Goal: Task Accomplishment & Management: Manage account settings

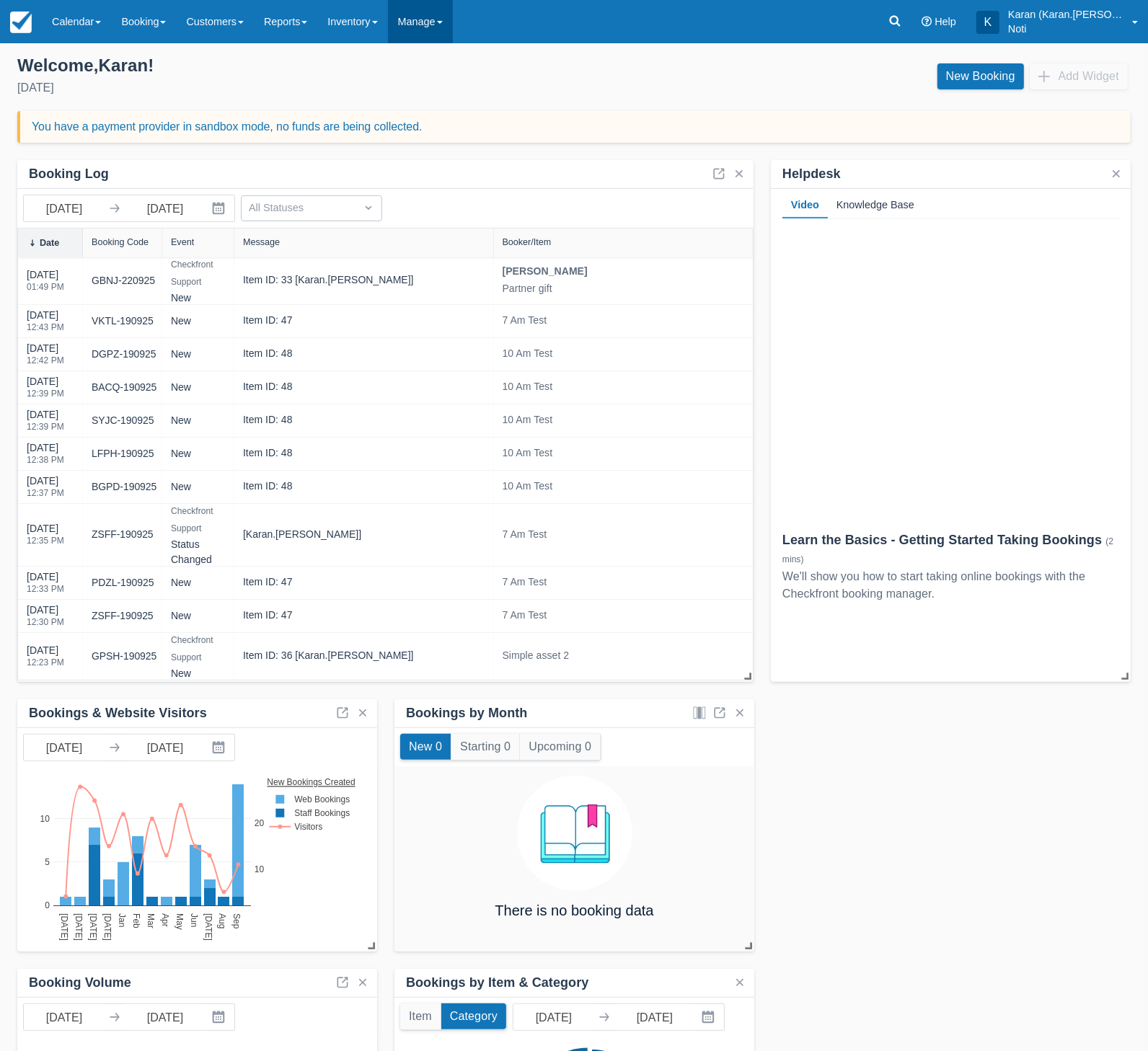
click at [435, 21] on link "Manage" at bounding box center [420, 21] width 65 height 44
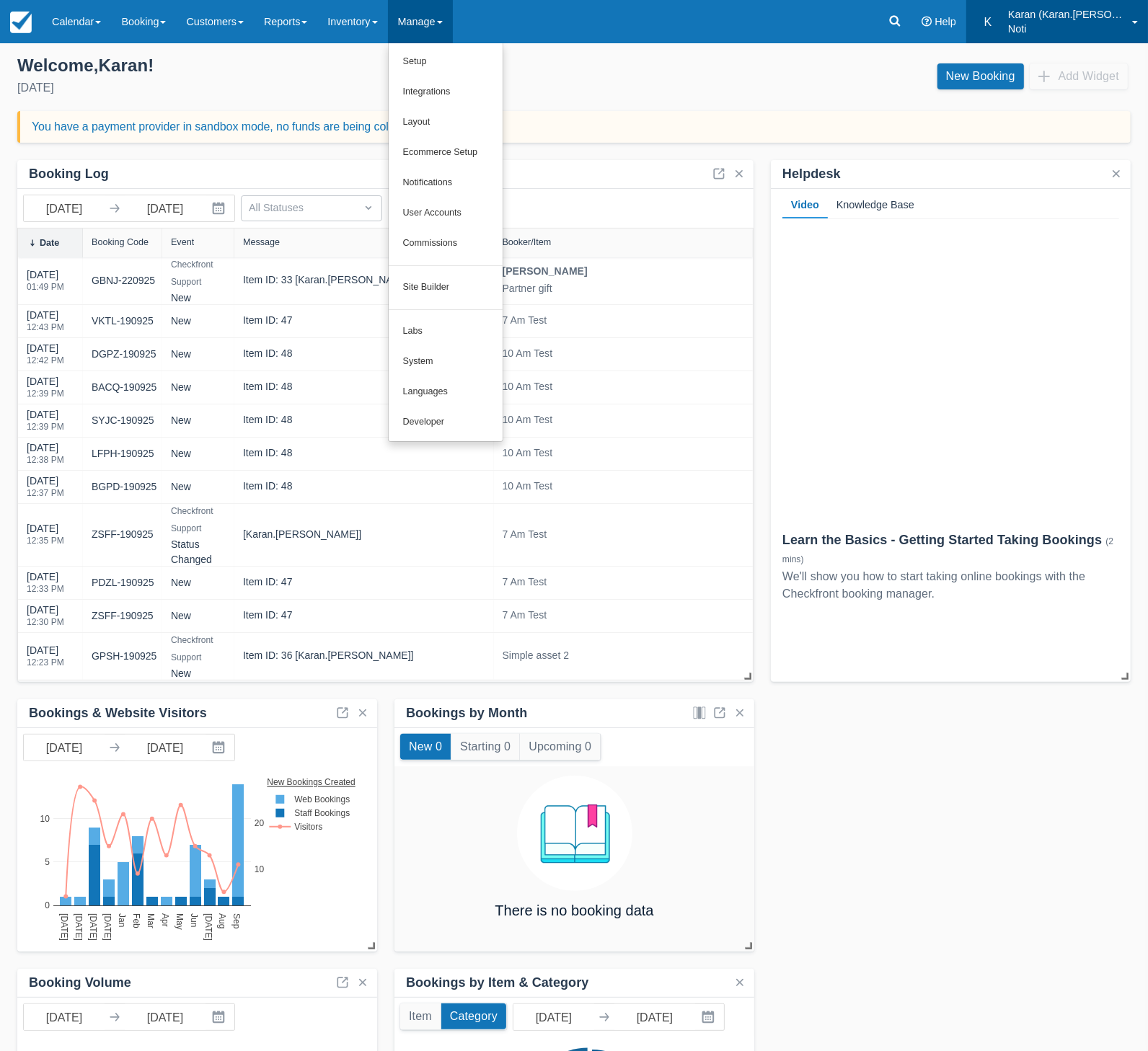
click at [1000, 18] on div "K" at bounding box center [987, 22] width 23 height 23
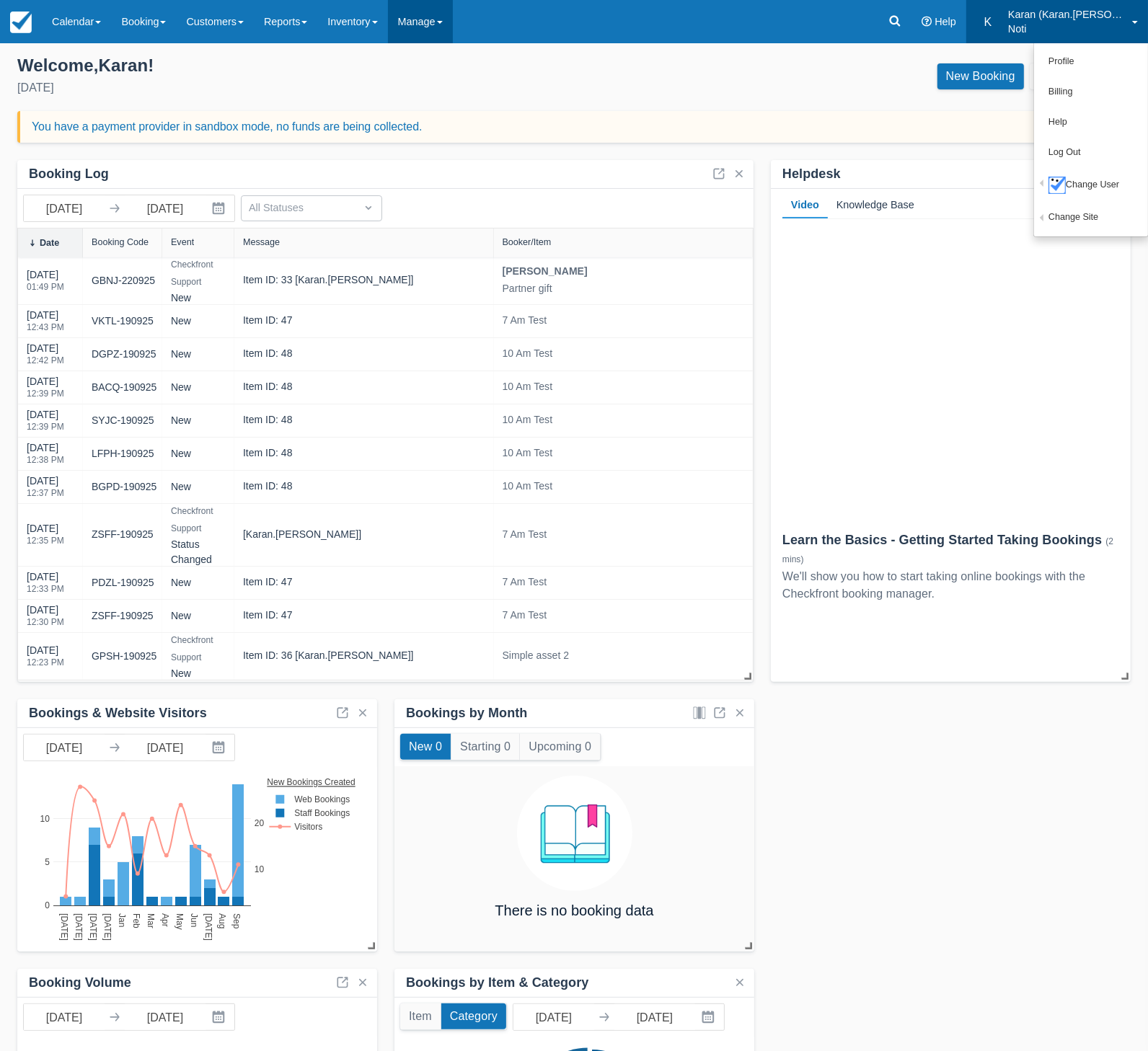
click at [438, 25] on link "Manage" at bounding box center [420, 21] width 65 height 44
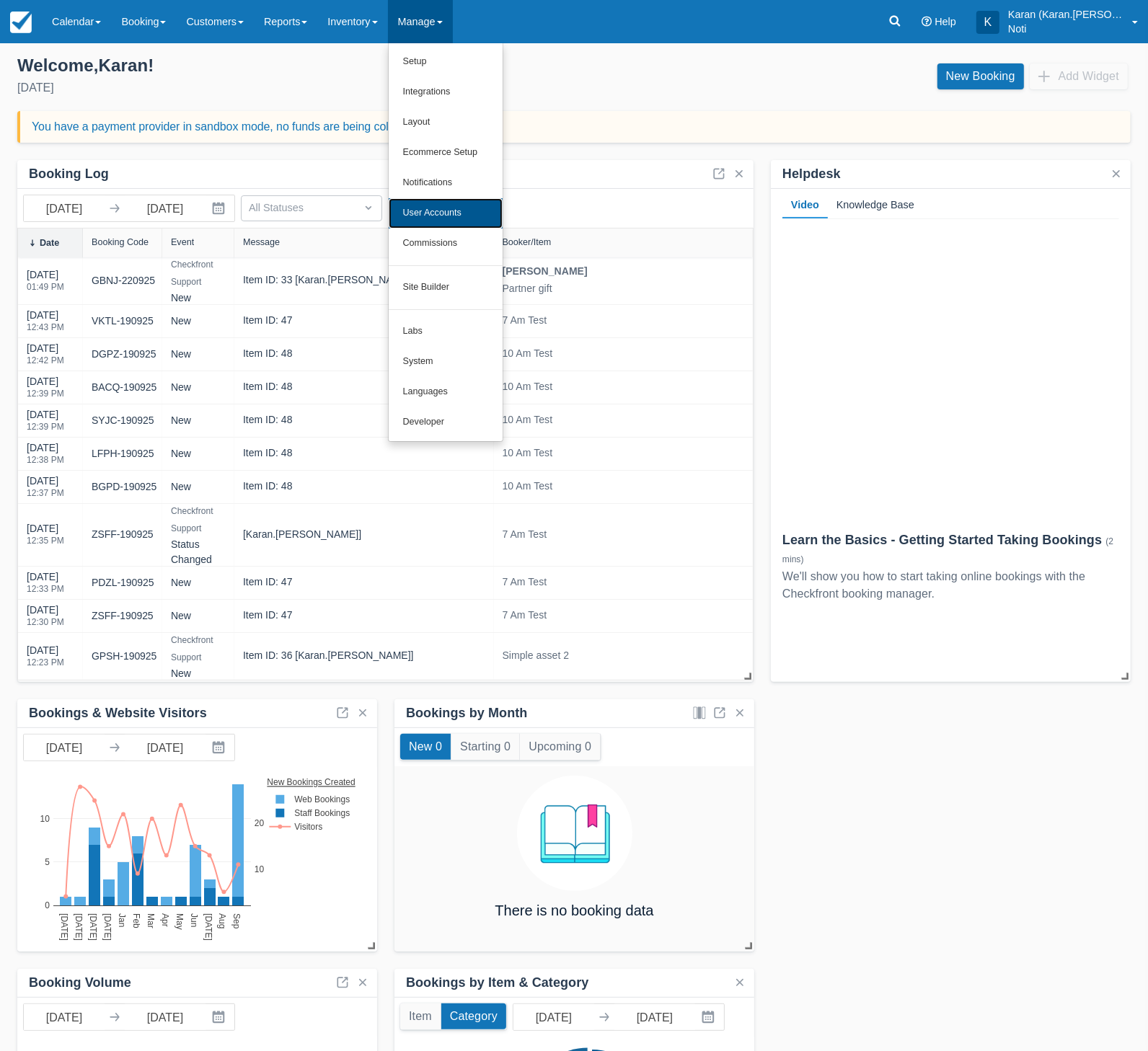
click at [462, 212] on link "User Accounts" at bounding box center [445, 214] width 114 height 31
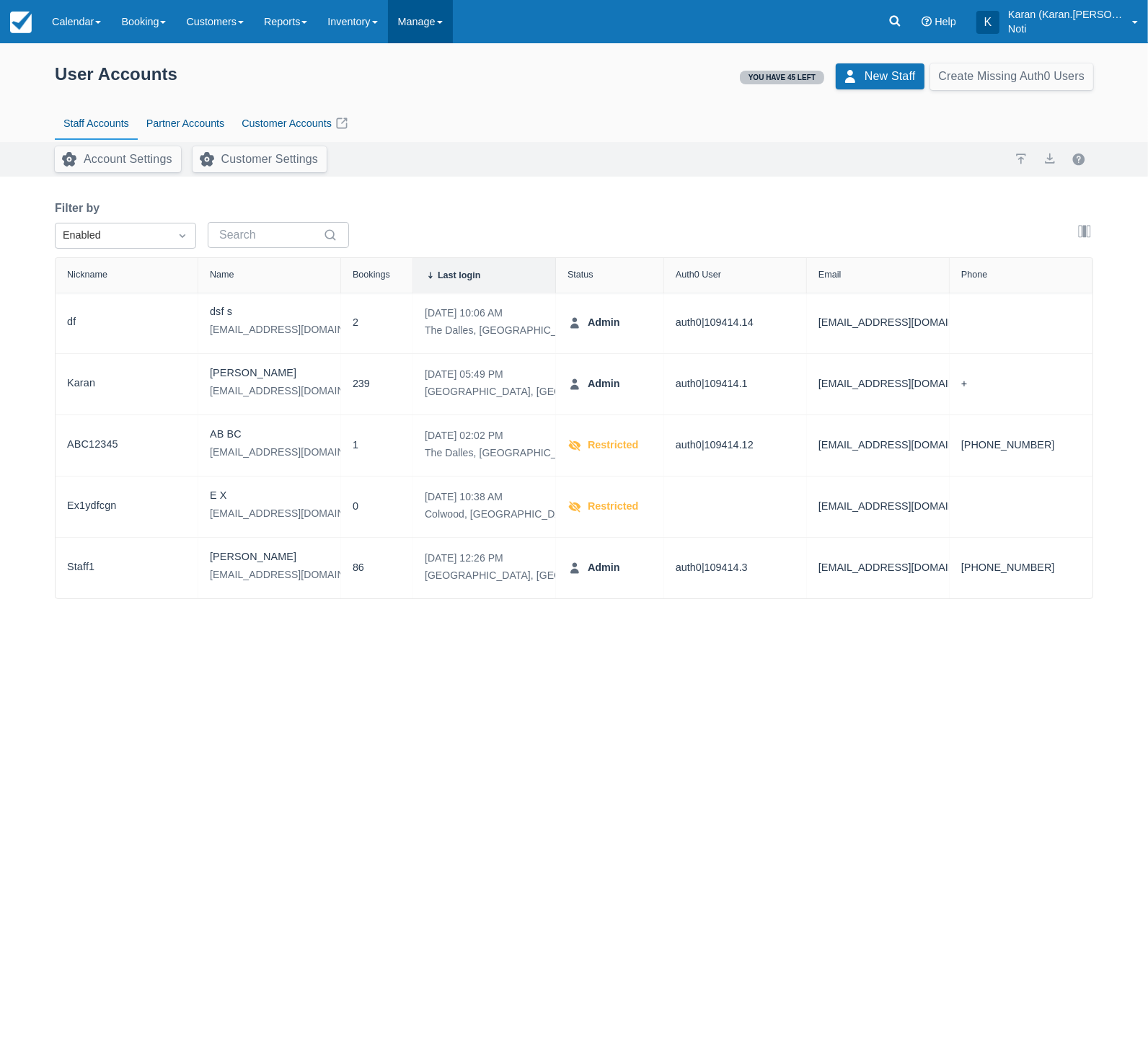
click at [437, 29] on link "Manage" at bounding box center [420, 21] width 65 height 44
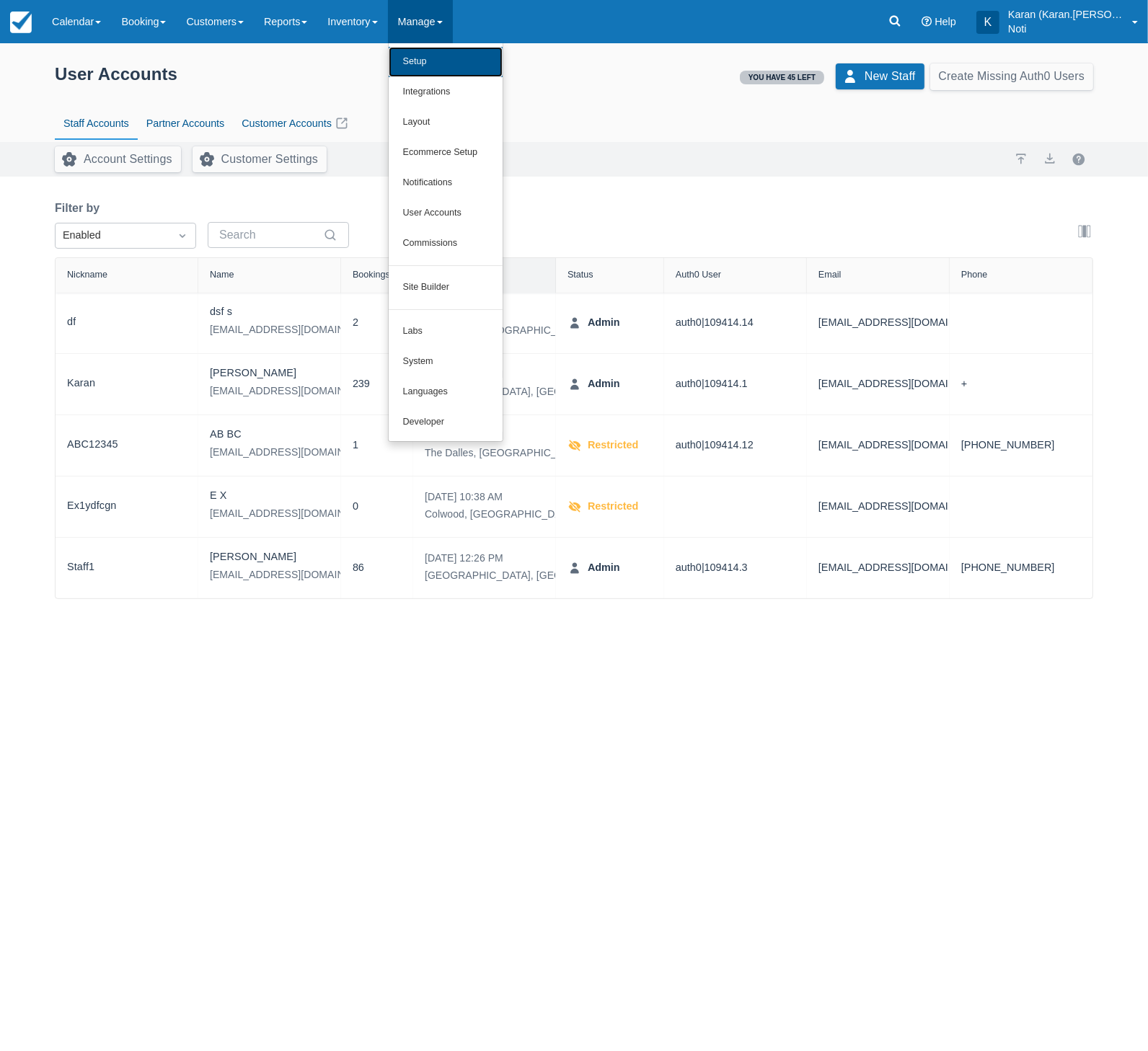
click at [442, 61] on link "Setup" at bounding box center [445, 62] width 114 height 31
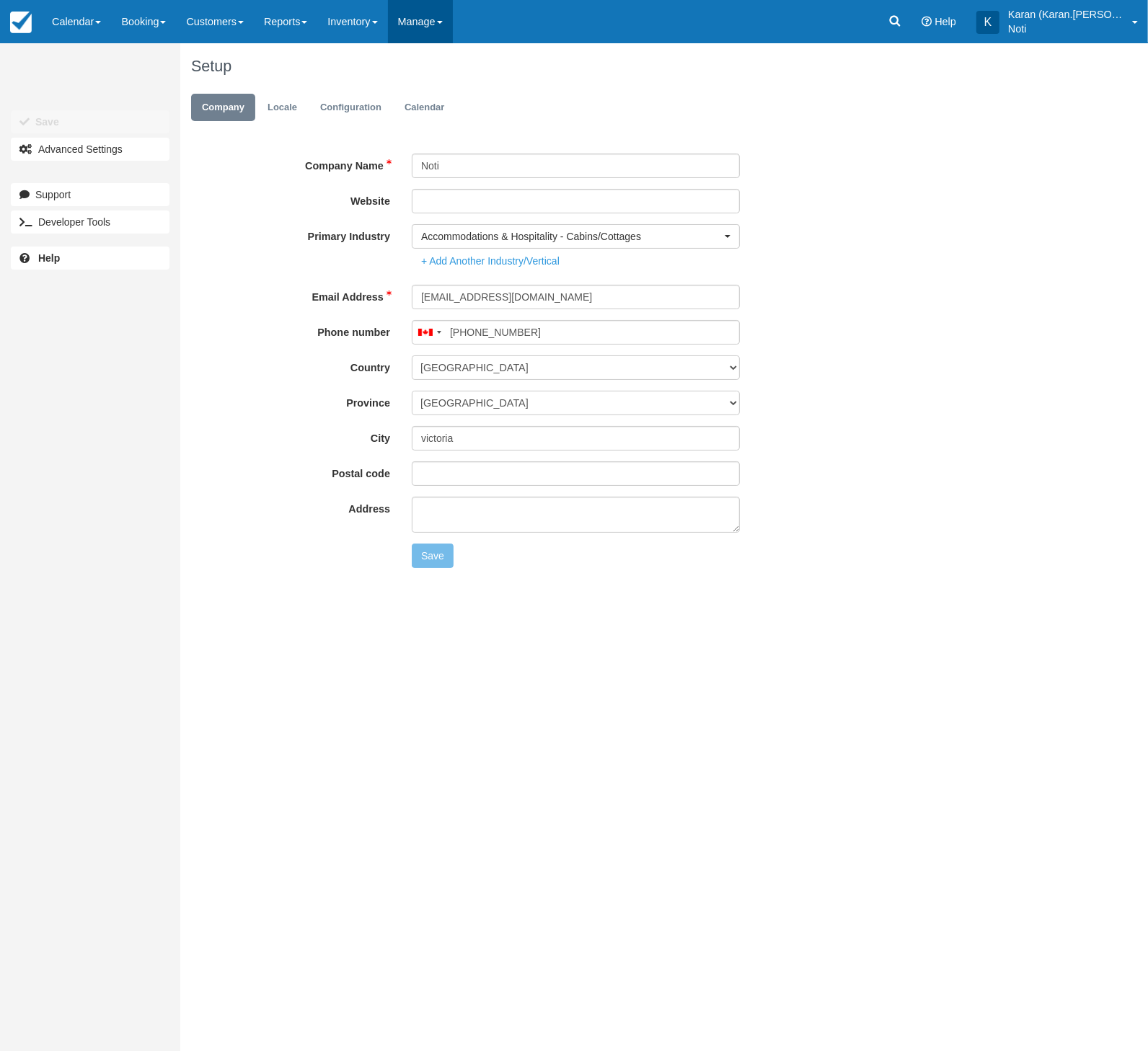
click at [453, 25] on link "Manage" at bounding box center [420, 21] width 65 height 44
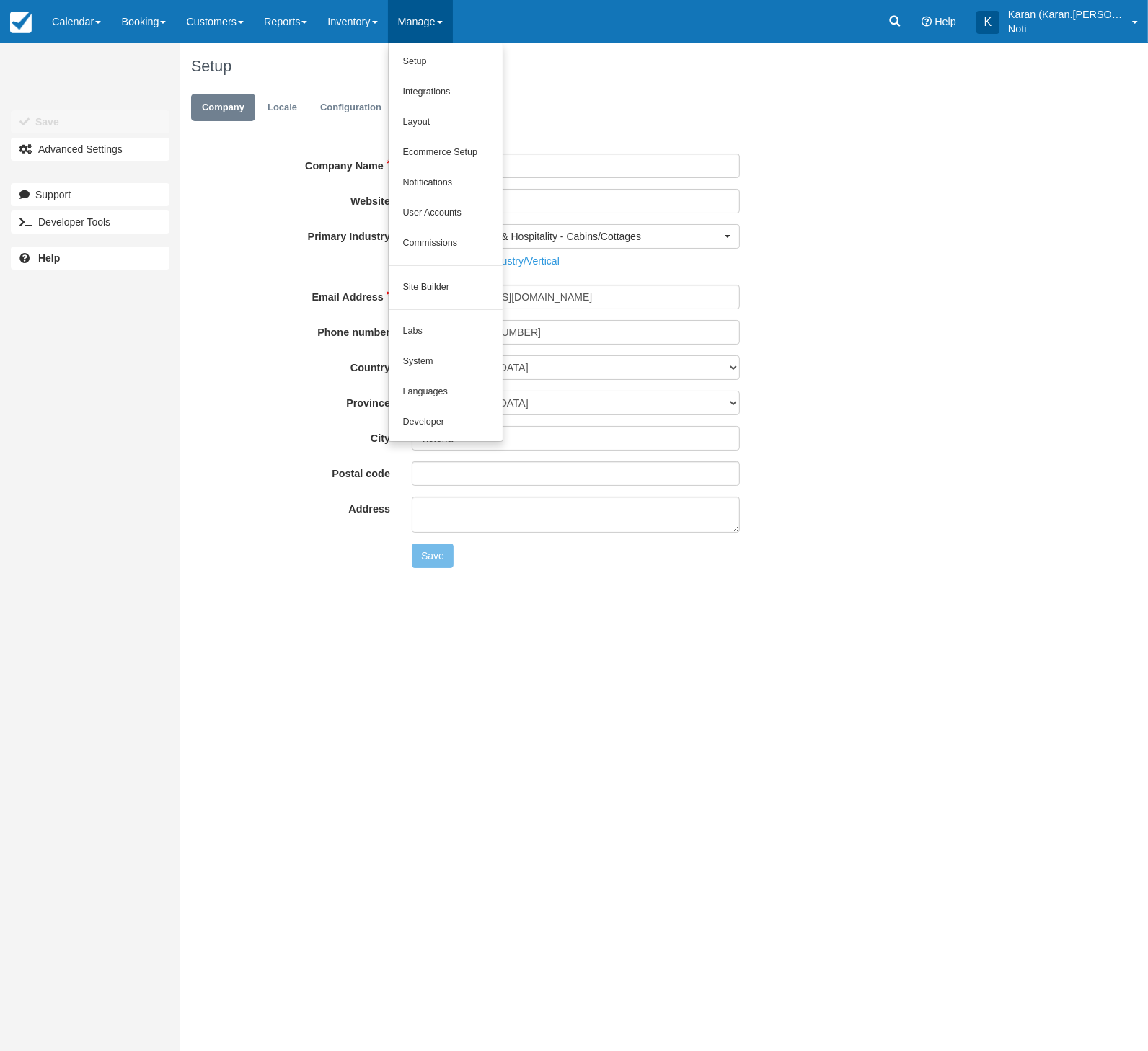
click at [725, 92] on ul "Company Locale Configuration Calendar" at bounding box center [611, 111] width 839 height 44
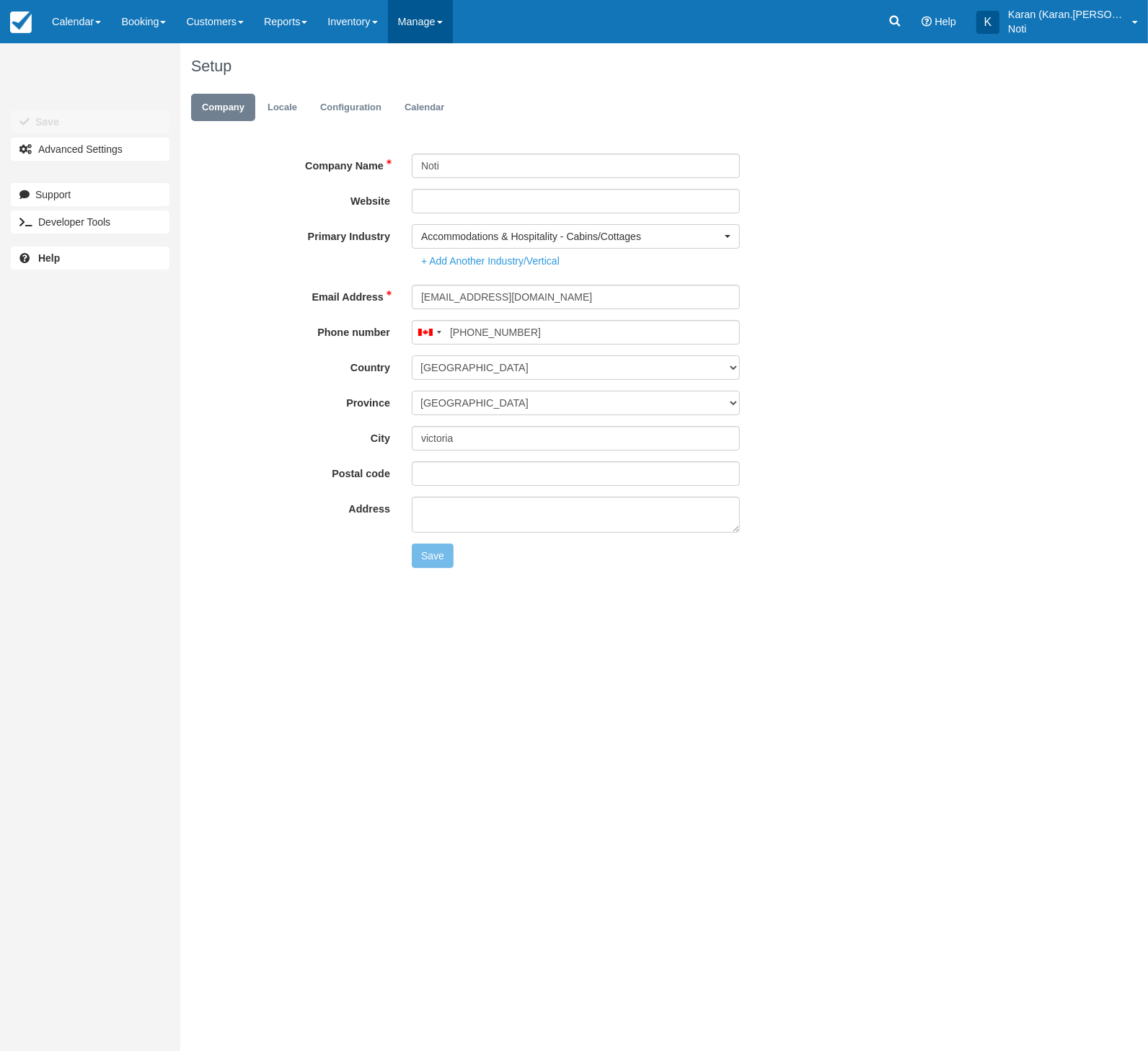
click at [431, 28] on link "Manage" at bounding box center [420, 21] width 65 height 44
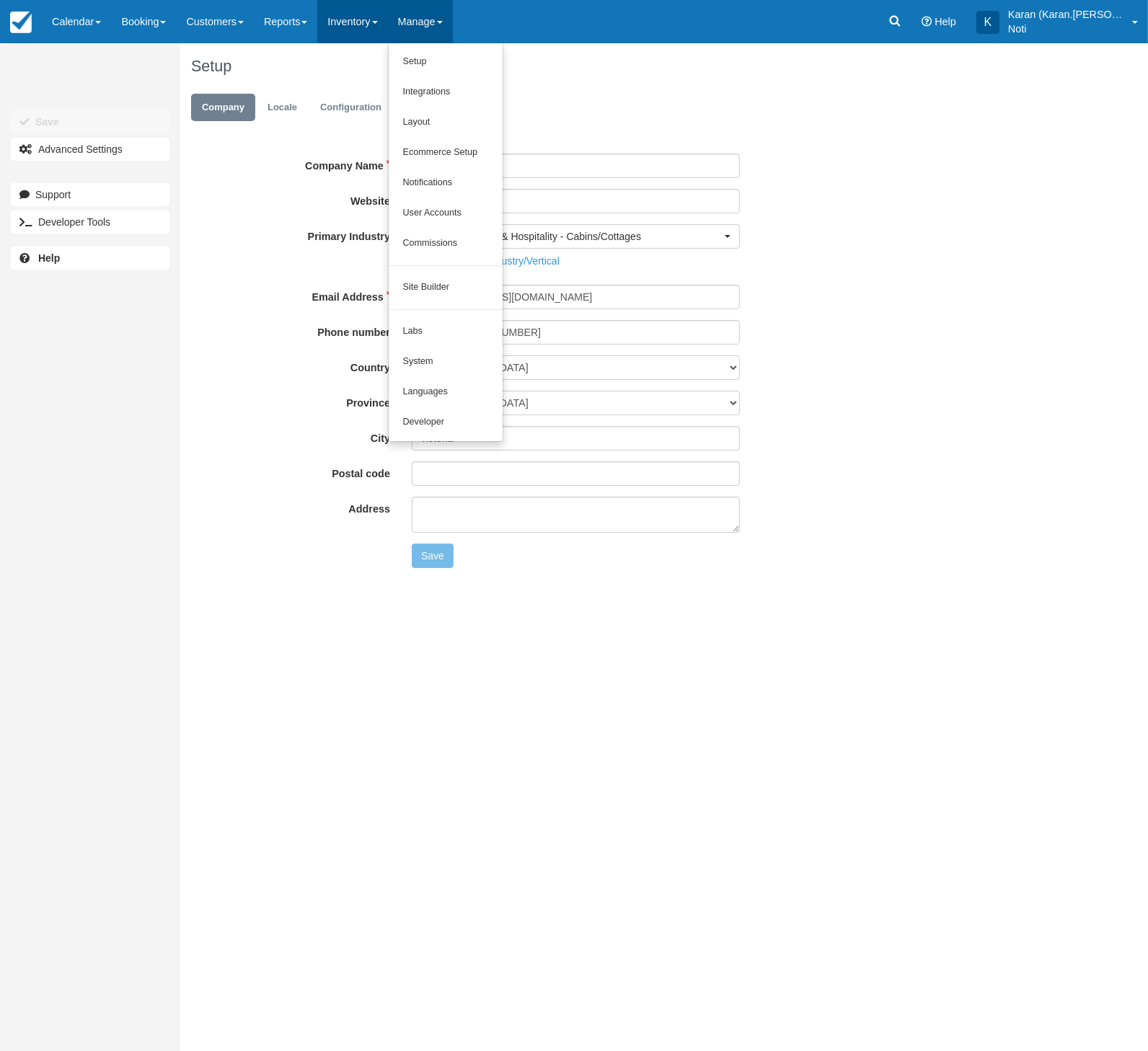
click at [383, 31] on link "Inventory" at bounding box center [351, 21] width 70 height 44
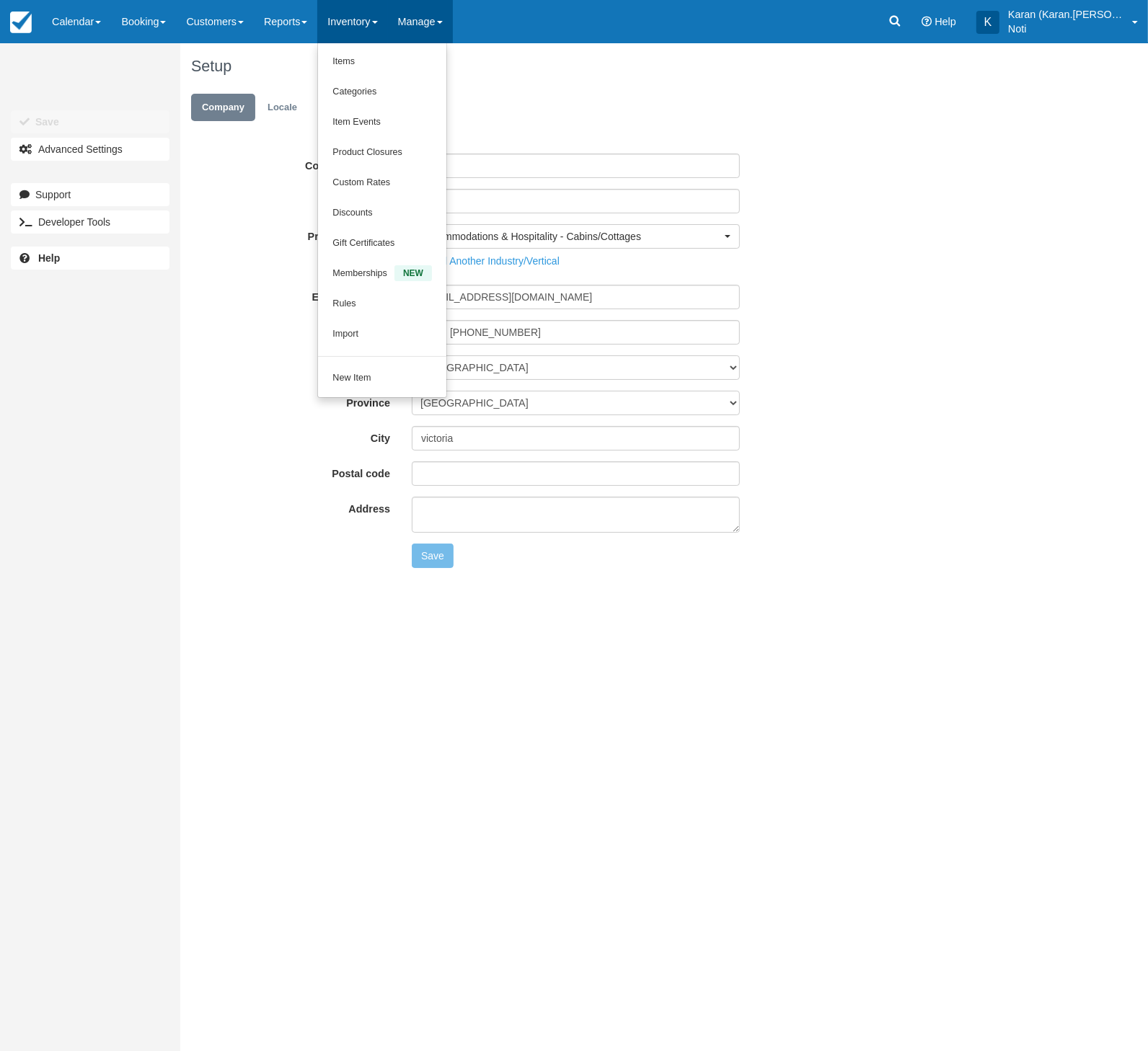
click at [453, 30] on link "Manage" at bounding box center [420, 21] width 65 height 44
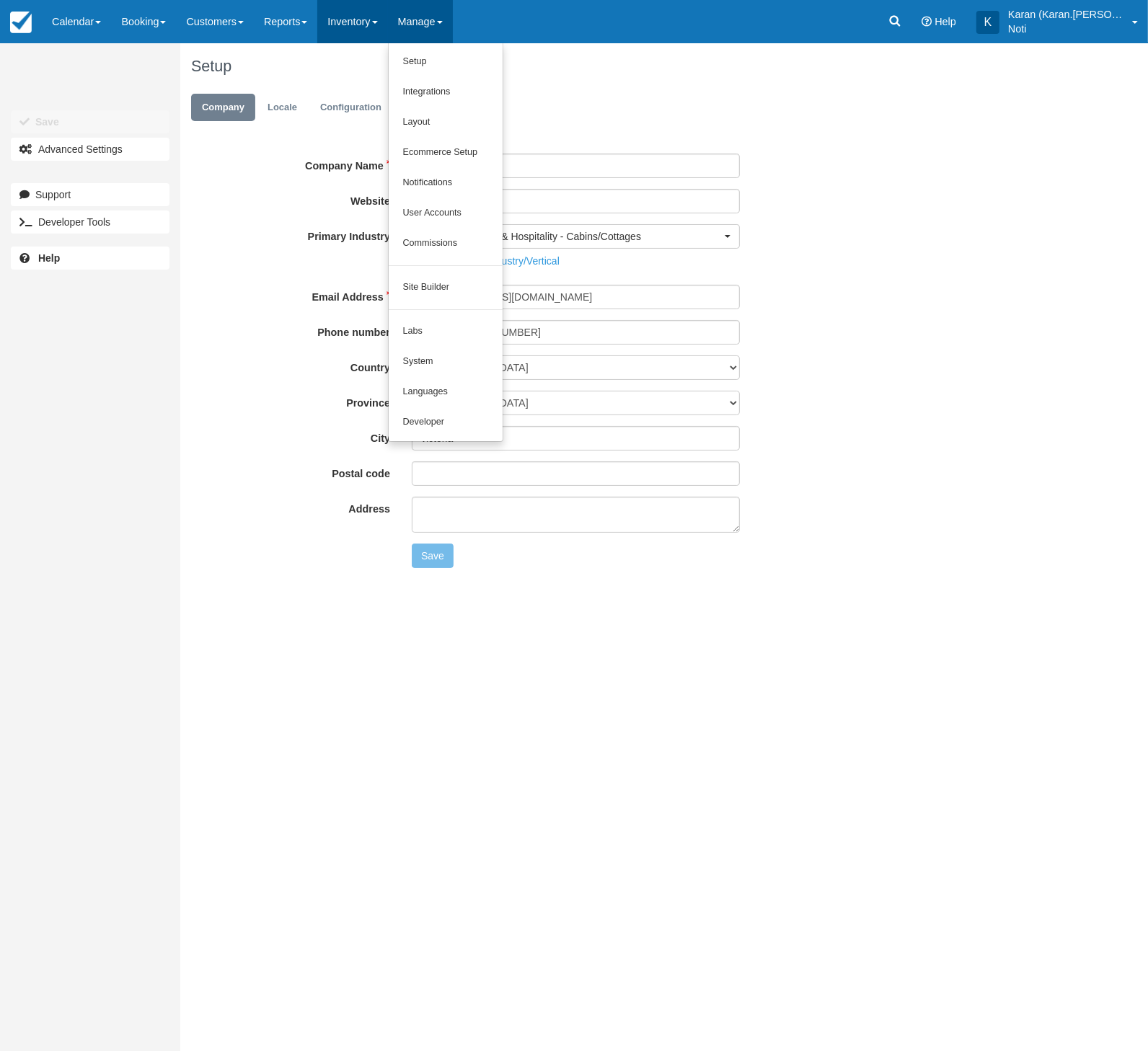
click at [331, 23] on link "Inventory" at bounding box center [351, 21] width 70 height 44
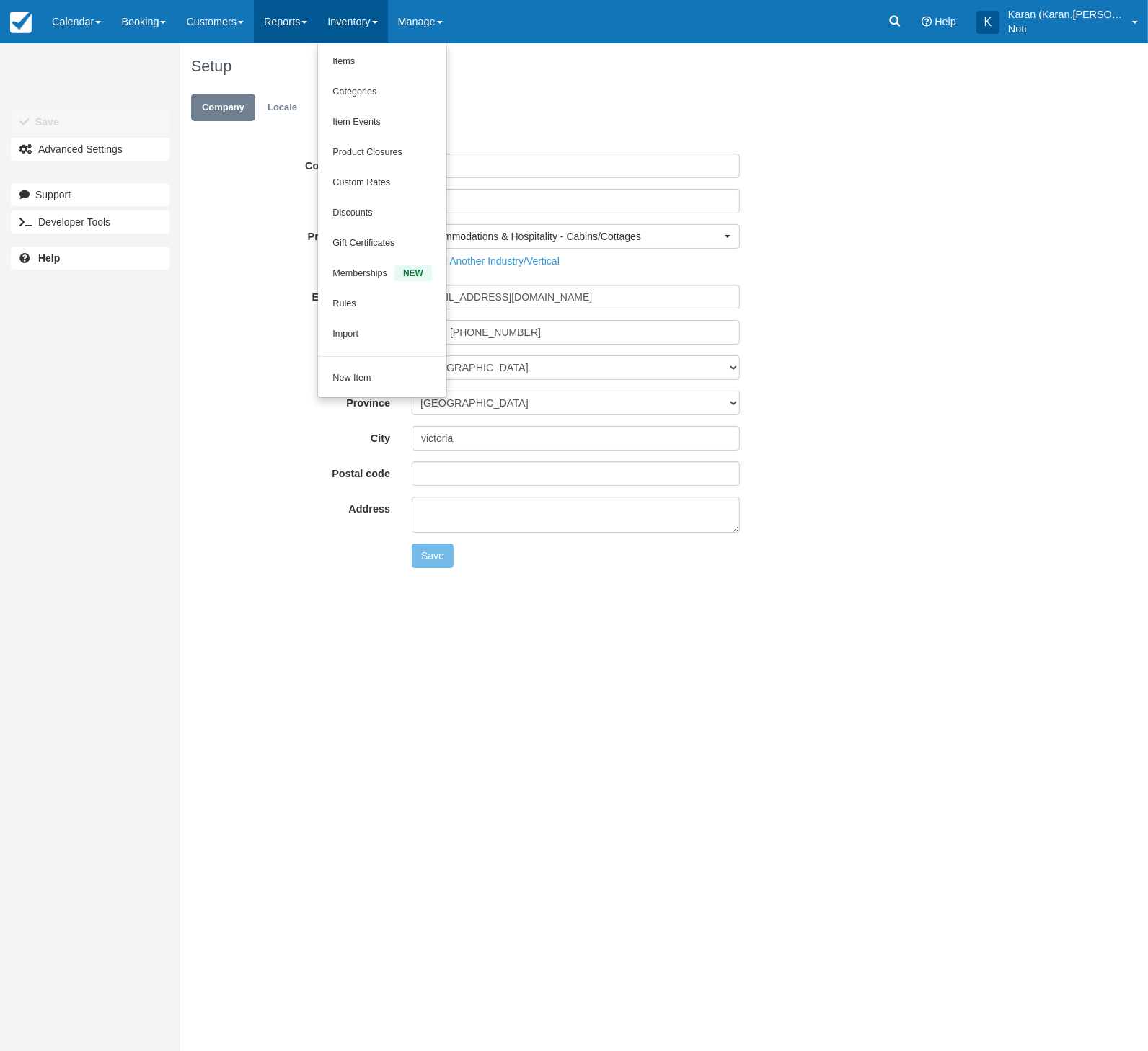
click at [310, 23] on link "Reports" at bounding box center [285, 21] width 64 height 44
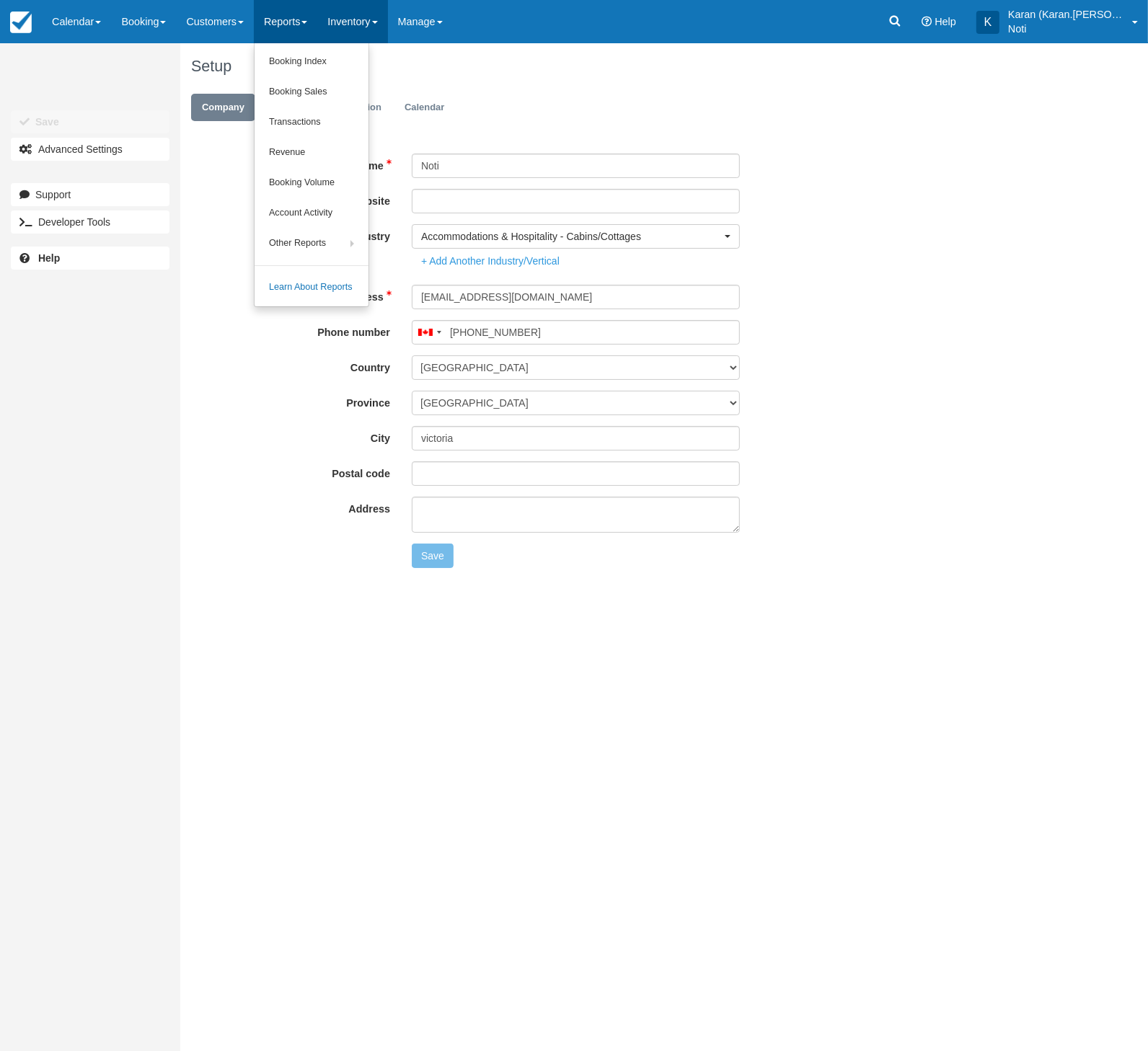
click at [375, 23] on link "Inventory" at bounding box center [351, 21] width 70 height 44
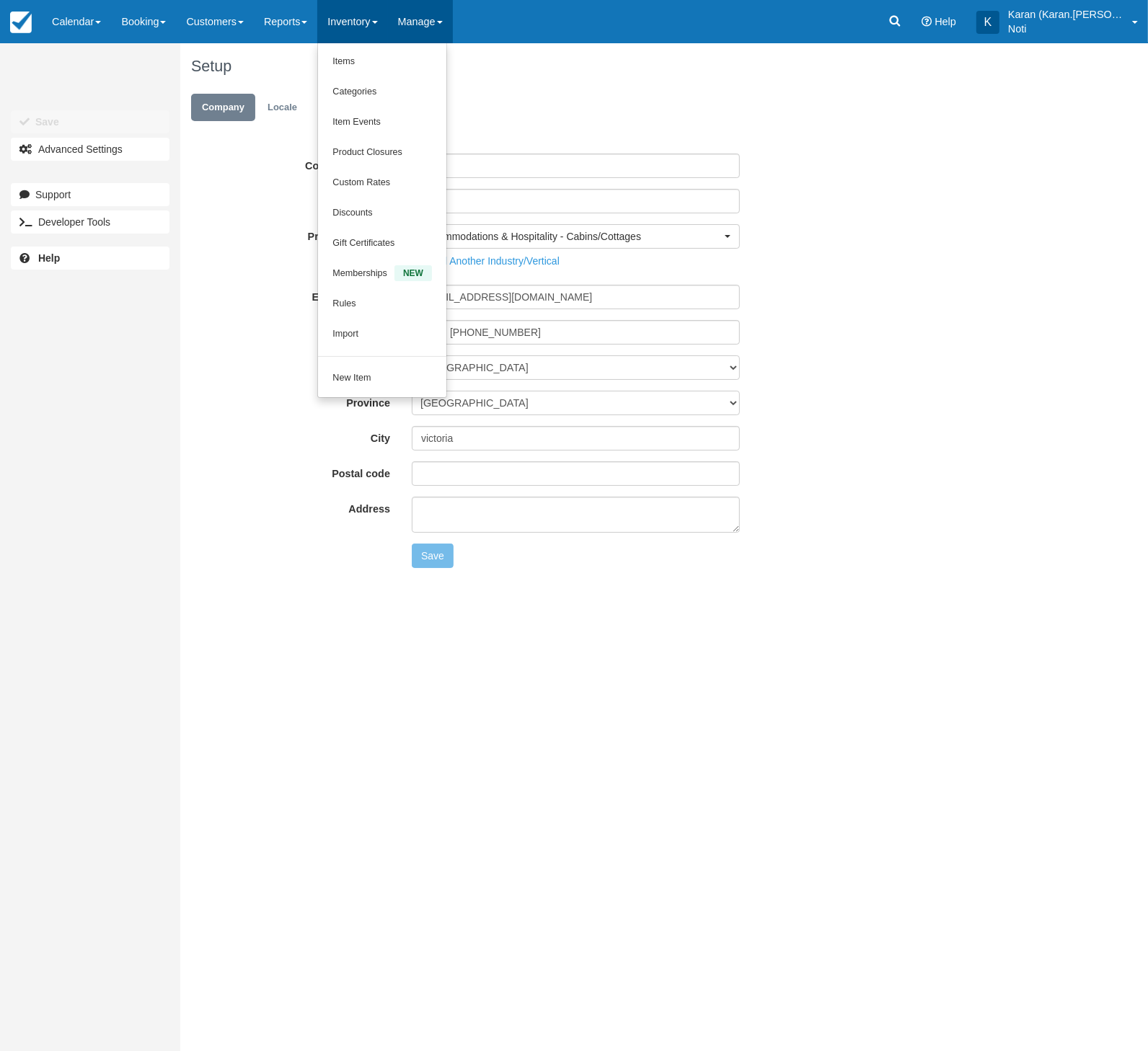
click at [416, 21] on link "Manage" at bounding box center [420, 21] width 65 height 44
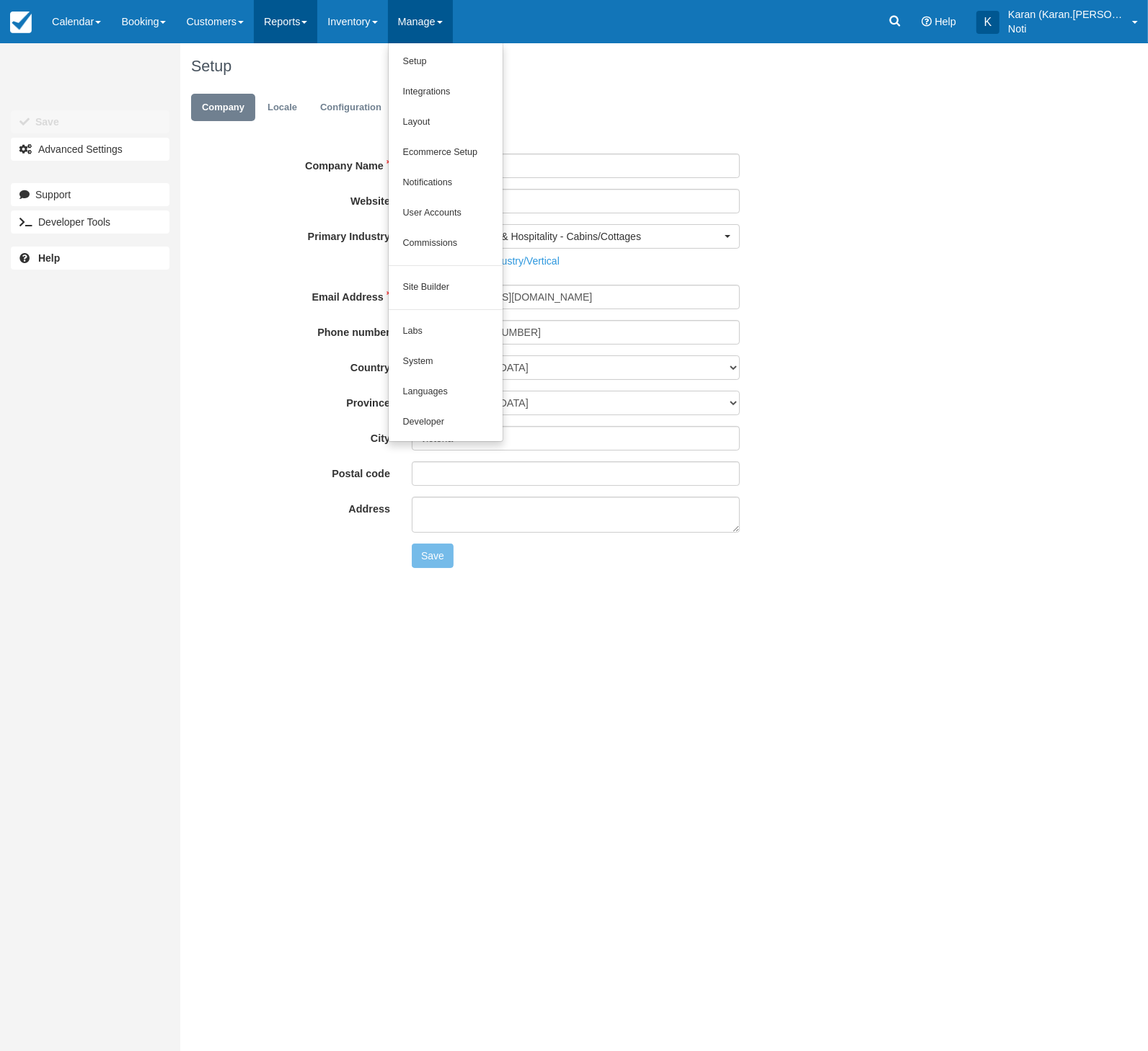
click at [317, 23] on link "Reports" at bounding box center [285, 21] width 64 height 44
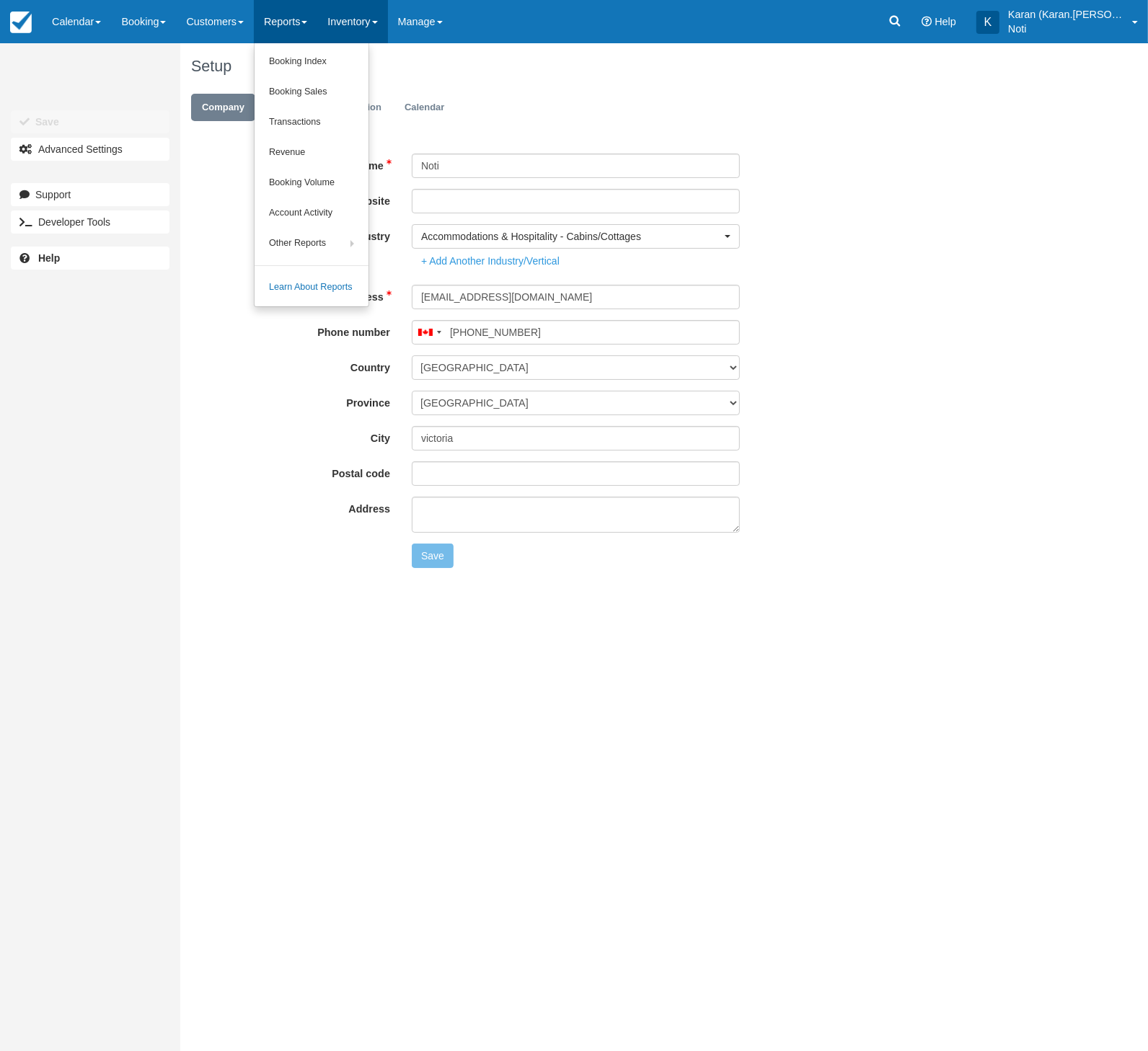
click at [354, 22] on link "Inventory" at bounding box center [351, 21] width 70 height 44
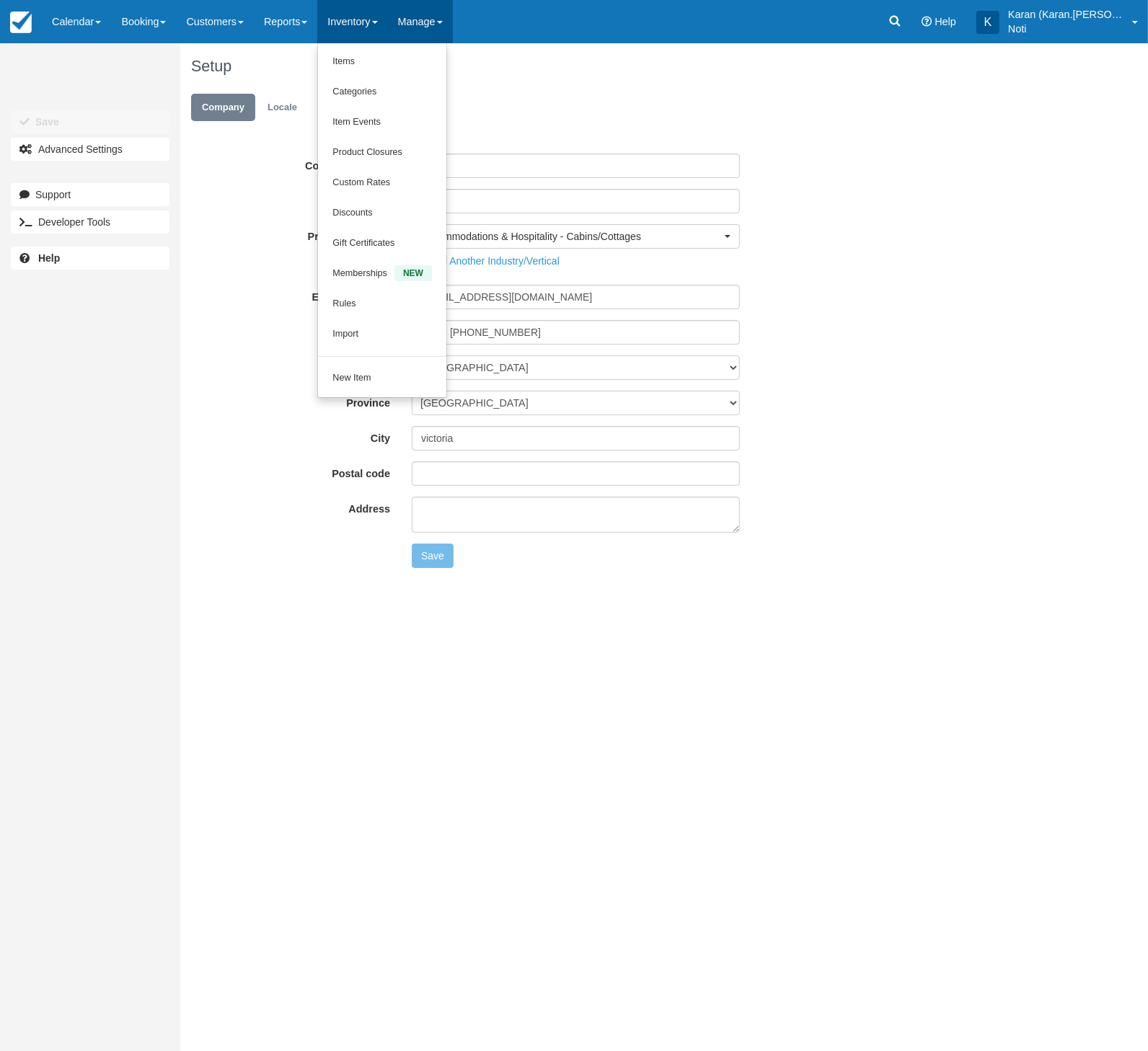
click at [422, 25] on link "Manage" at bounding box center [420, 21] width 65 height 44
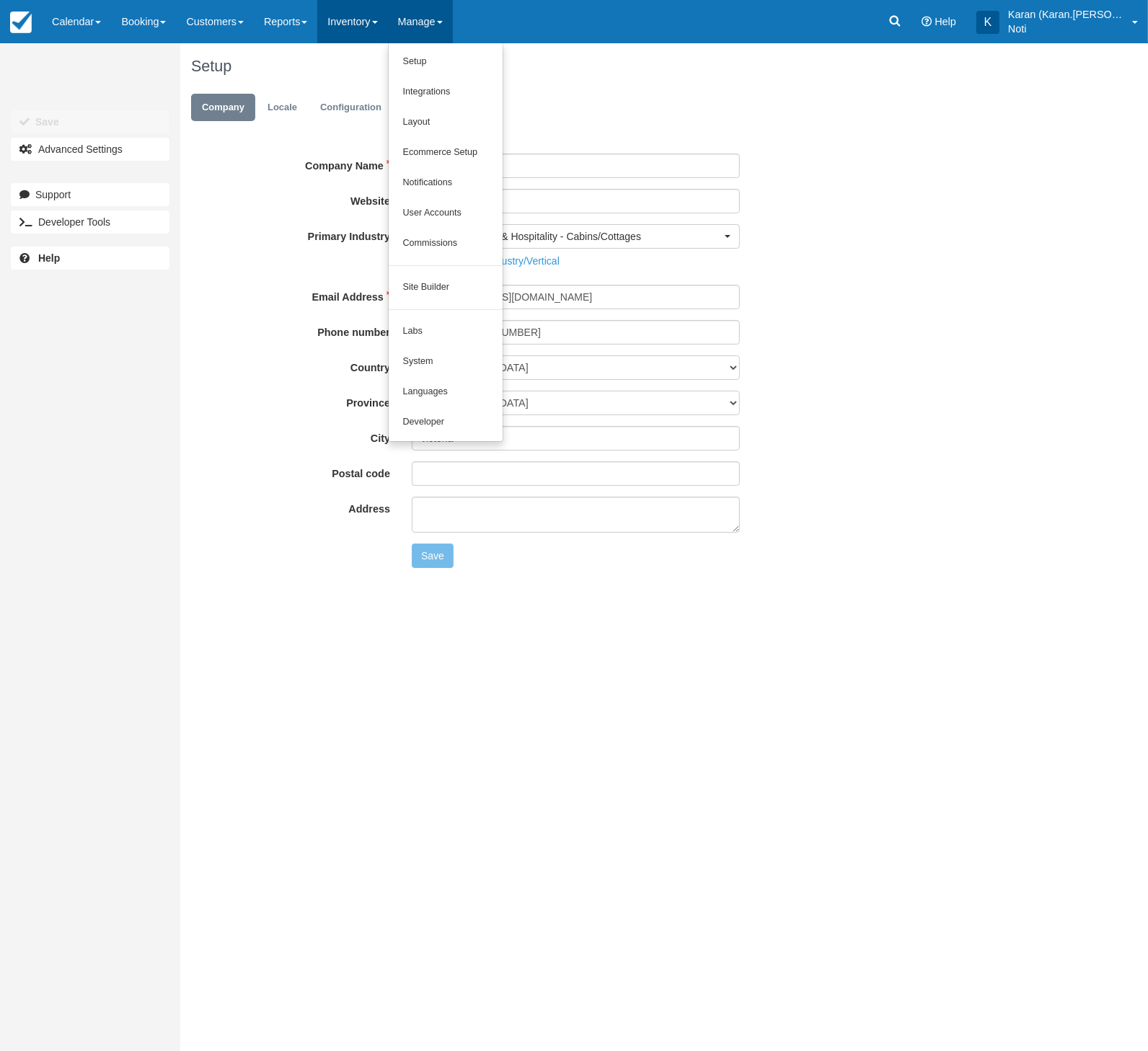
click at [361, 32] on link "Inventory" at bounding box center [351, 21] width 70 height 44
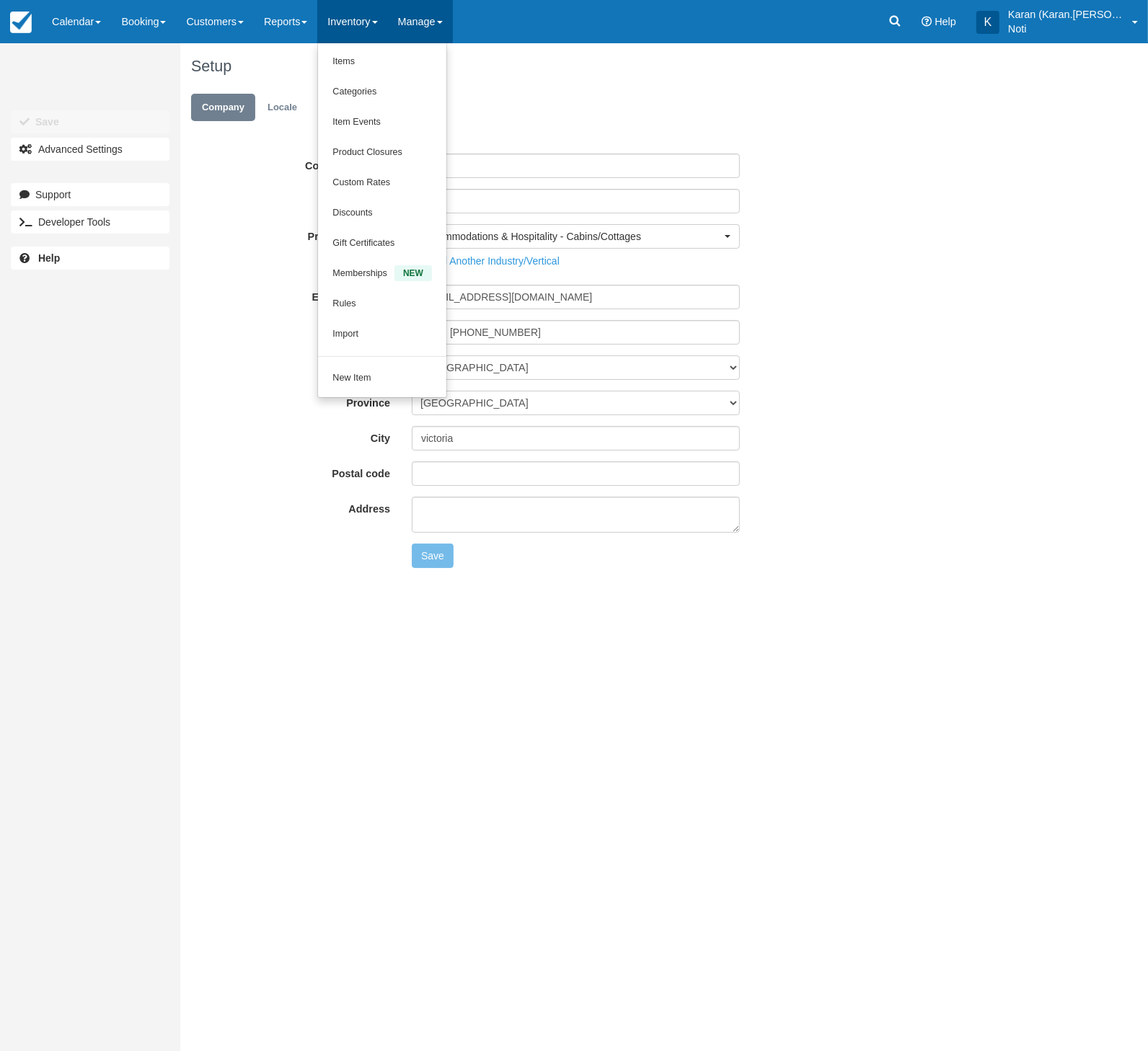
click at [417, 28] on link "Manage" at bounding box center [420, 21] width 65 height 44
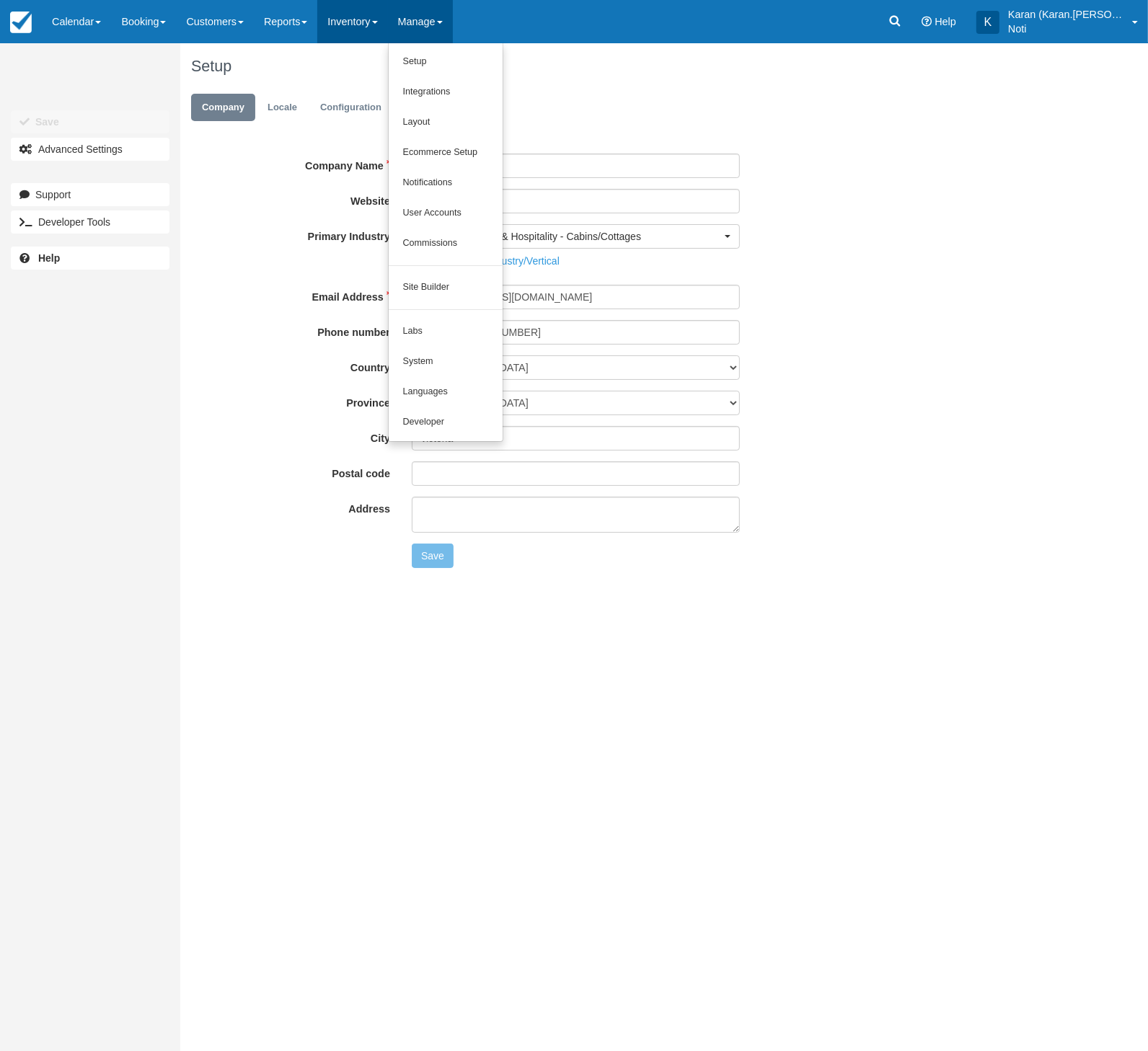
click at [381, 28] on link "Inventory" at bounding box center [351, 21] width 70 height 44
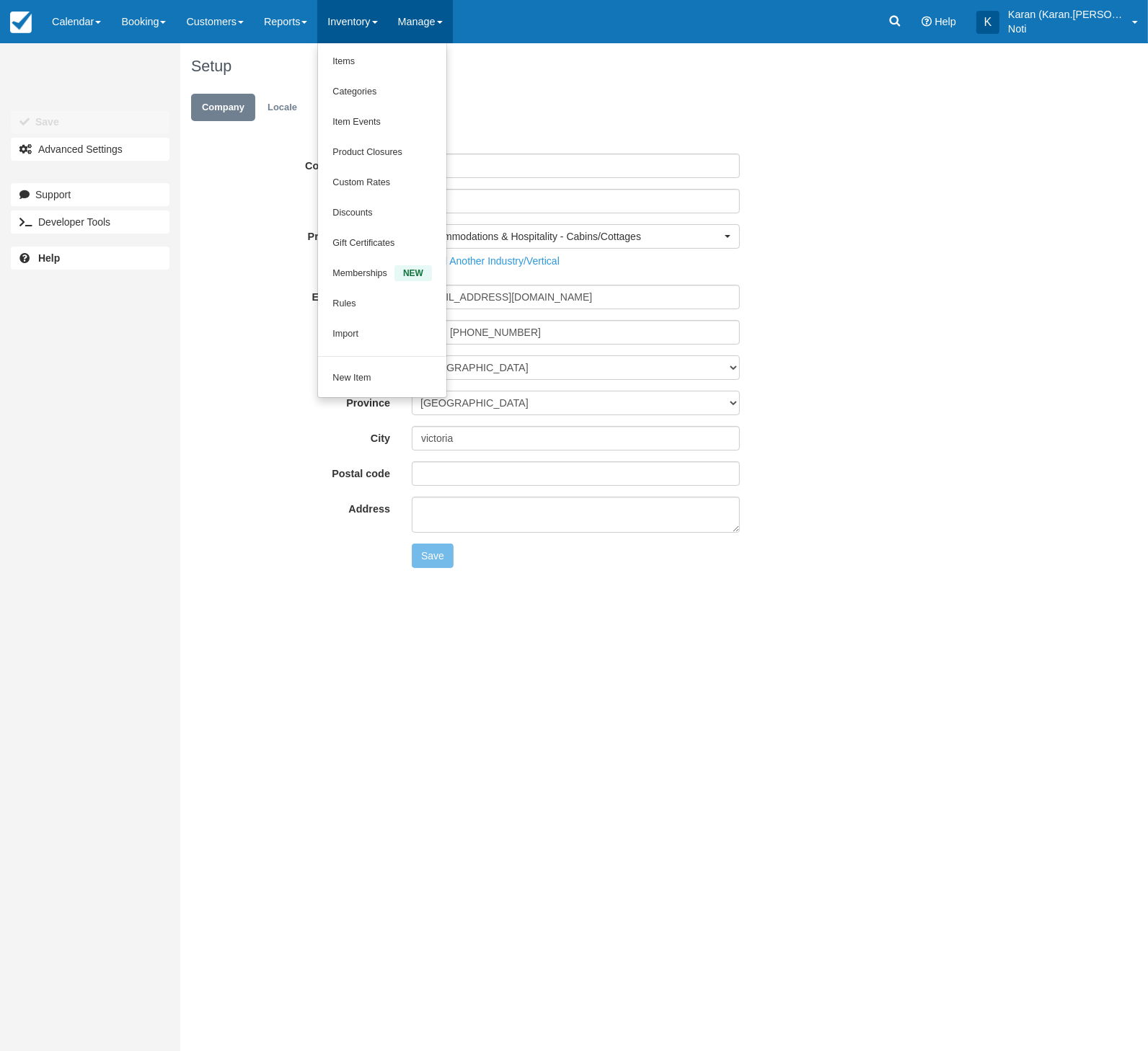
click at [431, 23] on link "Manage" at bounding box center [420, 21] width 65 height 44
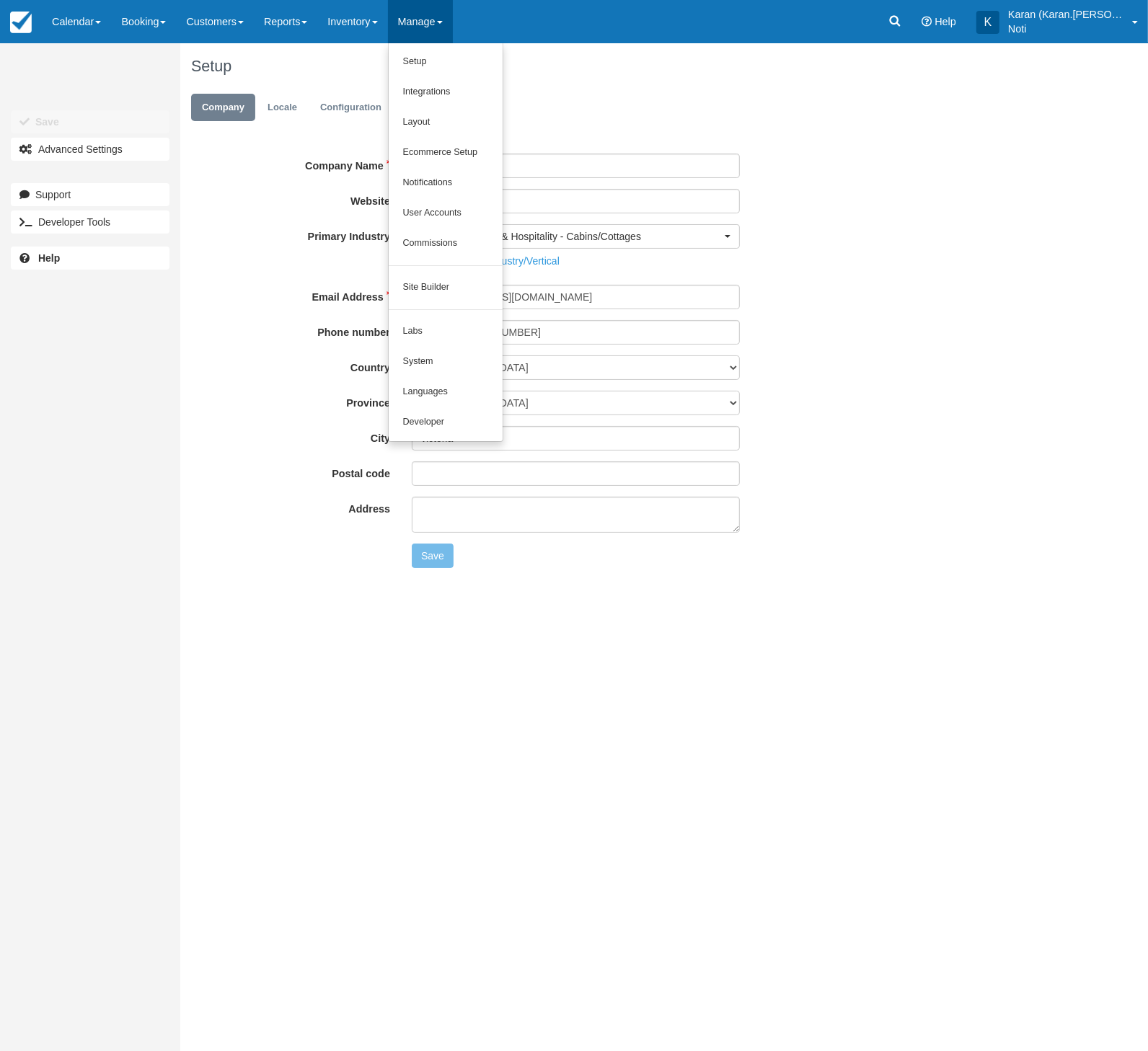
click at [971, 94] on ul "Company Locale Configuration Calendar" at bounding box center [611, 111] width 839 height 44
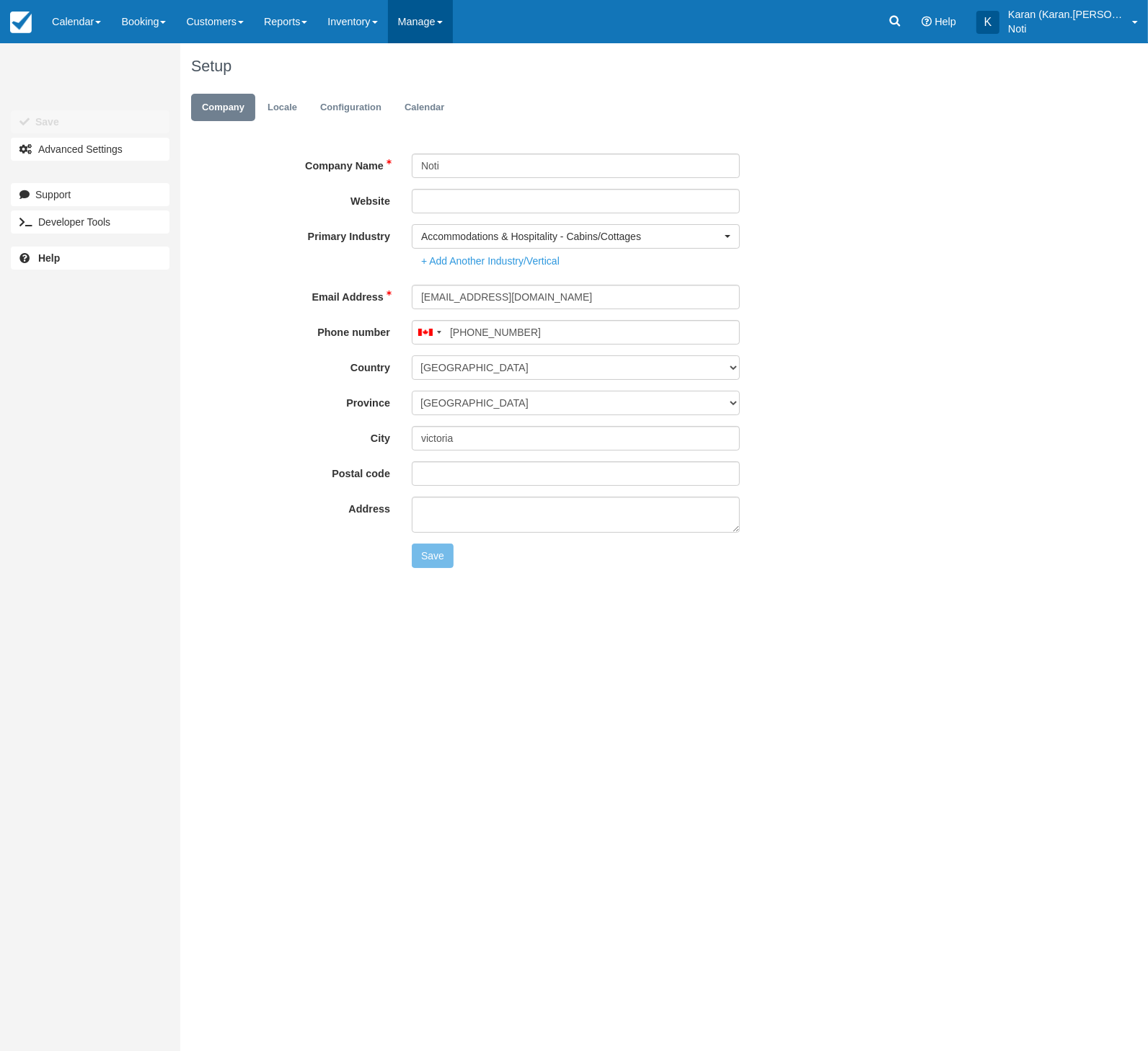
click at [442, 21] on link "Manage" at bounding box center [420, 21] width 65 height 44
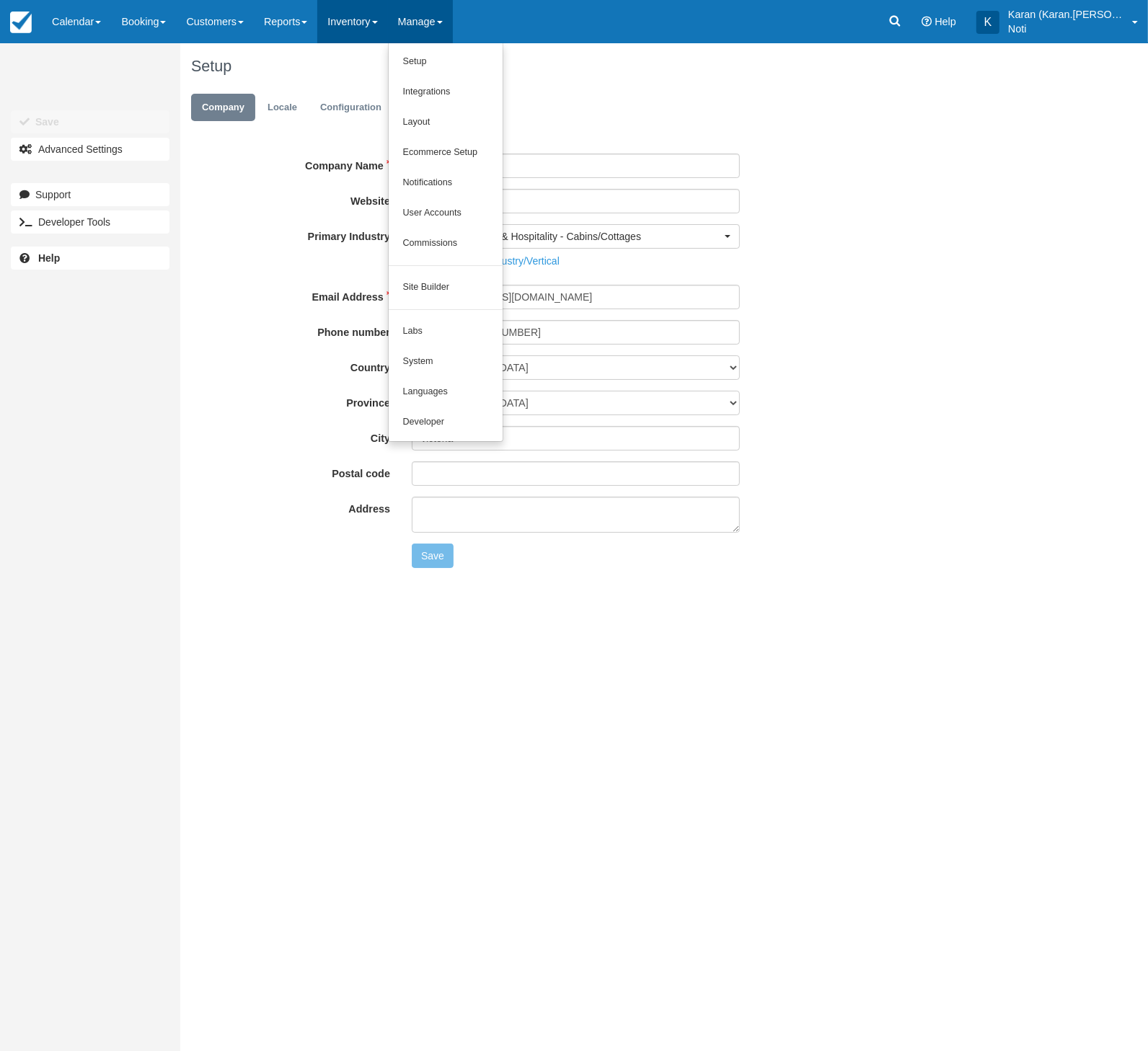
click at [366, 29] on link "Inventory" at bounding box center [351, 21] width 70 height 44
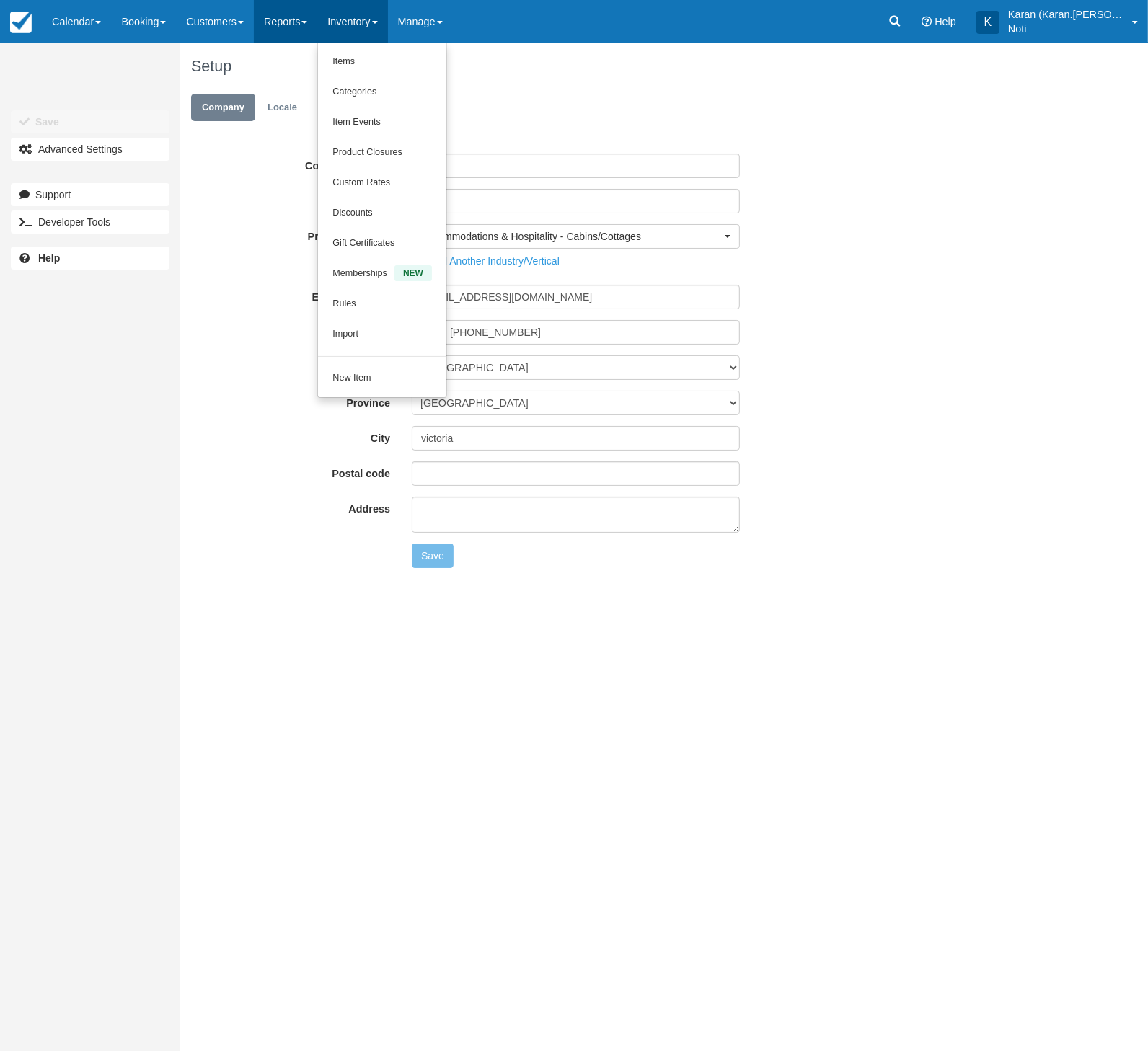
click at [297, 29] on link "Reports" at bounding box center [285, 21] width 64 height 44
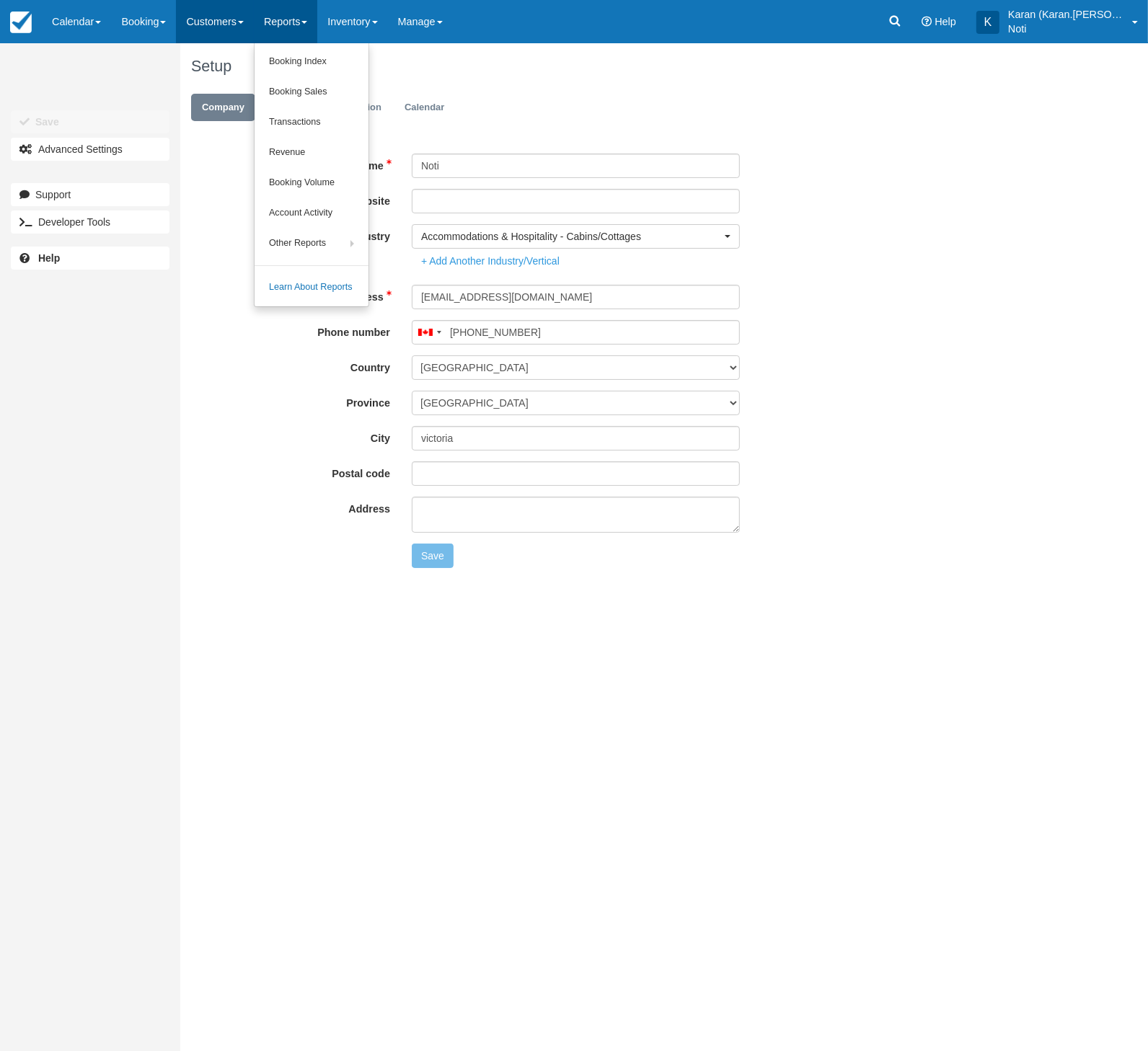
click at [242, 32] on link "Customers" at bounding box center [215, 21] width 78 height 44
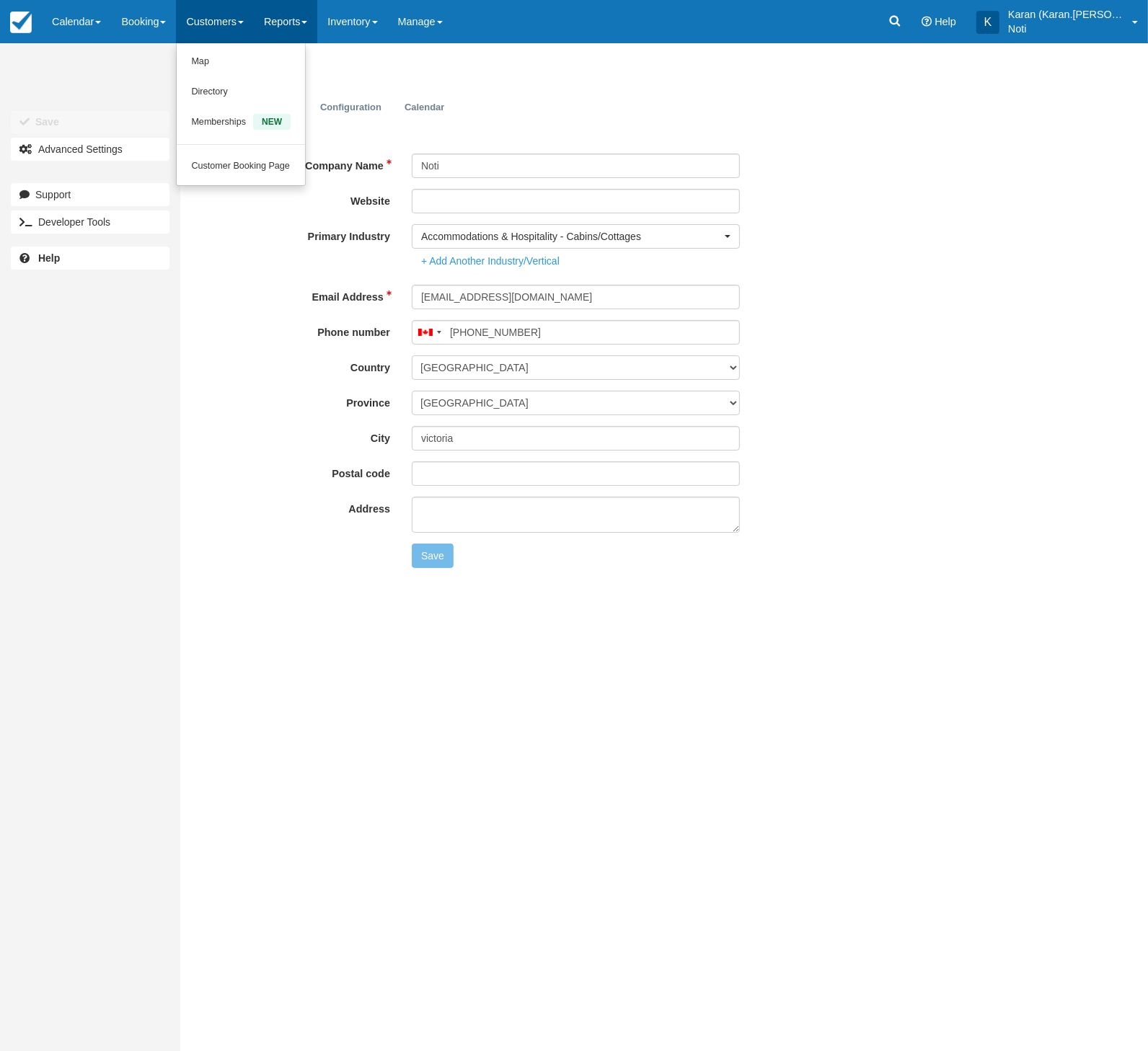
click at [298, 26] on link "Reports" at bounding box center [285, 21] width 64 height 44
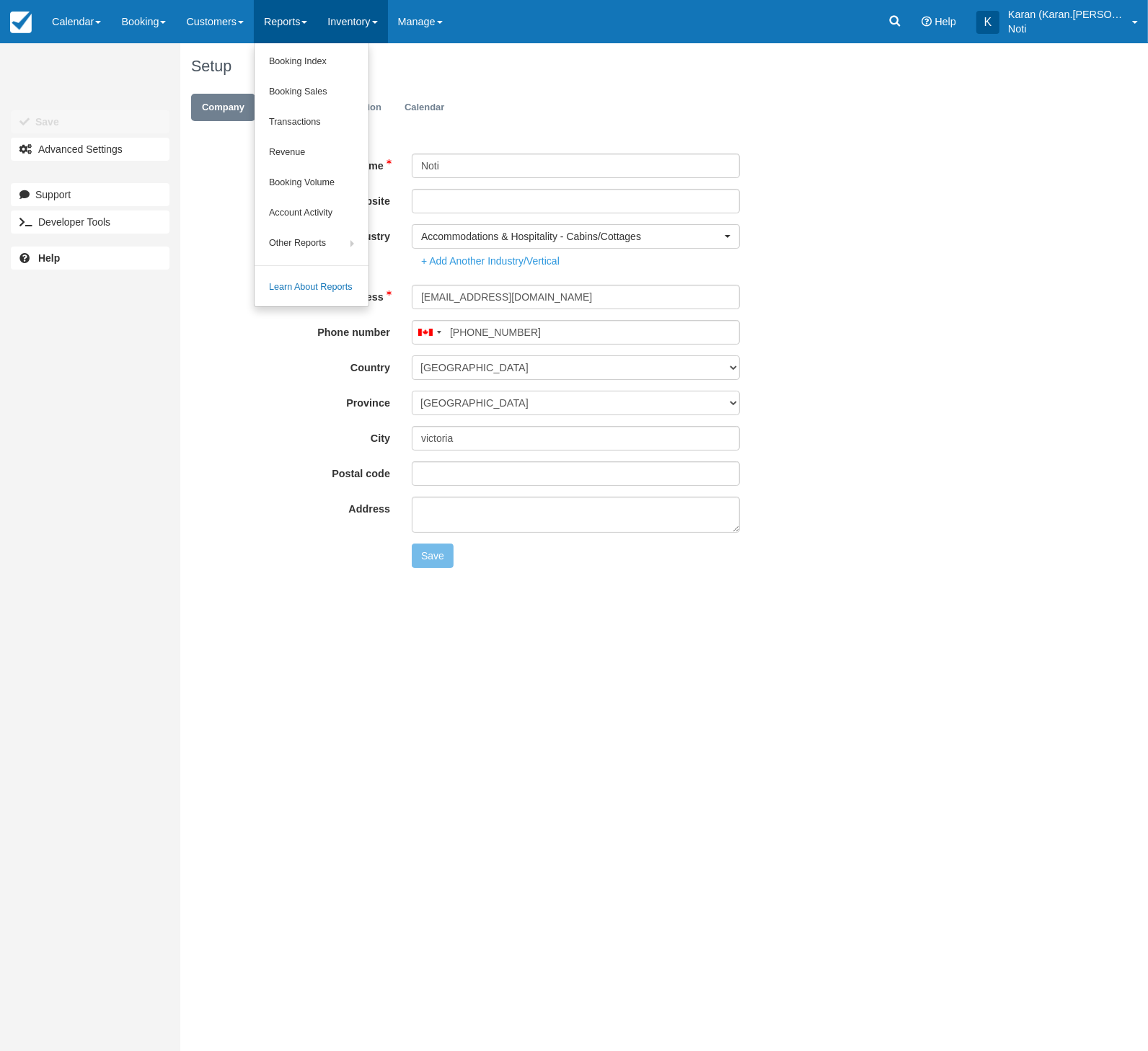
click at [356, 34] on link "Inventory" at bounding box center [351, 21] width 70 height 44
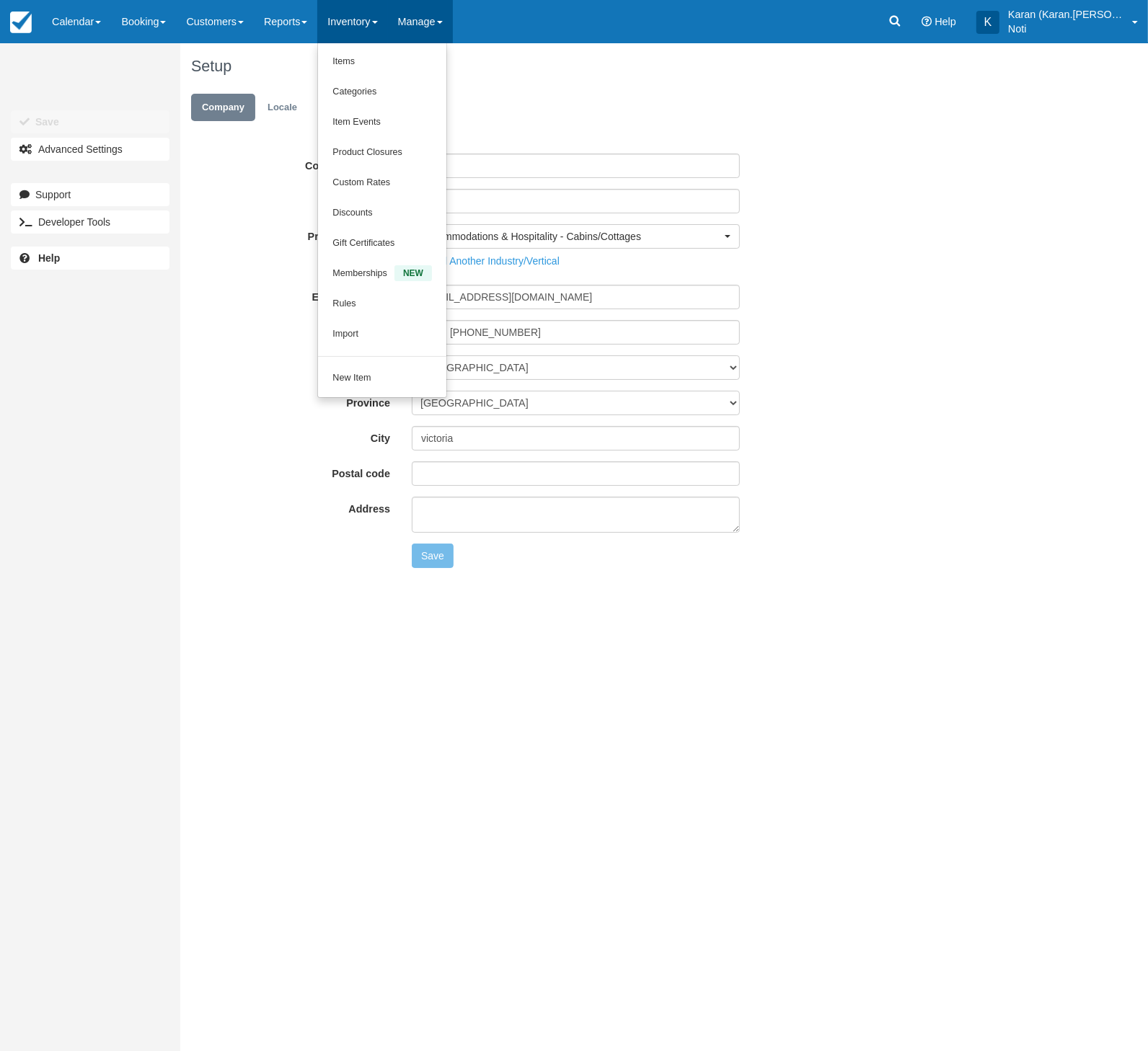
click at [413, 29] on link "Manage" at bounding box center [420, 21] width 65 height 44
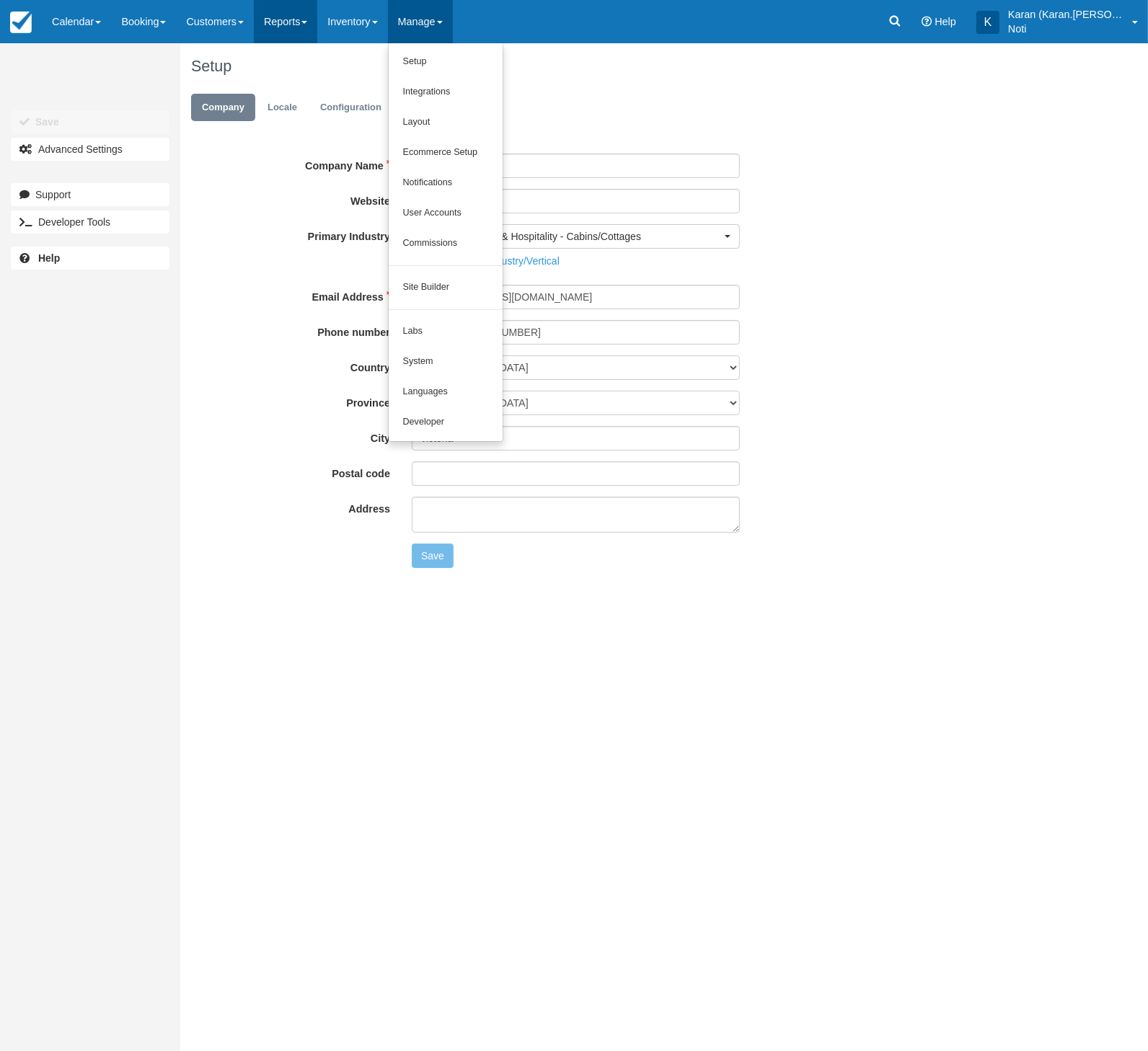
click at [317, 21] on link "Reports" at bounding box center [285, 21] width 64 height 44
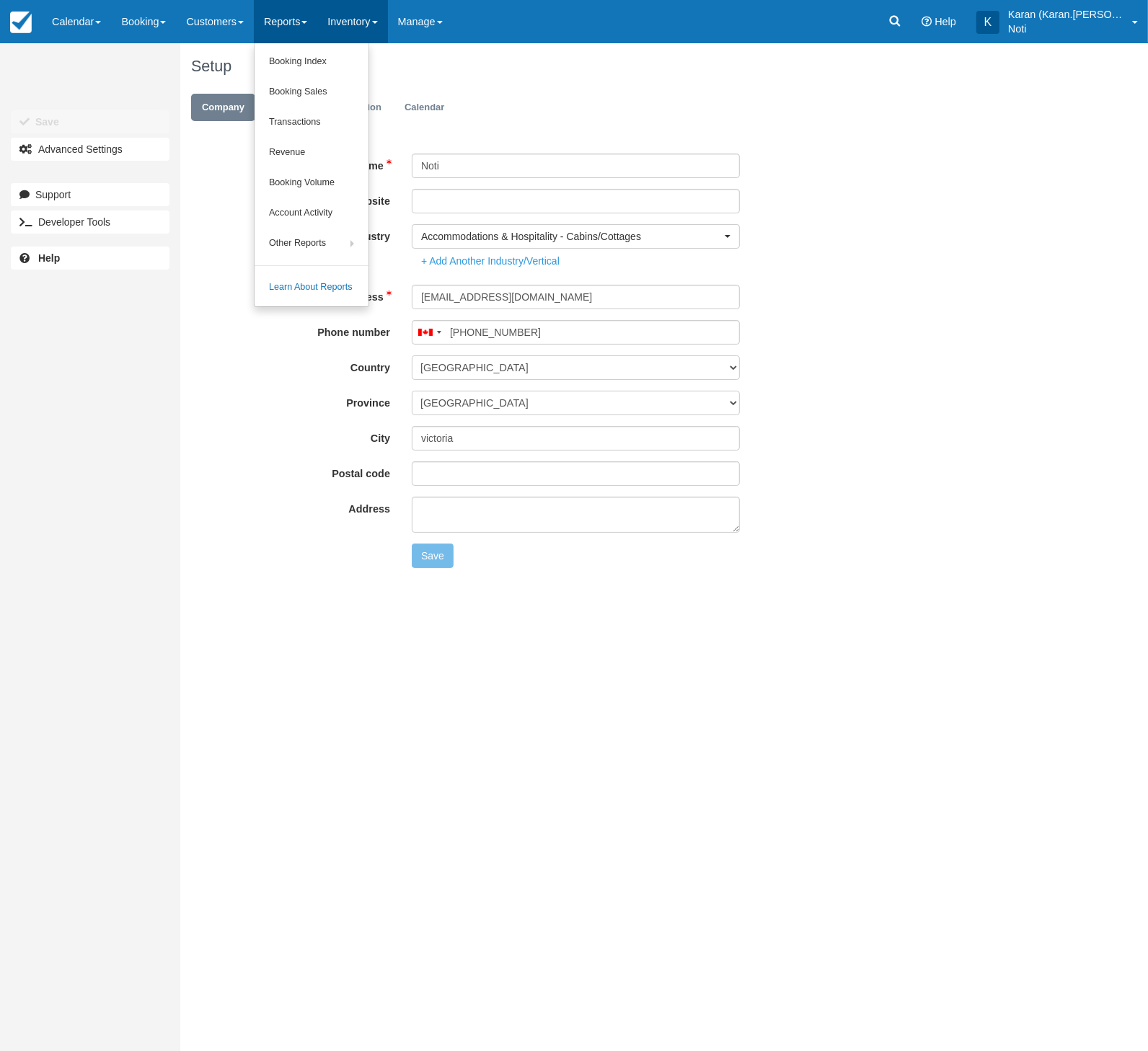
click at [387, 23] on link "Inventory" at bounding box center [351, 21] width 70 height 44
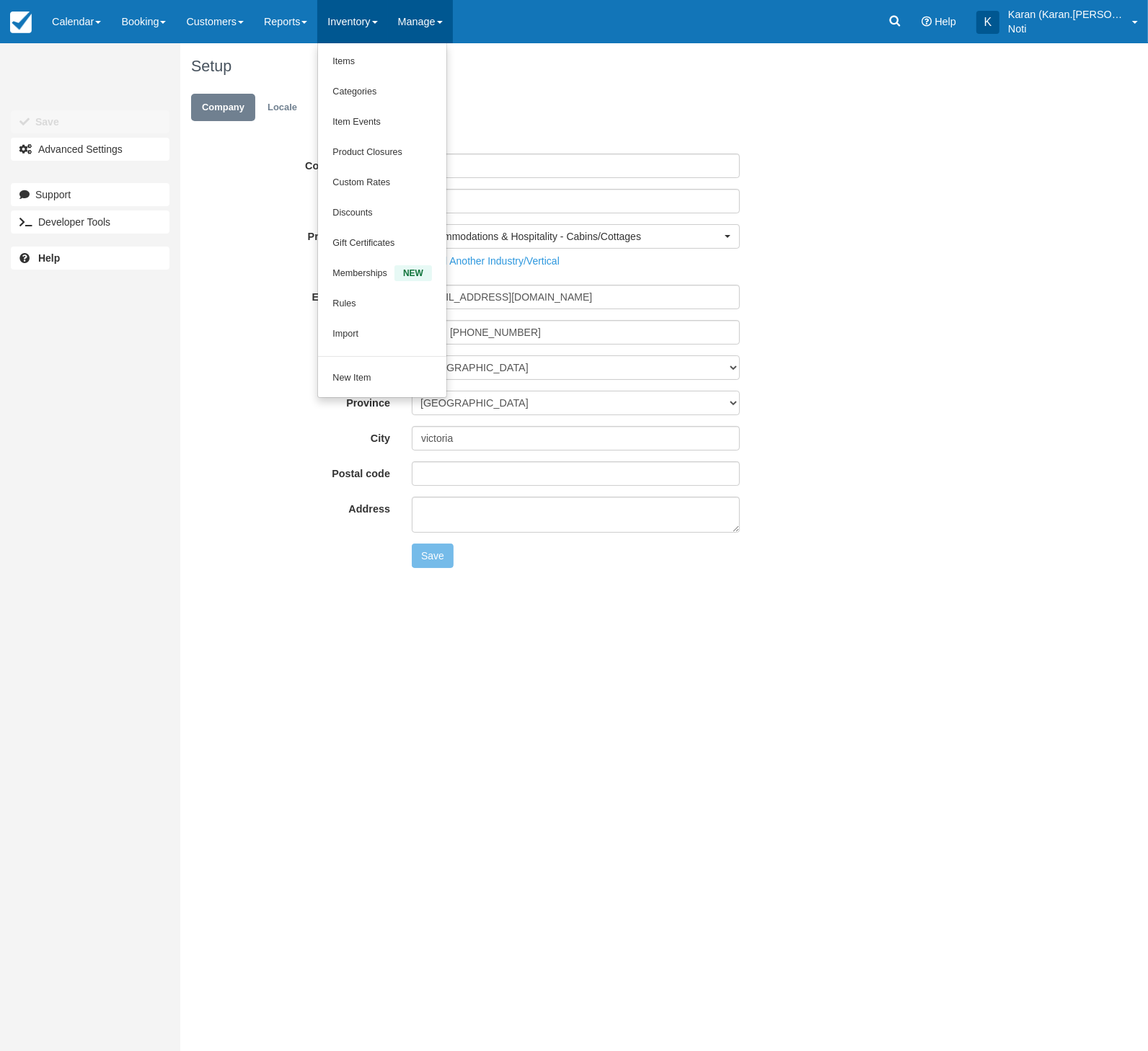
click at [439, 24] on link "Manage" at bounding box center [420, 21] width 65 height 44
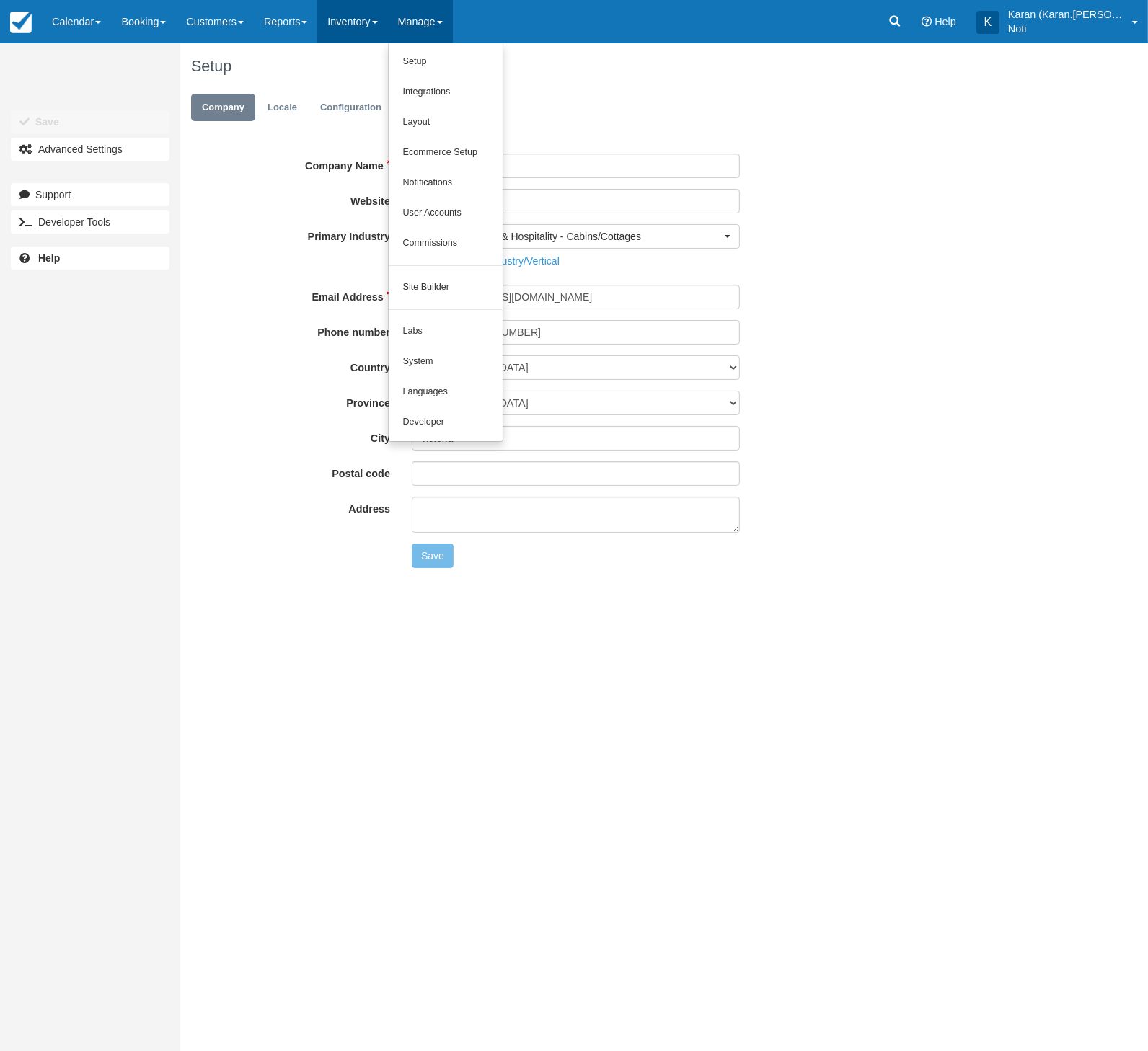
click at [387, 34] on link "Inventory" at bounding box center [351, 21] width 70 height 44
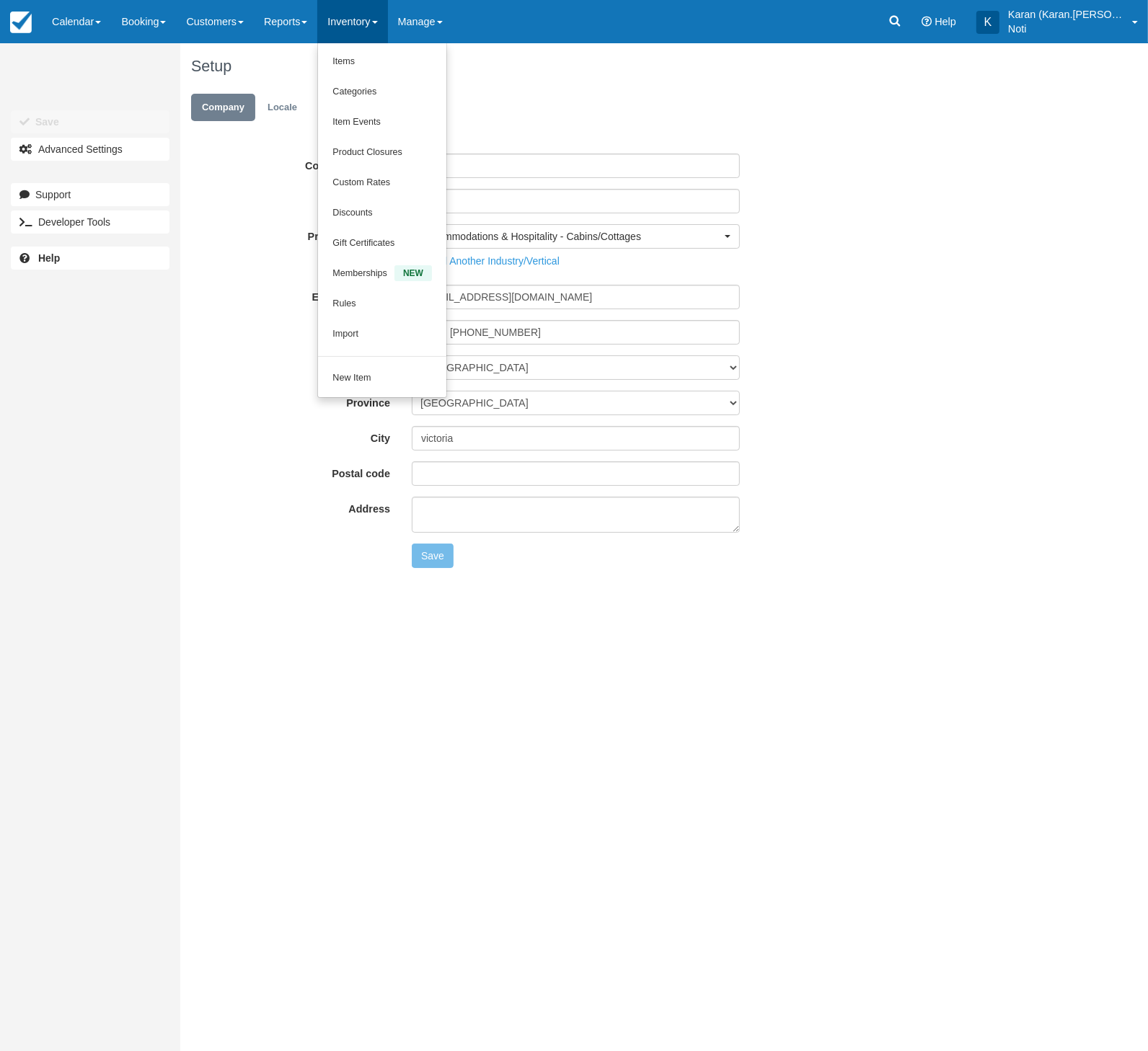
click at [330, 29] on link "Inventory" at bounding box center [351, 21] width 70 height 44
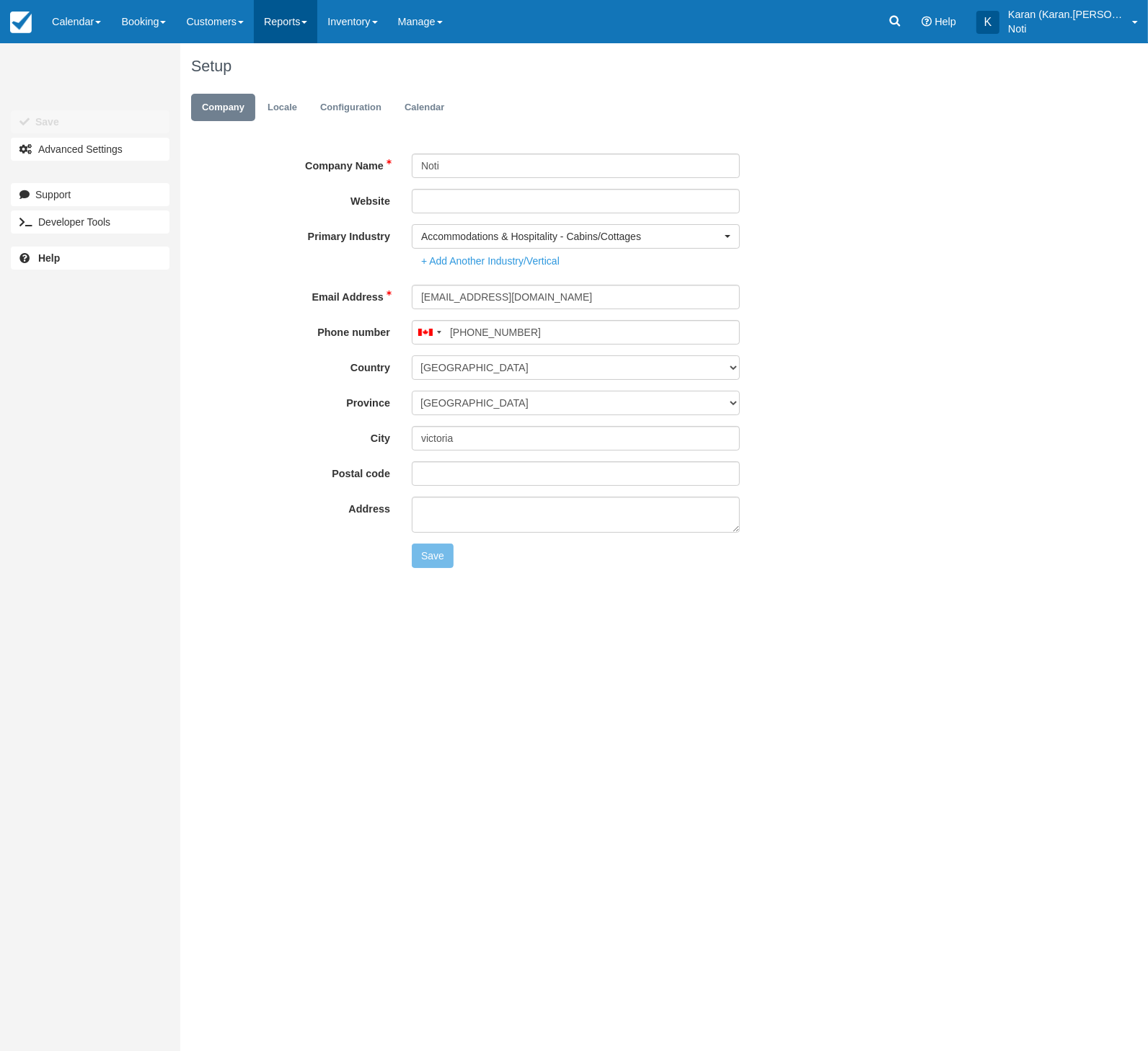
click at [278, 28] on link "Reports" at bounding box center [285, 21] width 64 height 44
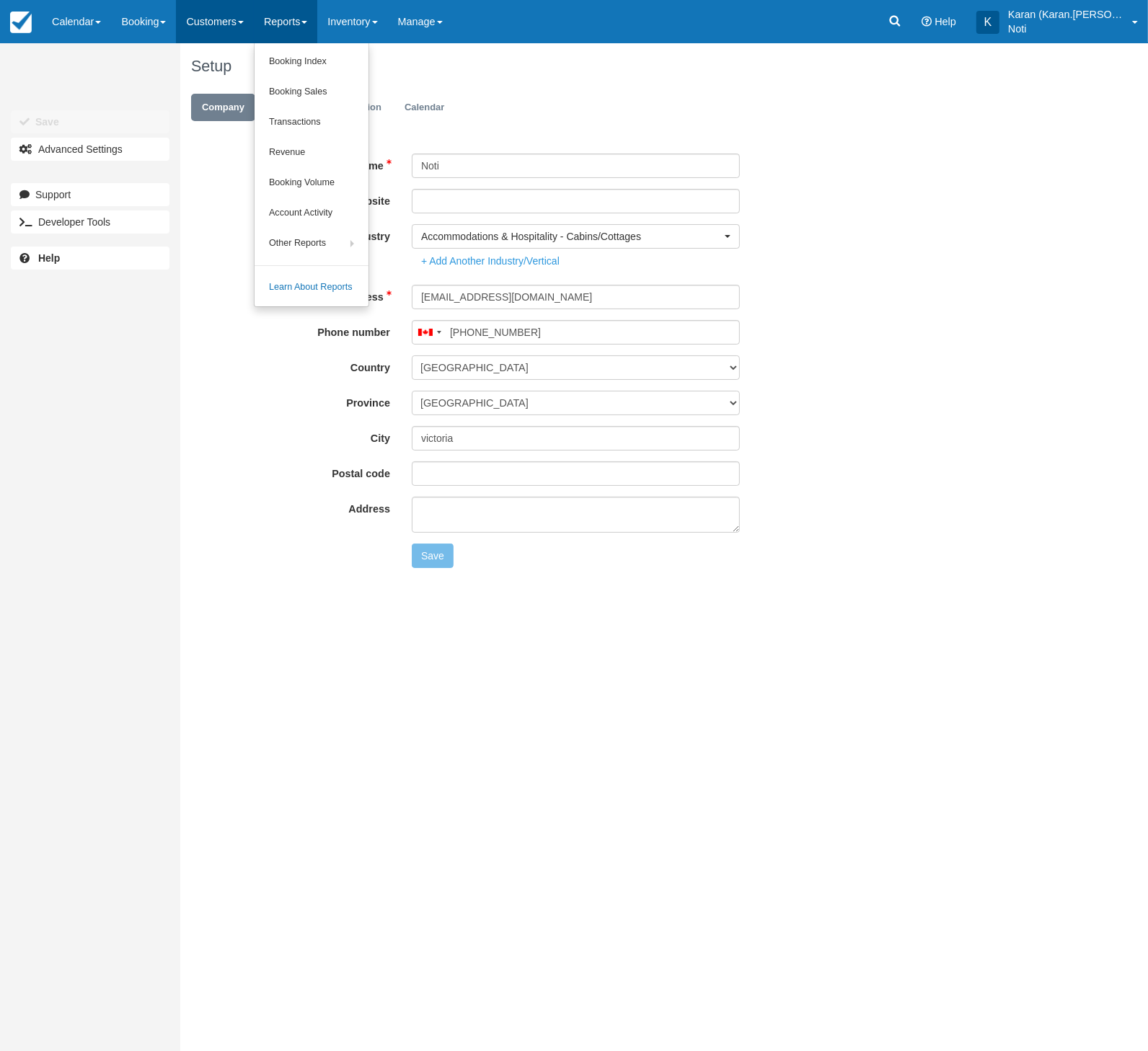
click at [204, 28] on link "Customers" at bounding box center [215, 21] width 78 height 44
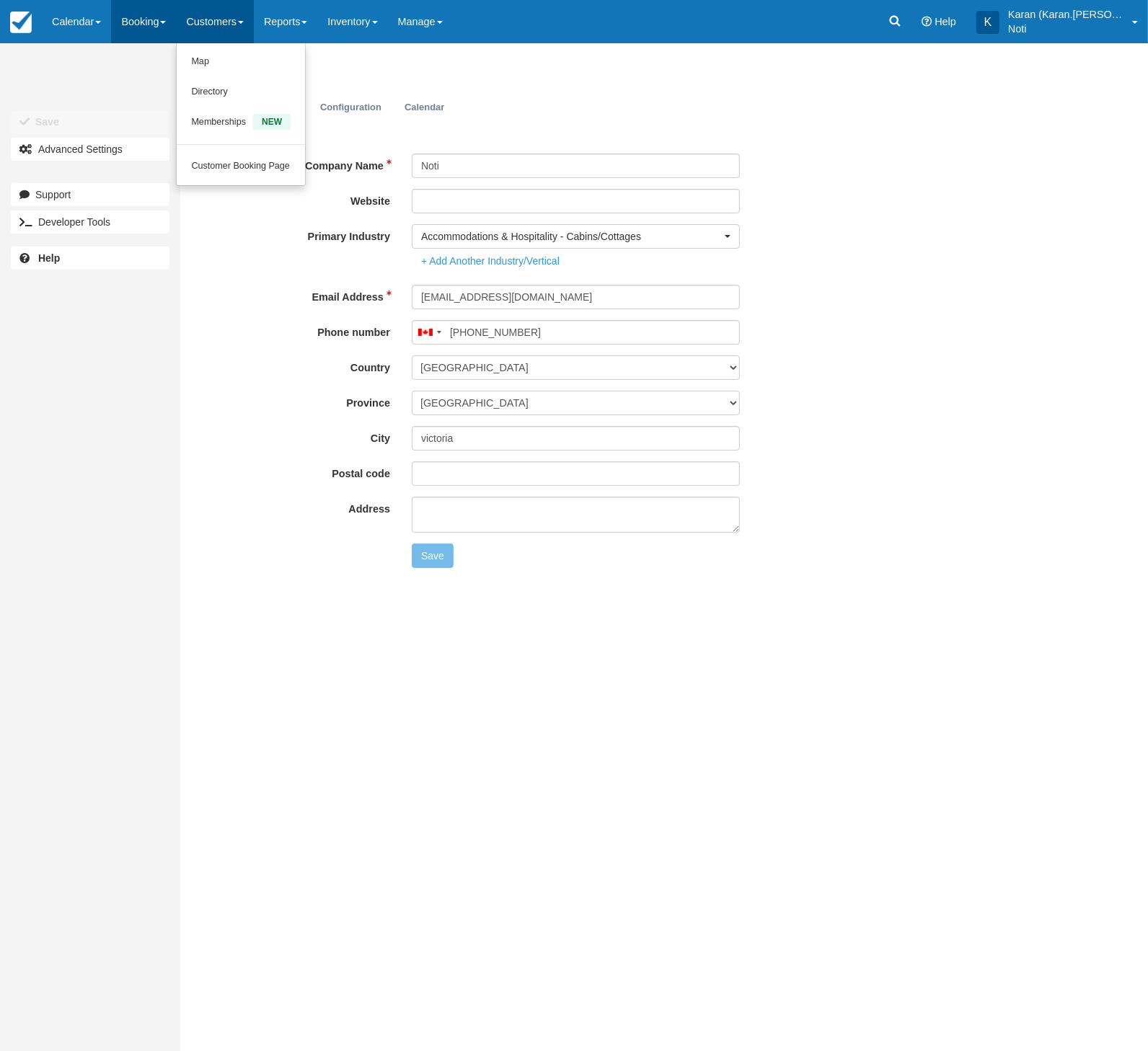
click at [119, 25] on link "Booking" at bounding box center [143, 21] width 65 height 44
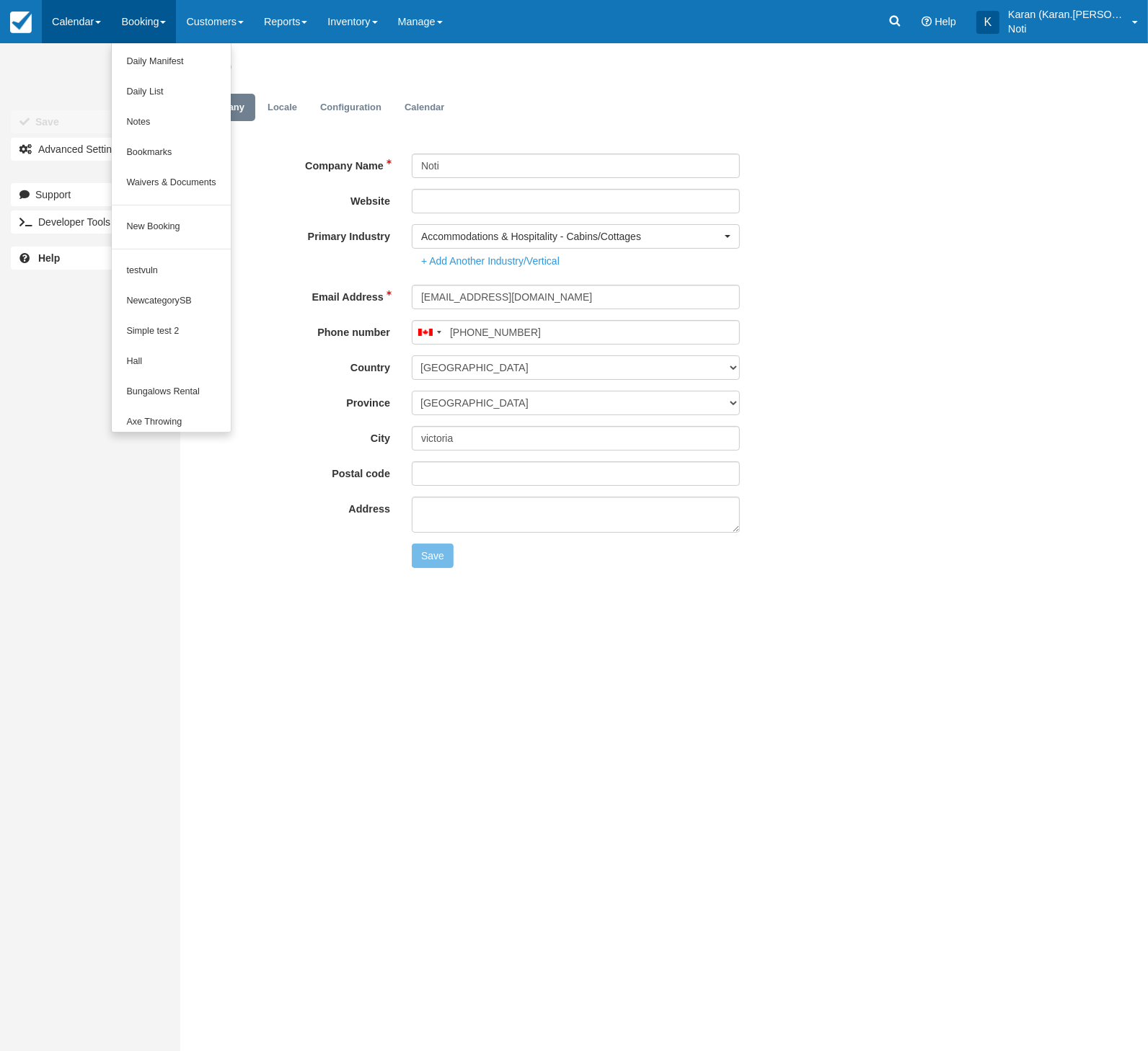
click at [46, 24] on link "Calendar" at bounding box center [77, 21] width 69 height 44
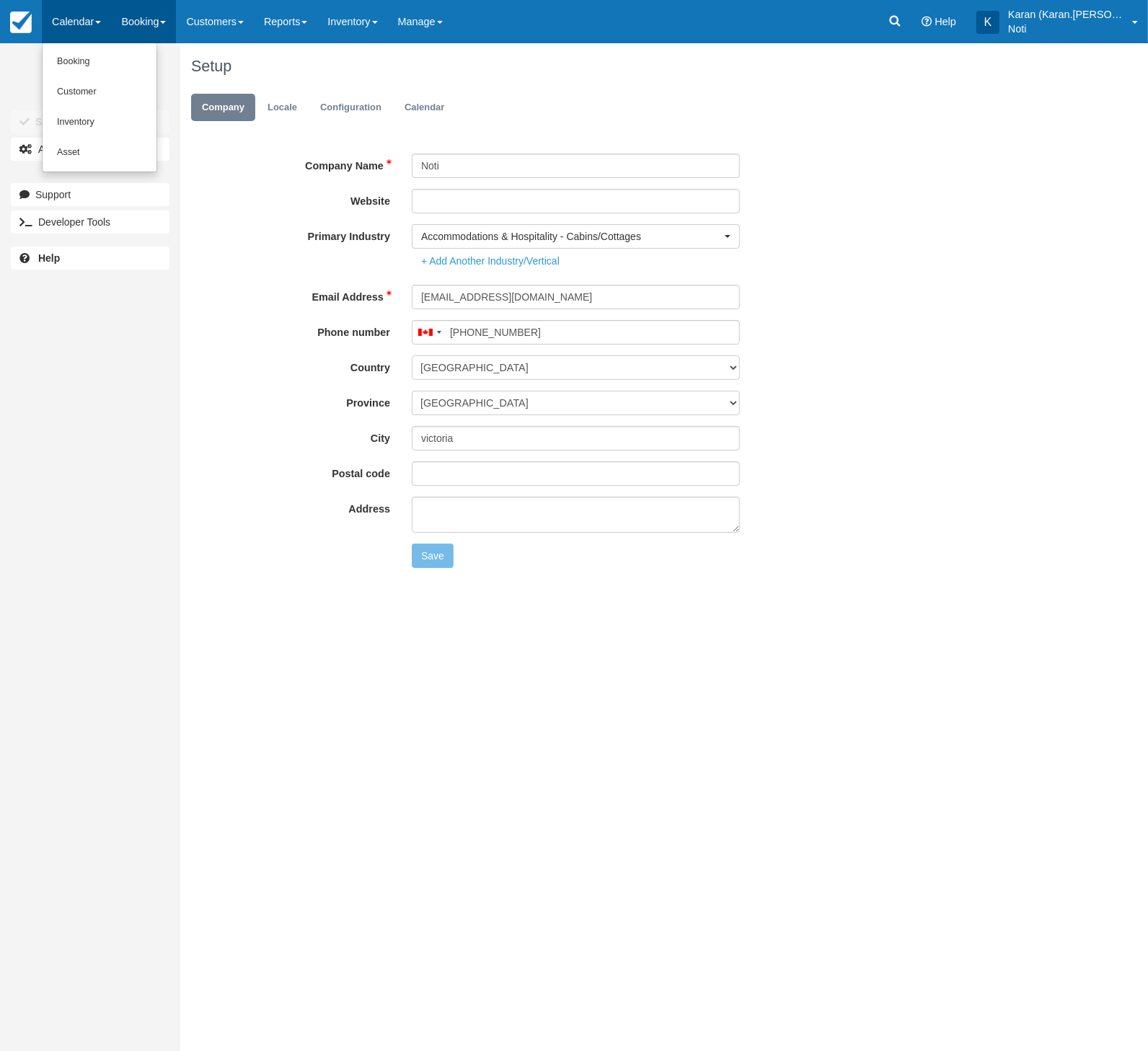
click at [160, 24] on link "Booking" at bounding box center [143, 21] width 65 height 44
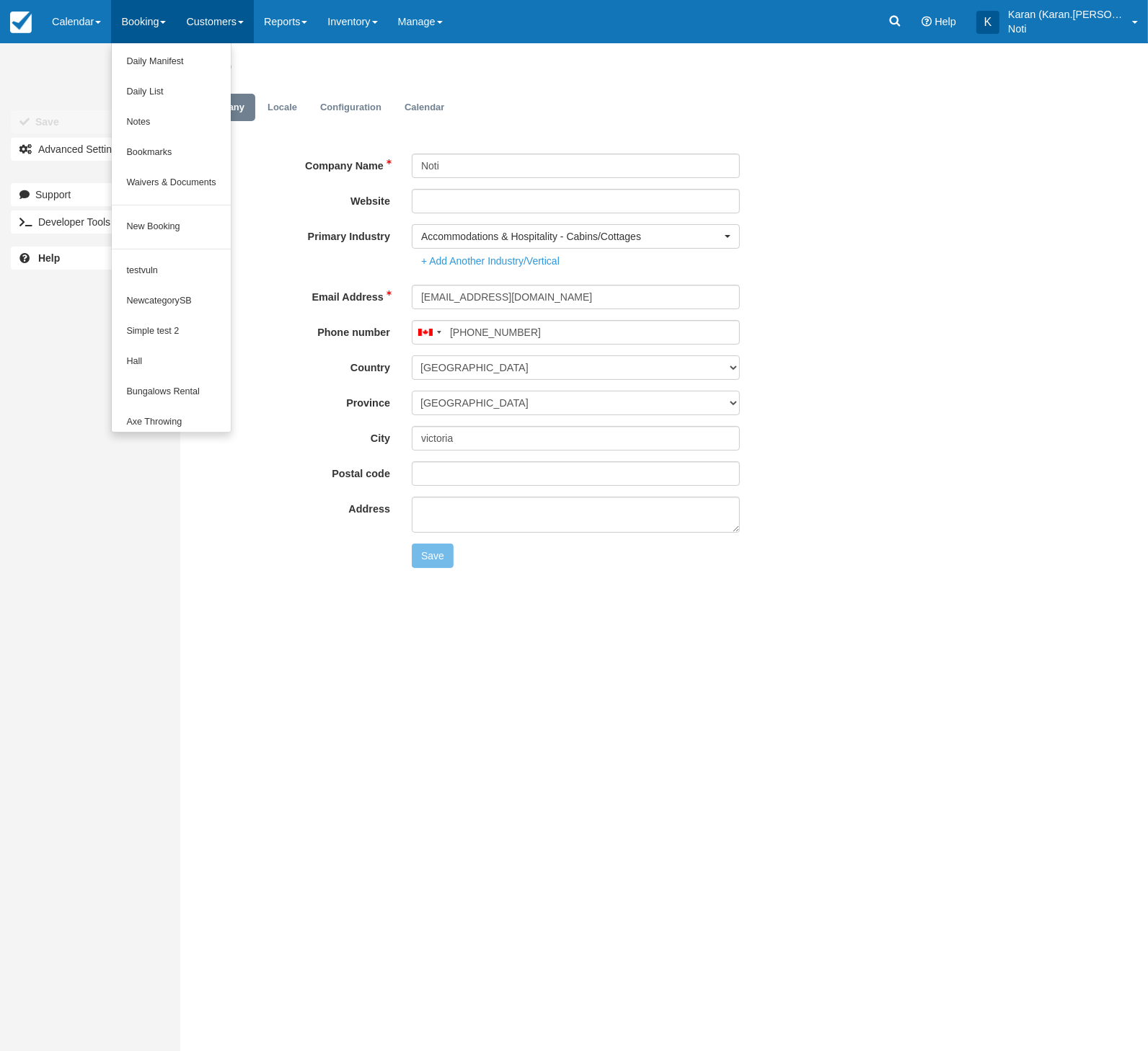
click at [224, 24] on link "Customers" at bounding box center [215, 21] width 78 height 44
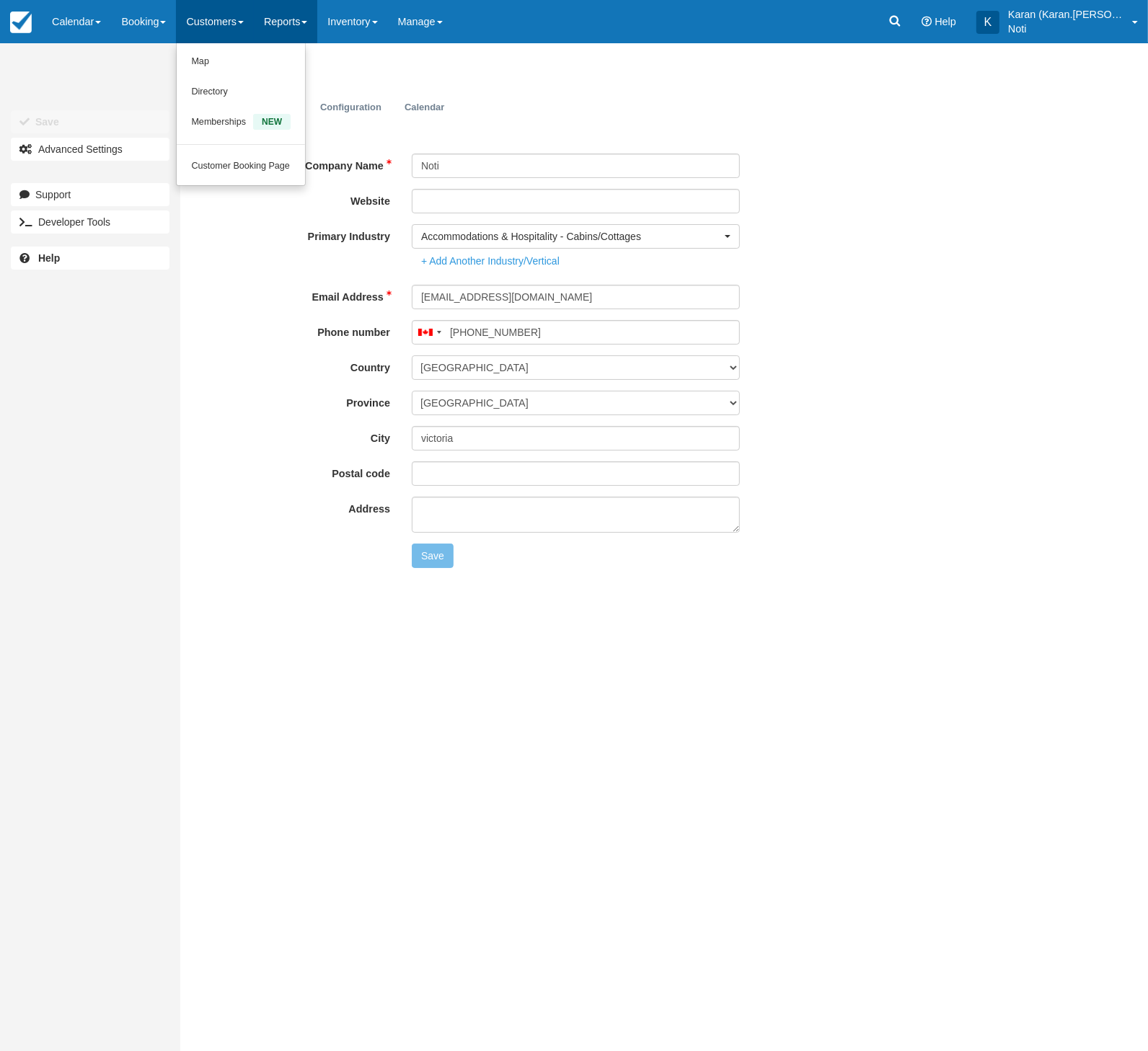
click at [304, 24] on link "Reports" at bounding box center [285, 21] width 64 height 44
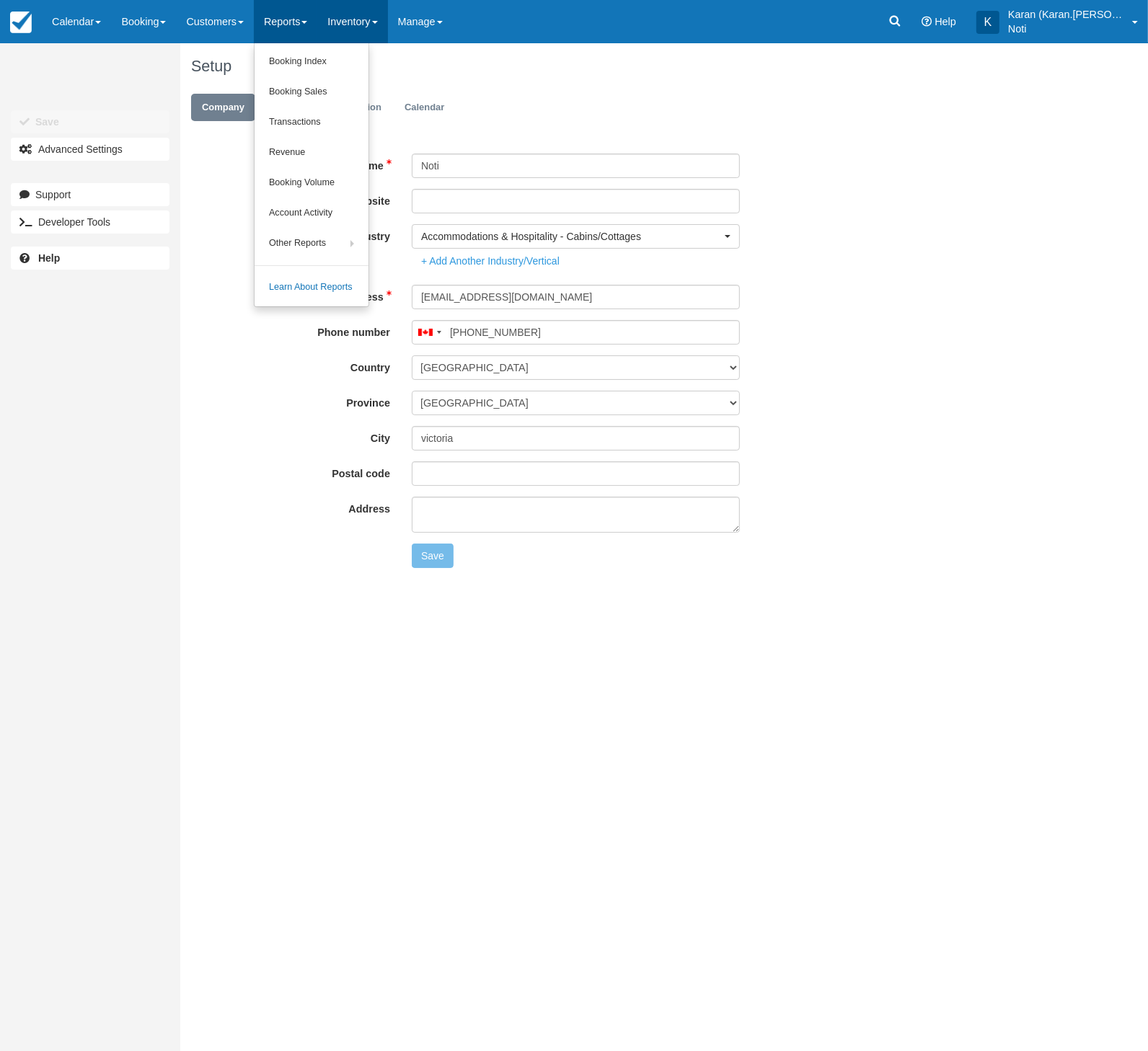
click at [387, 24] on link "Inventory" at bounding box center [351, 21] width 70 height 44
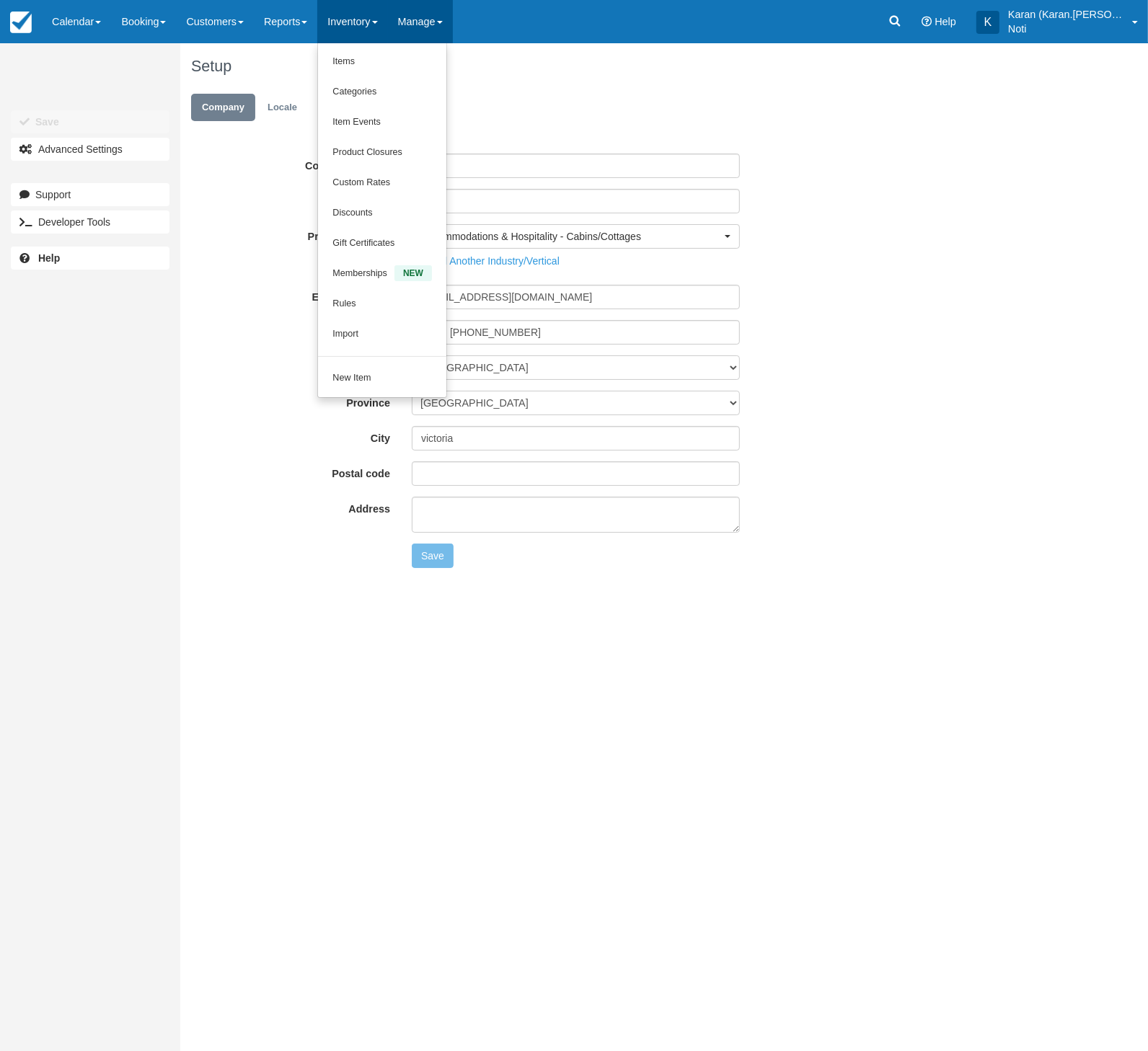
click at [436, 24] on link "Manage" at bounding box center [420, 21] width 65 height 44
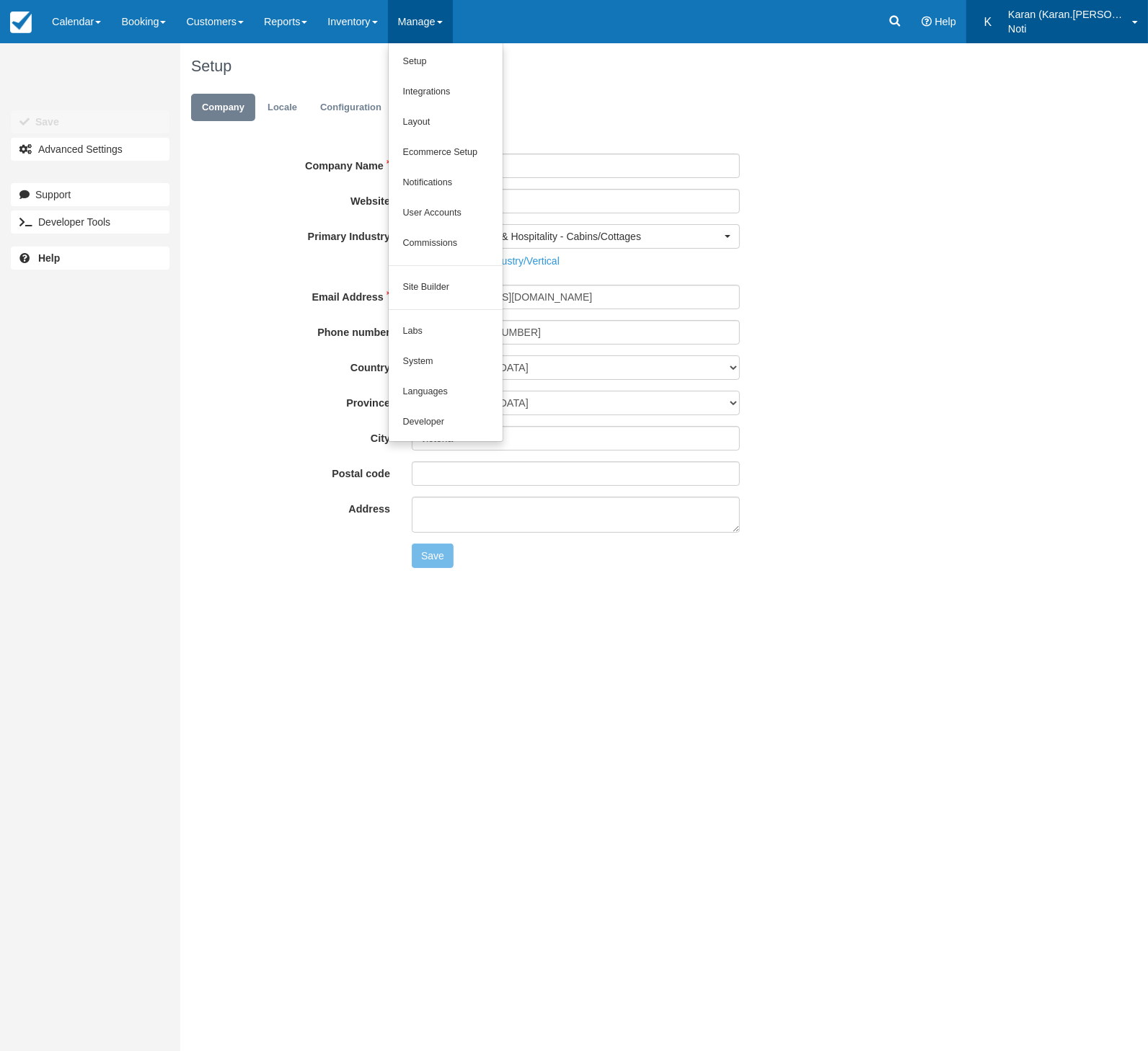
click at [1067, 21] on p "Karan (Karan.[PERSON_NAME])" at bounding box center [1065, 14] width 116 height 15
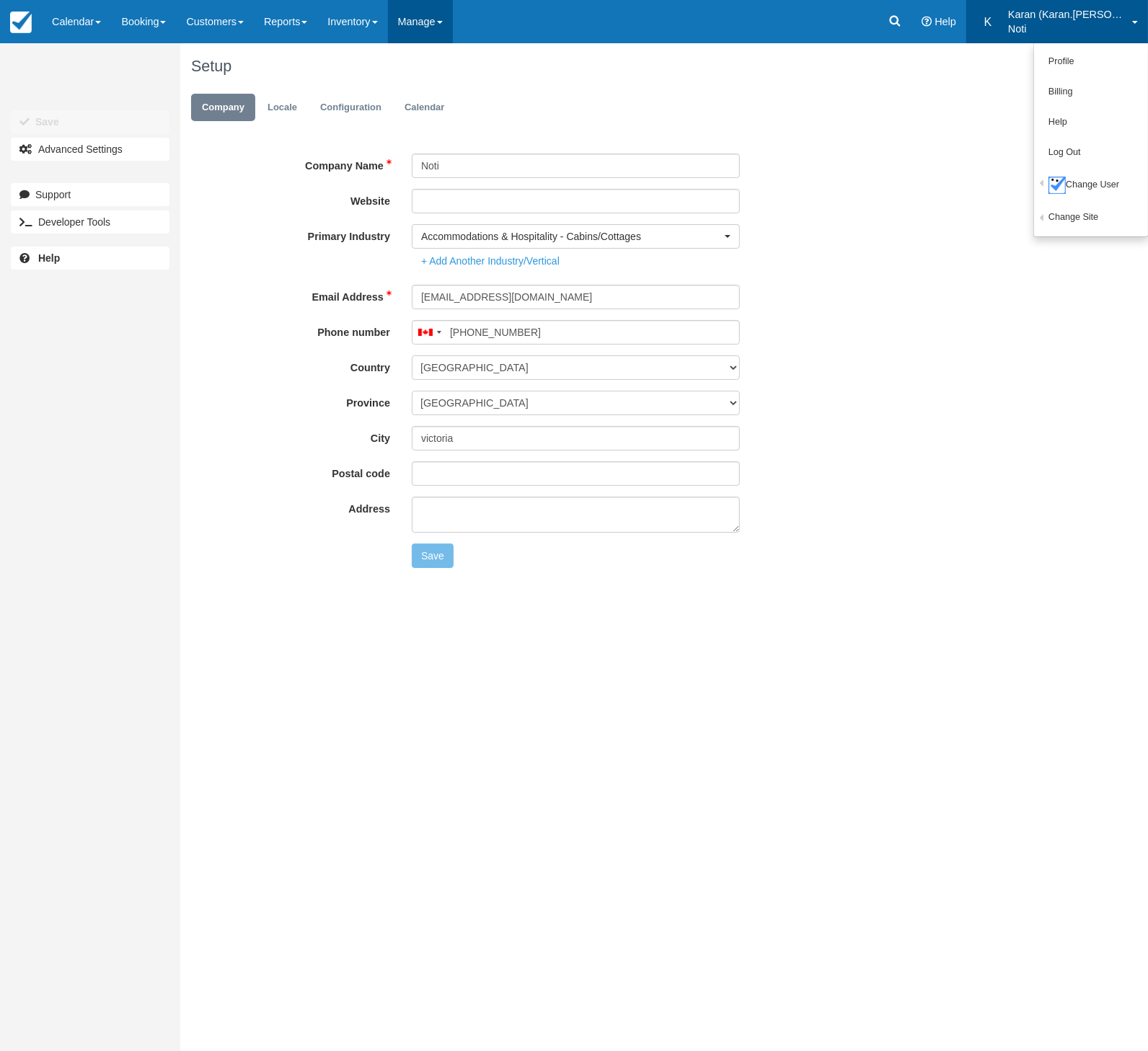
click at [426, 23] on link "Manage" at bounding box center [420, 21] width 65 height 44
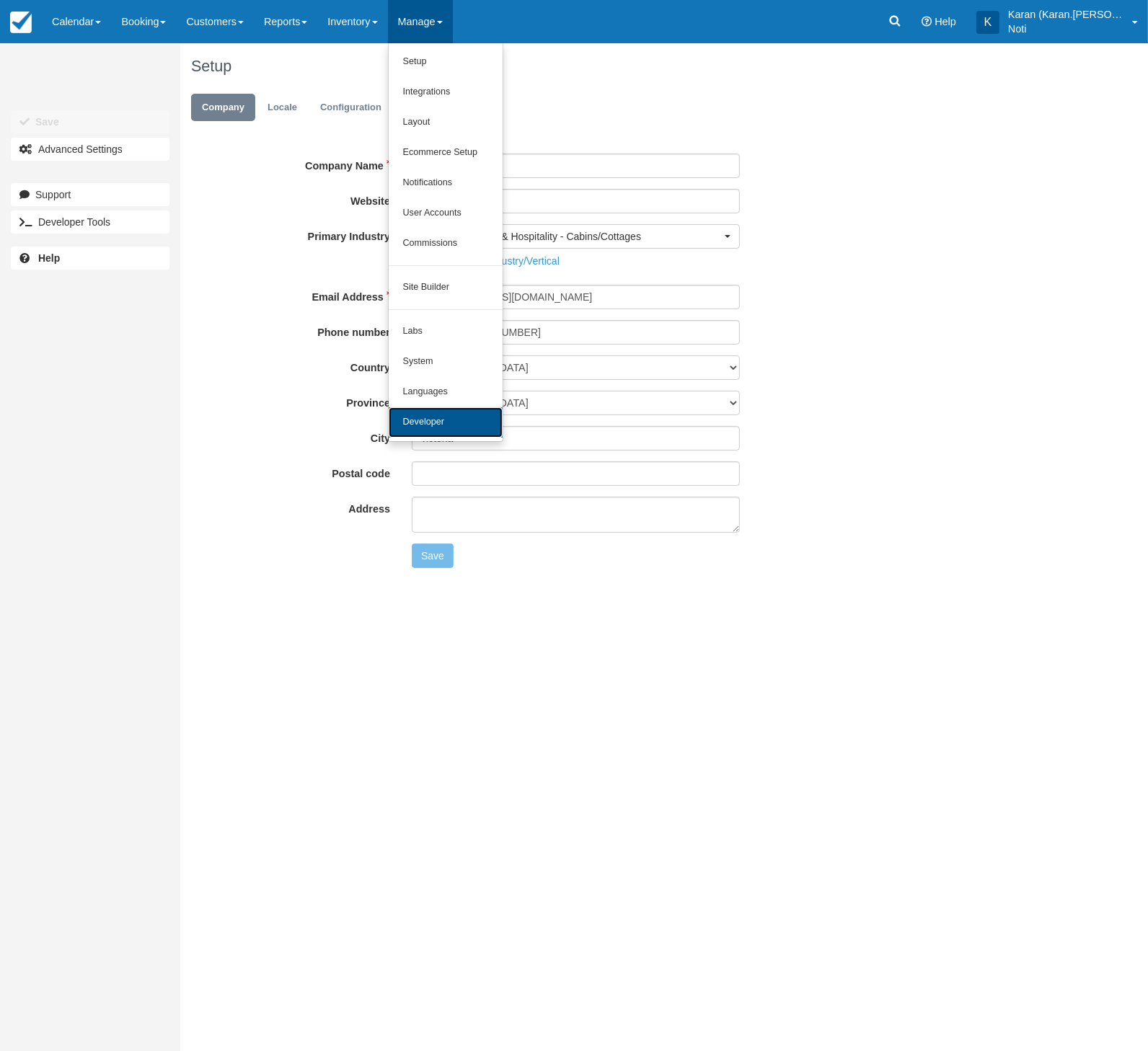
click at [471, 416] on link "Developer" at bounding box center [445, 423] width 114 height 31
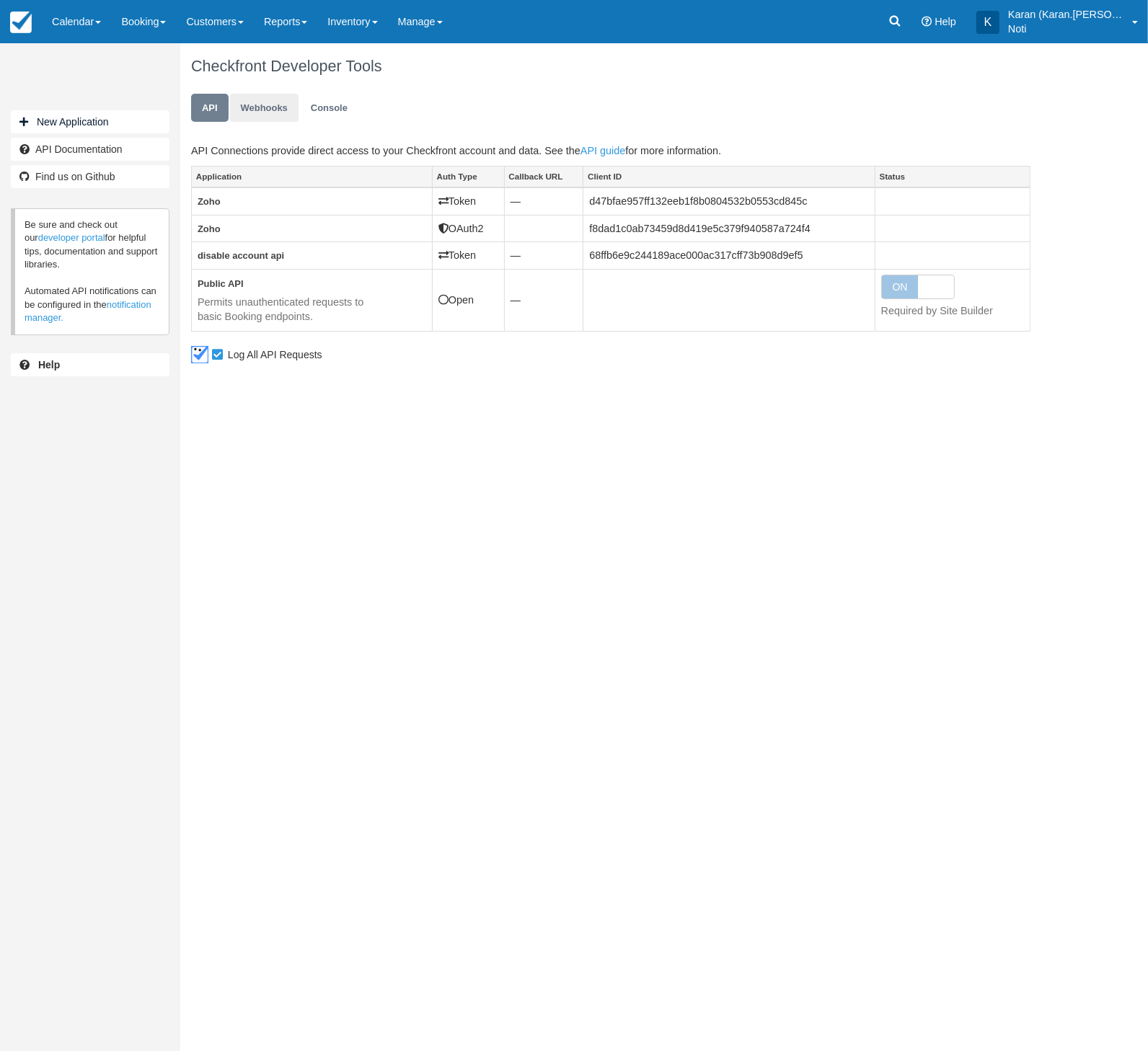
click at [270, 101] on link "Webhooks" at bounding box center [263, 107] width 68 height 28
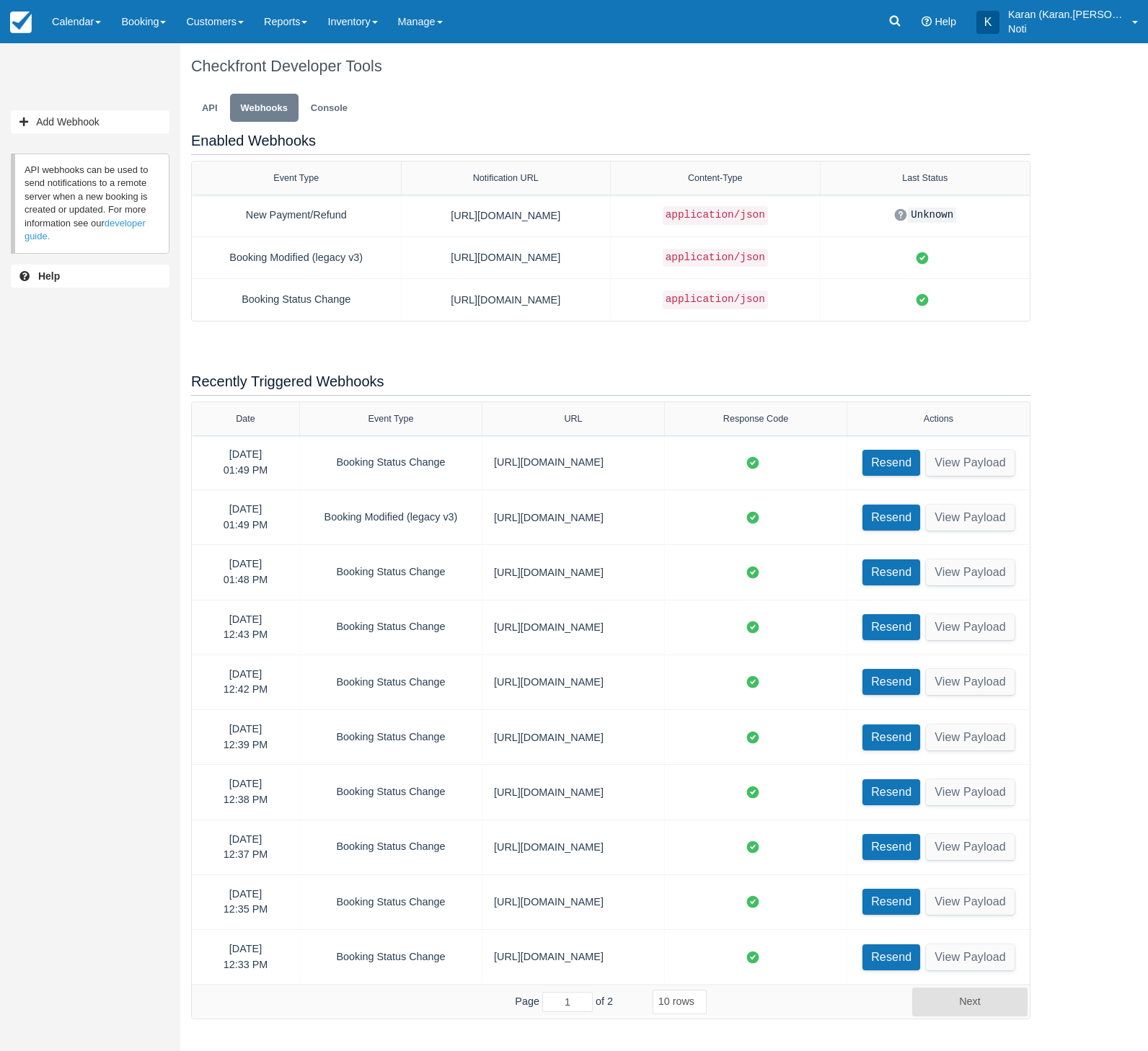
select select "10"
drag, startPoint x: 475, startPoint y: 415, endPoint x: 480, endPoint y: 420, distance: 7.1
click at [480, 420] on div at bounding box center [487, 419] width 26 height 33
drag, startPoint x: 693, startPoint y: 410, endPoint x: 641, endPoint y: 377, distance: 61.6
click at [602, 370] on div "Enabled Webhooks Event Type Notification URL Content-Type Last Status New Payme…" at bounding box center [611, 576] width 839 height 887
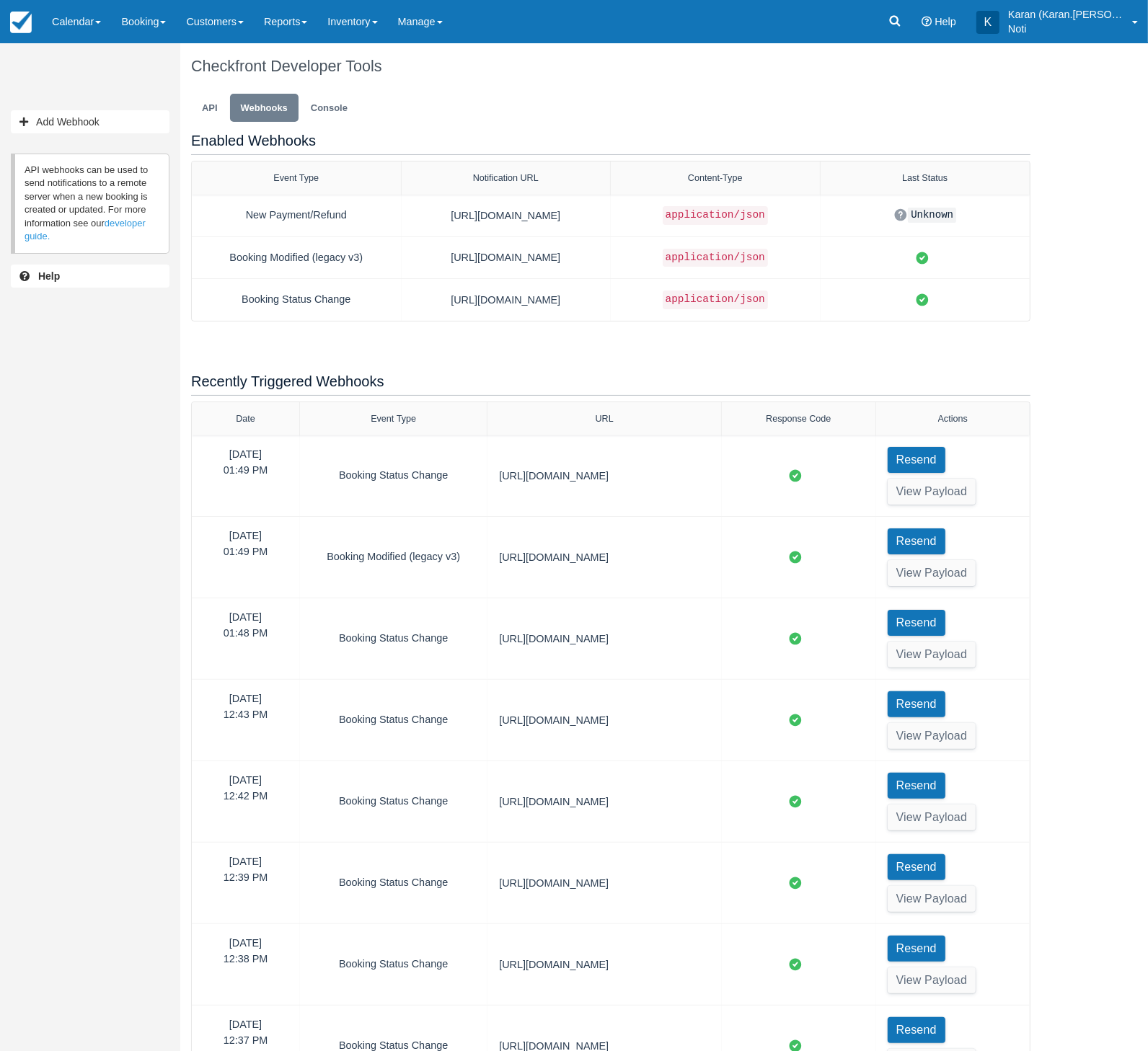
drag, startPoint x: 705, startPoint y: 414, endPoint x: 722, endPoint y: 426, distance: 20.8
click at [722, 426] on div at bounding box center [721, 419] width 26 height 33
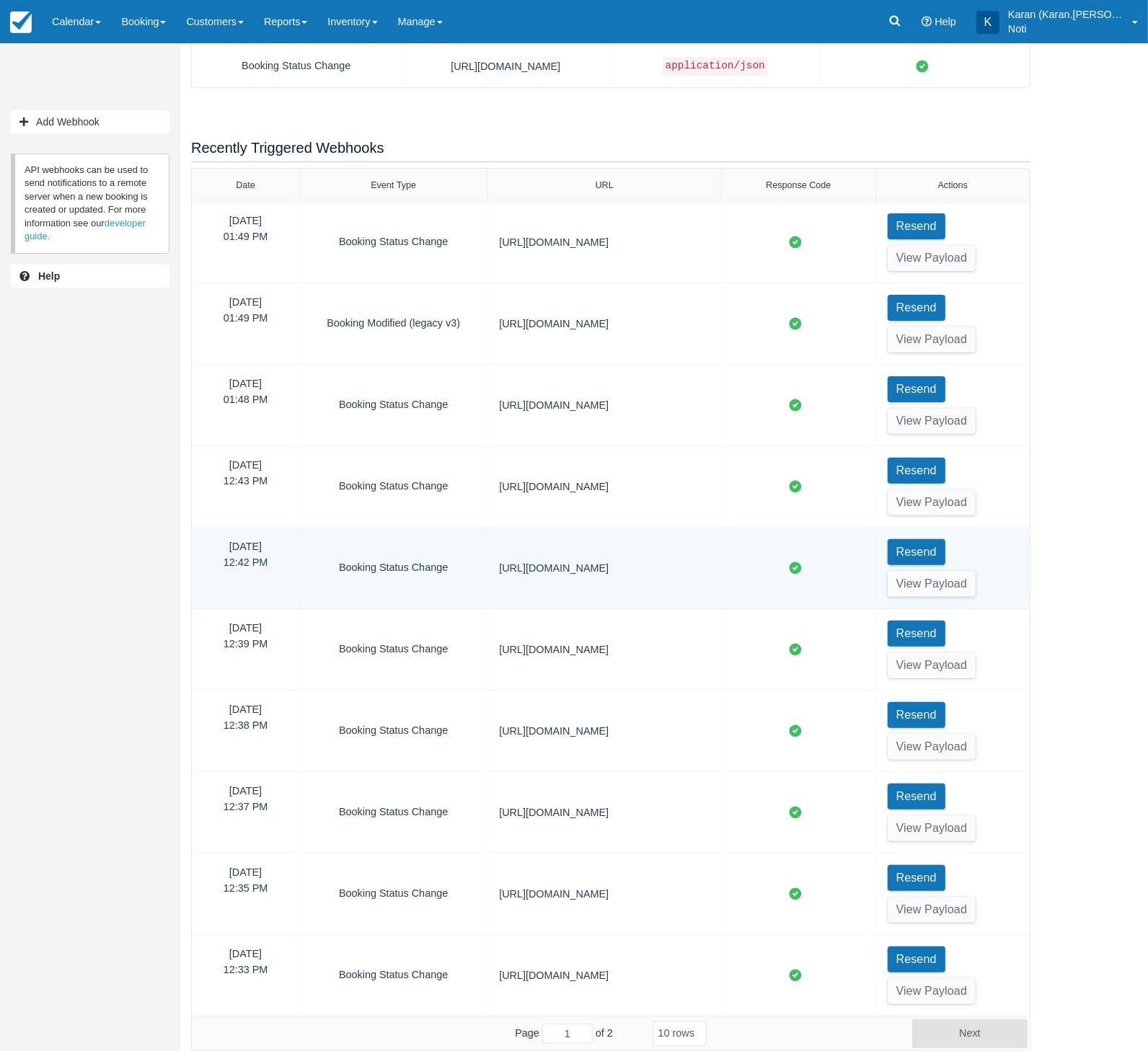
scroll to position [235, 0]
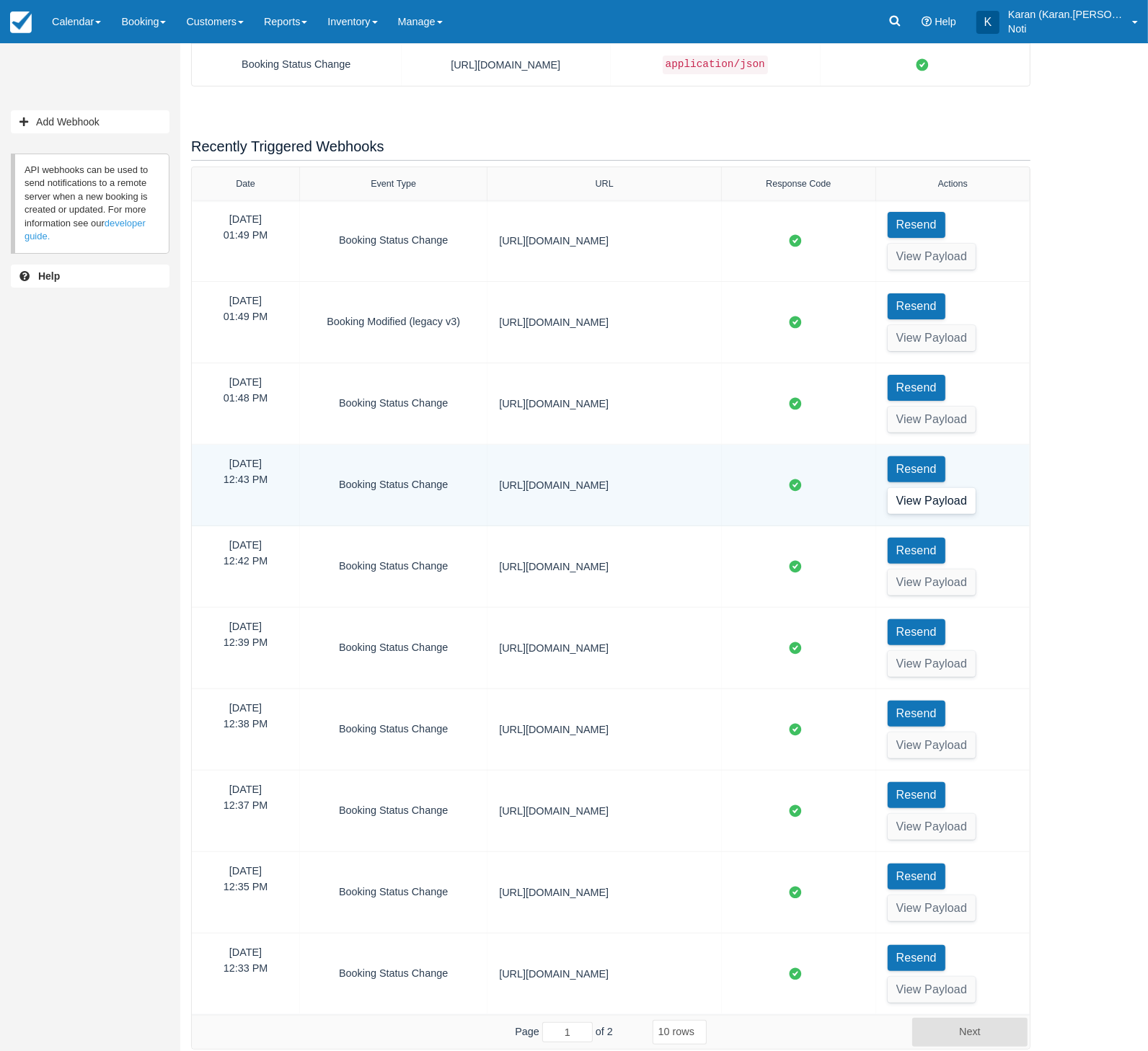
click at [915, 504] on button "View Payload" at bounding box center [932, 501] width 89 height 26
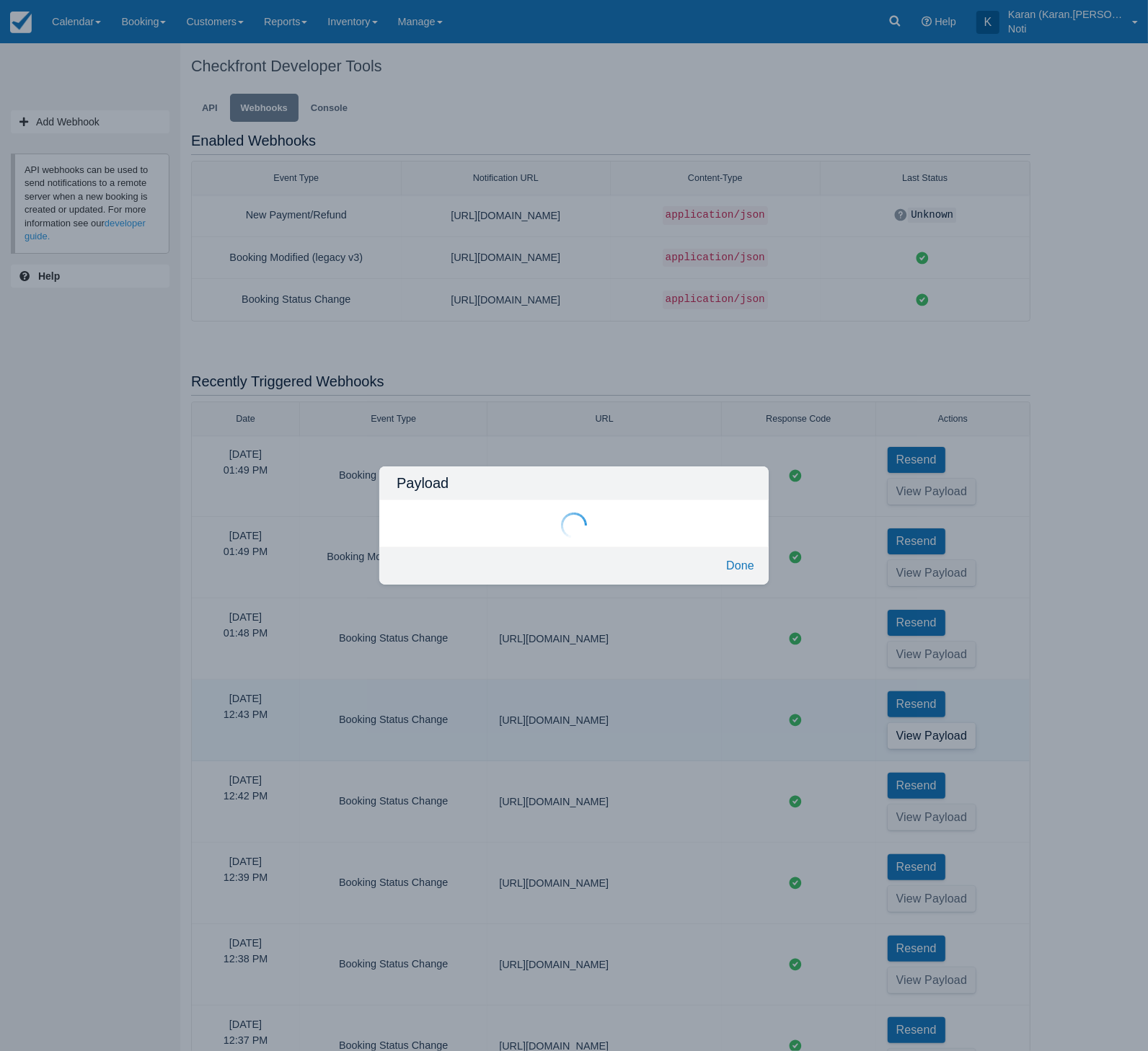
scroll to position [0, 0]
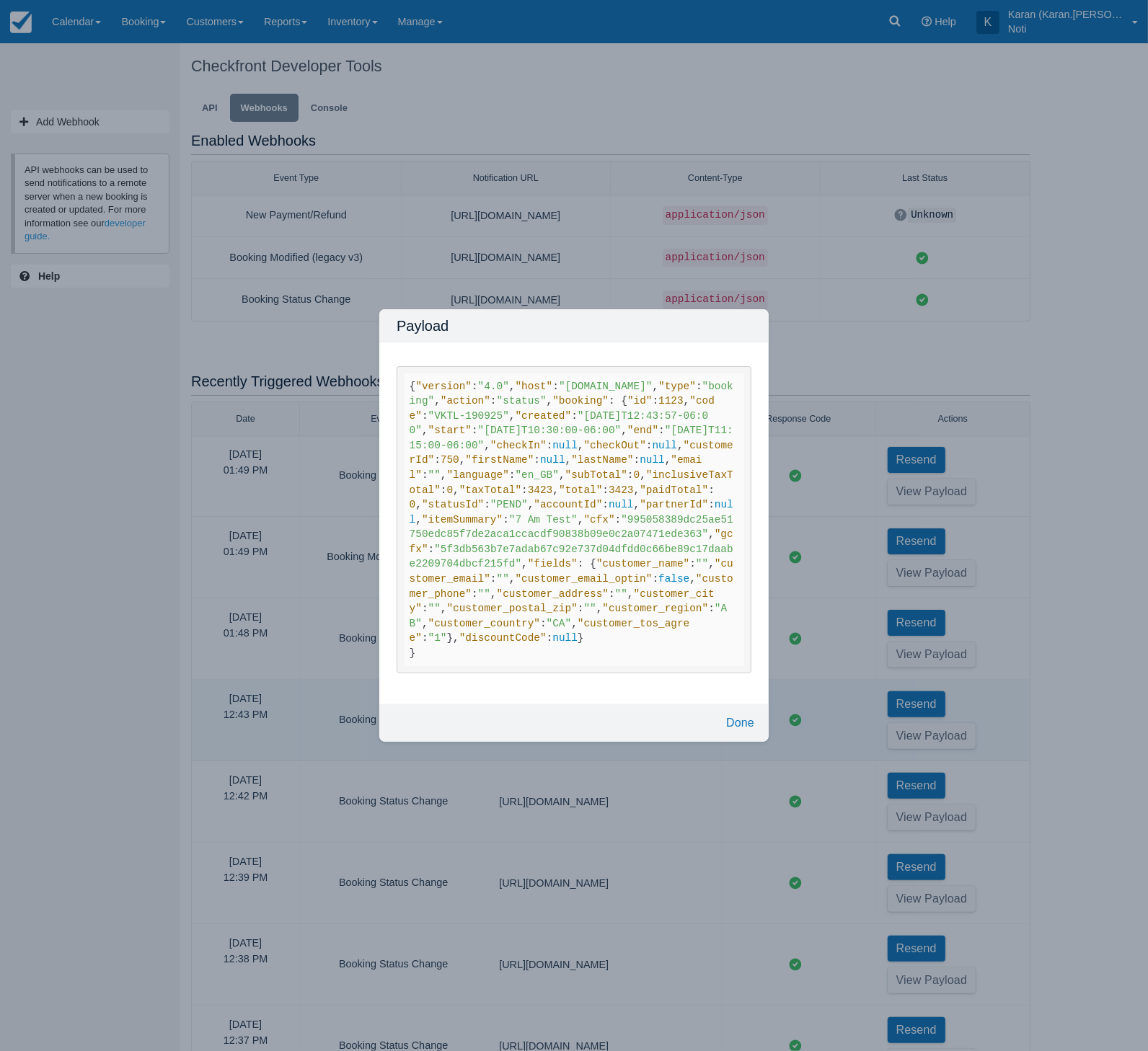
drag, startPoint x: 748, startPoint y: 925, endPoint x: 566, endPoint y: 798, distance: 221.9
click at [563, 742] on div "Payload { "version" : "4.0" , "host" : "test-karan.checkfront.com" , "type" : "…" at bounding box center [573, 525] width 390 height 432
click at [582, 665] on code "{ "version" : "4.0" , "host" : "test-karan.checkfront.com" , "type" : "booking"…" at bounding box center [574, 519] width 340 height 292
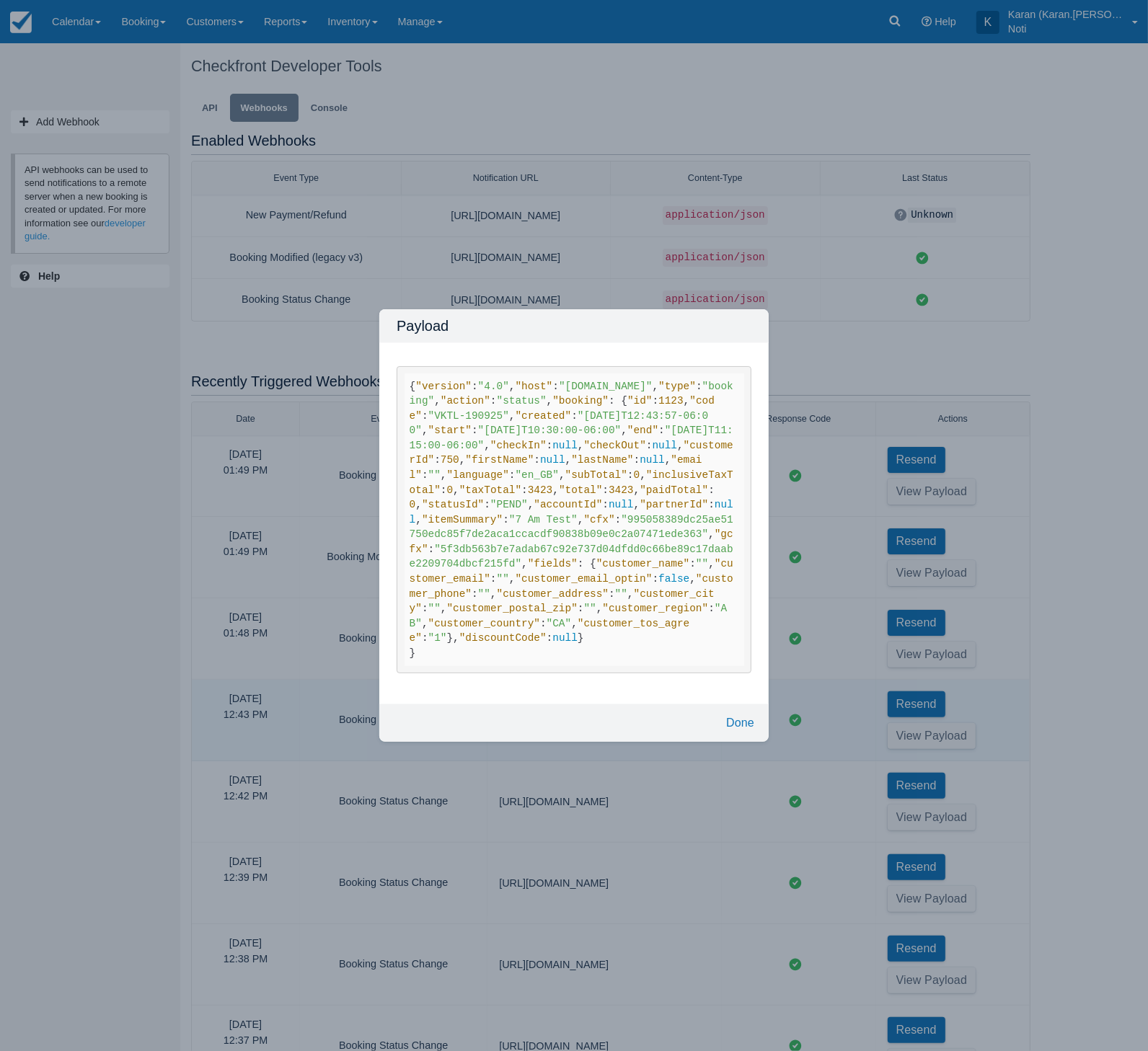
drag, startPoint x: 589, startPoint y: 769, endPoint x: 666, endPoint y: 805, distance: 85.0
click at [591, 665] on code "{ "version" : "4.0" , "host" : "test-karan.checkfront.com" , "type" : "booking"…" at bounding box center [574, 519] width 340 height 292
drag, startPoint x: 612, startPoint y: 798, endPoint x: 404, endPoint y: 176, distance: 655.9
click at [404, 374] on code "{ "version" : "4.0" , "host" : "test-karan.checkfront.com" , "type" : "booking"…" at bounding box center [574, 519] width 340 height 292
click at [720, 736] on button "Done" at bounding box center [740, 723] width 40 height 26
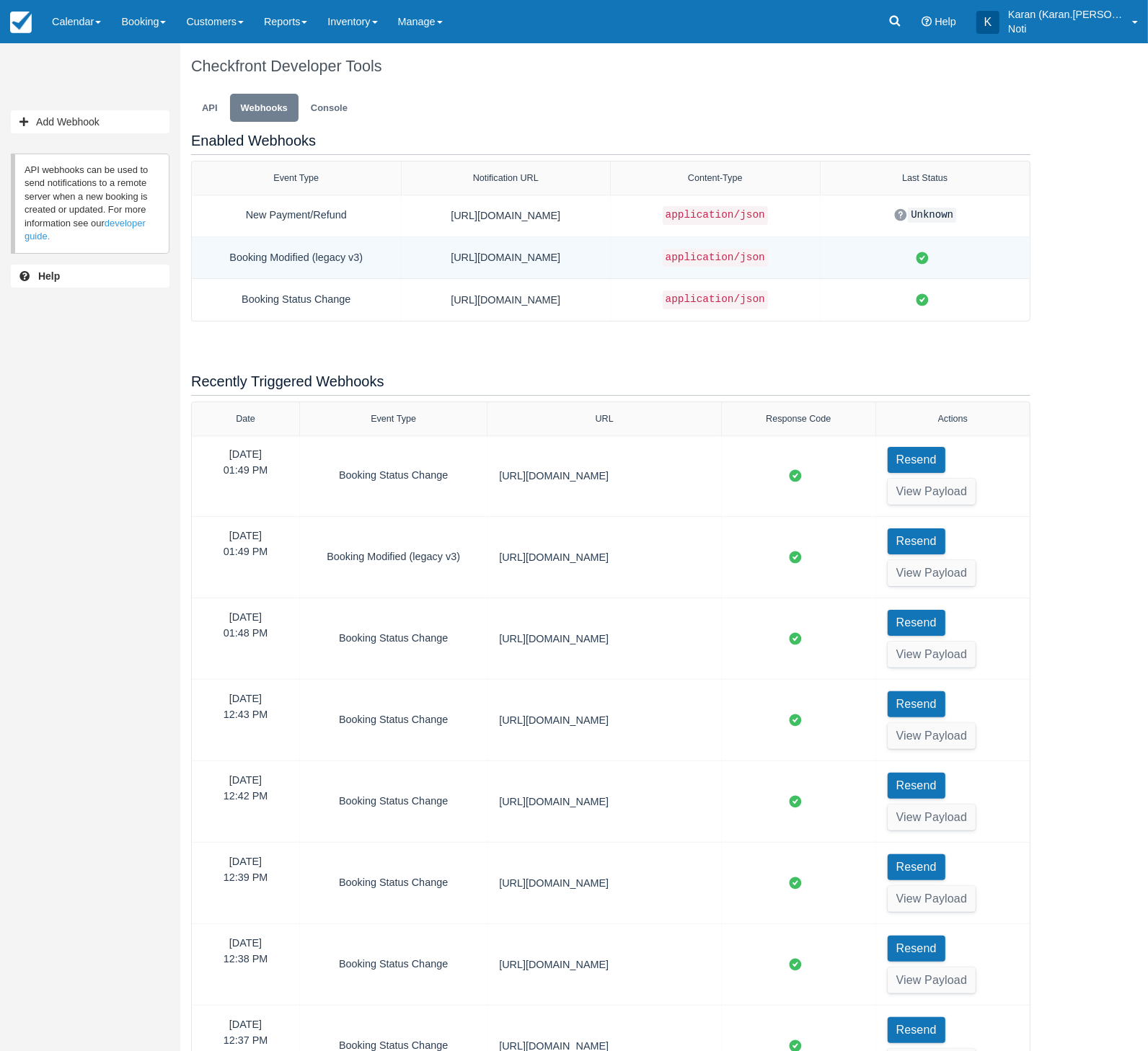
click at [313, 263] on div "Booking Modified (legacy v3)" at bounding box center [296, 258] width 186 height 18
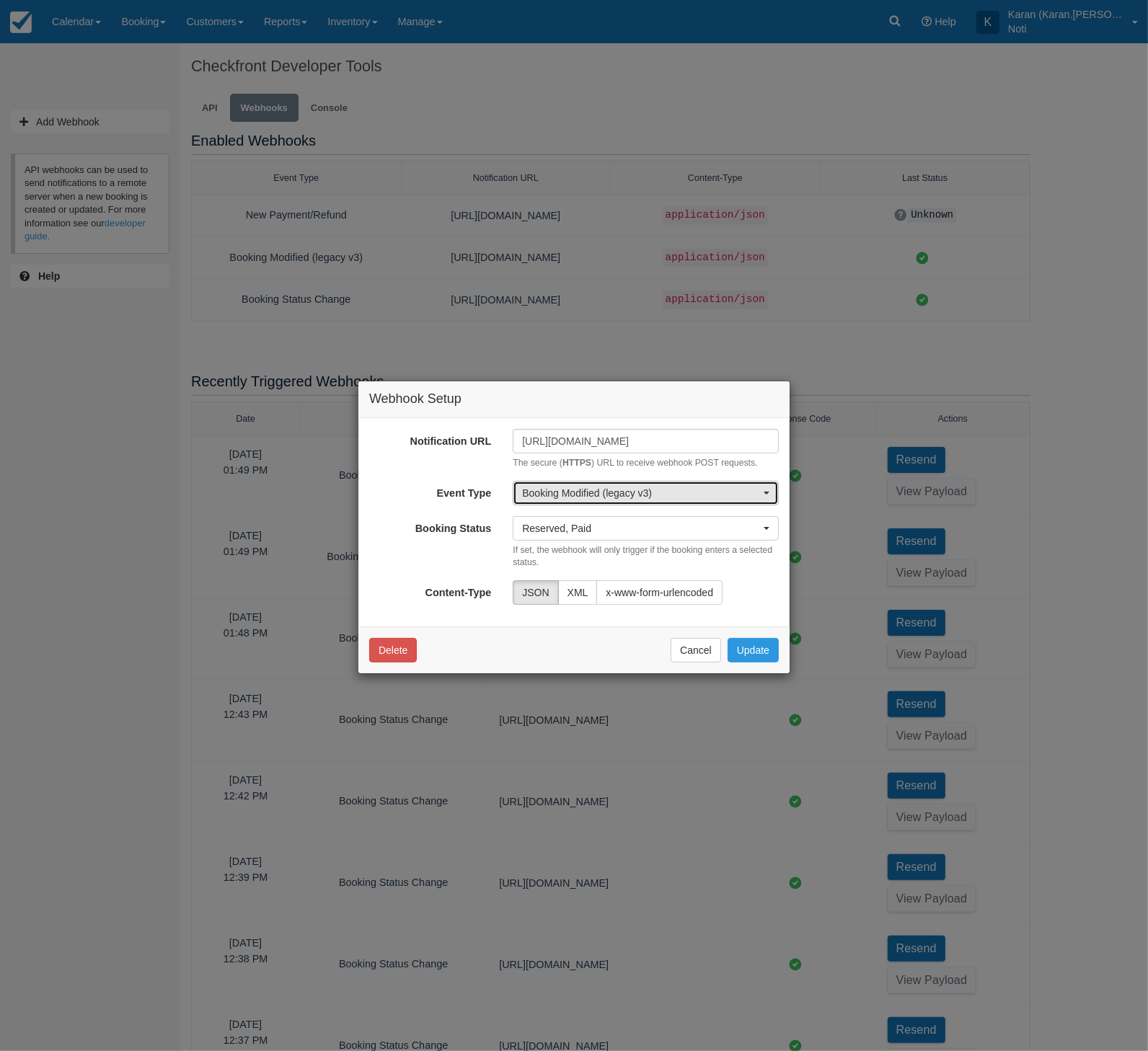
click at [689, 497] on span "Booking Modified (legacy v3)" at bounding box center [641, 493] width 238 height 15
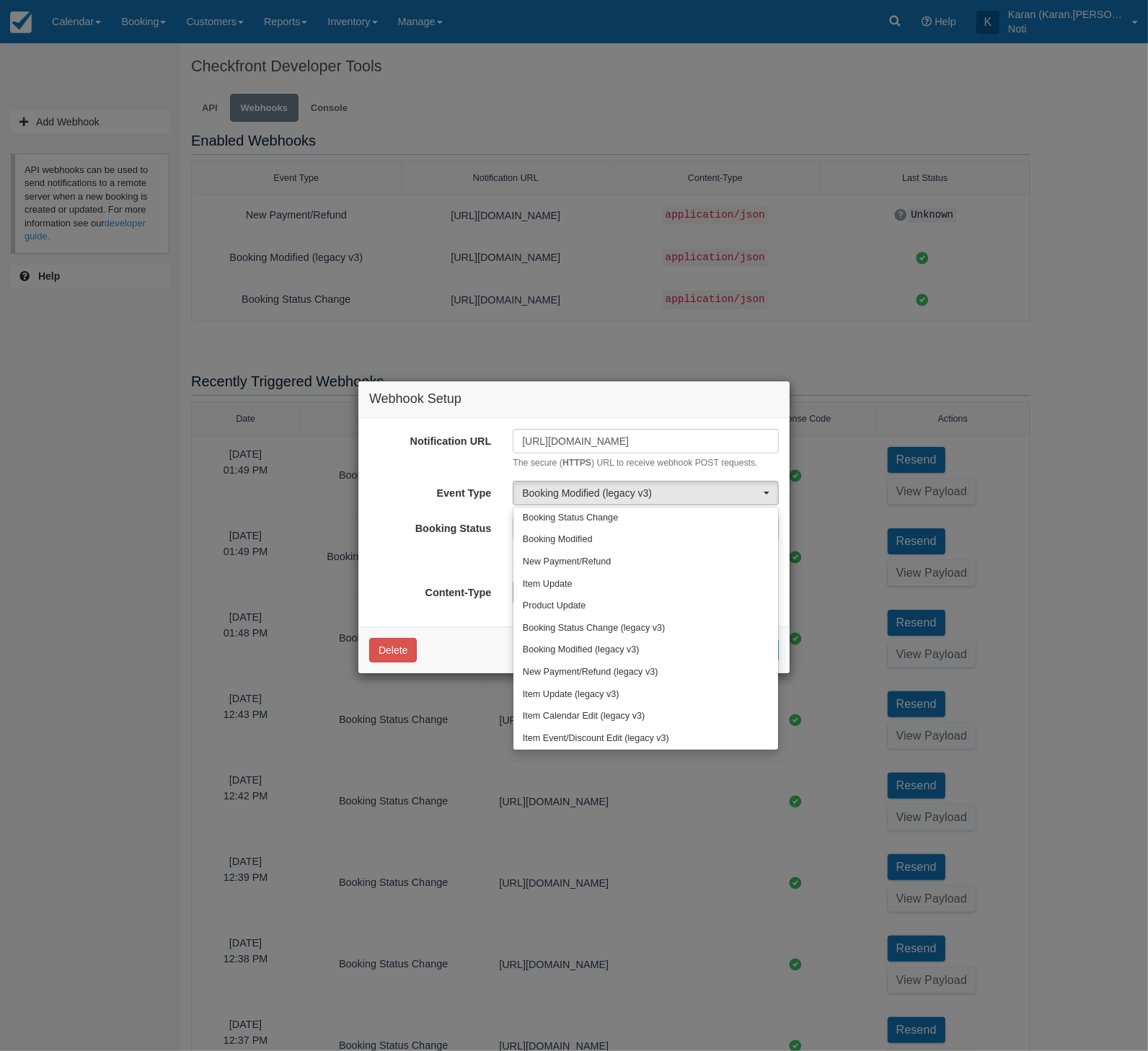
click at [227, 504] on div "Webhook Setup Notification URL https://eoybido8mtk1smz.m.pipedream.net The secu…" at bounding box center [574, 525] width 1148 height 1051
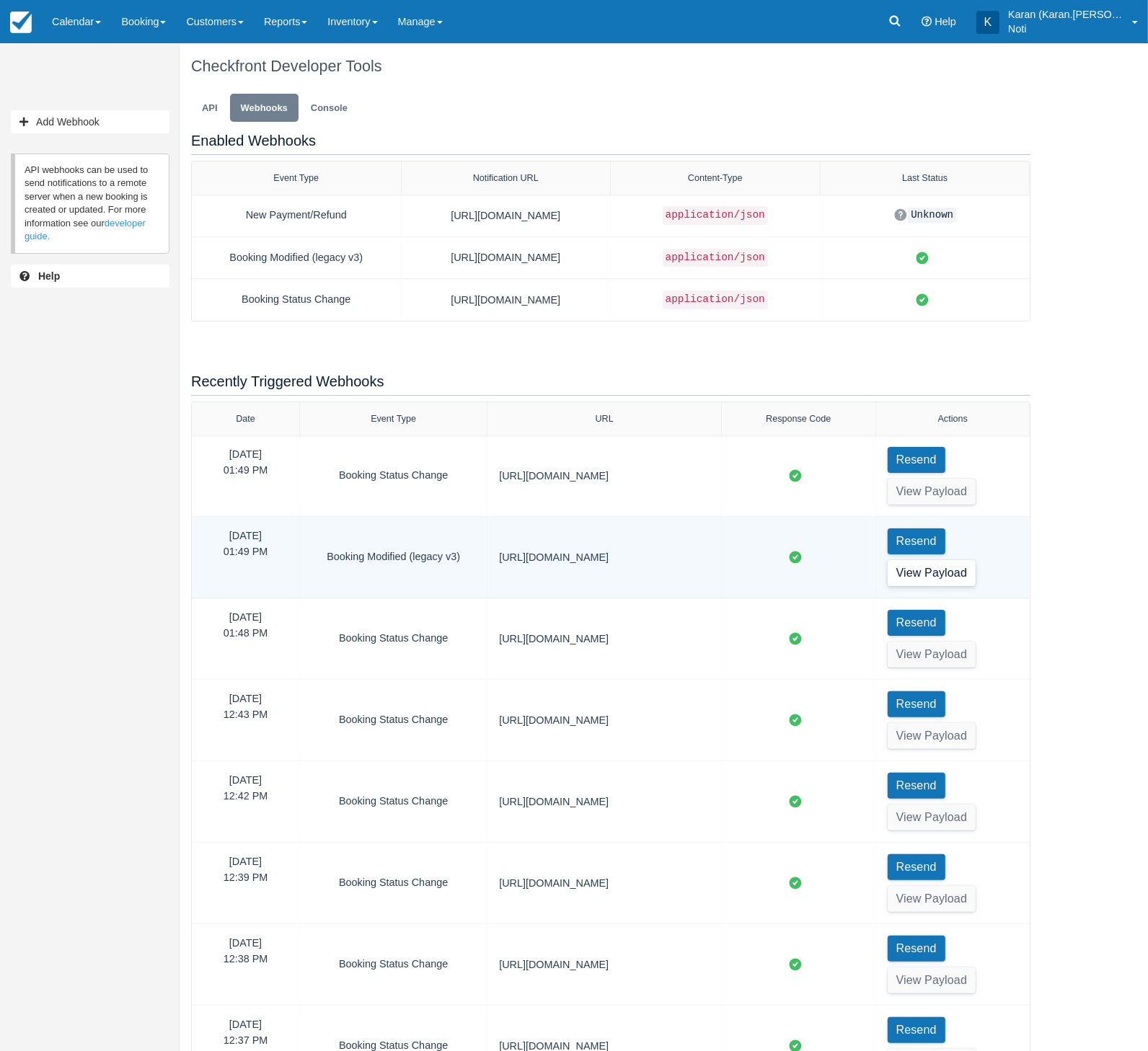
click at [951, 573] on button "View Payload" at bounding box center [932, 573] width 89 height 26
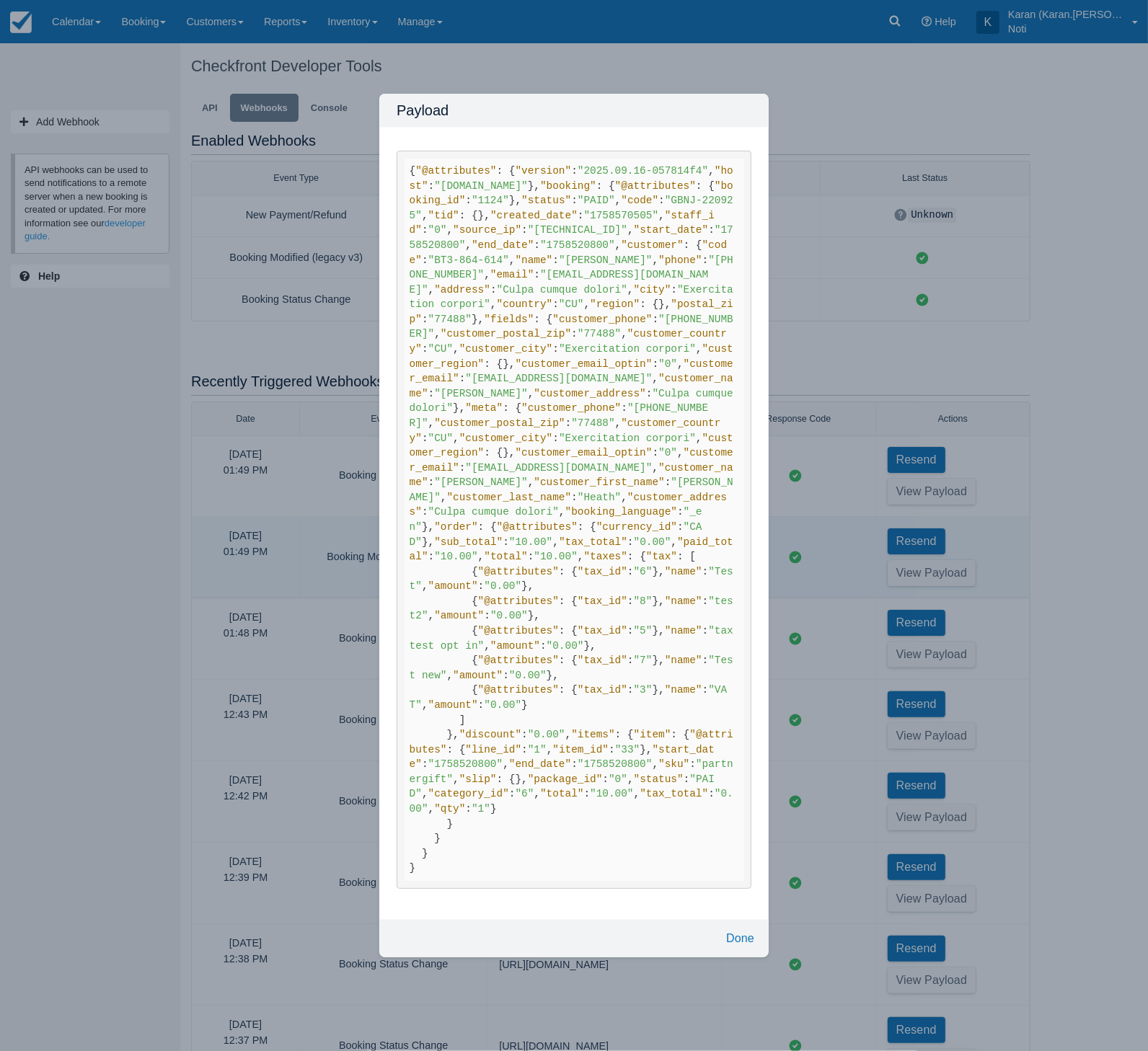
click at [77, 662] on div "Payload { "@attributes" : { "version" : "2025.09.16-057814f4" , "host" : "test-…" at bounding box center [574, 525] width 1148 height 1051
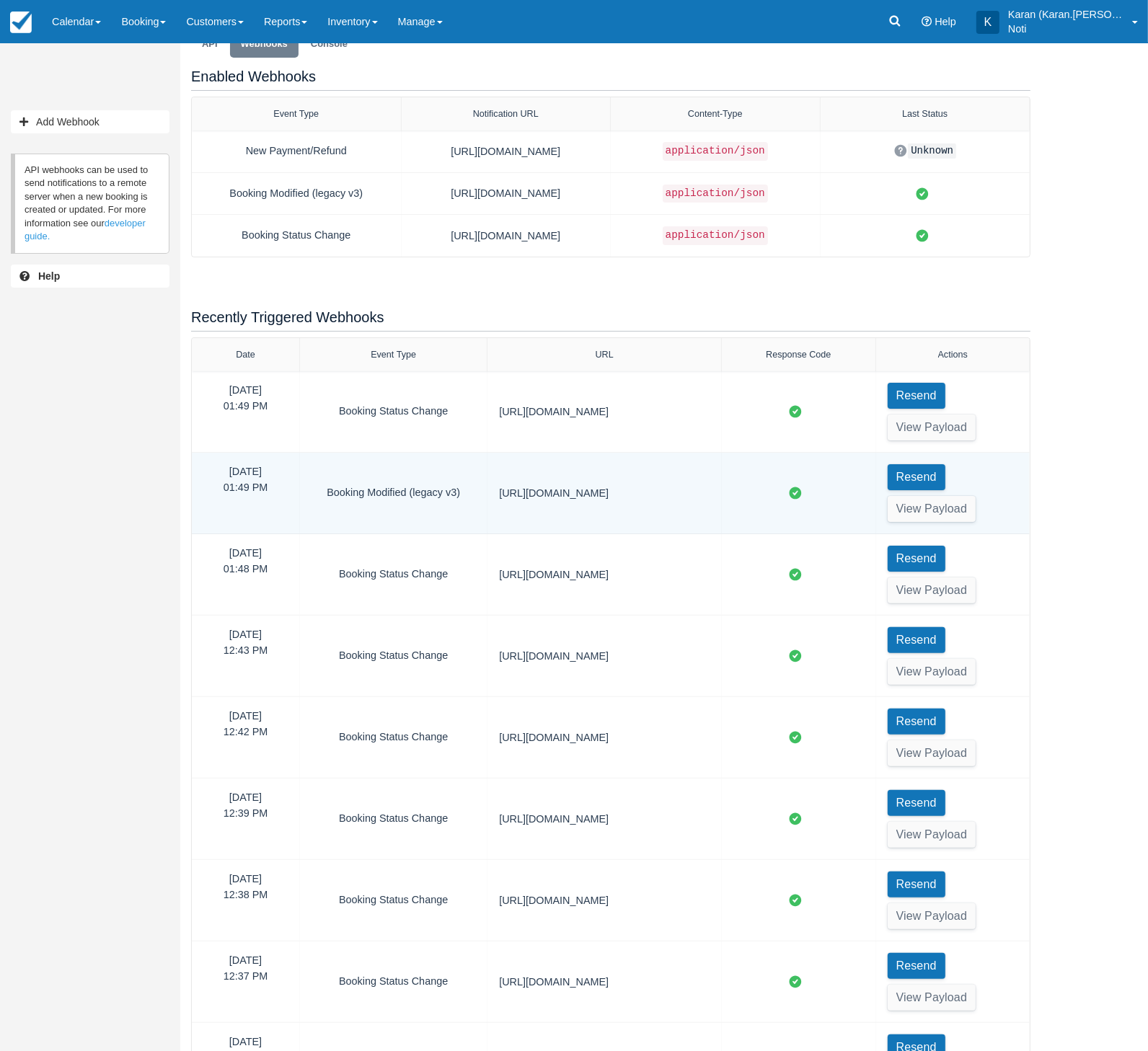
scroll to position [36, 0]
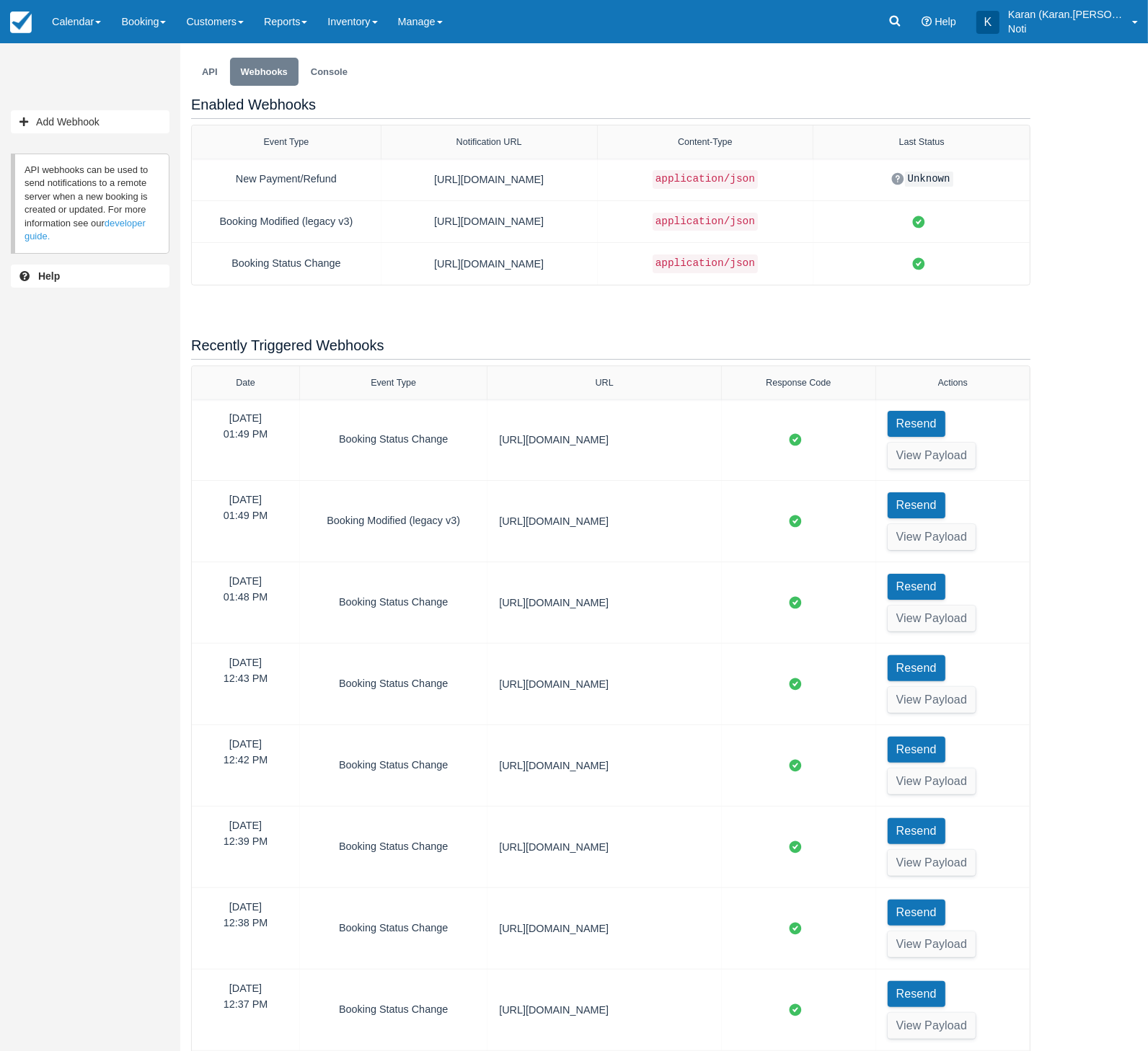
drag, startPoint x: 389, startPoint y: 129, endPoint x: 368, endPoint y: 134, distance: 21.6
click at [368, 134] on div at bounding box center [380, 142] width 26 height 33
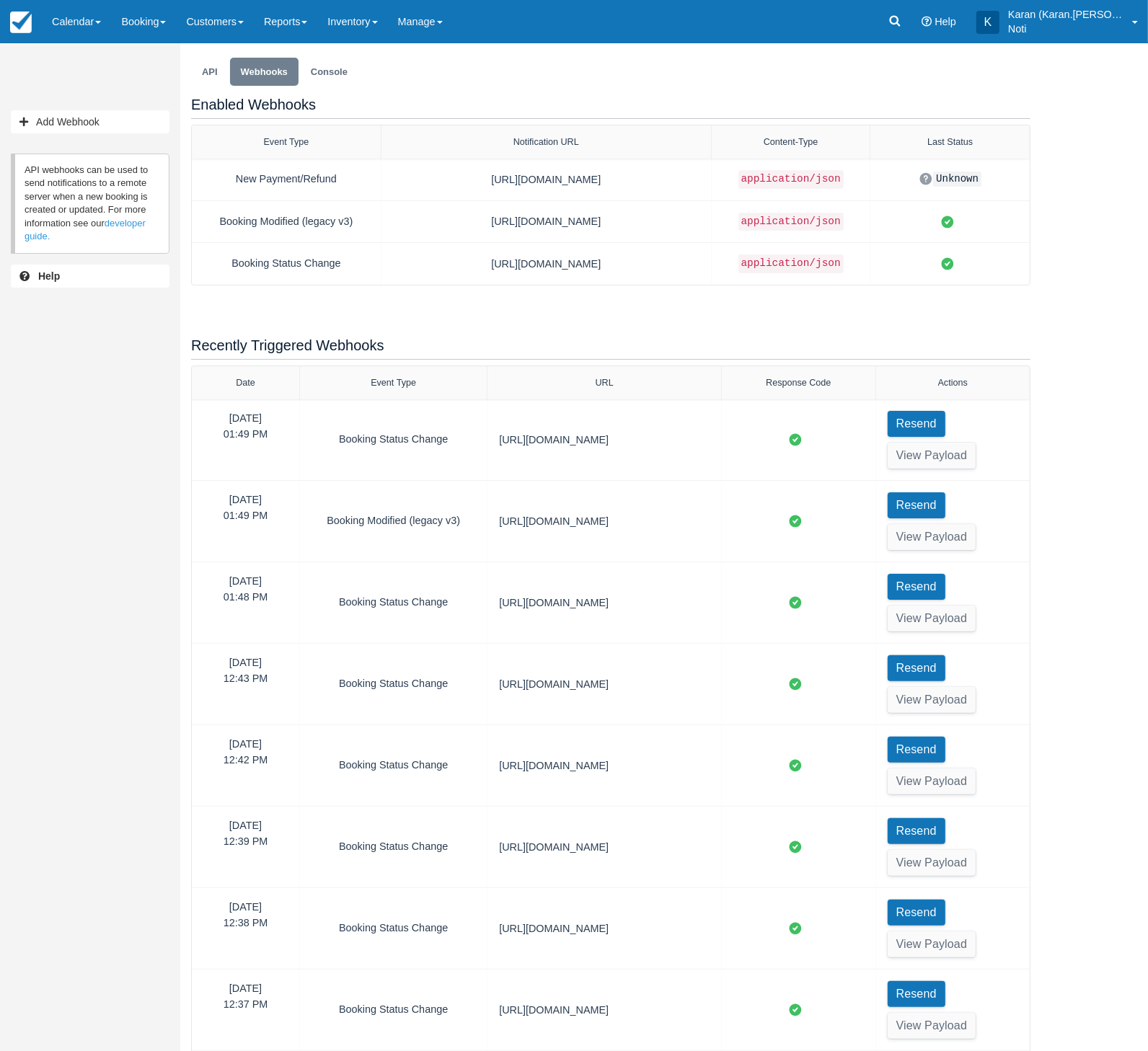
drag, startPoint x: 596, startPoint y: 135, endPoint x: 710, endPoint y: 139, distance: 114.1
click at [710, 139] on div at bounding box center [711, 142] width 26 height 33
drag, startPoint x: 870, startPoint y: 142, endPoint x: 823, endPoint y: 145, distance: 47.1
click at [823, 145] on div at bounding box center [823, 142] width 26 height 33
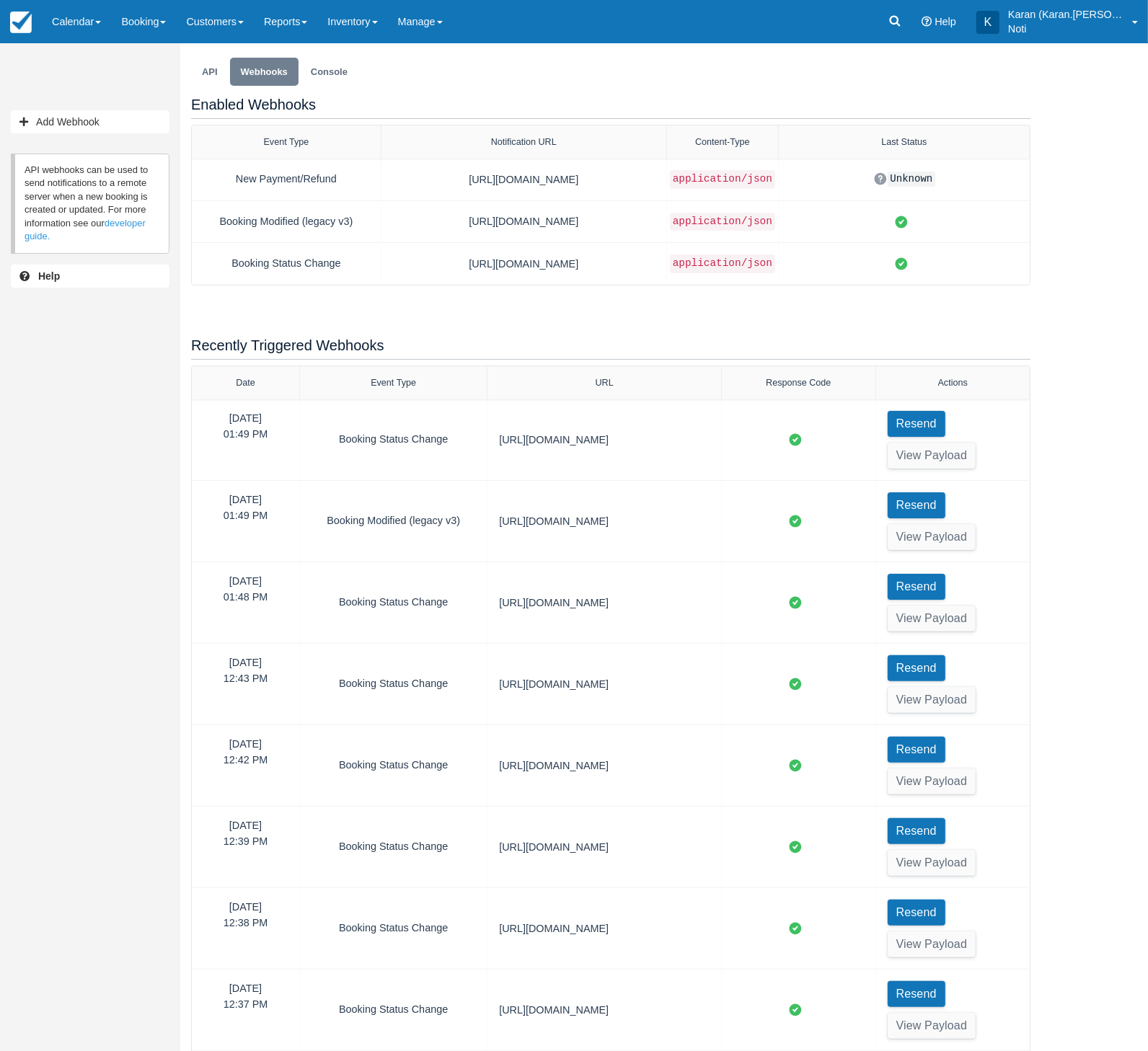
drag, startPoint x: 709, startPoint y: 130, endPoint x: 664, endPoint y: 132, distance: 45.0
click at [664, 132] on div at bounding box center [666, 142] width 26 height 33
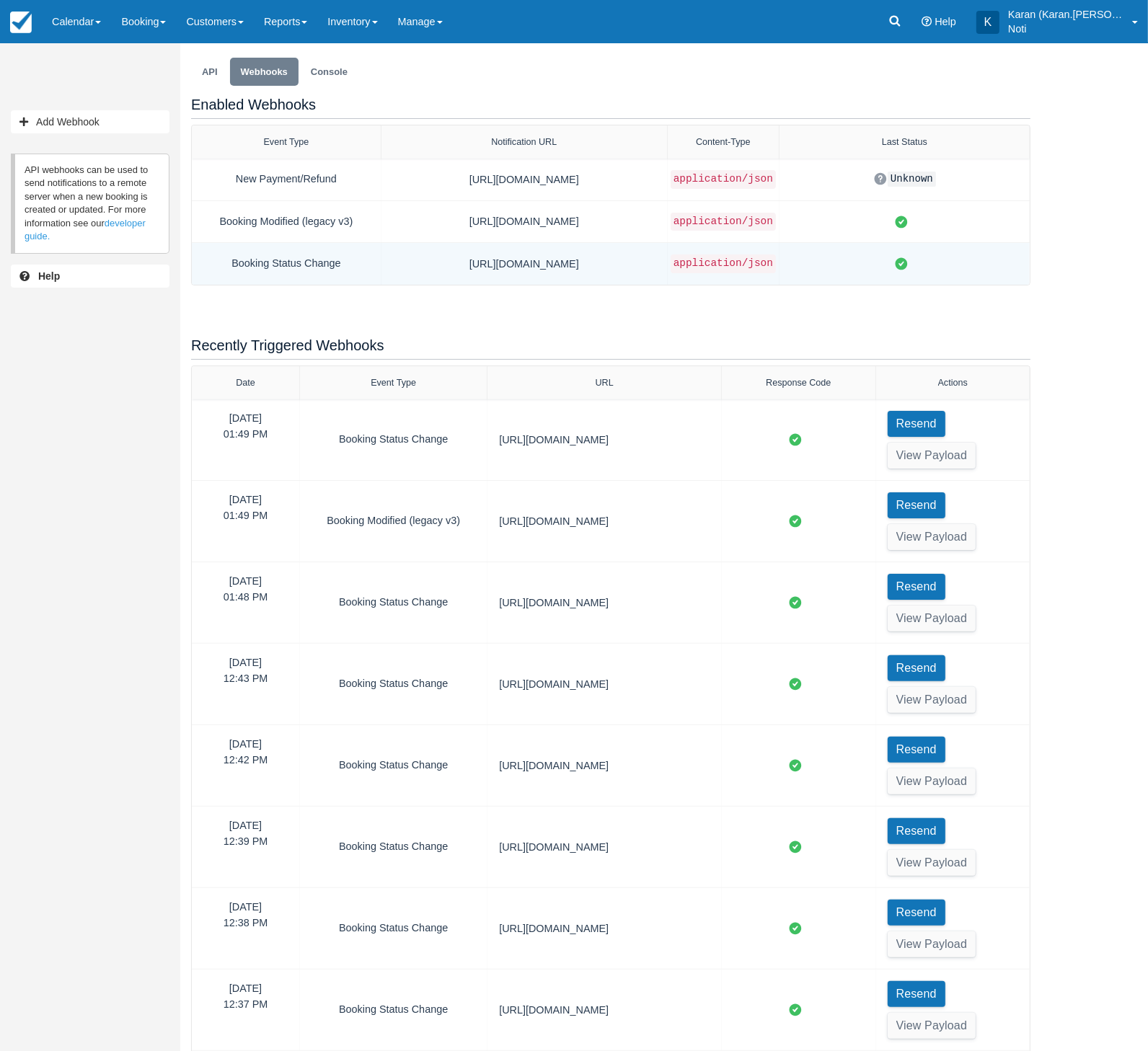
click at [283, 262] on div "Booking Status Change" at bounding box center [286, 264] width 166 height 18
select select
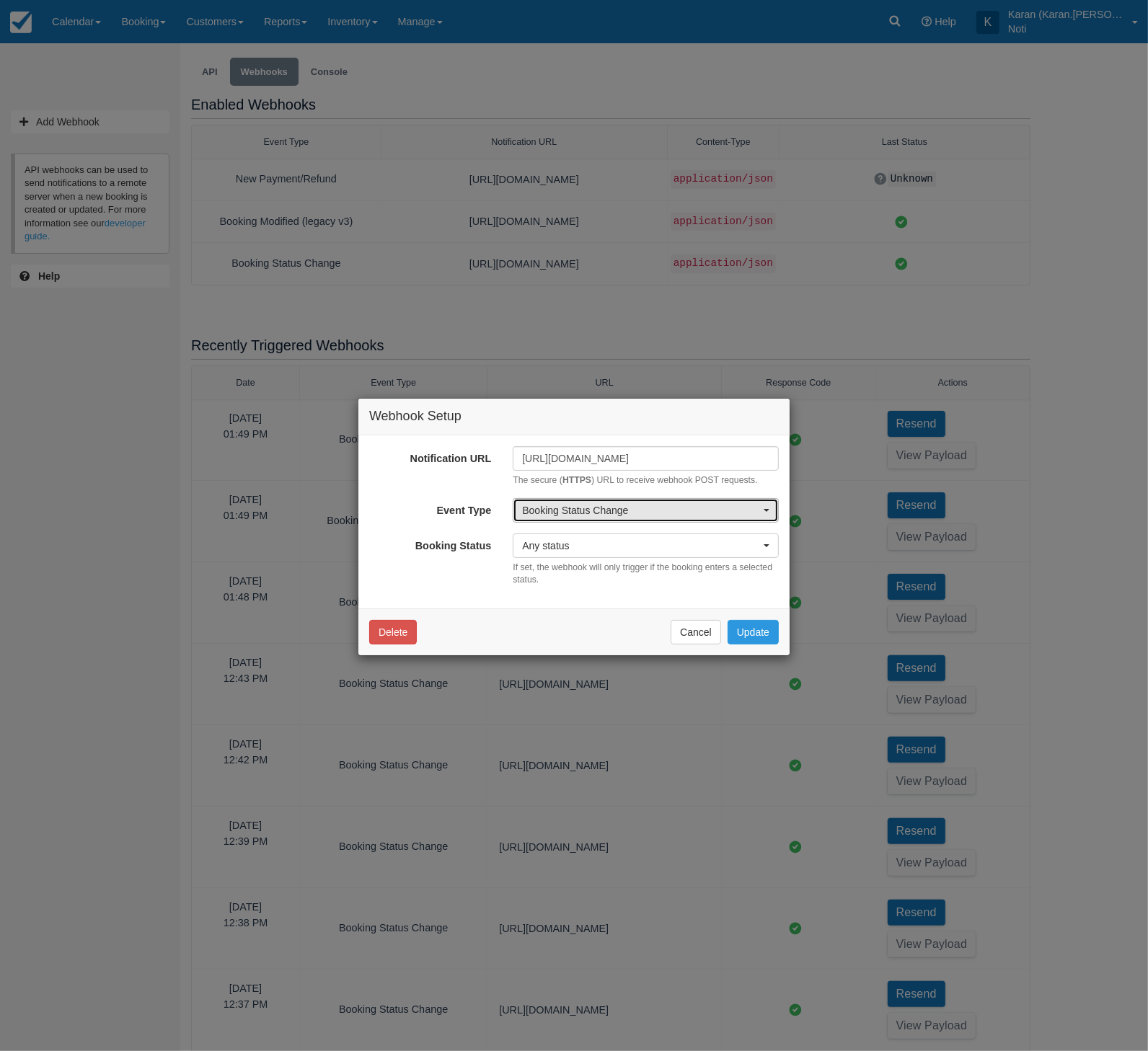
click at [664, 503] on span "Booking Status Change" at bounding box center [641, 510] width 238 height 15
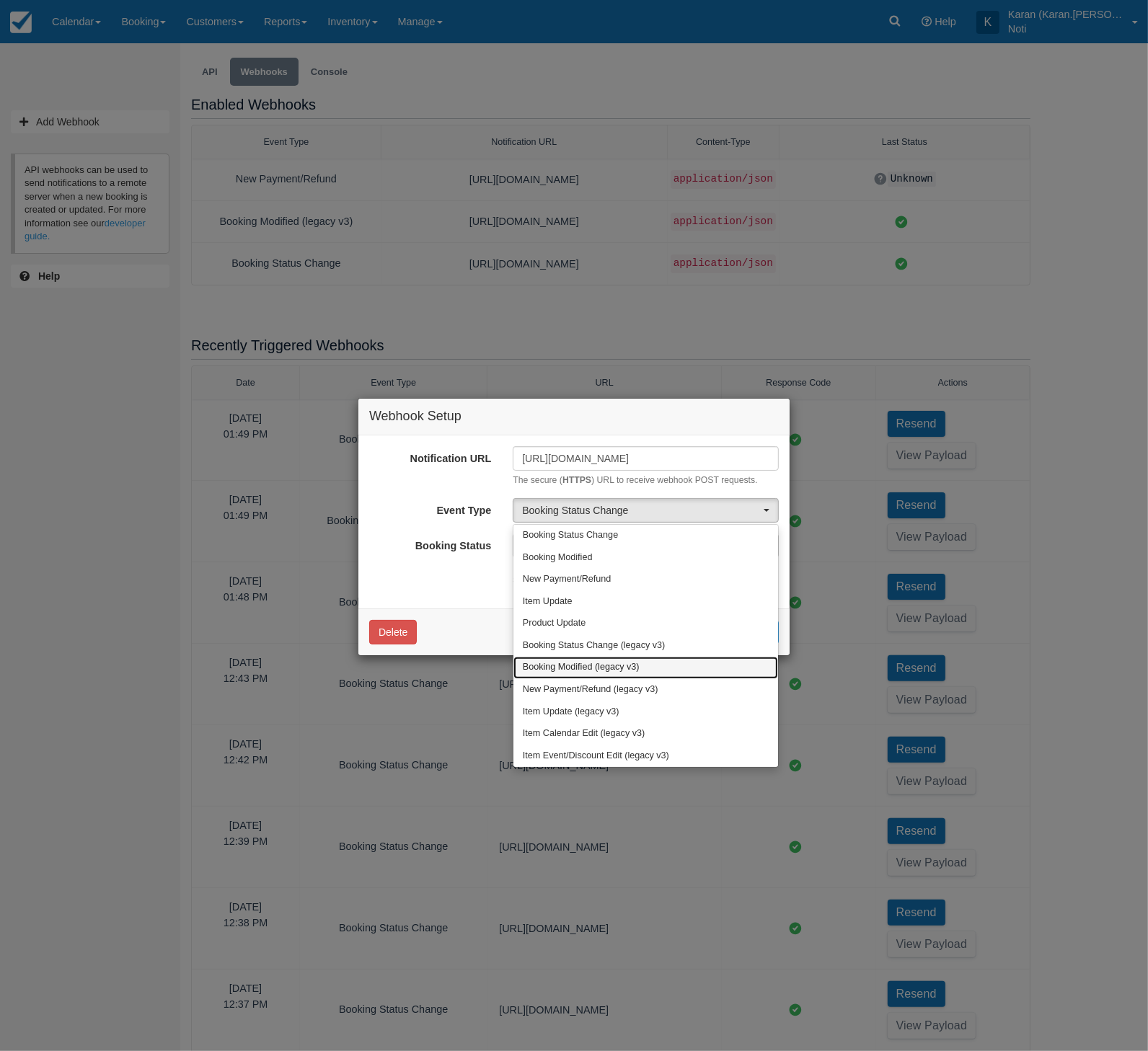
click at [660, 670] on link "Booking Modified (legacy v3)" at bounding box center [646, 667] width 265 height 22
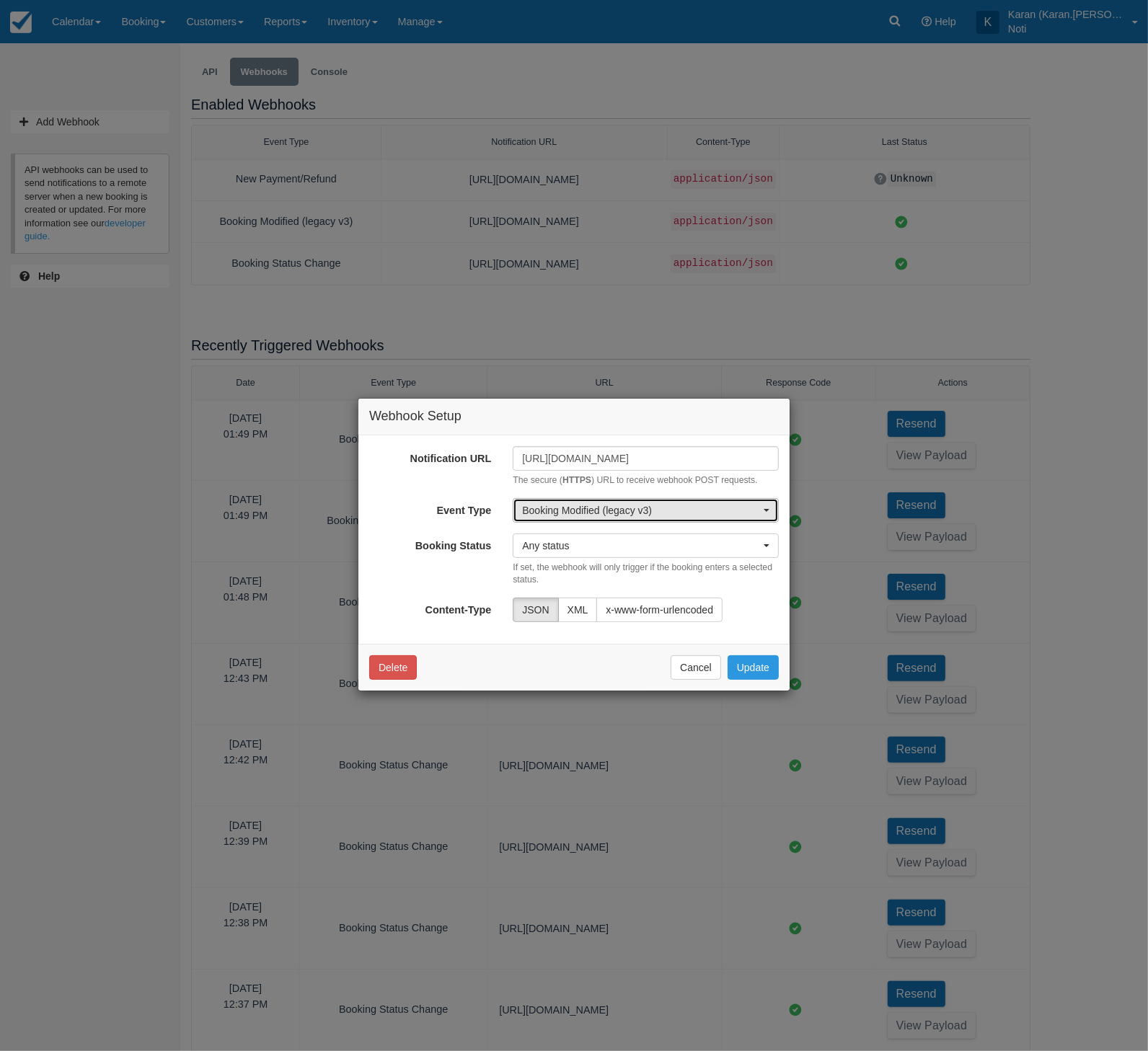
click at [633, 519] on button "Booking Modified (legacy v3)" at bounding box center [646, 511] width 266 height 24
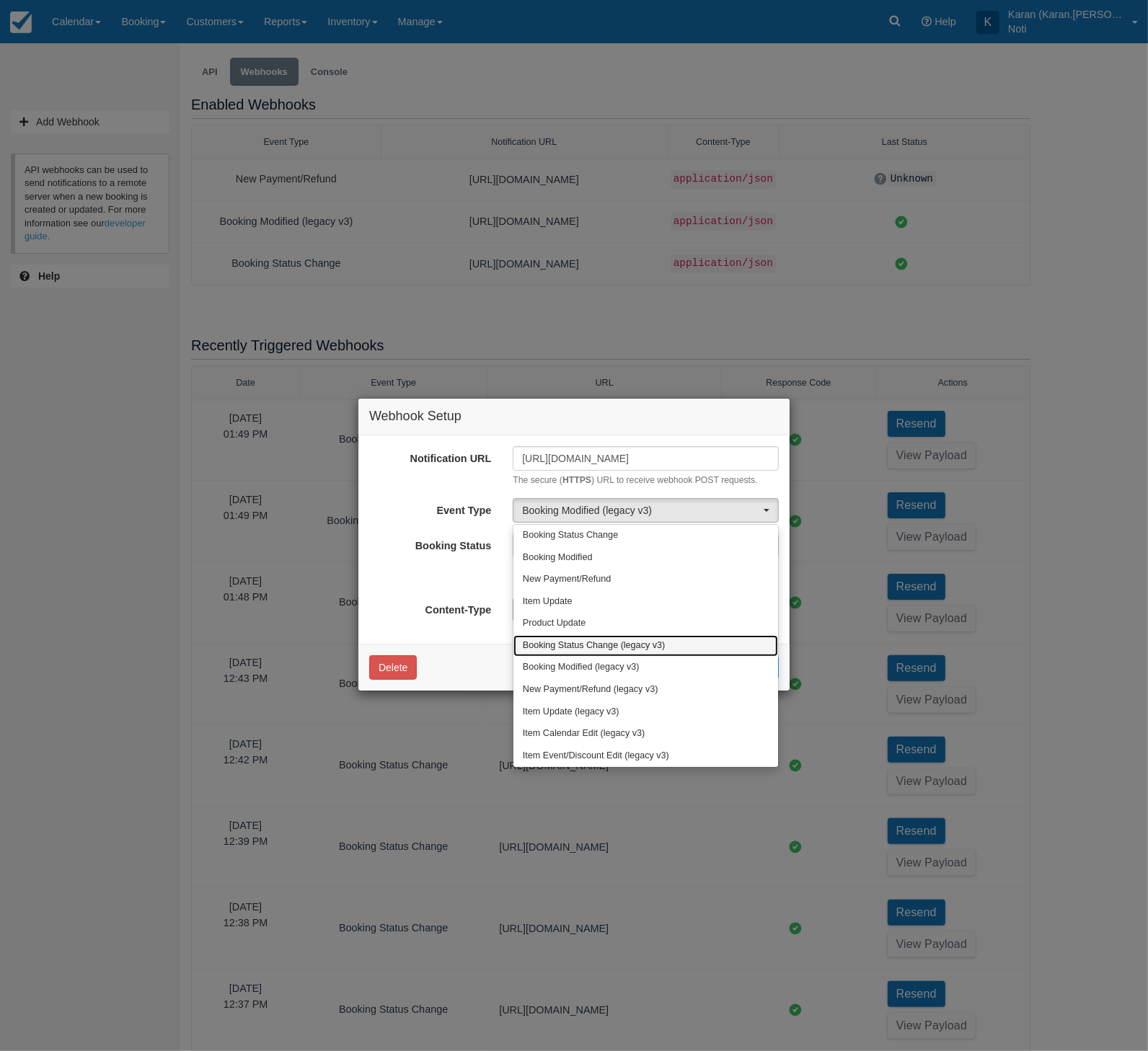
click at [663, 644] on span "Booking Status Change (legacy v3)" at bounding box center [594, 645] width 142 height 13
select select "booking_status"
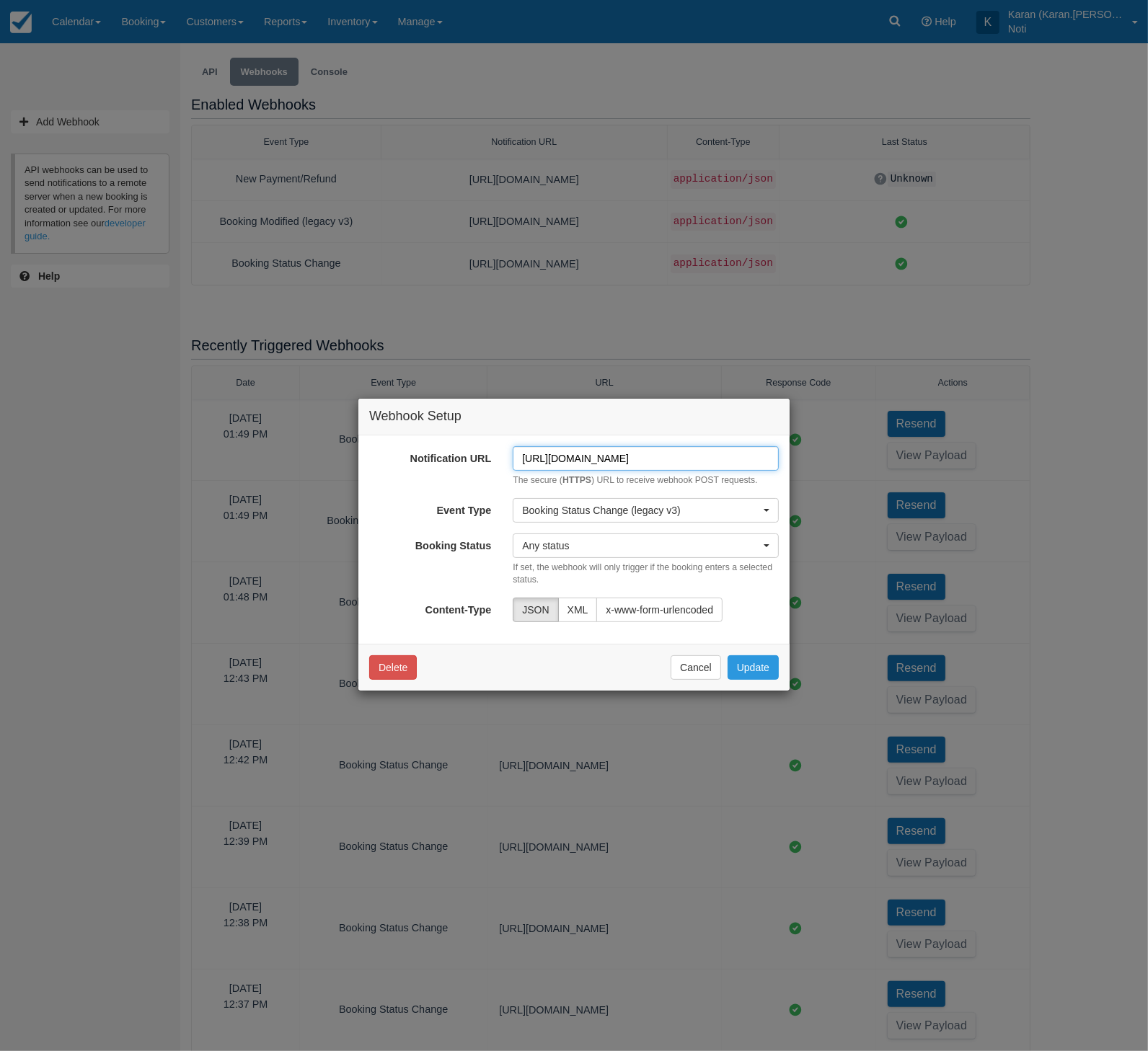
click at [664, 461] on input "https://eoybido8mtk1smz.m.pipedream.net:443" at bounding box center [646, 459] width 266 height 24
click at [429, 273] on div "Webhook Setup Notification URL https://eoybido8mtk1smz.m.pipedream.net:443 The …" at bounding box center [574, 525] width 1148 height 1051
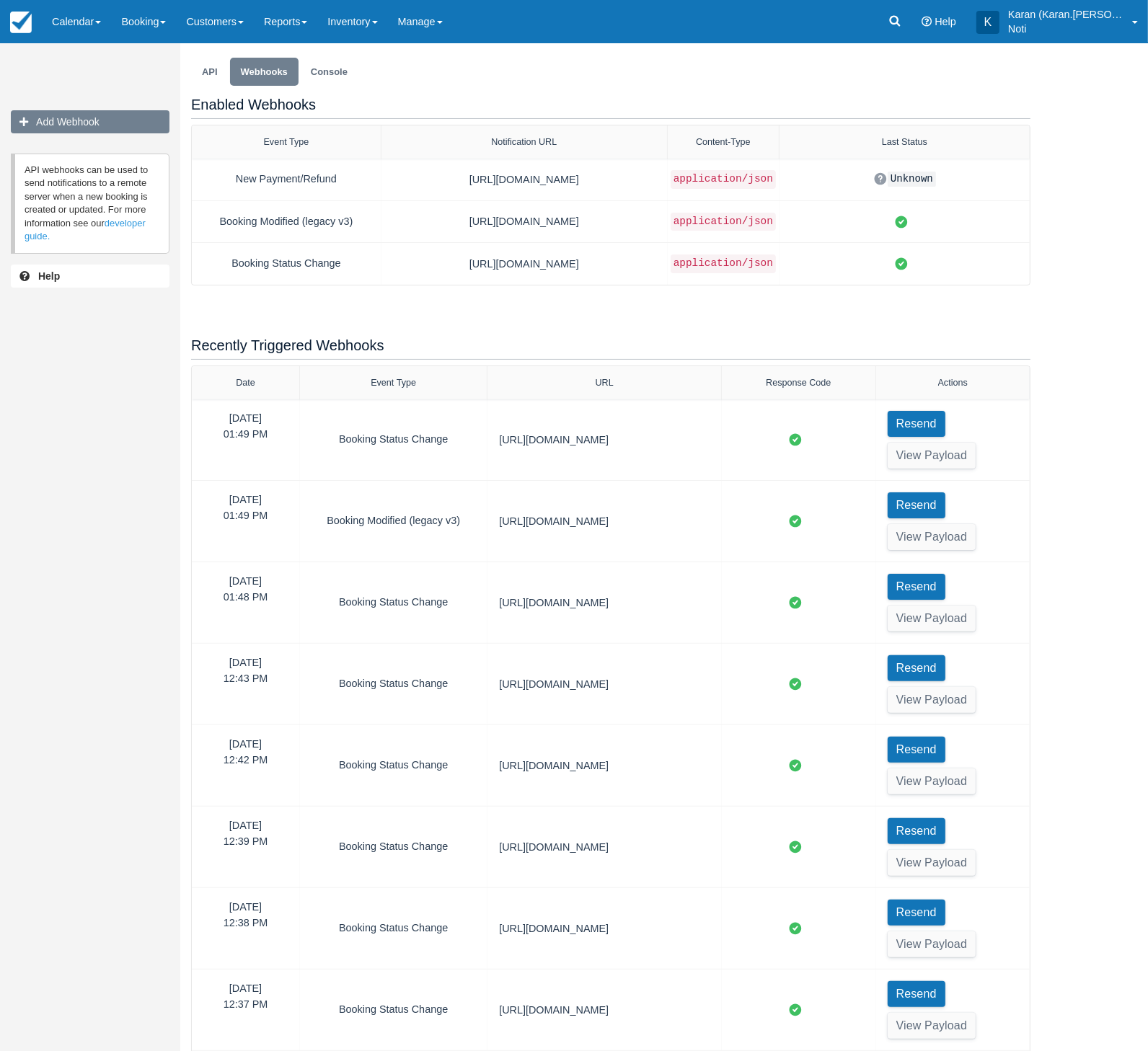
click at [100, 126] on button "Add Webhook" at bounding box center [90, 122] width 158 height 23
select select
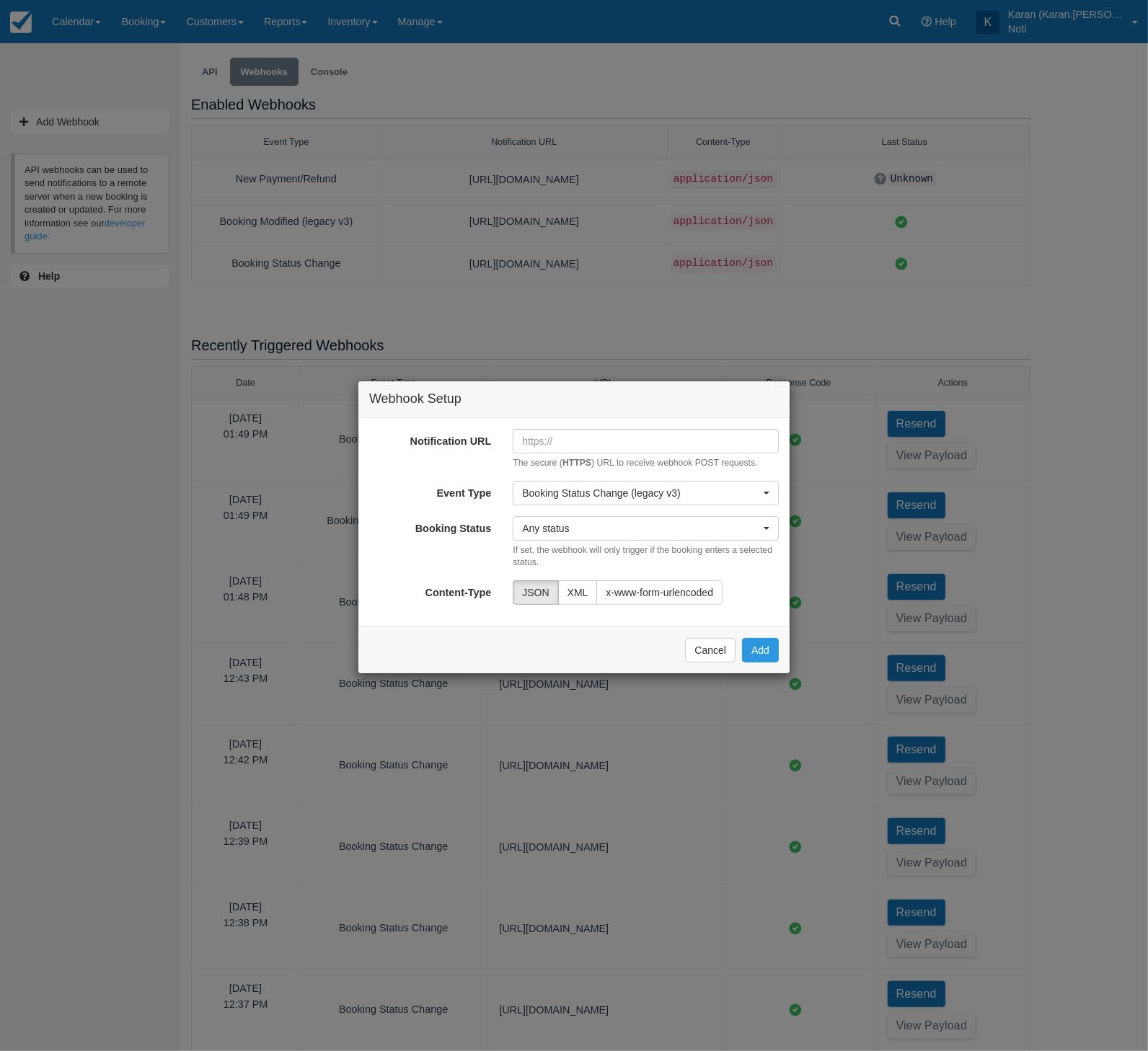
click at [416, 251] on div "Webhook Setup Notification URL The secure ( HTTPS ) URL to receive webhook POST…" at bounding box center [574, 525] width 1148 height 1051
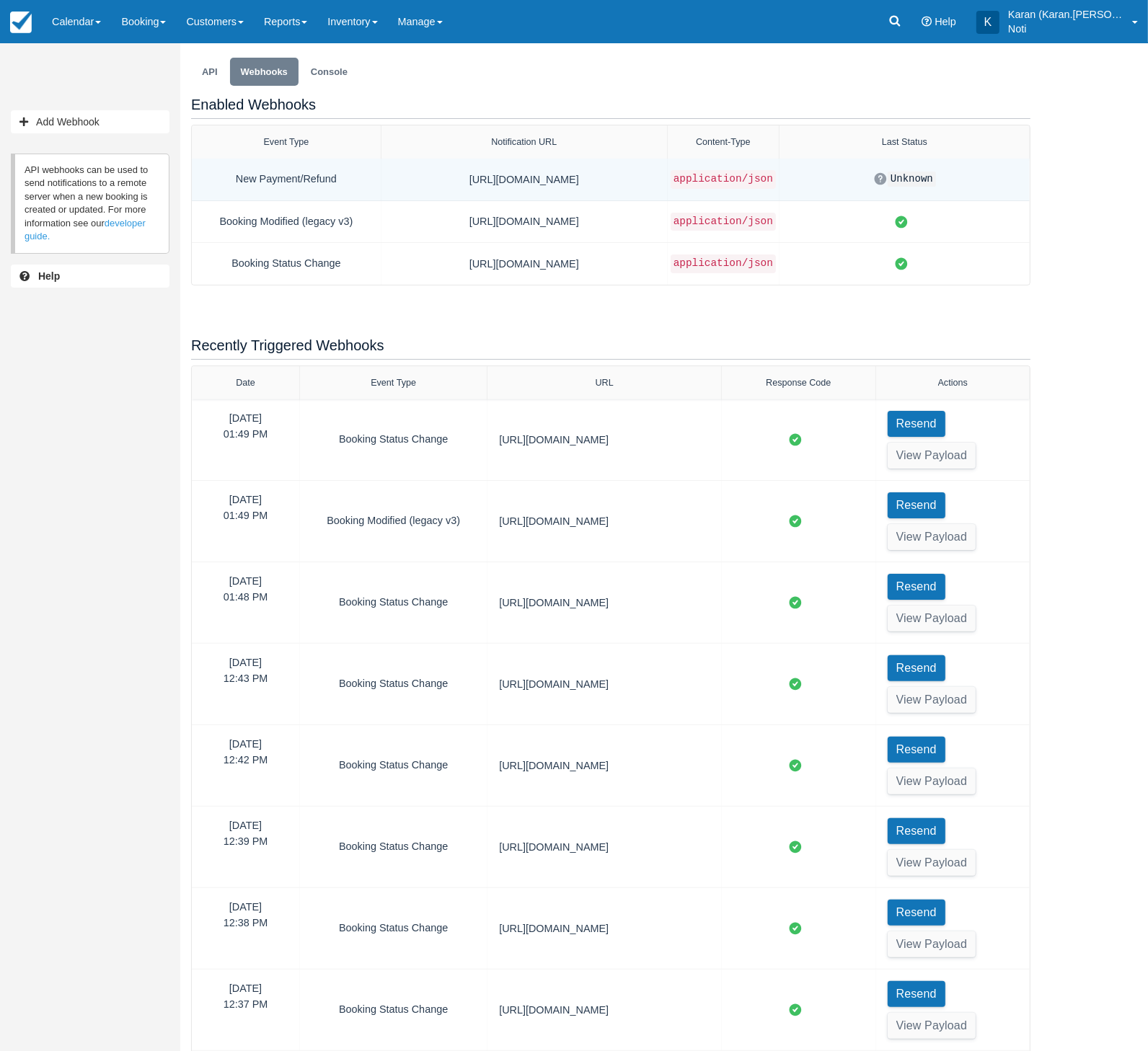
click at [297, 184] on div "New Payment/Refund" at bounding box center [286, 179] width 166 height 18
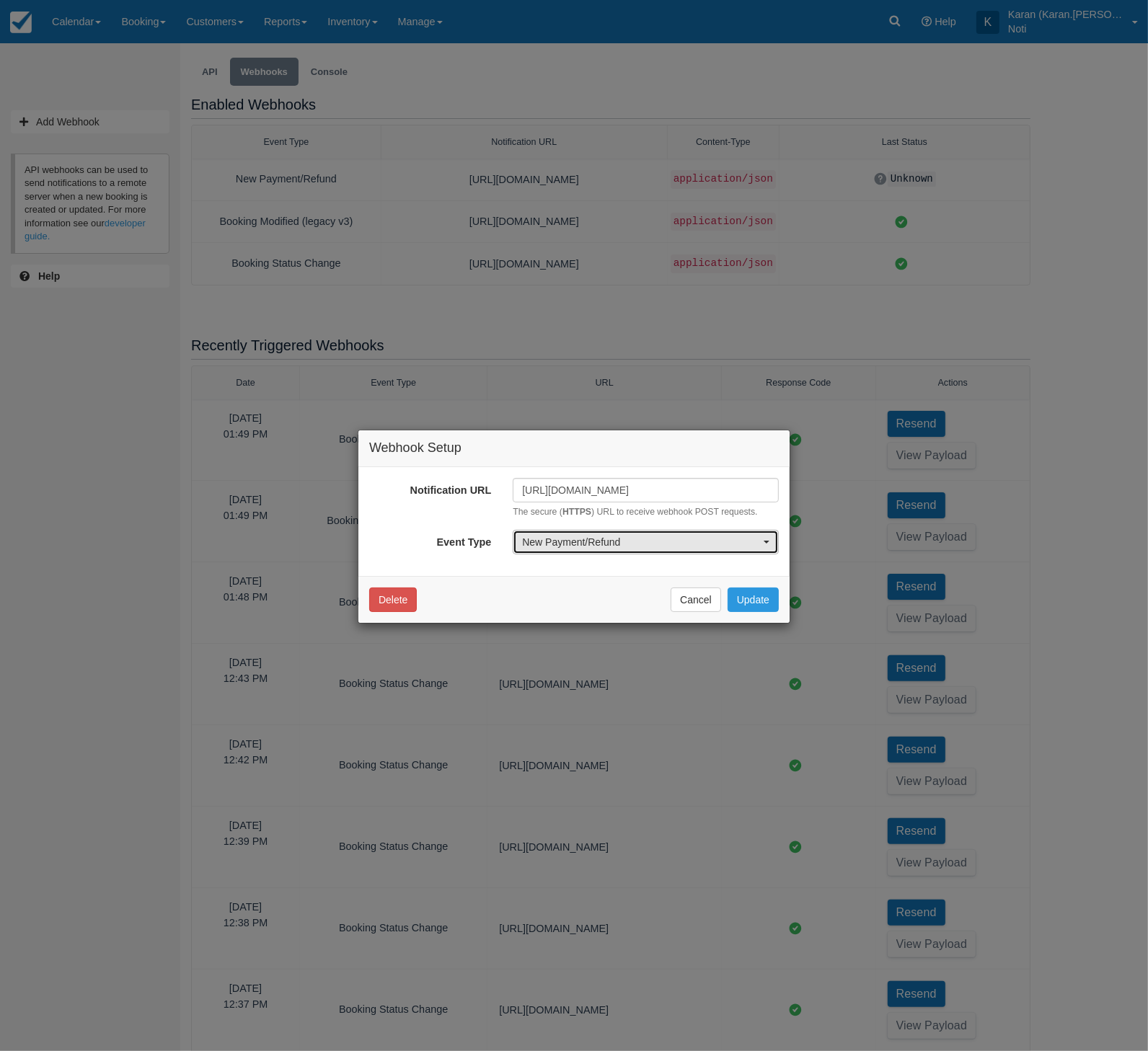
click at [636, 543] on span "New Payment/Refund" at bounding box center [641, 542] width 238 height 15
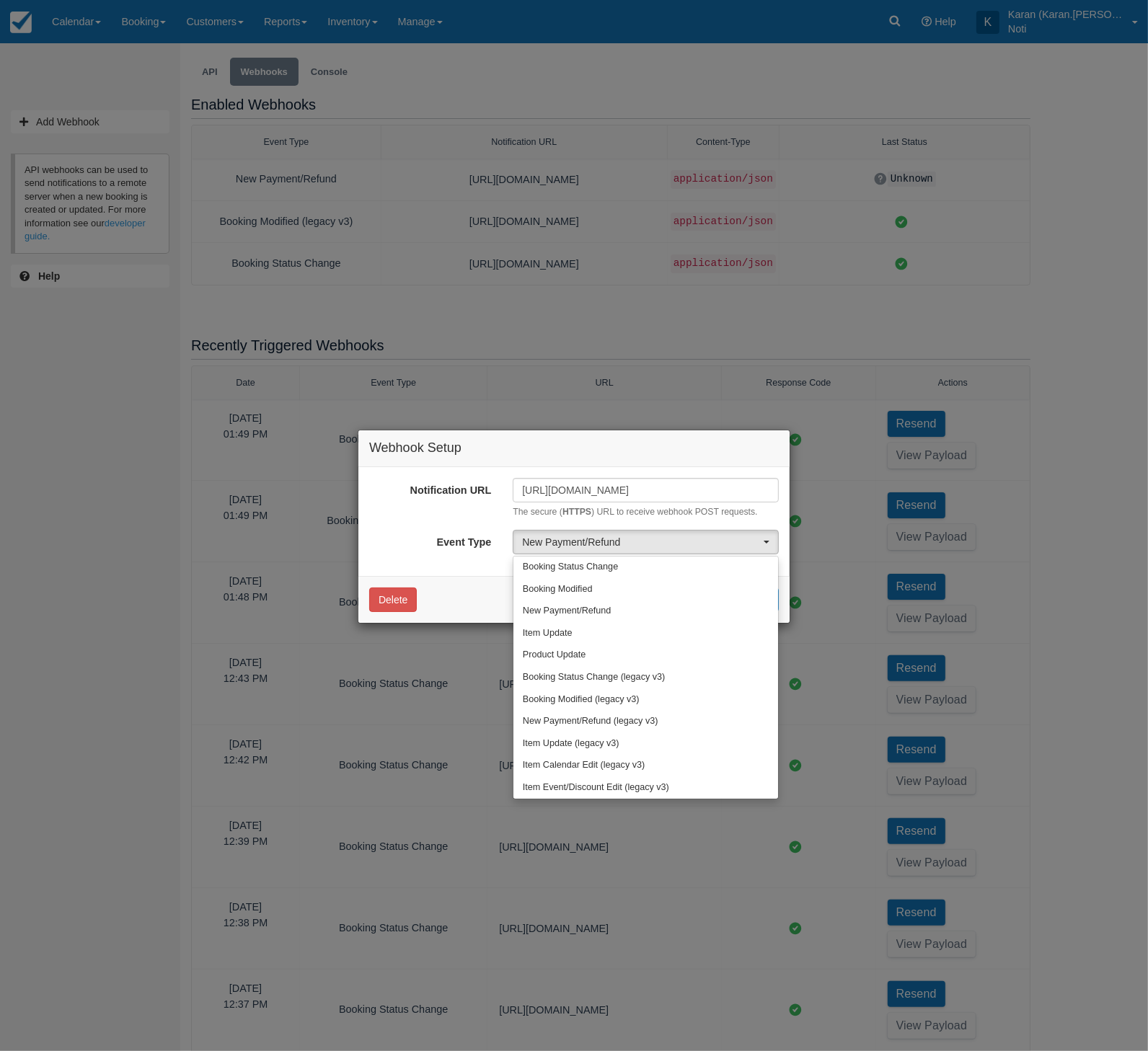
click at [455, 576] on div "Delete Cancel Update" at bounding box center [573, 599] width 431 height 47
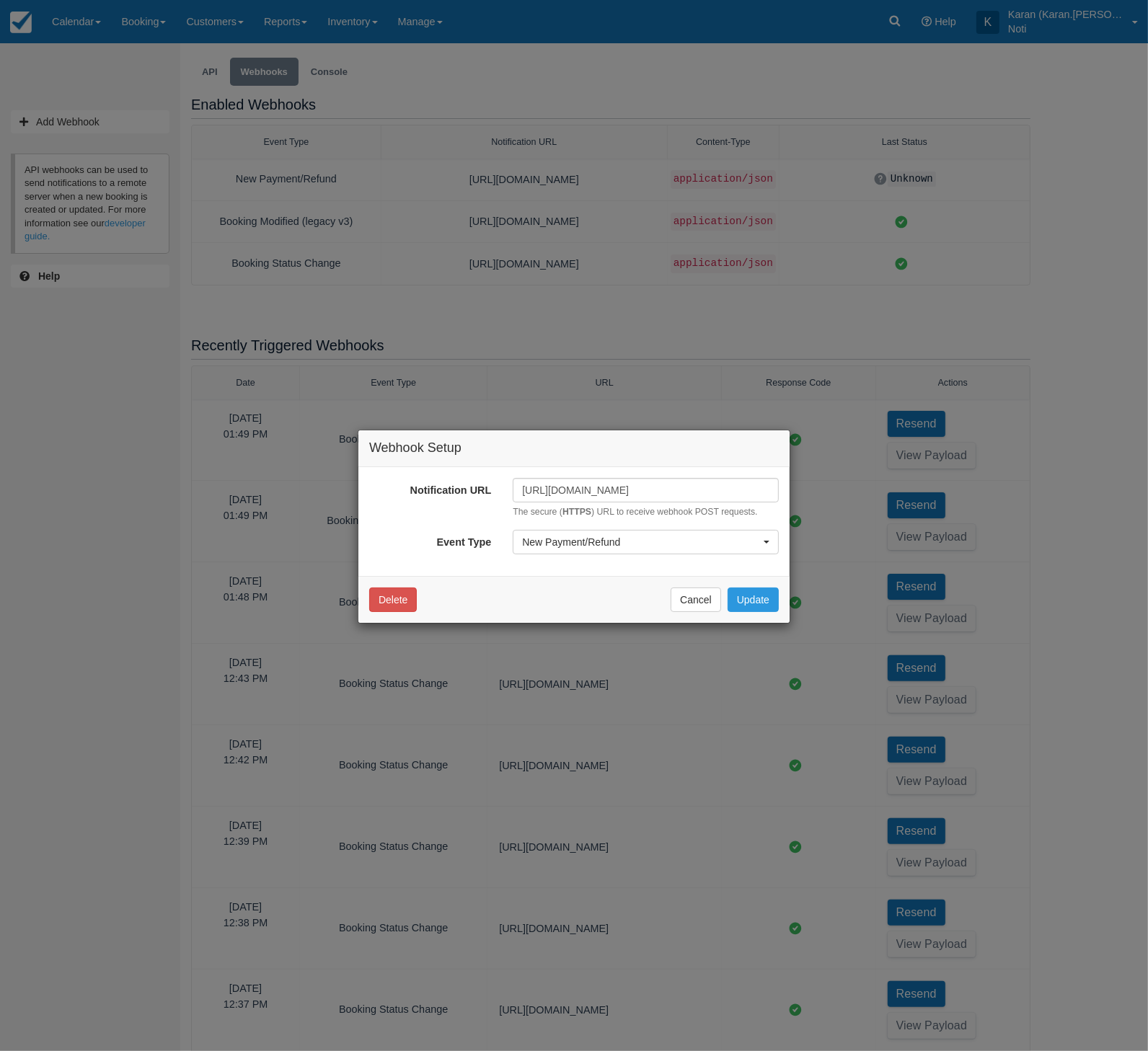
click at [229, 254] on div "Webhook Setup Notification URL https://eoybido8mtk1smz.m.pipedream.net The secu…" at bounding box center [574, 525] width 1148 height 1051
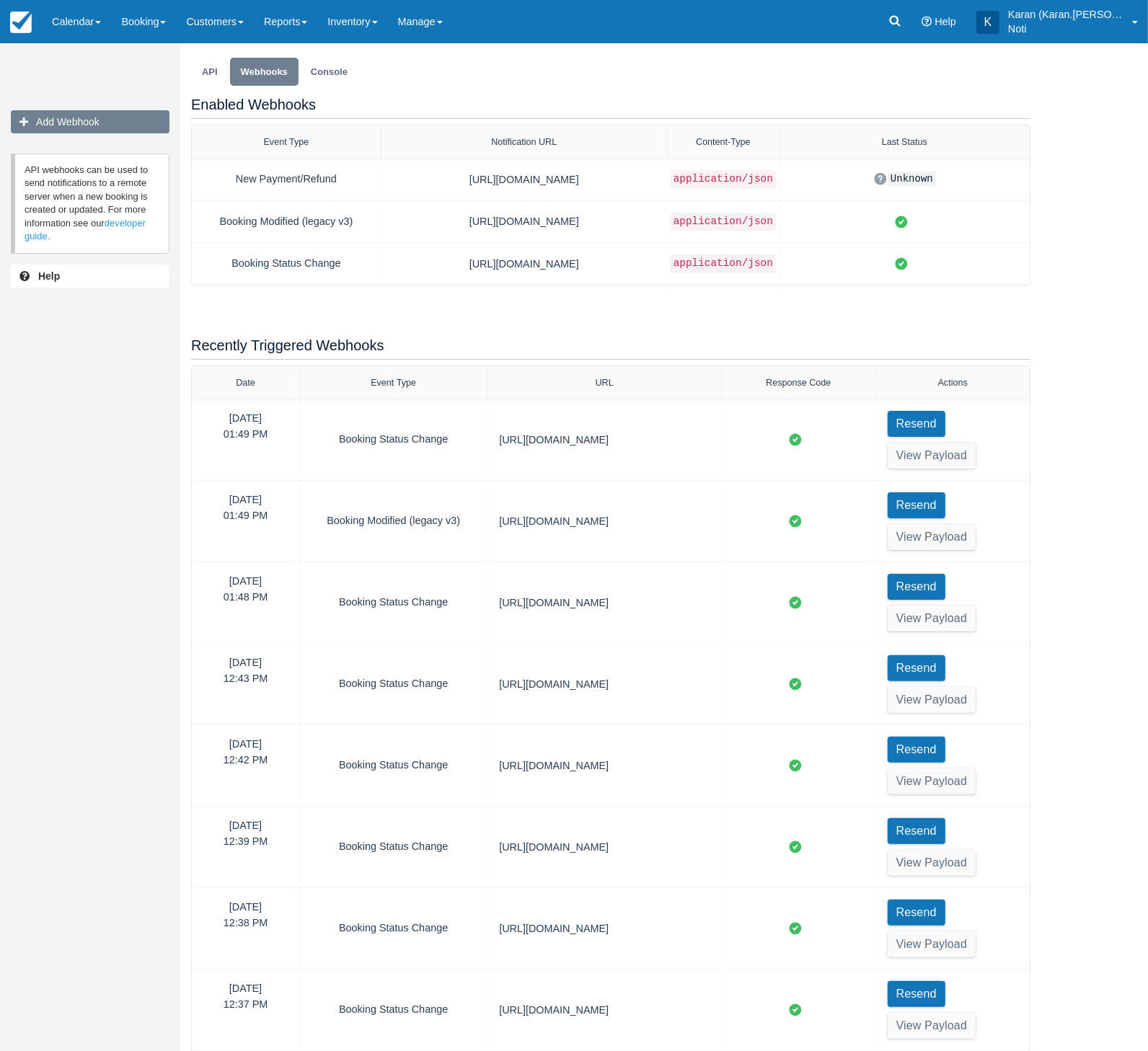
click at [80, 129] on button "Add Webhook" at bounding box center [90, 122] width 158 height 23
select select
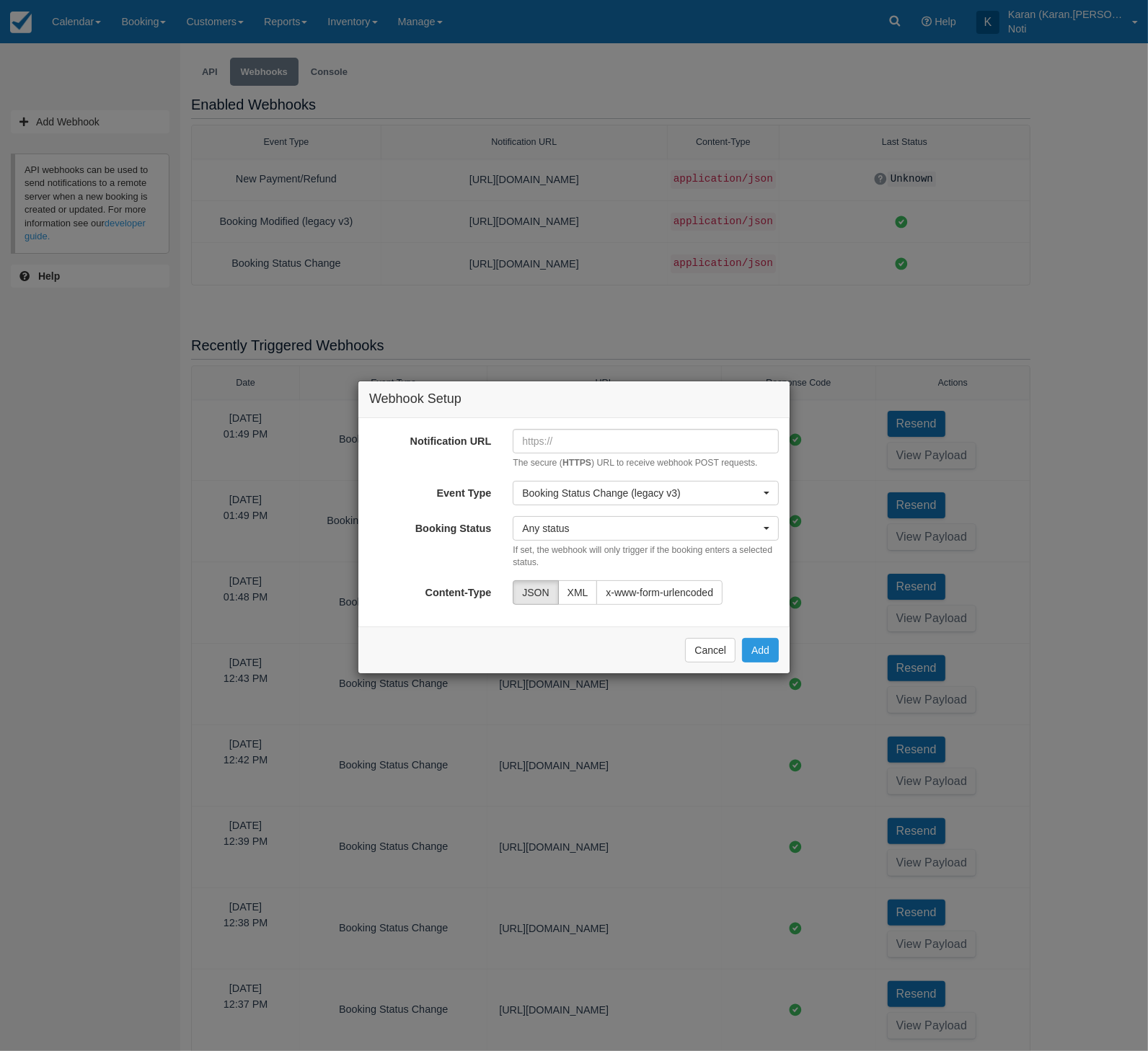
click at [582, 420] on div "Notification URL The secure ( HTTPS ) URL to receive webhook POST requests. Eve…" at bounding box center [573, 522] width 431 height 208
click at [578, 453] on div "The secure ( HTTPS ) URL to receive webhook POST requests." at bounding box center [646, 449] width 288 height 41
click at [584, 436] on input "Notification URL" at bounding box center [646, 441] width 266 height 24
paste input "https://eoybido8mtk1smz.m.pipedream.net:443"
type input "https://eoybido8mtk1smz.m.pipedream.net:443"
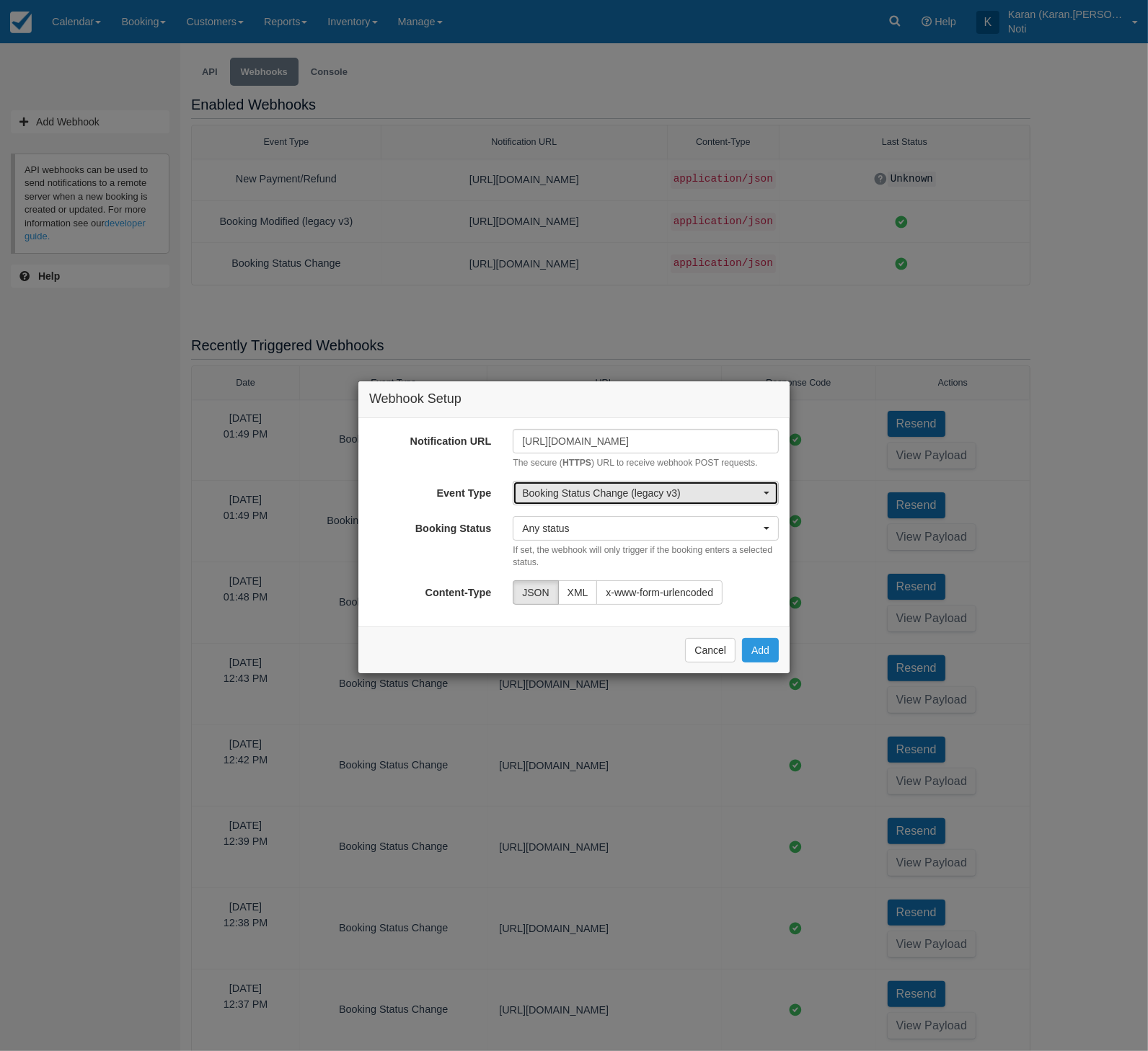
click at [625, 500] on button "Booking Status Change (legacy v3)" at bounding box center [646, 493] width 266 height 24
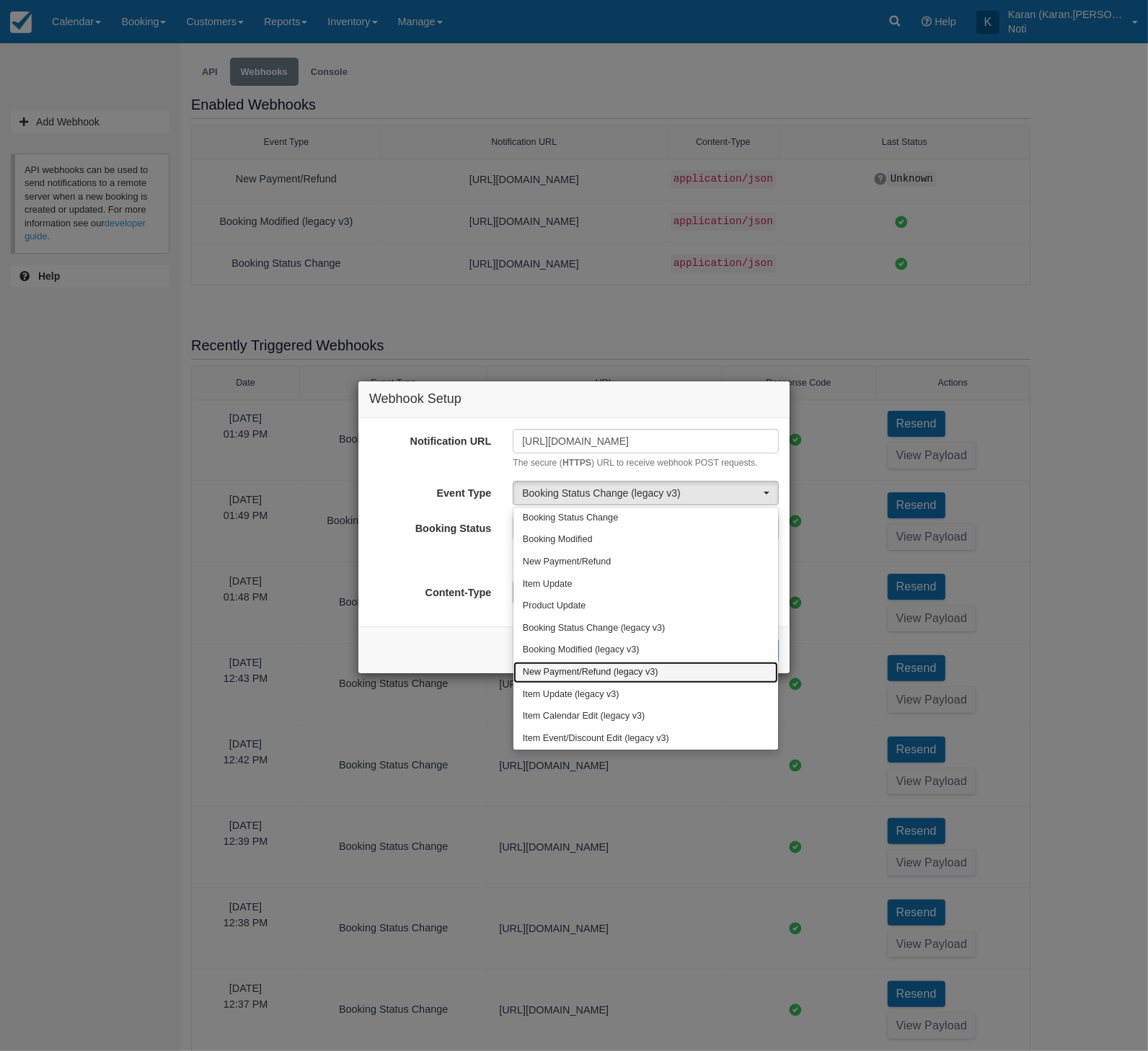
click at [592, 674] on span "New Payment/Refund (legacy v3)" at bounding box center [590, 672] width 135 height 13
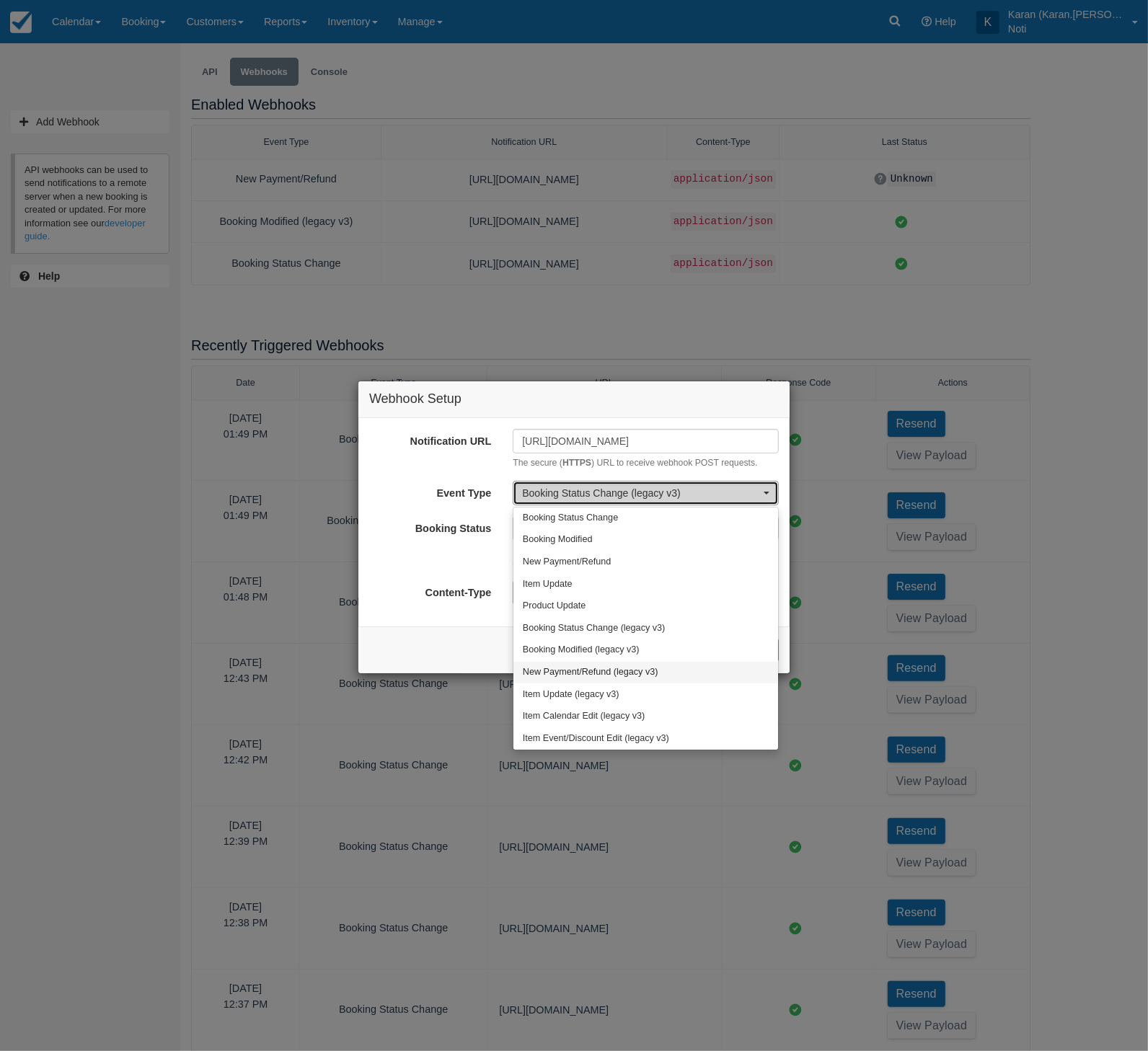
select select "new_transaction"
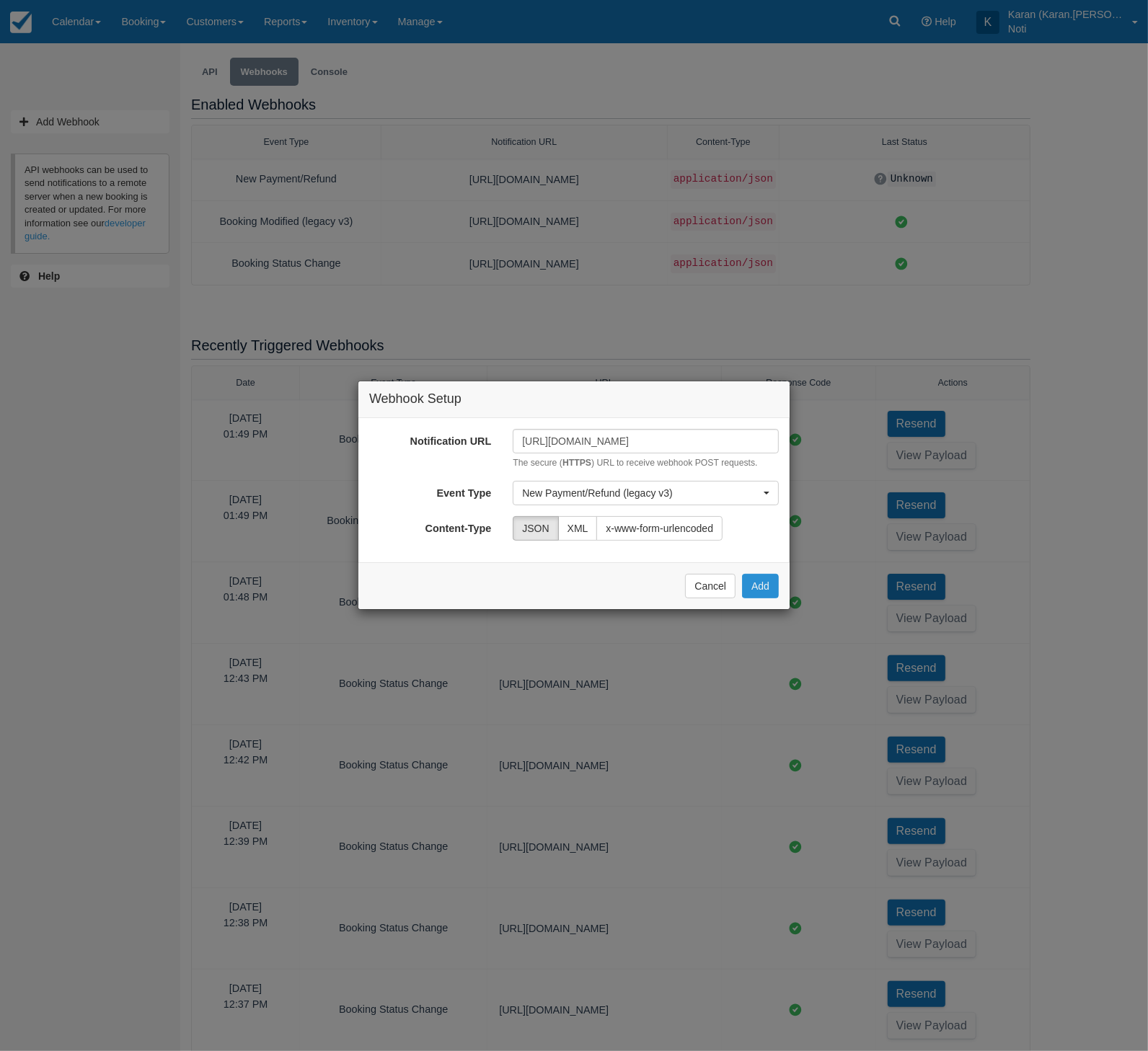
click at [769, 584] on button "Add" at bounding box center [760, 586] width 37 height 24
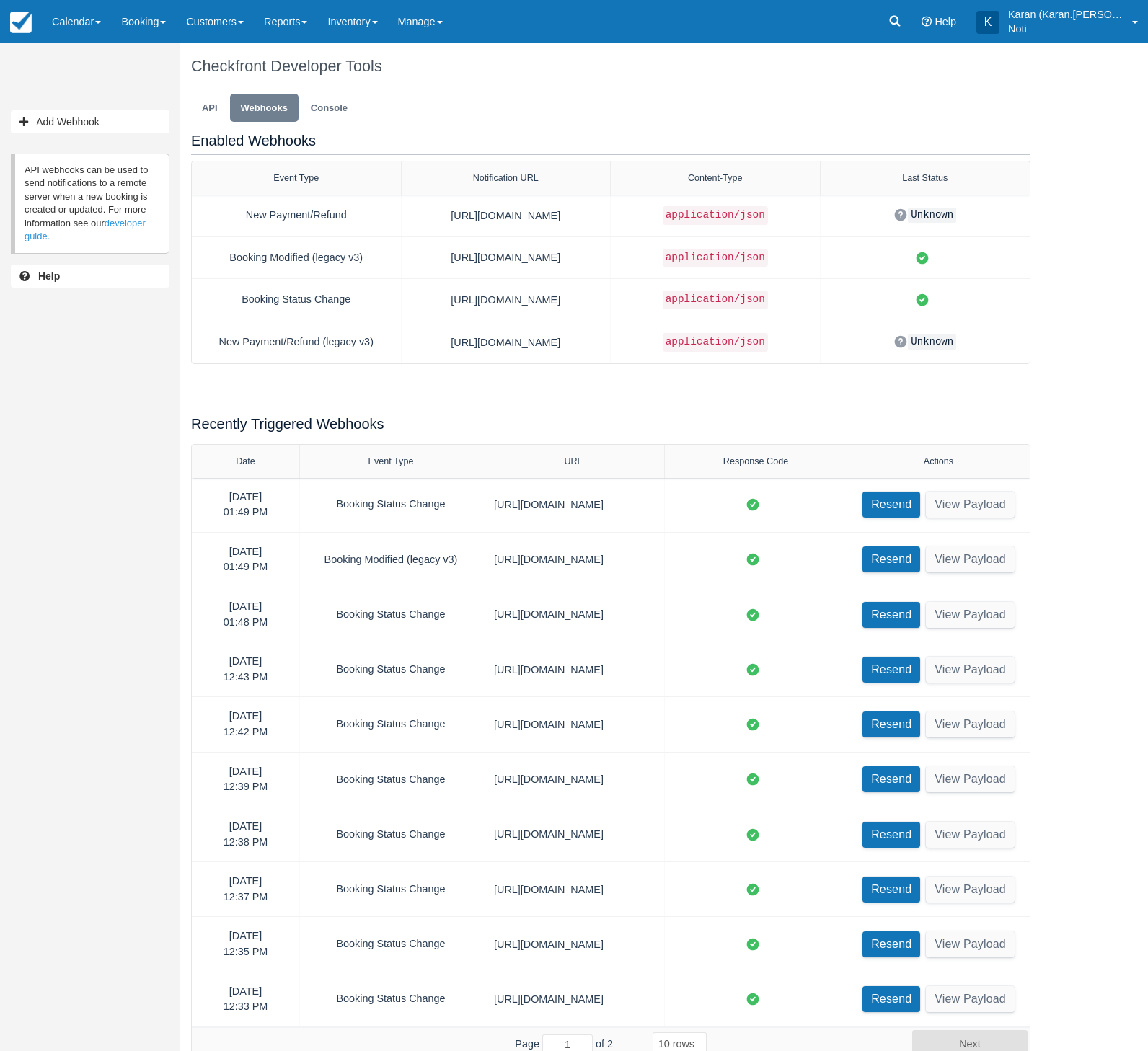
select select "10"
click at [103, 125] on button "Add Webhook" at bounding box center [90, 122] width 158 height 23
select select
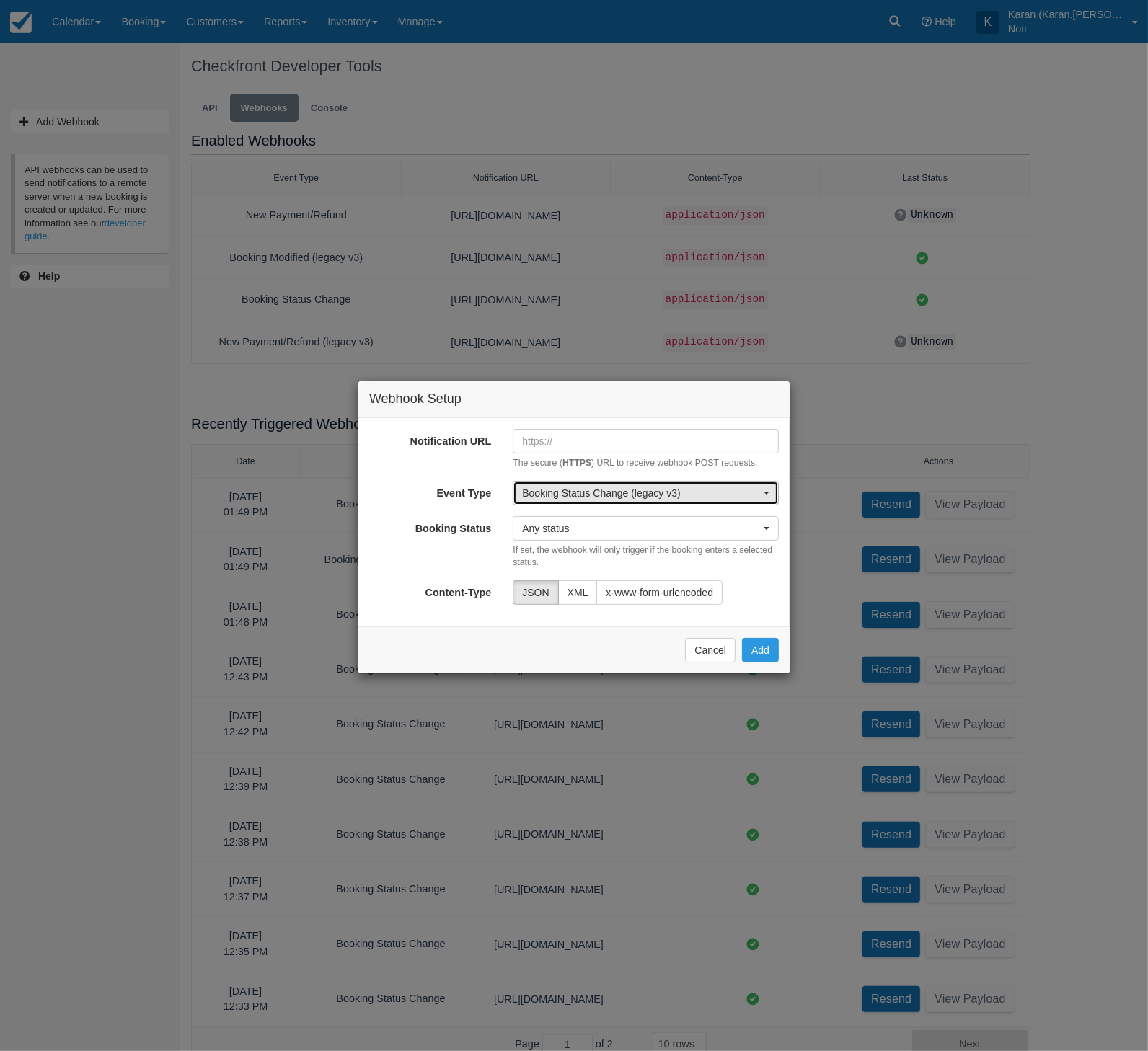
click at [563, 491] on span "Booking Status Change (legacy v3)" at bounding box center [641, 493] width 238 height 15
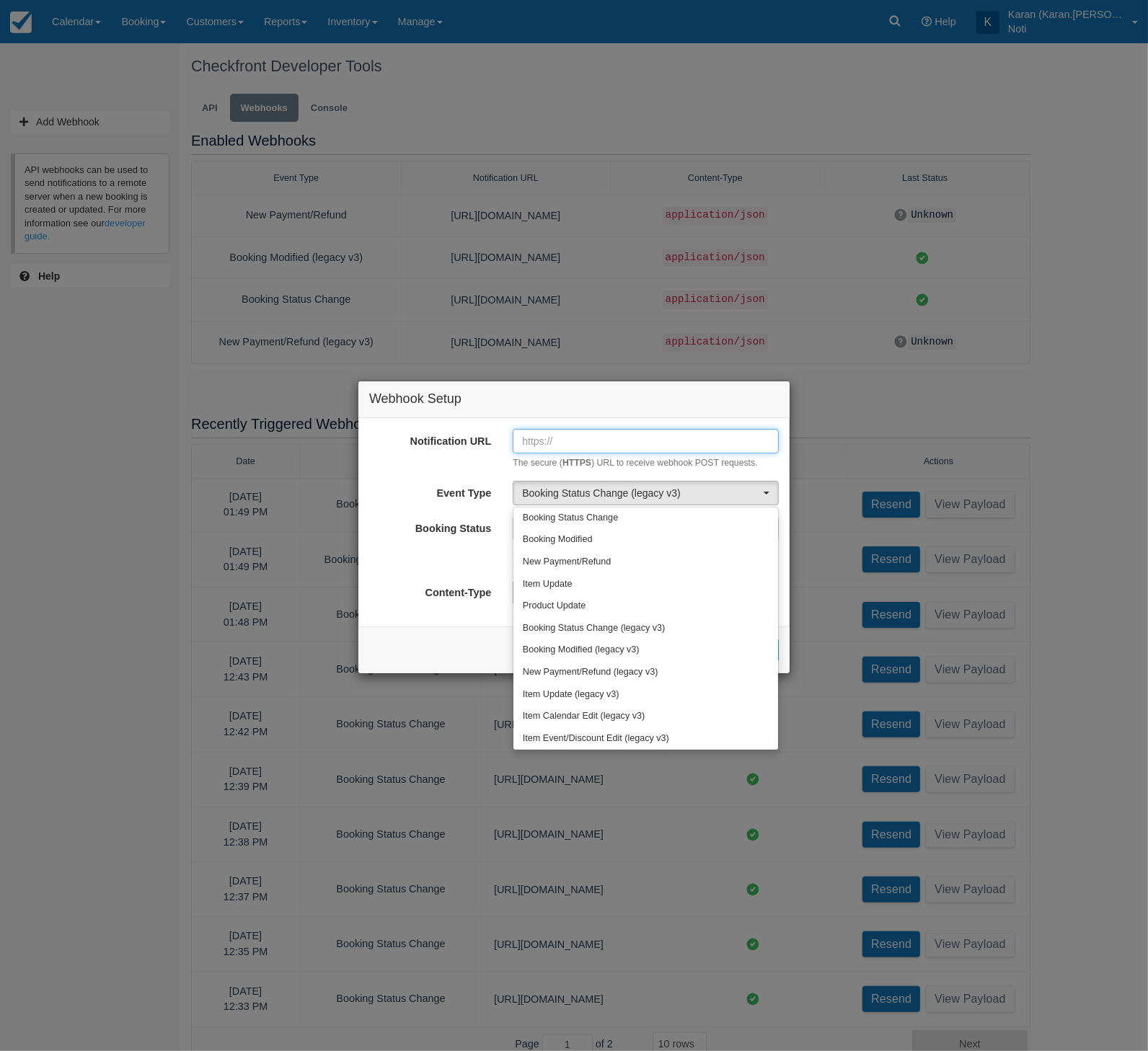
click at [577, 447] on input "Notification URL" at bounding box center [646, 441] width 266 height 24
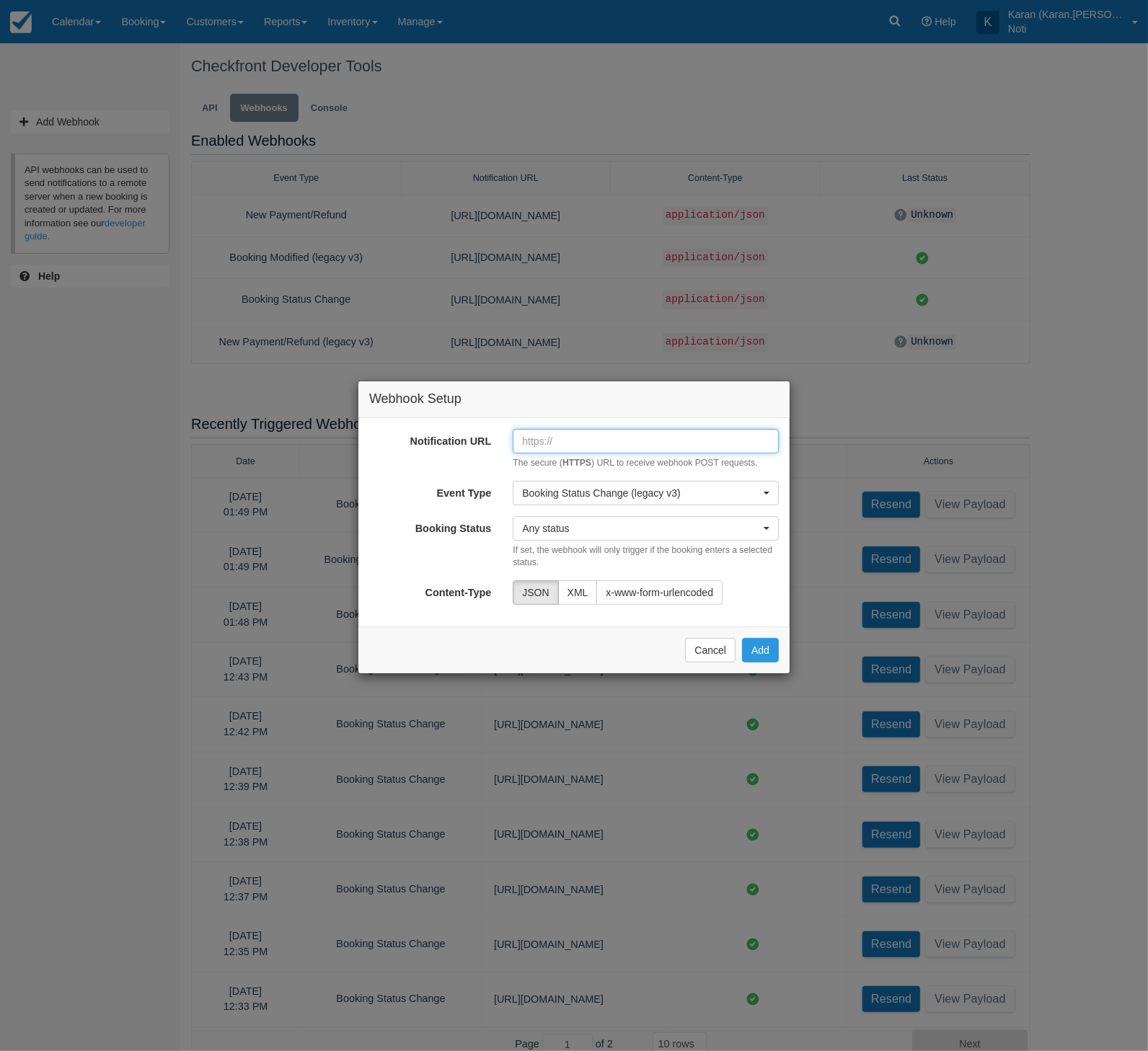
click at [577, 447] on input "Notification URL" at bounding box center [646, 441] width 266 height 24
paste input "[URL][DOMAIN_NAME]"
type input "[URL][DOMAIN_NAME]"
click at [764, 649] on button "Add" at bounding box center [760, 651] width 37 height 24
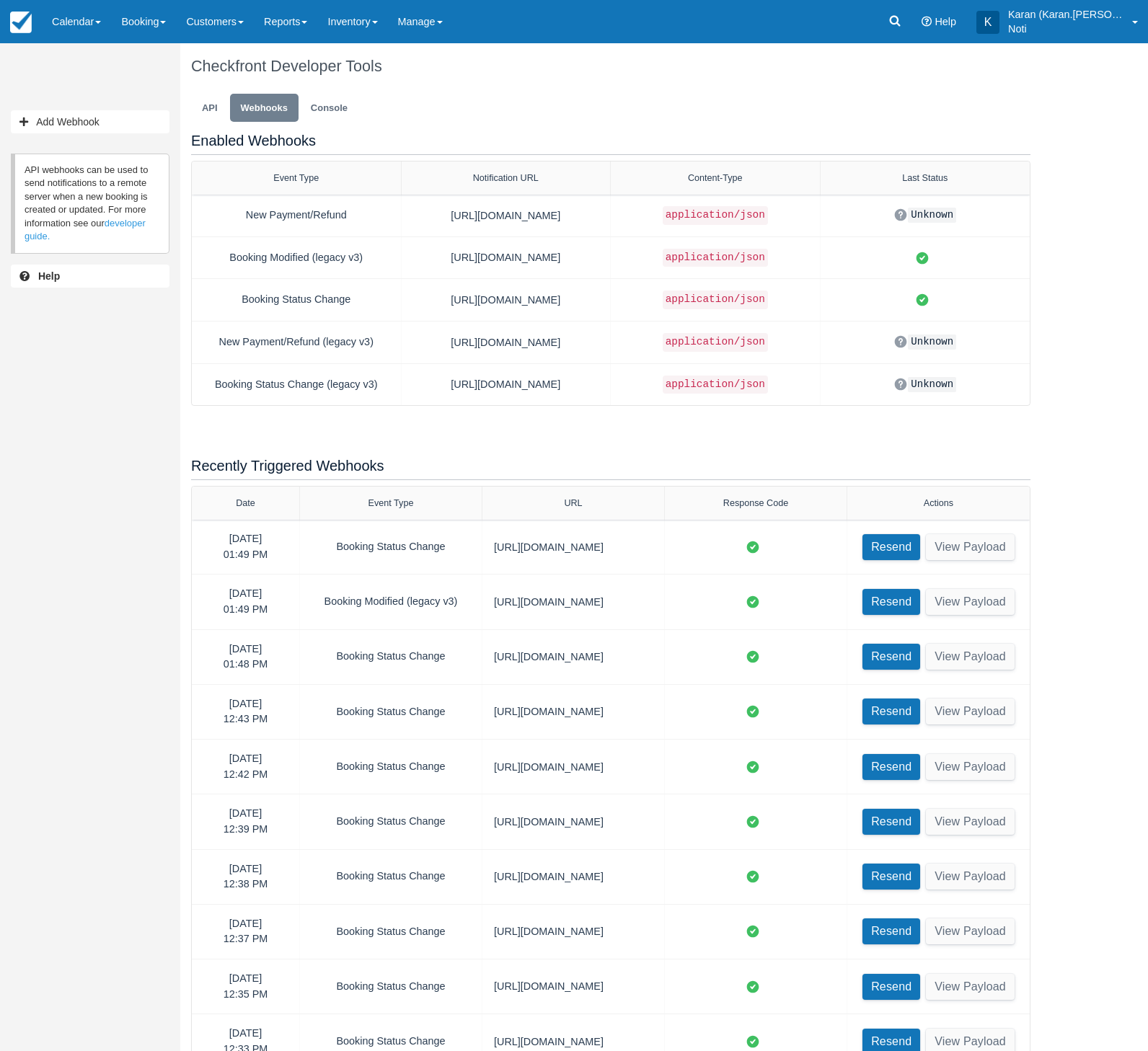
select select "10"
click at [82, 345] on div "Unsaved Changes Add Webhook Looking to expand and build on the Checkfront Booki…" at bounding box center [90, 525] width 180 height 1051
select select "10"
click at [230, 24] on link "Customers" at bounding box center [215, 21] width 78 height 44
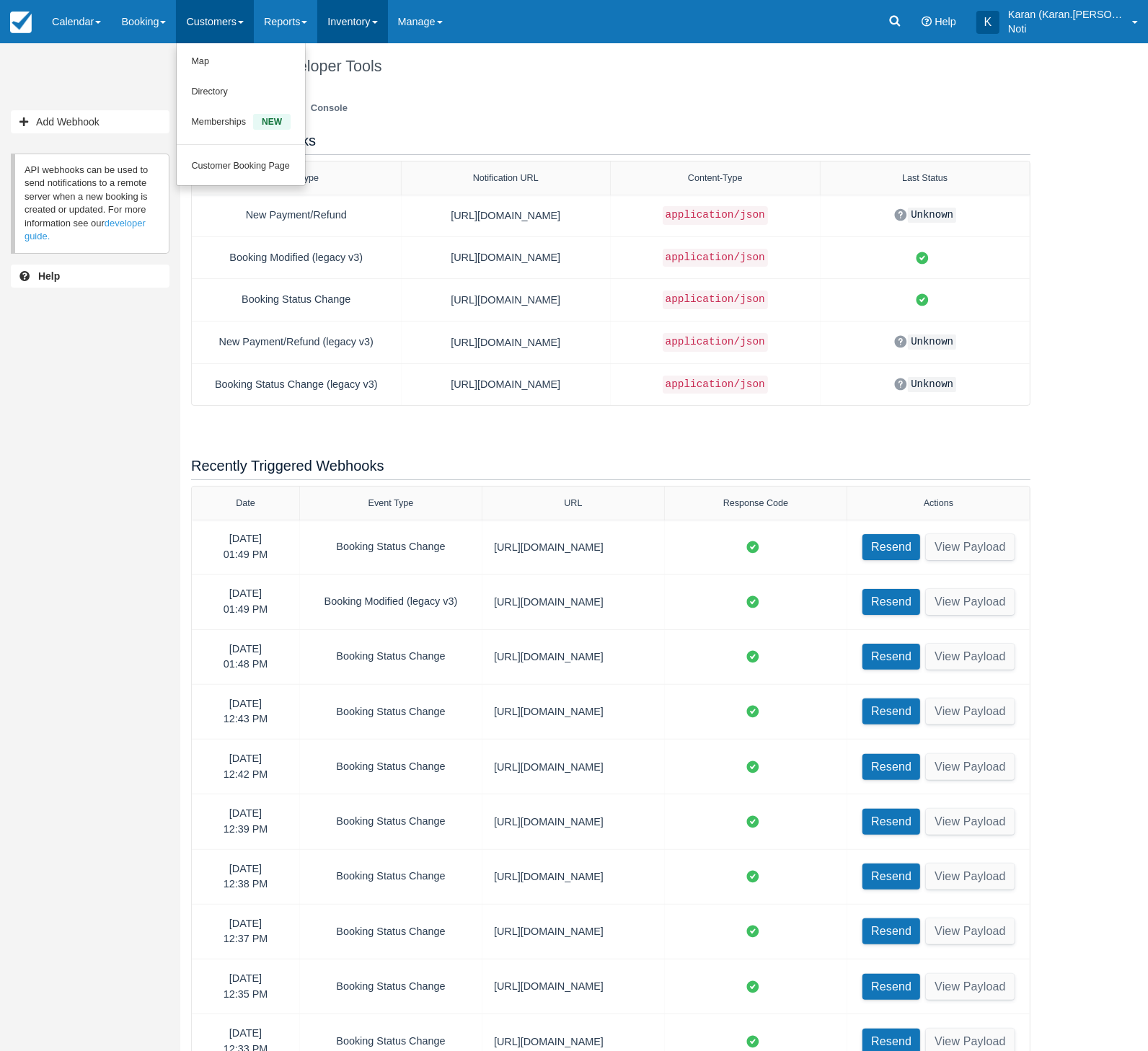
click at [360, 31] on link "Inventory" at bounding box center [351, 21] width 70 height 44
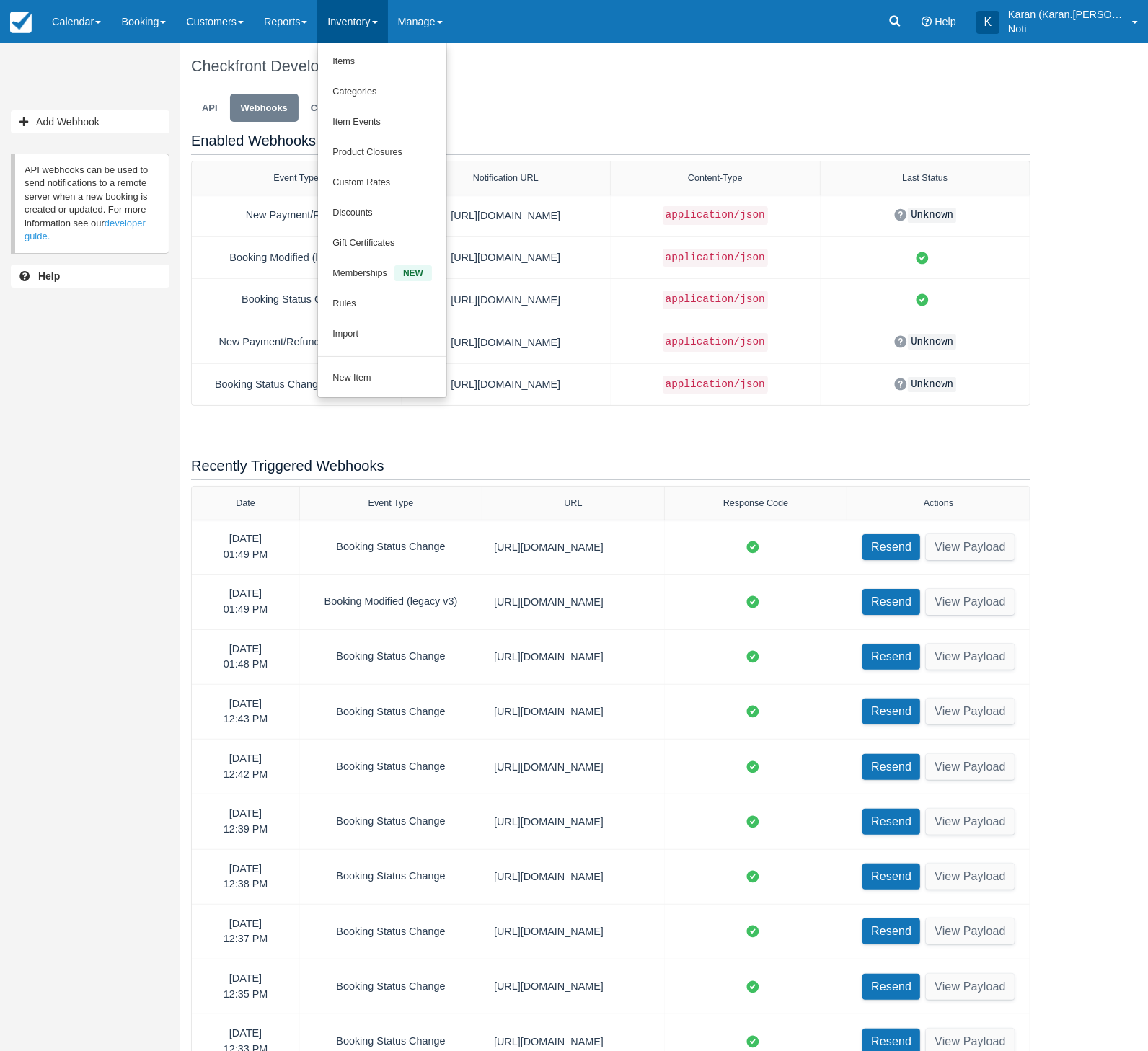
click at [357, 26] on link "Inventory" at bounding box center [351, 21] width 70 height 44
click at [365, 24] on link "Inventory" at bounding box center [351, 21] width 70 height 44
click at [438, 31] on link "Manage" at bounding box center [420, 21] width 65 height 44
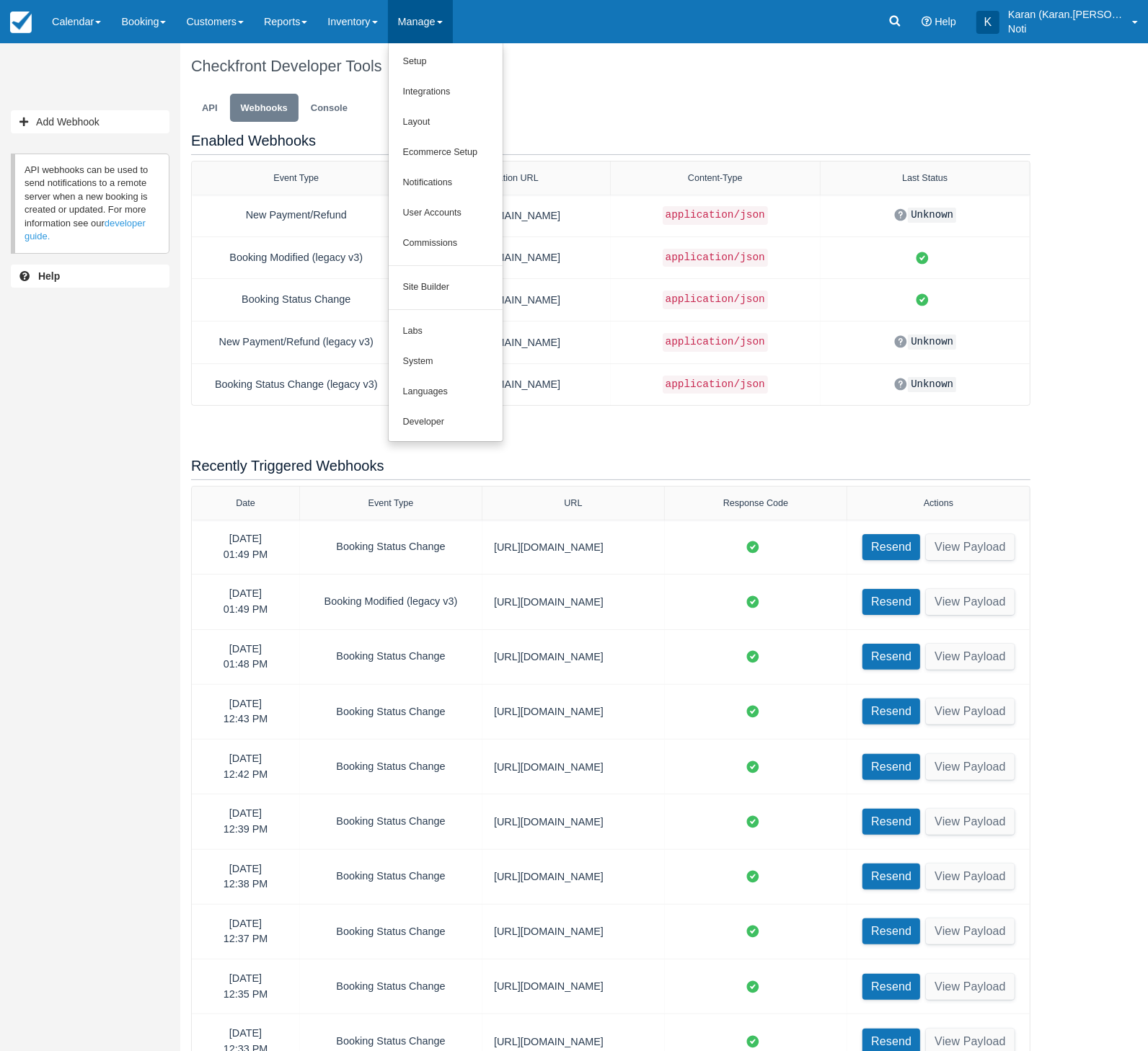
click at [150, 411] on div "Unsaved Changes Add Webhook Looking to expand and build on the Checkfront Booki…" at bounding box center [90, 525] width 180 height 1051
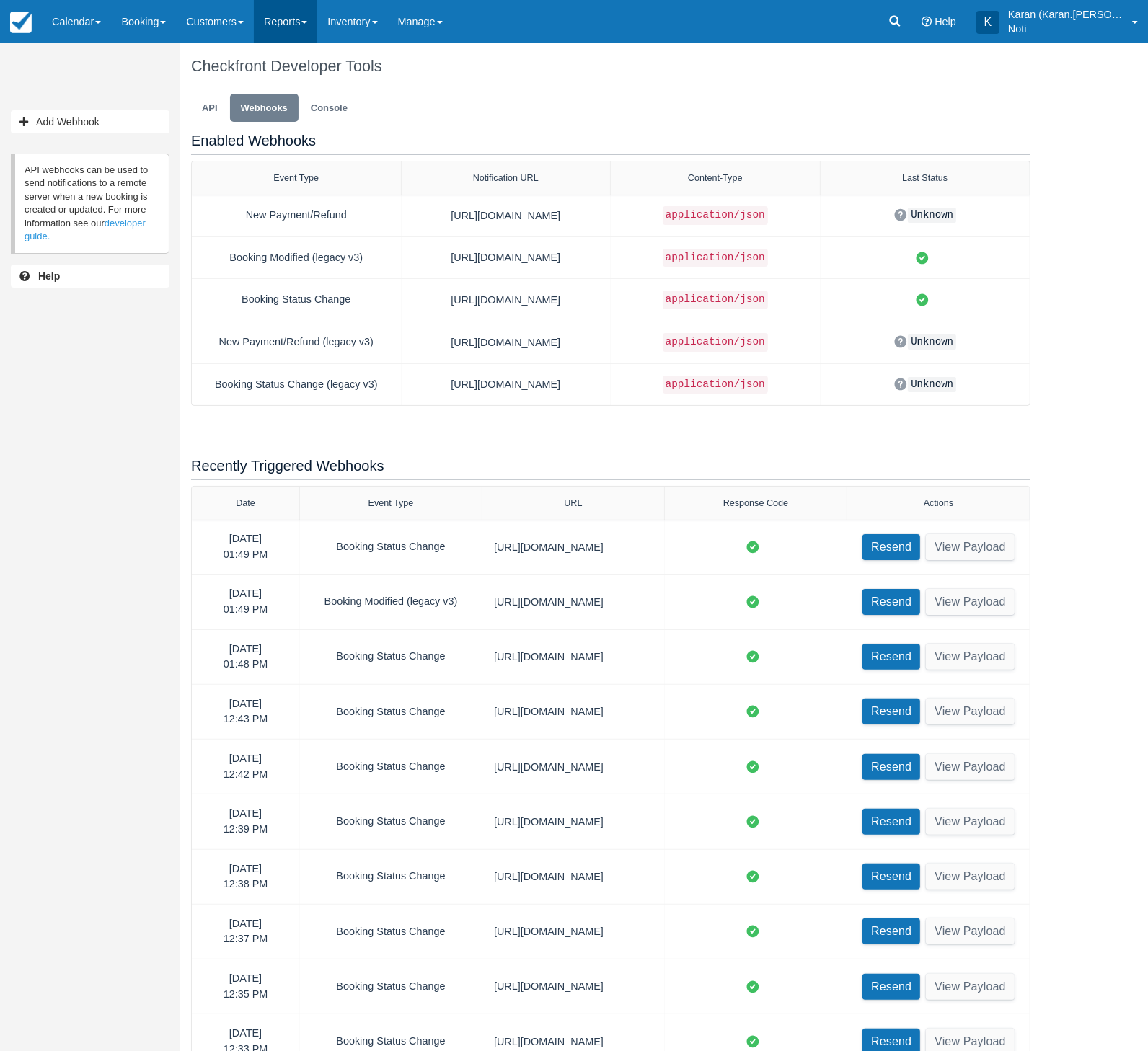
click at [298, 27] on link "Reports" at bounding box center [285, 21] width 64 height 44
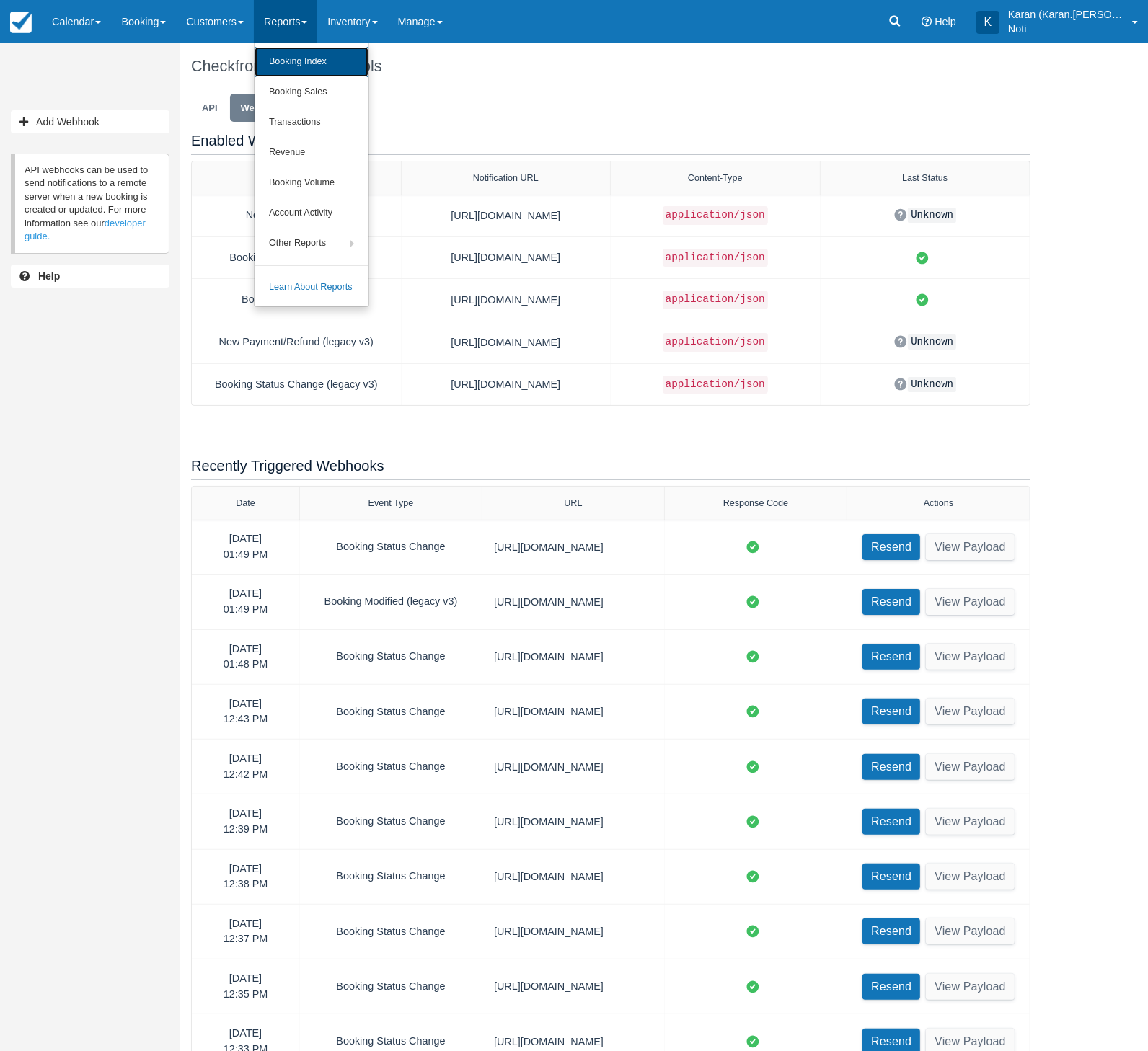
click at [305, 54] on link "Booking Index" at bounding box center [311, 62] width 114 height 31
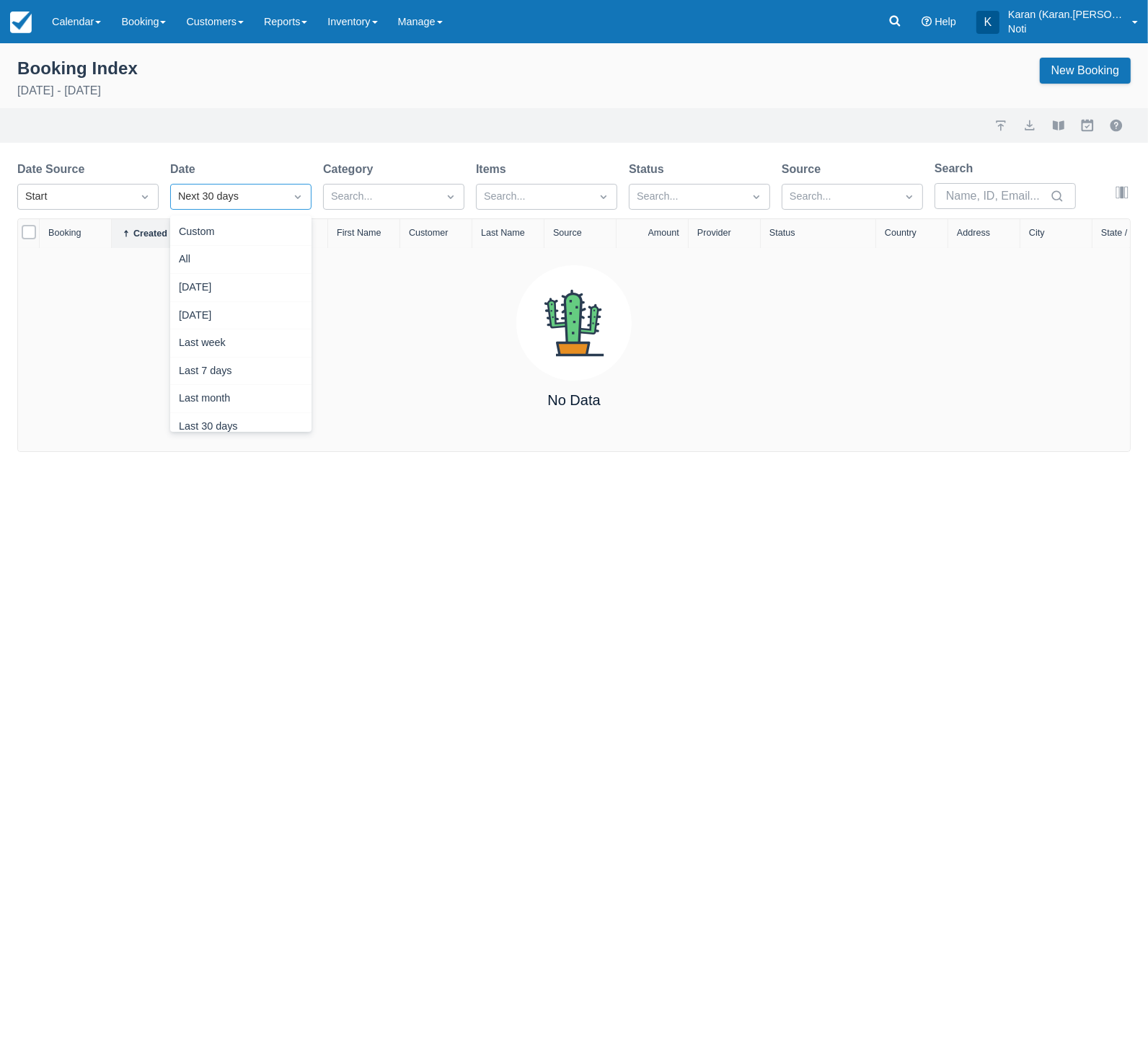
click at [259, 205] on div "Next 30 days" at bounding box center [227, 197] width 114 height 23
click at [240, 263] on div "All" at bounding box center [240, 259] width 142 height 28
select select "25"
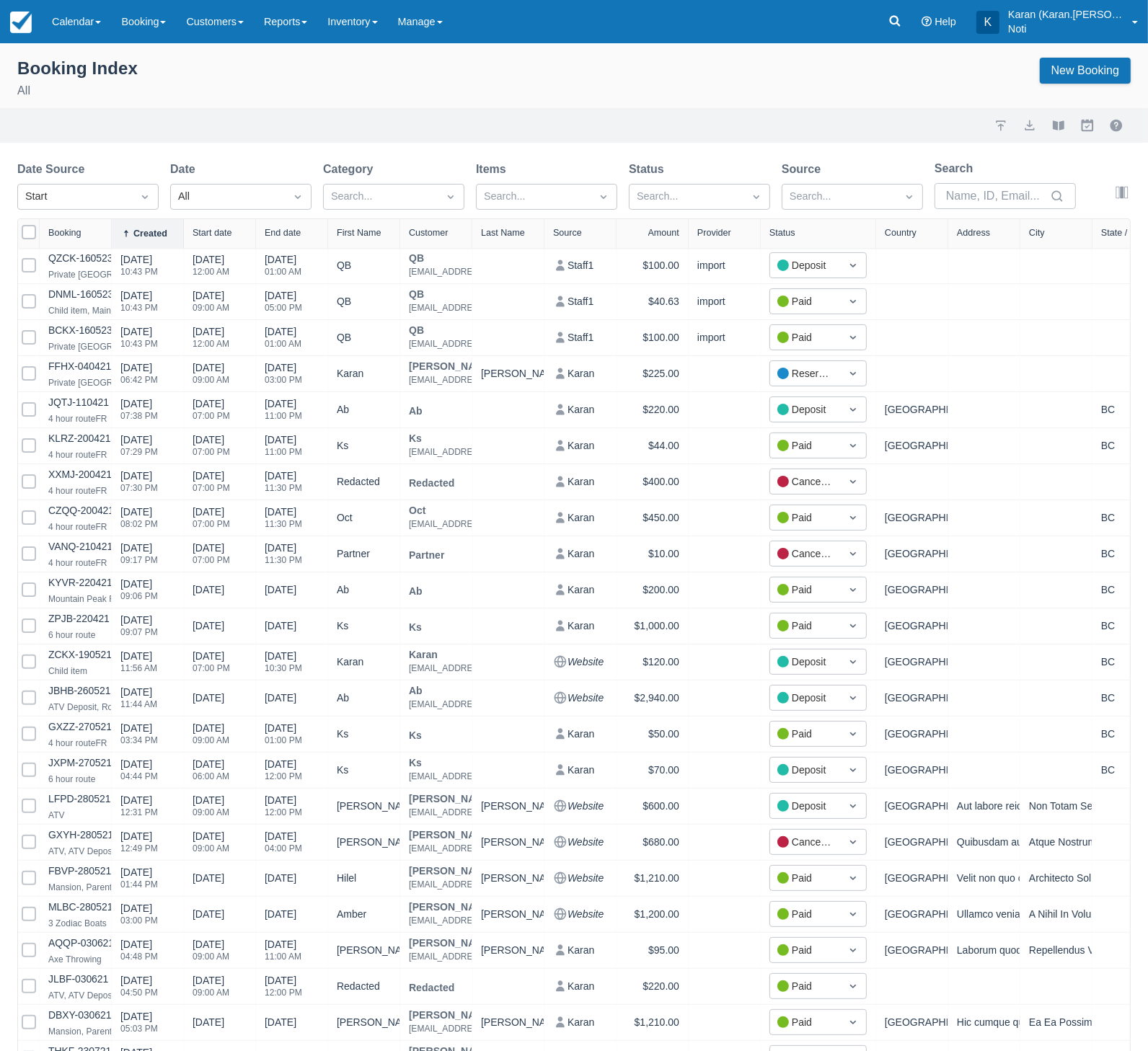
click at [143, 233] on div "Created" at bounding box center [150, 233] width 34 height 10
select select "25"
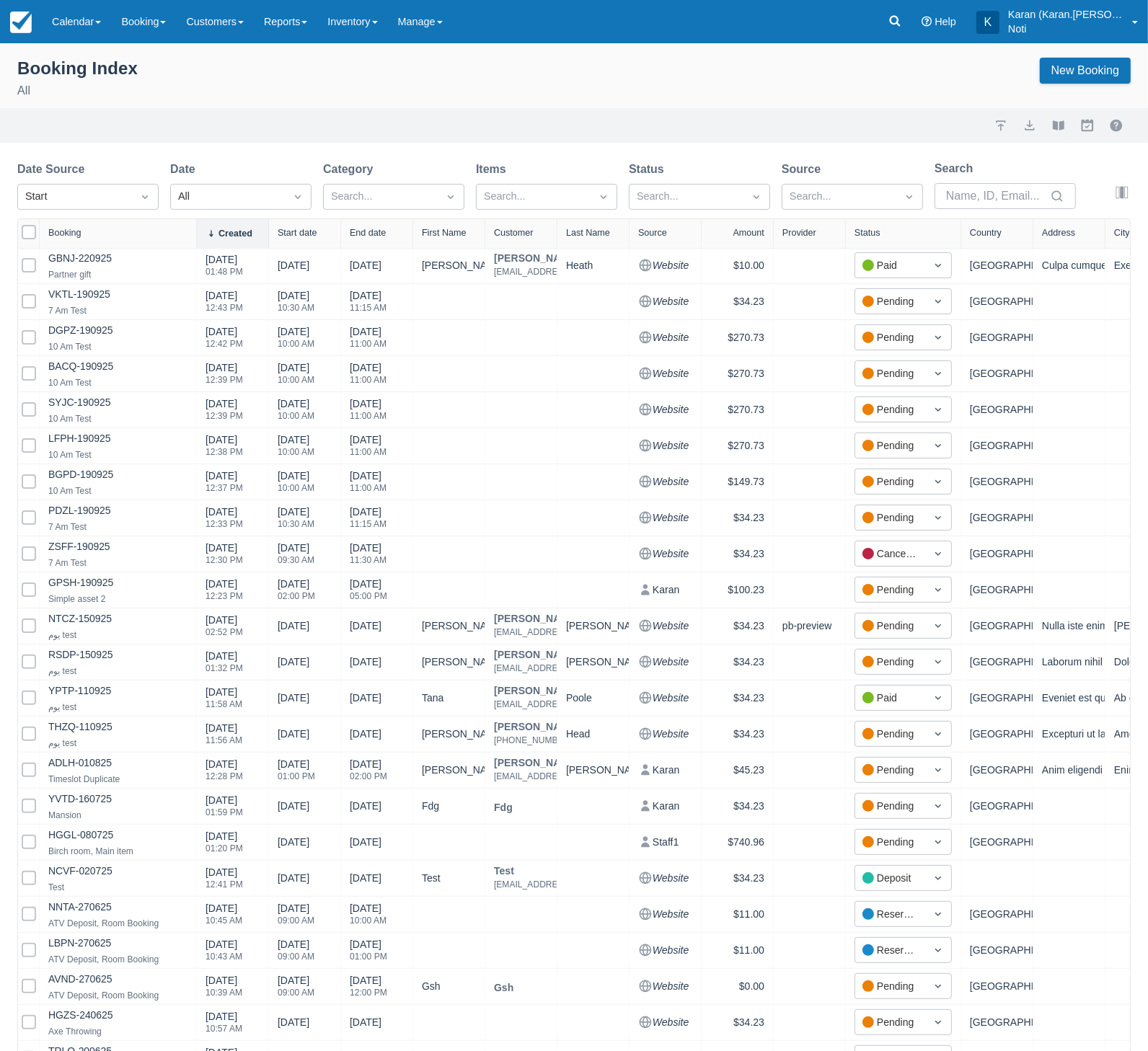
drag, startPoint x: 112, startPoint y: 234, endPoint x: 197, endPoint y: 235, distance: 85.0
click at [197, 235] on div at bounding box center [196, 233] width 26 height 29
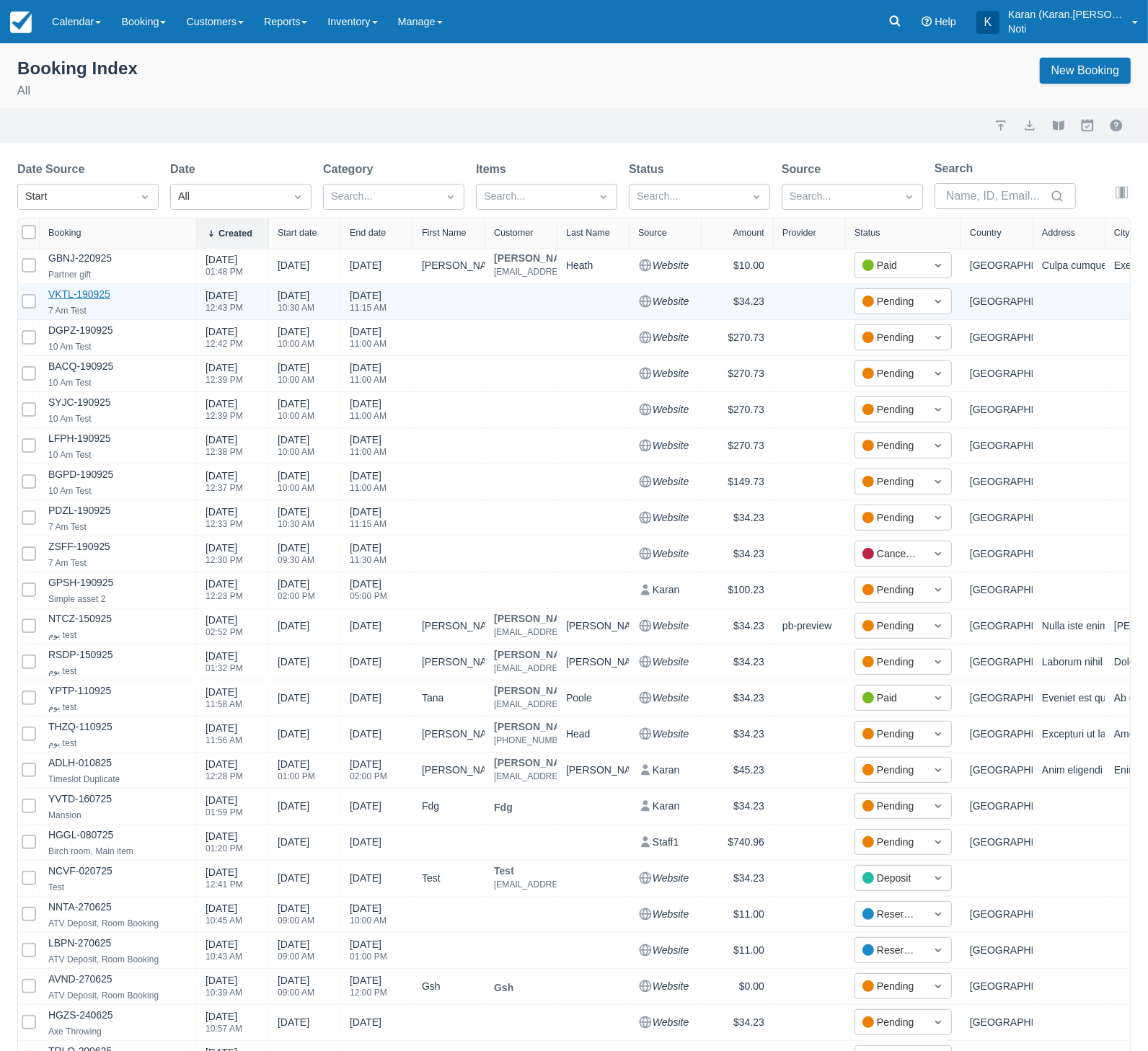
click at [91, 293] on link "VKTL-190925" at bounding box center [79, 294] width 62 height 11
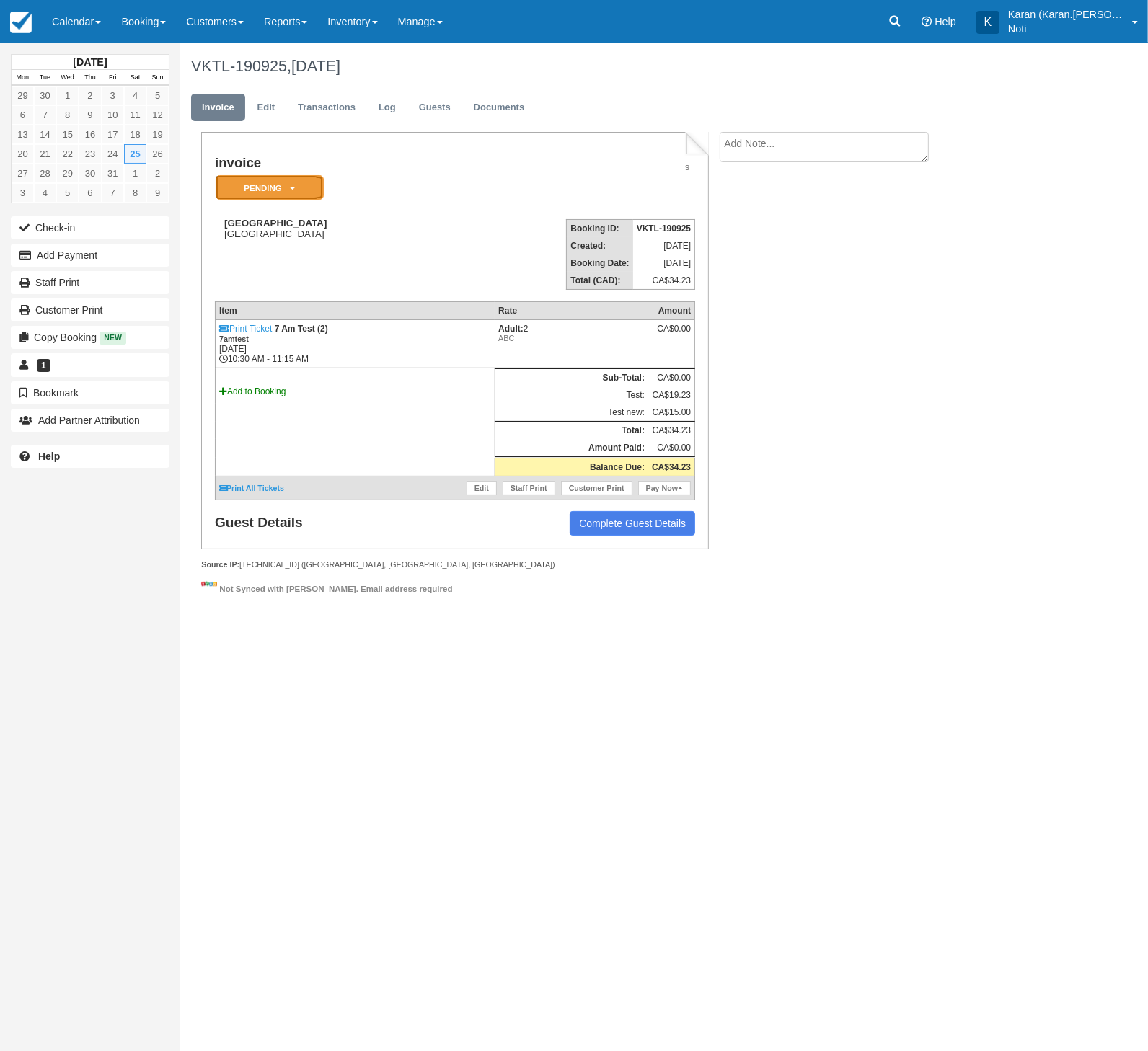
click at [269, 186] on em "Pending" at bounding box center [269, 188] width 108 height 25
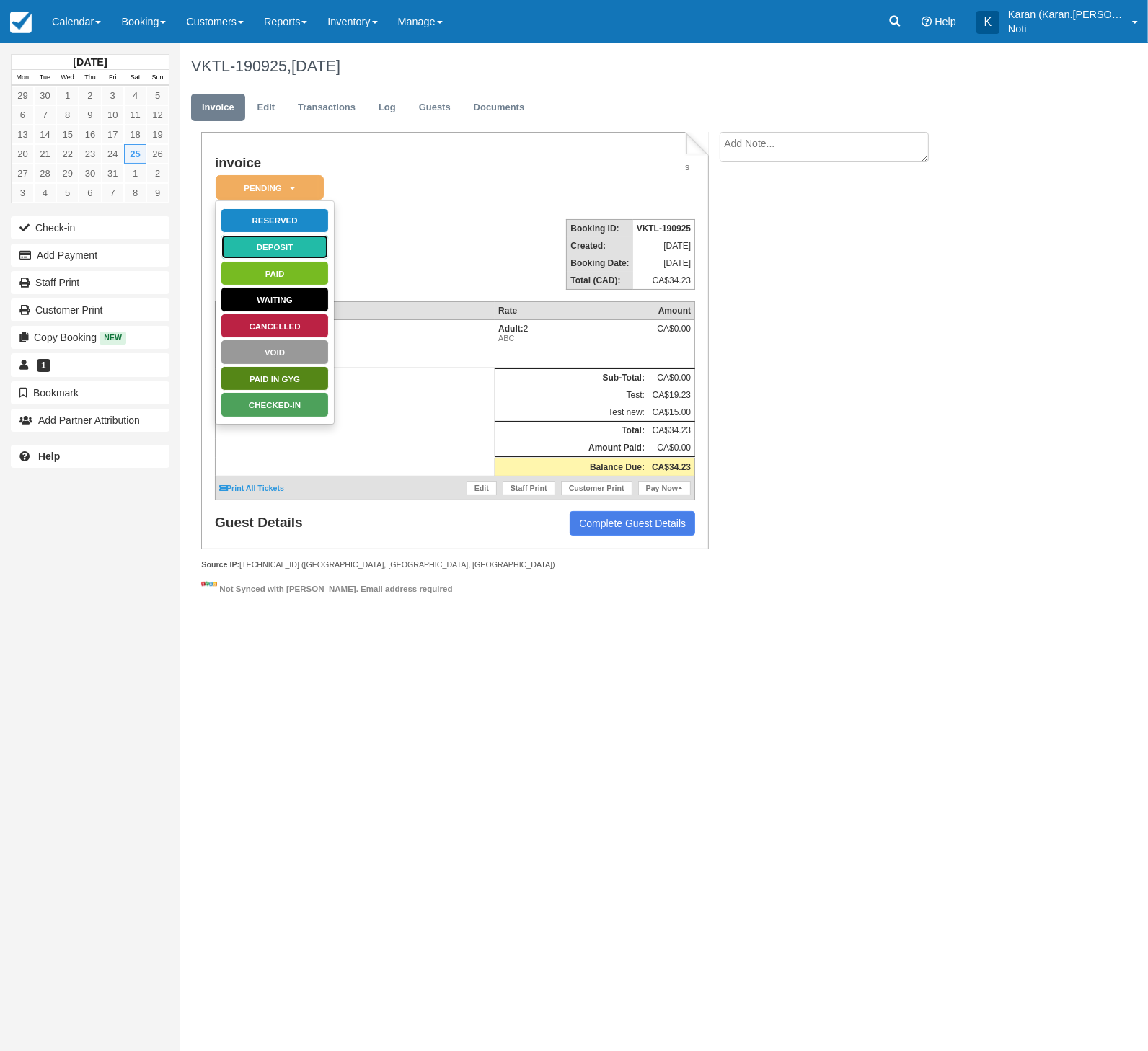
click at [304, 250] on link "Deposit" at bounding box center [274, 246] width 108 height 25
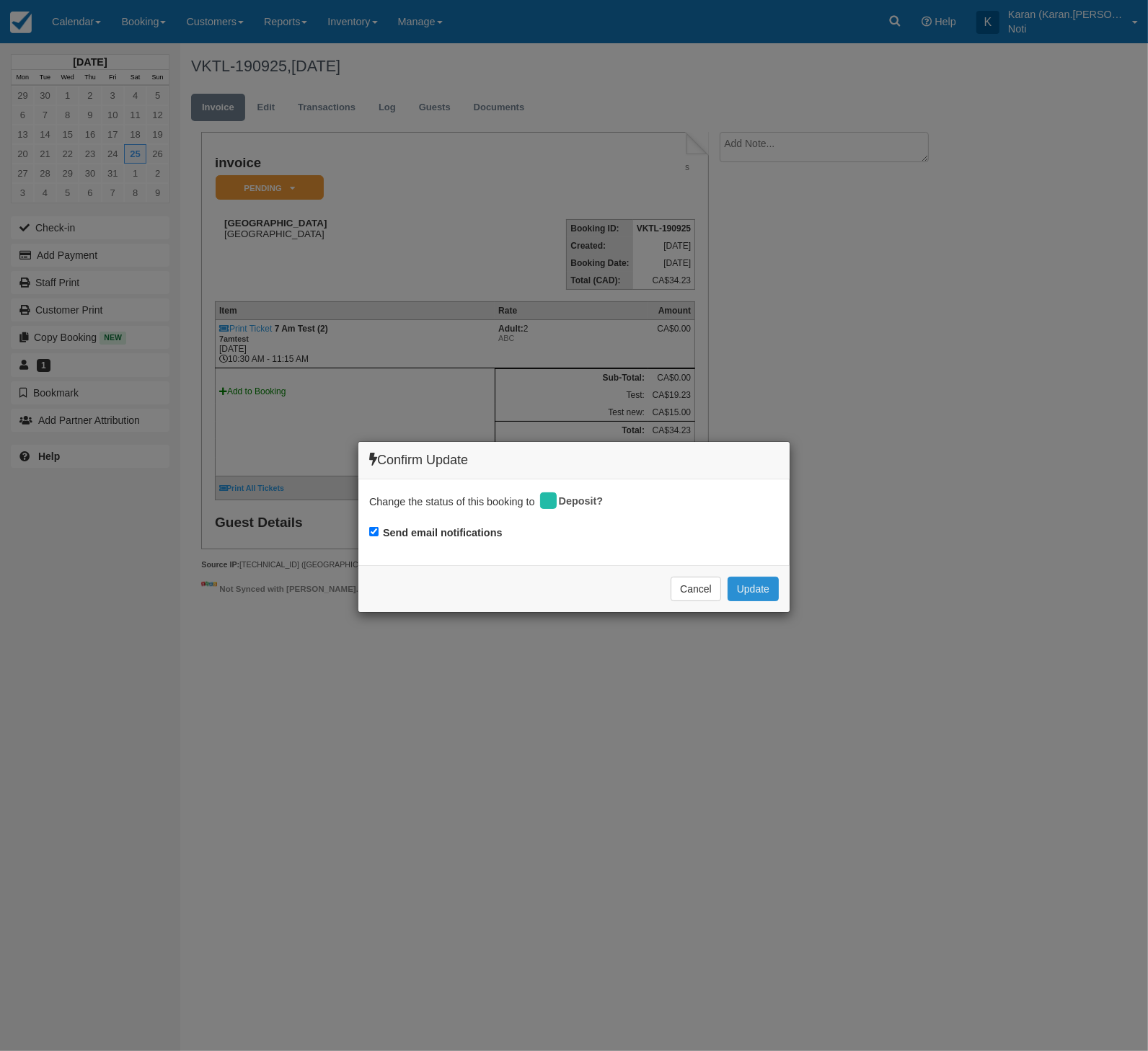
click at [750, 586] on button "Update" at bounding box center [752, 589] width 51 height 24
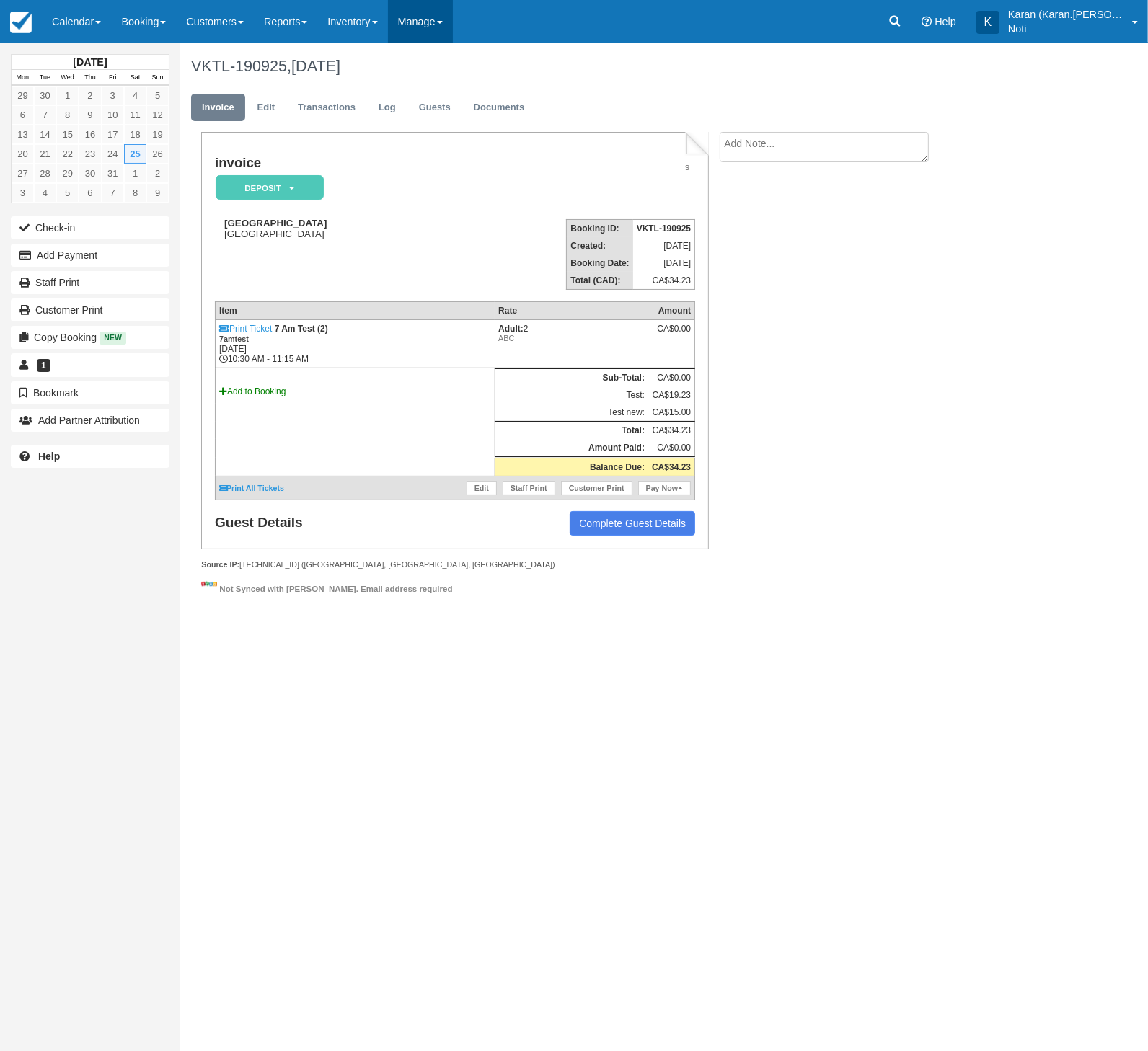
click at [417, 38] on link "Manage" at bounding box center [420, 21] width 65 height 44
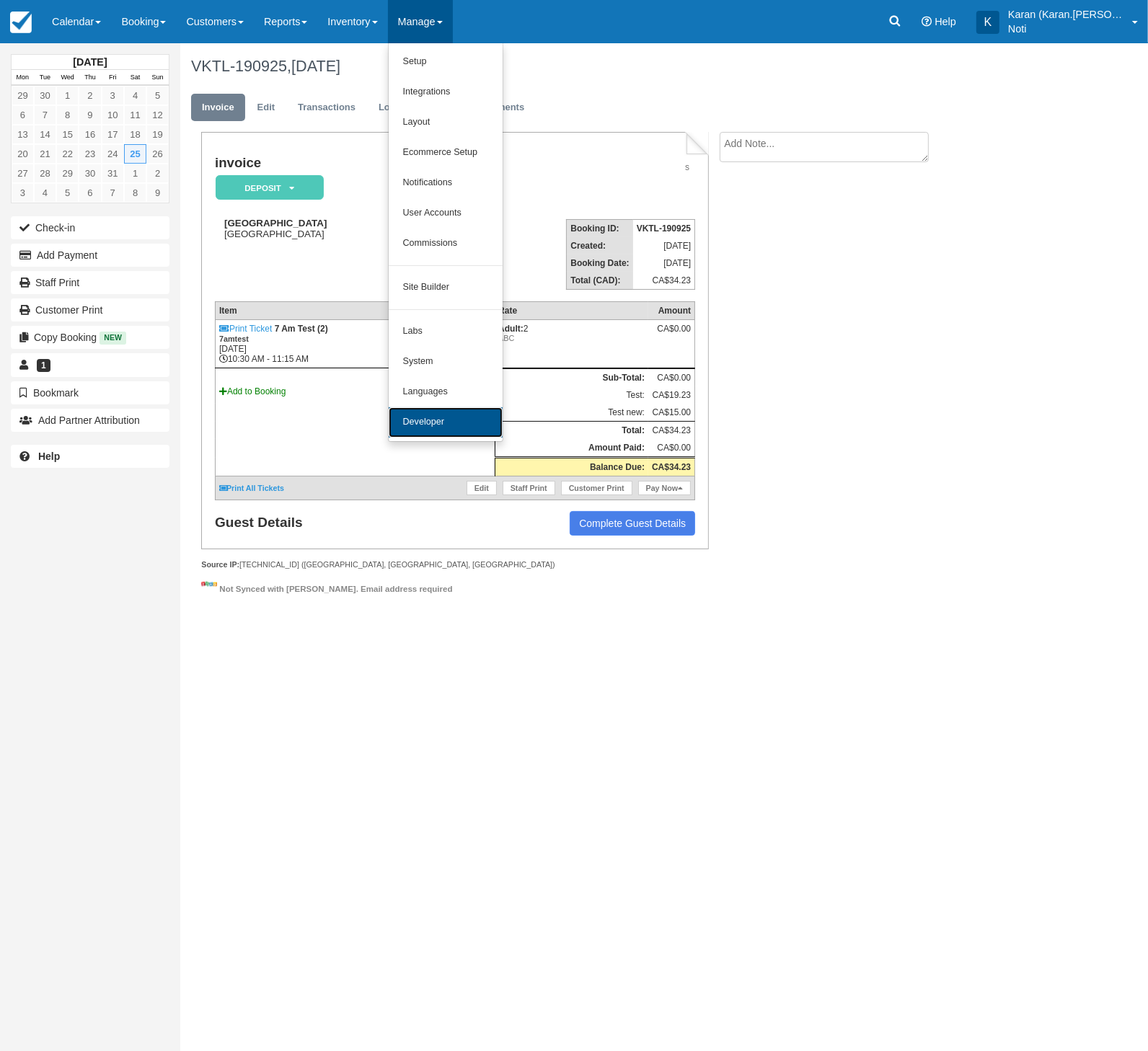
click at [463, 423] on link "Developer" at bounding box center [445, 423] width 114 height 31
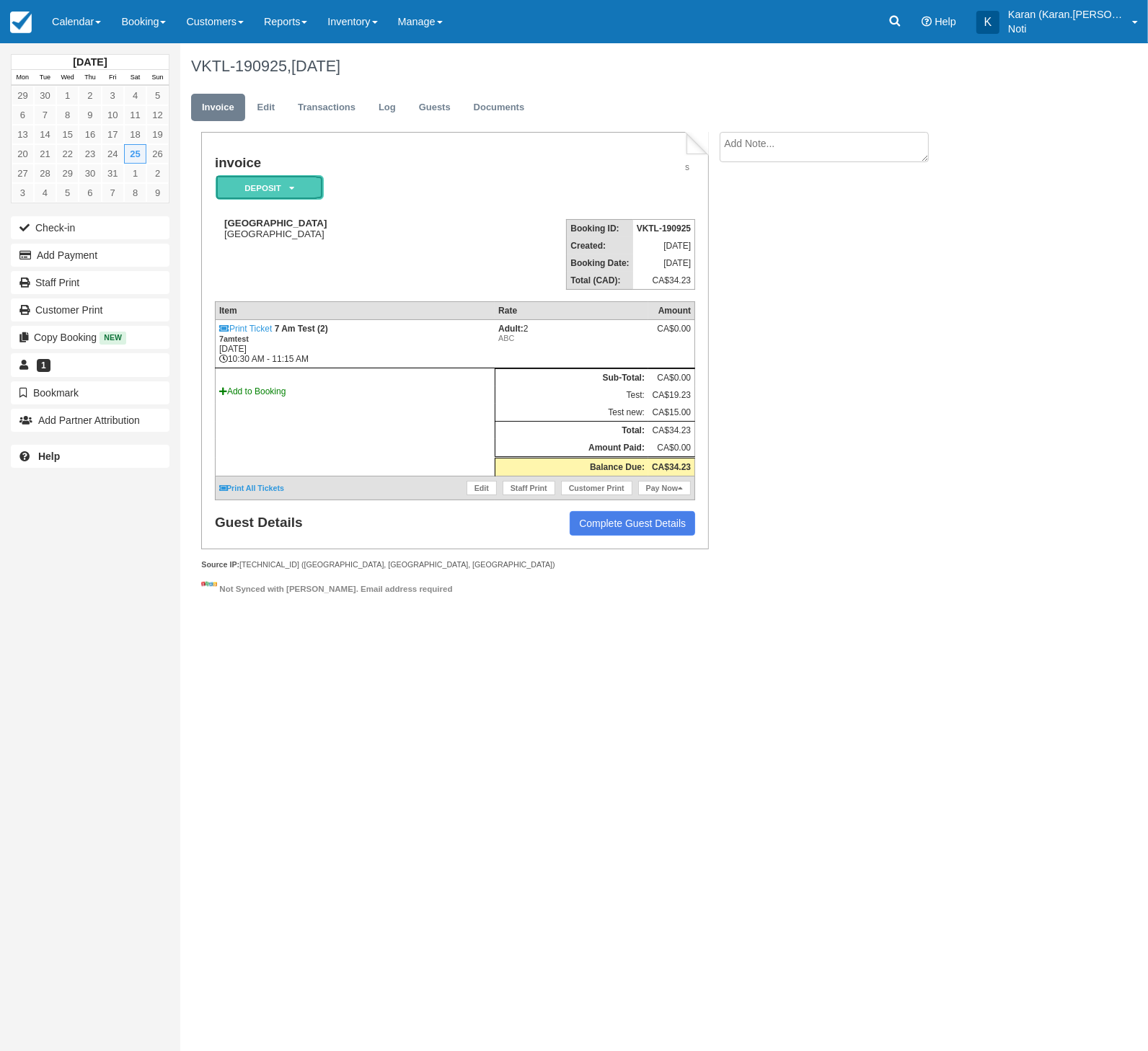
click at [298, 185] on em "Deposit" at bounding box center [269, 188] width 108 height 25
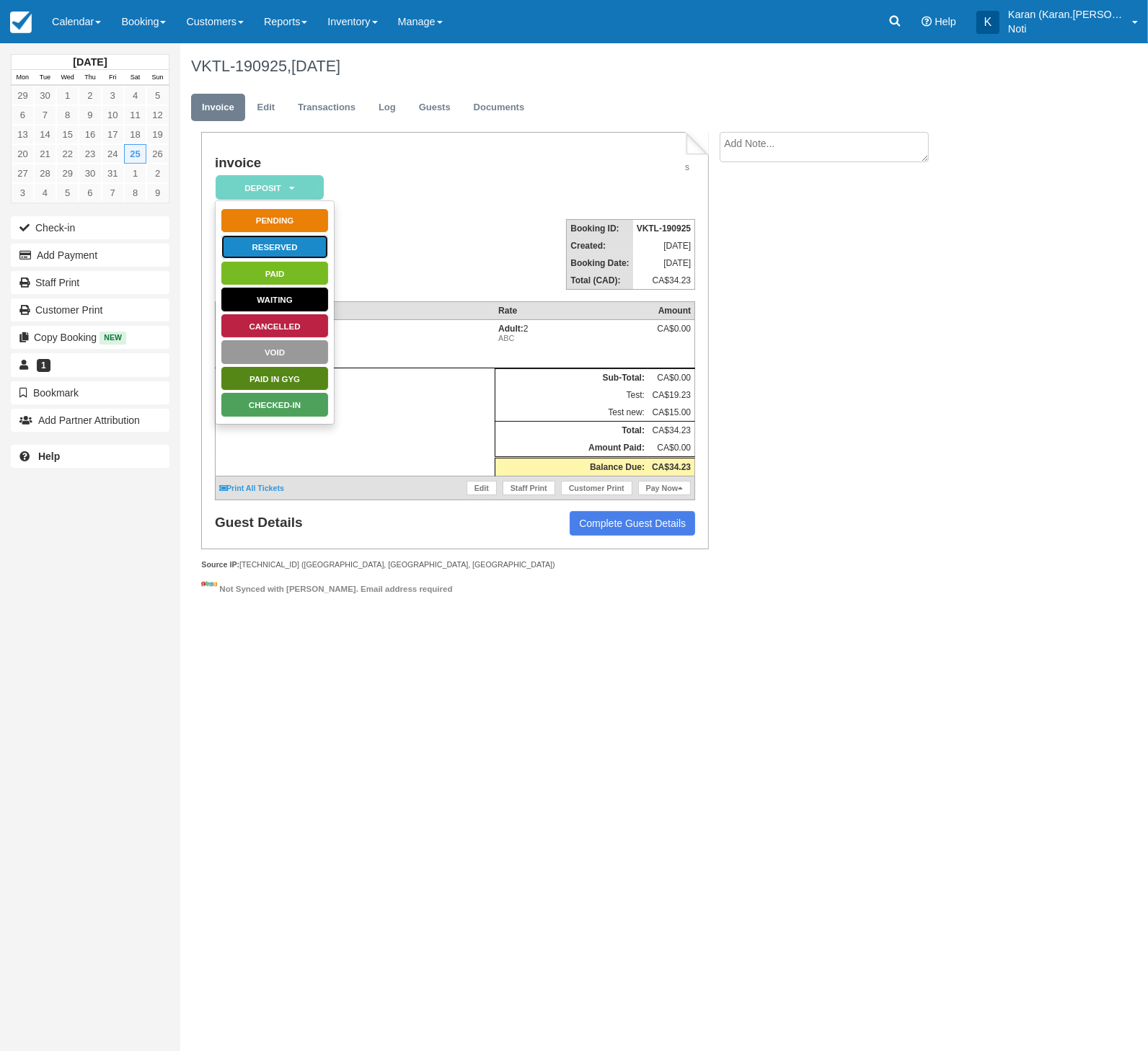
click at [290, 250] on link "Reserved" at bounding box center [274, 246] width 108 height 25
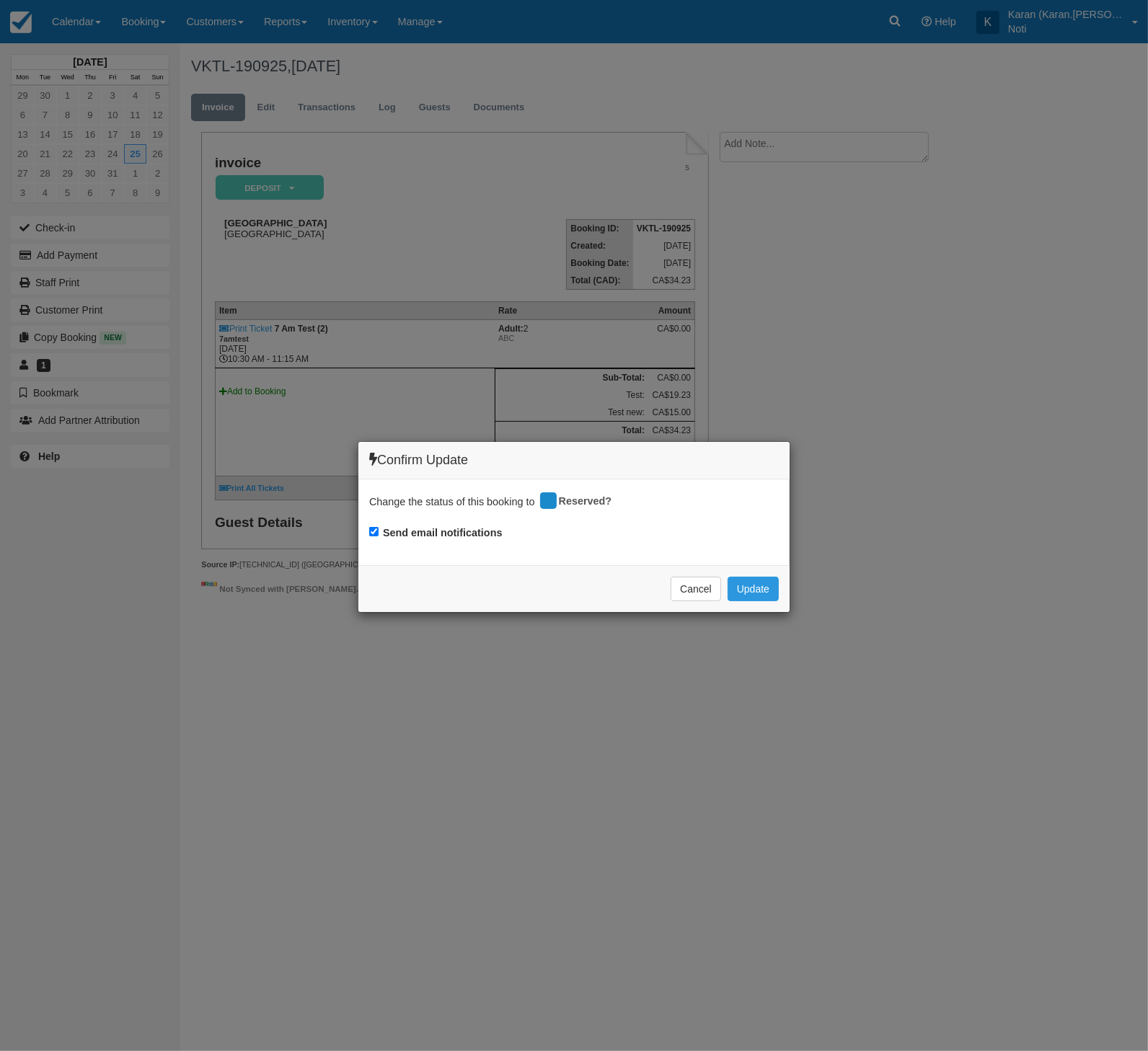
click at [782, 592] on div "Cancel Update Please wait" at bounding box center [573, 588] width 431 height 47
click at [771, 592] on button "Update" at bounding box center [752, 589] width 51 height 24
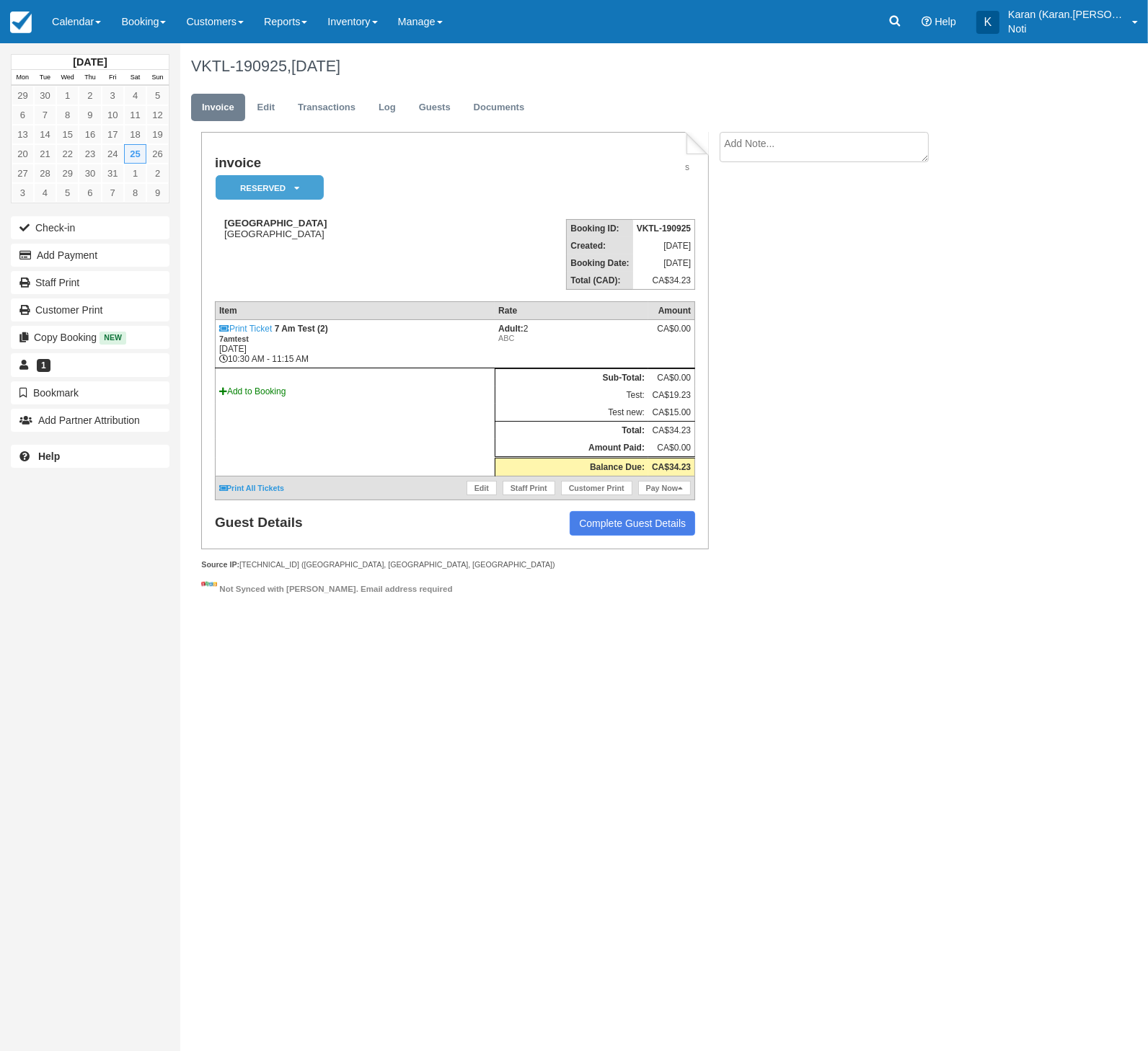
click at [898, 606] on div "invoice Reserved   Pending Deposit Paid Waiting Cancelled Void Paid in GYG Chec…" at bounding box center [576, 374] width 793 height 485
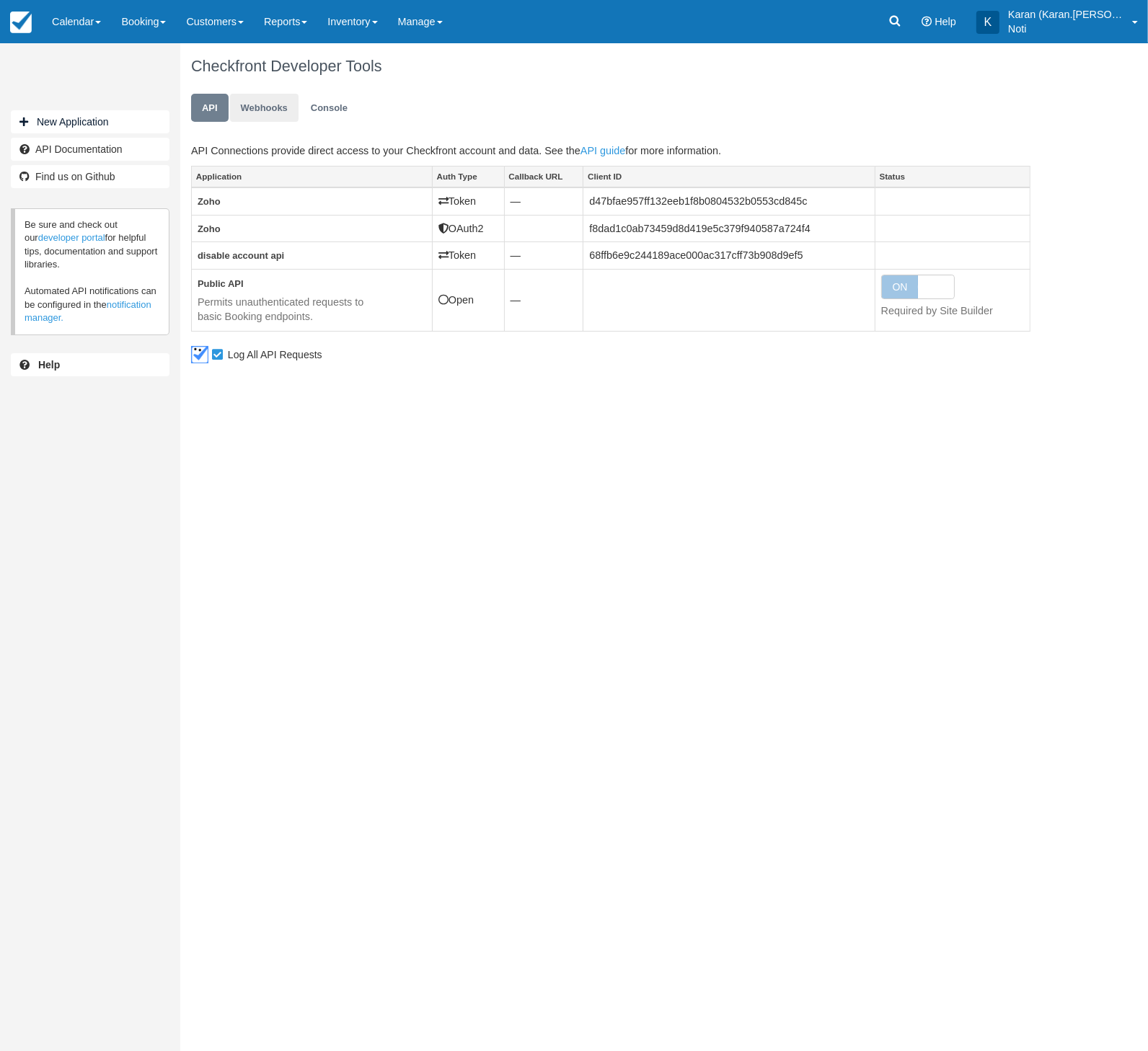
click at [254, 109] on link "Webhooks" at bounding box center [263, 107] width 68 height 28
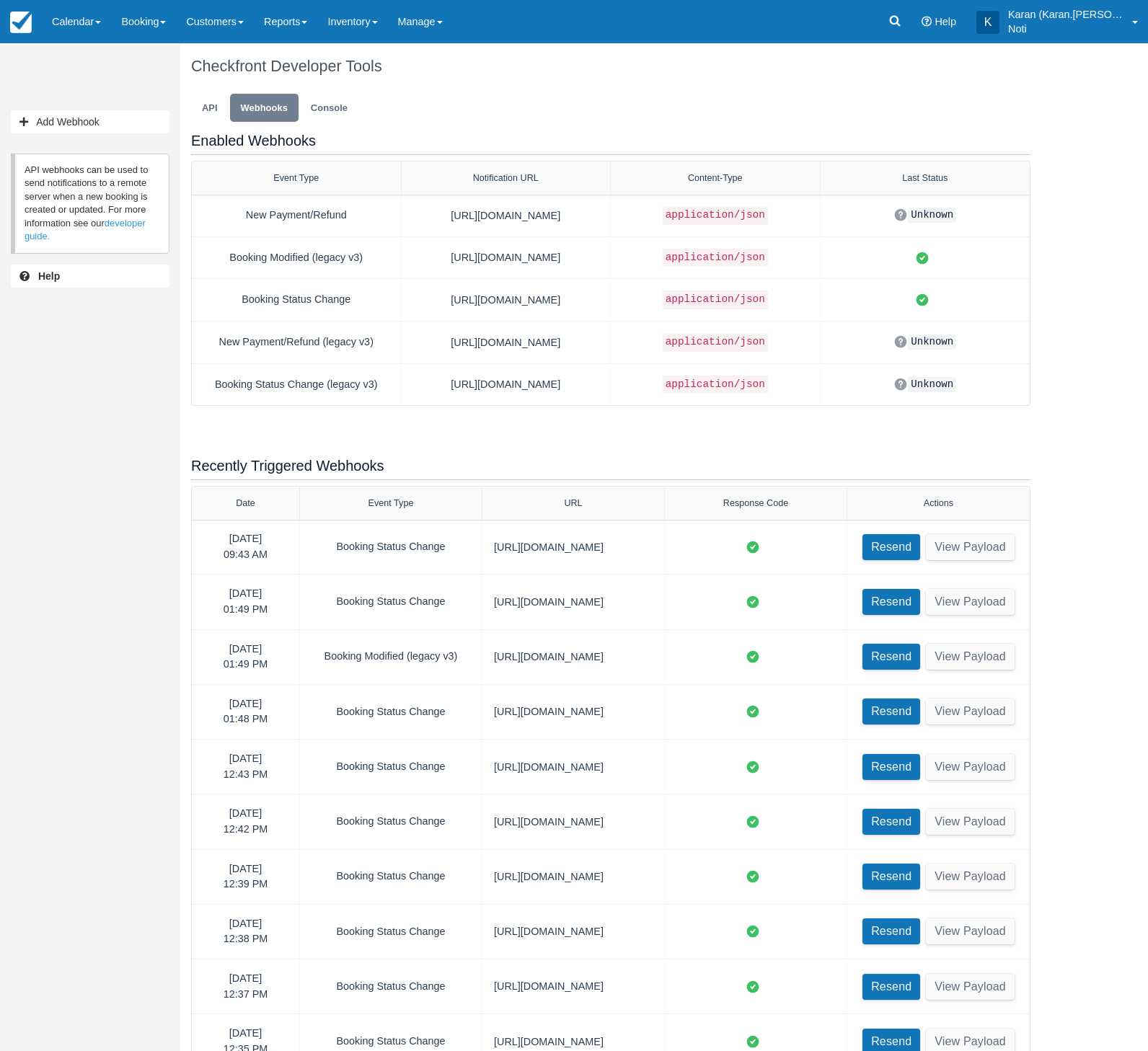
select select "10"
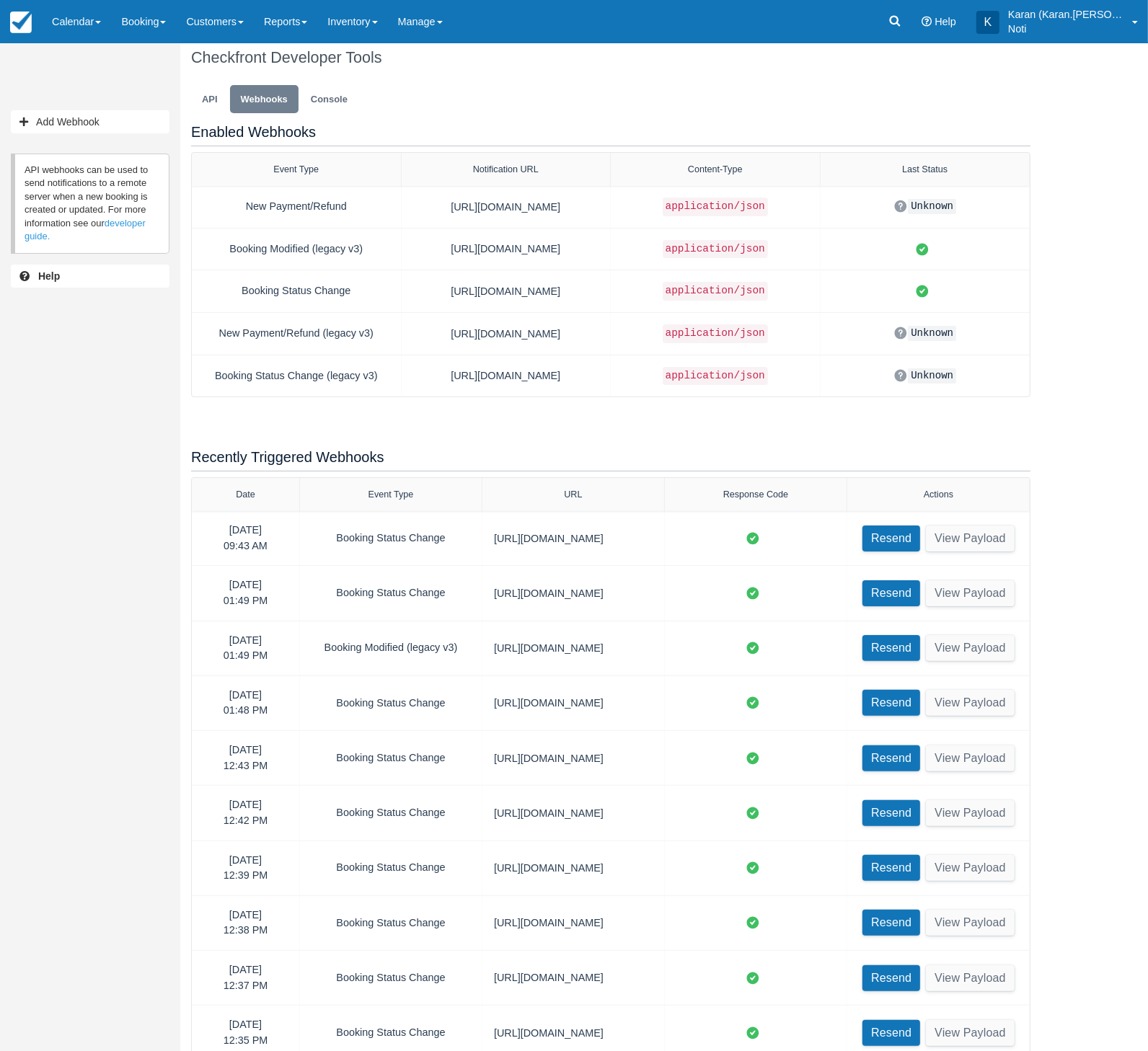
scroll to position [54, 0]
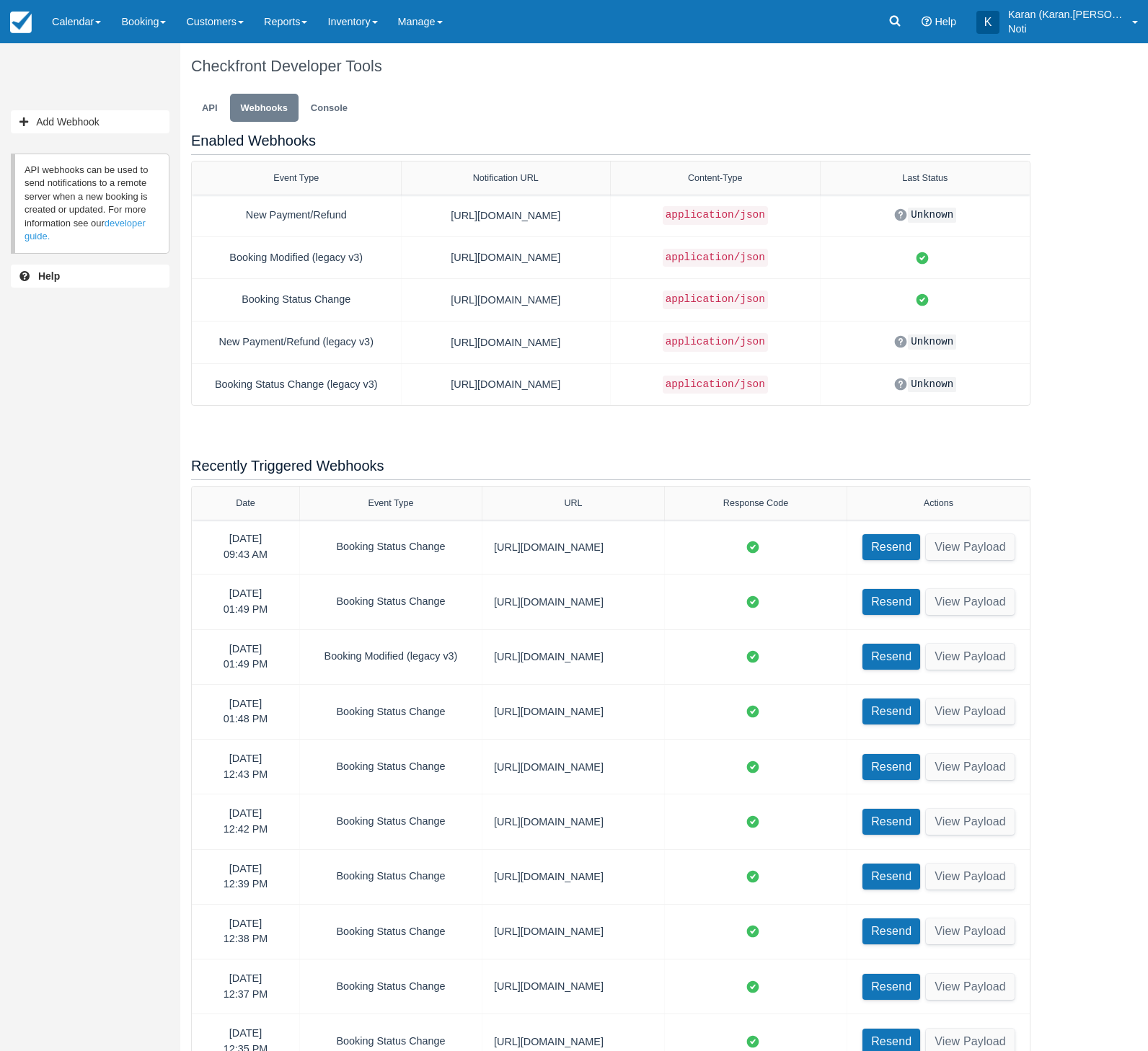
select select "10"
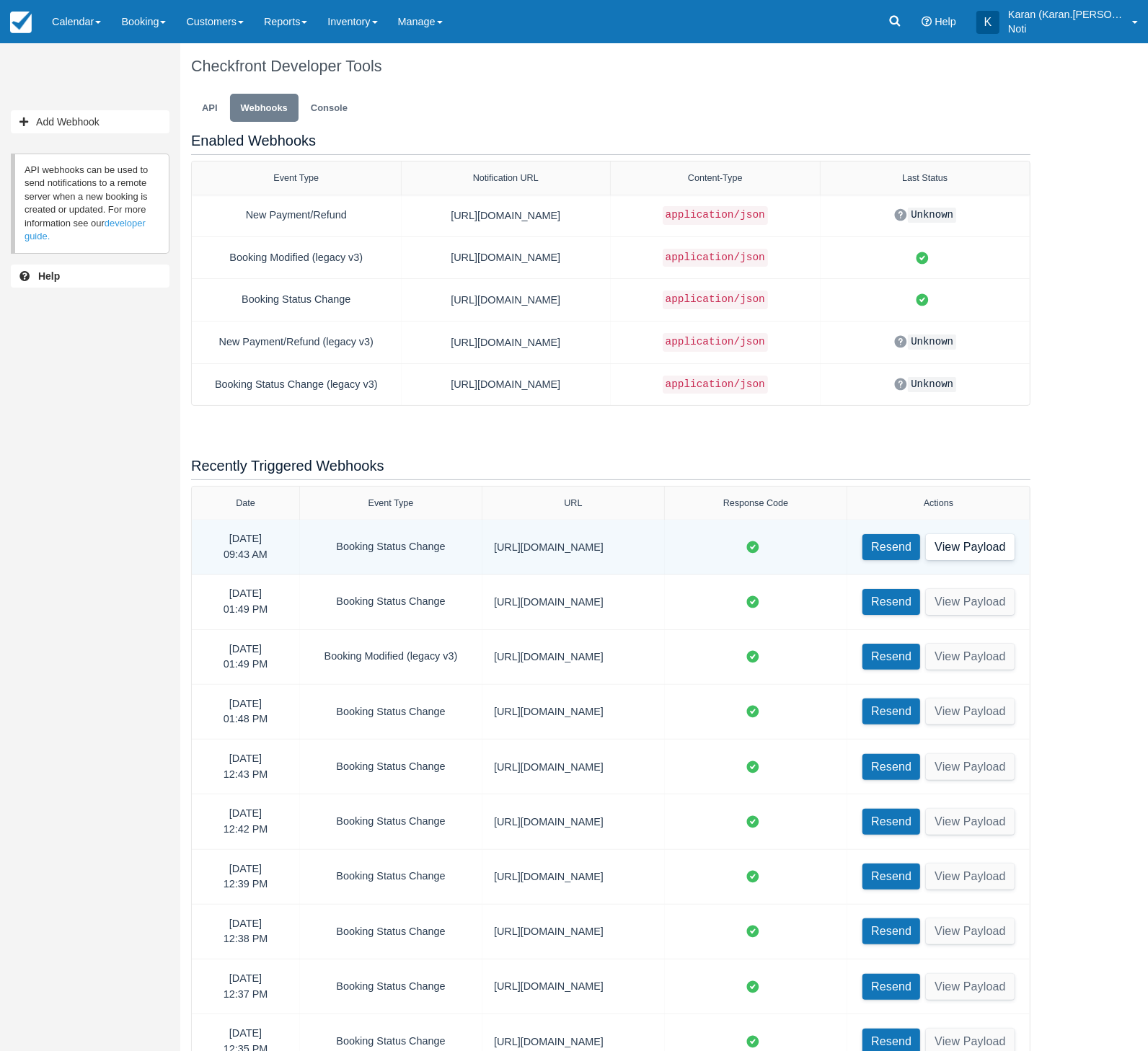
click at [993, 540] on button "View Payload" at bounding box center [970, 547] width 89 height 26
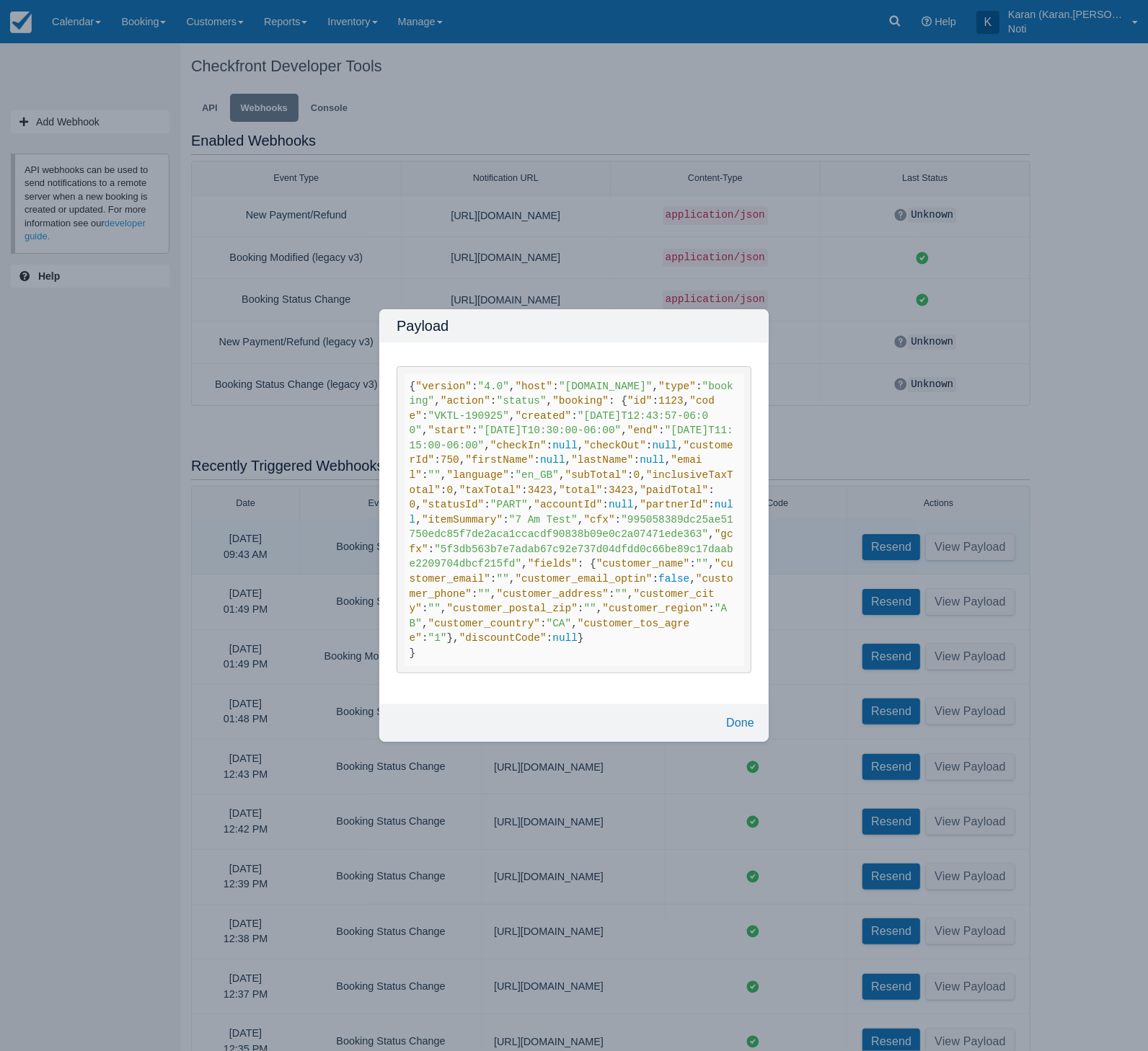
click at [197, 424] on div "Payload { "version" : "4.0" , "host" : "test-karan.checkfront.com" , "type" : "…" at bounding box center [574, 525] width 1148 height 1051
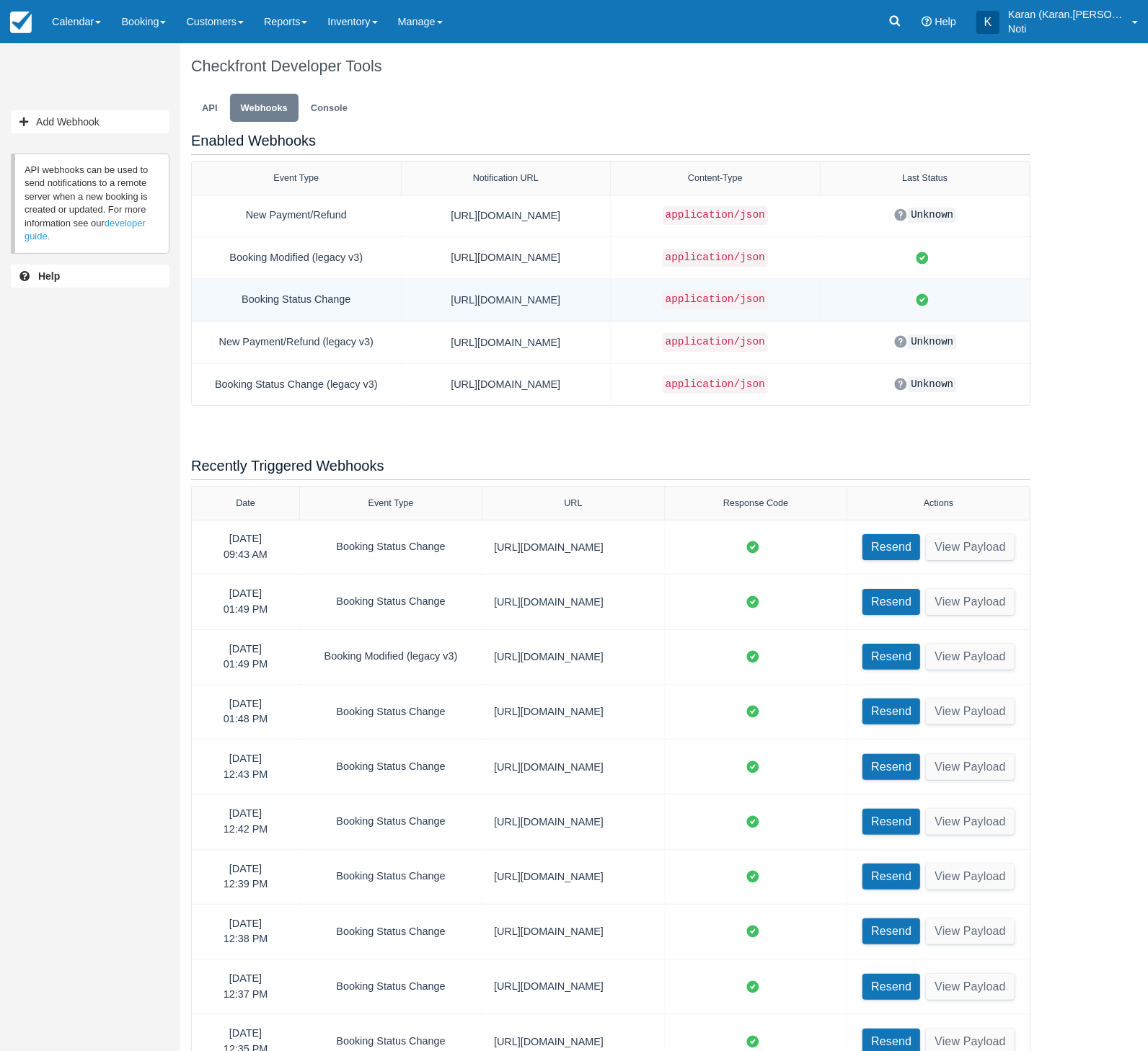
click at [276, 303] on div "Booking Status Change" at bounding box center [296, 300] width 186 height 18
select select
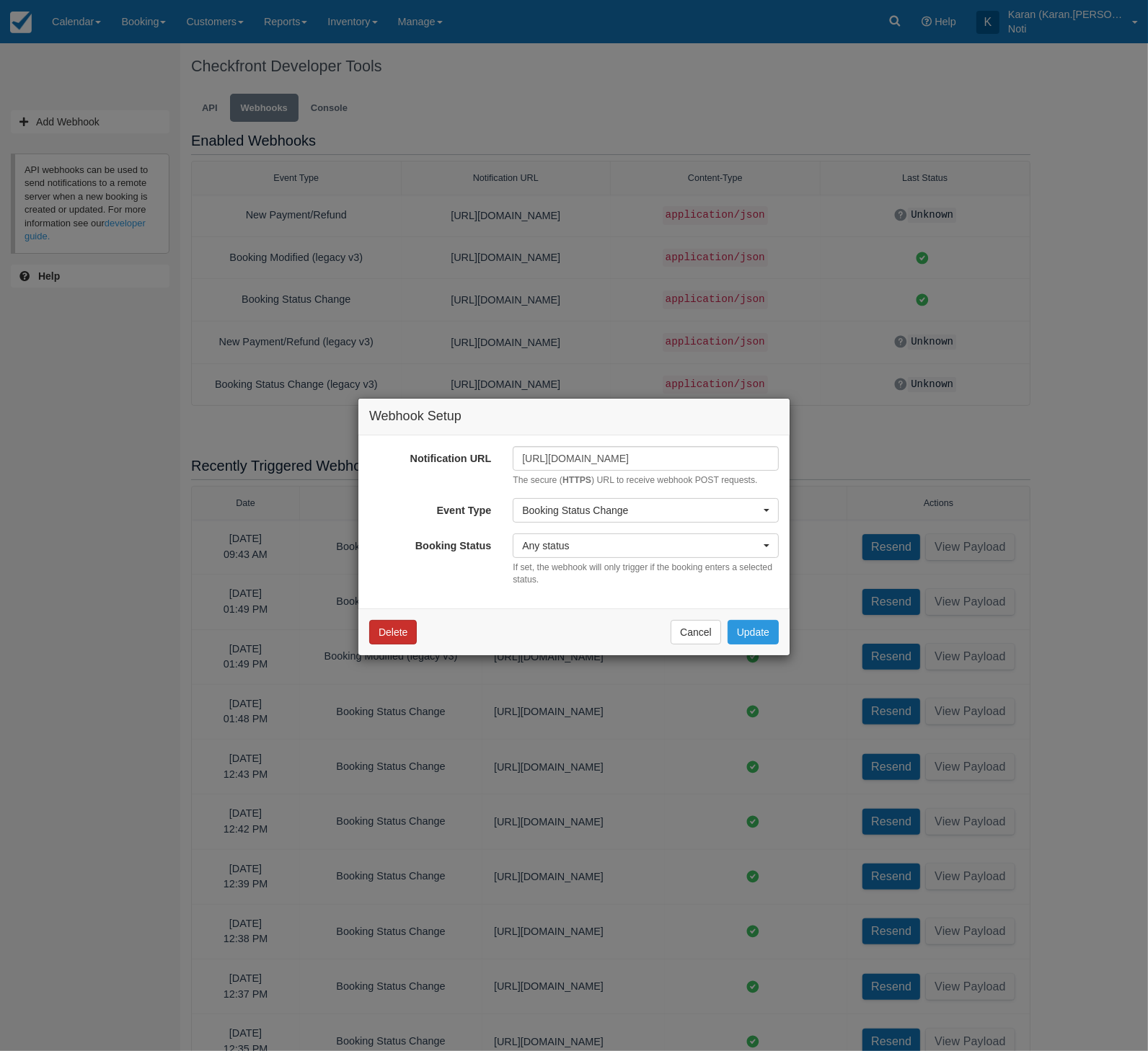
click at [395, 624] on button "Delete" at bounding box center [393, 632] width 47 height 24
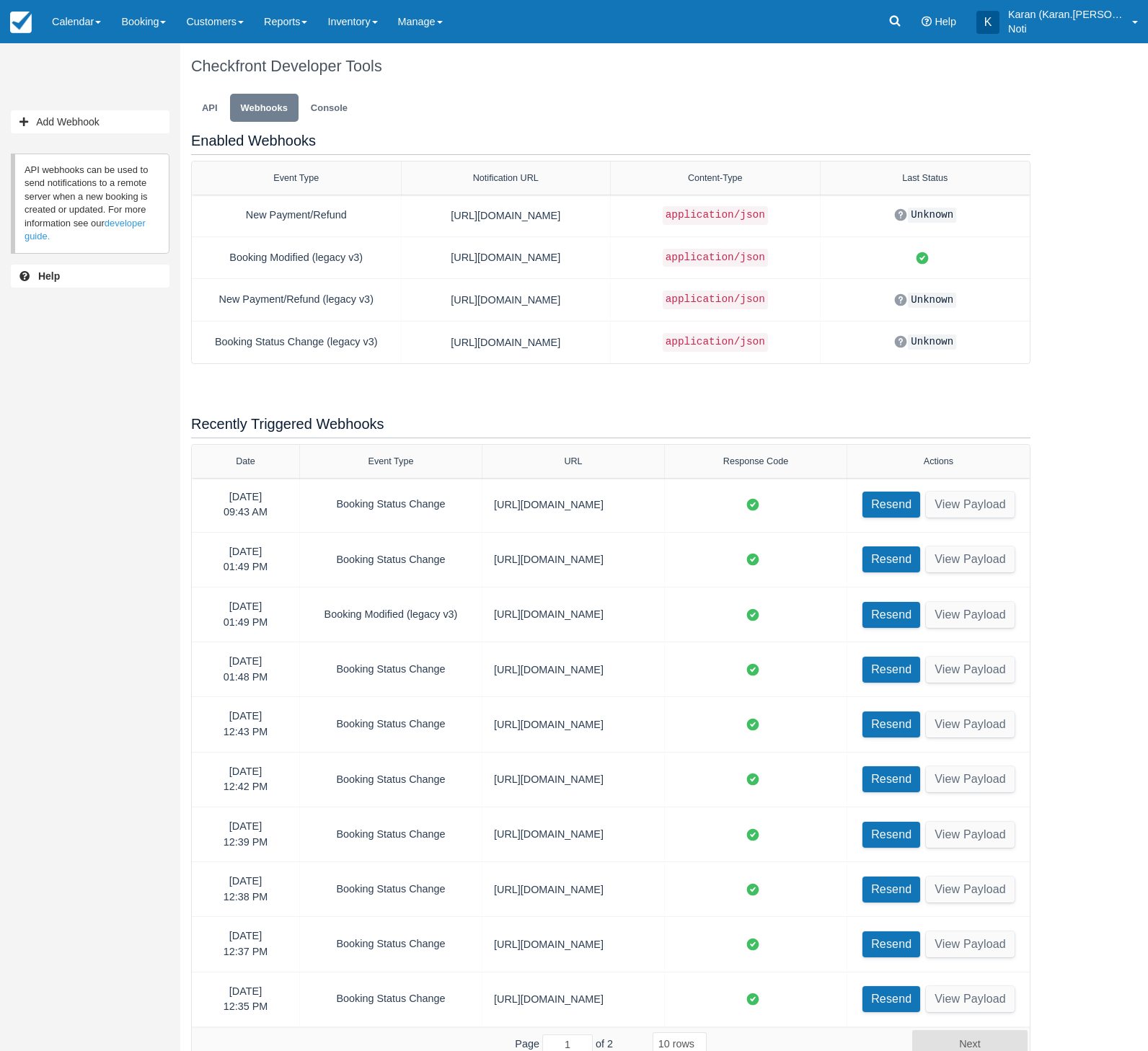
select select "10"
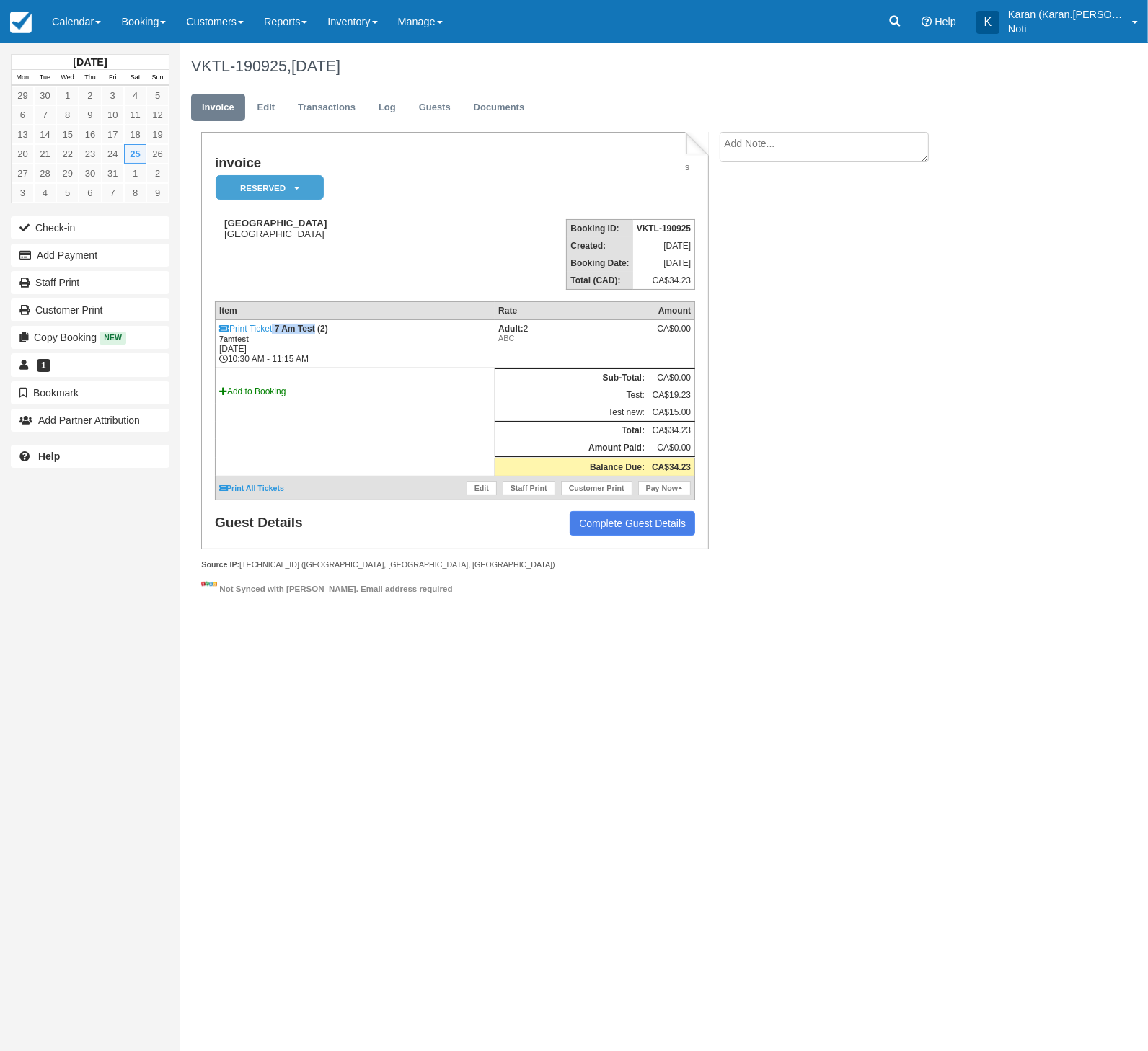
drag, startPoint x: 275, startPoint y: 329, endPoint x: 316, endPoint y: 328, distance: 41.0
click at [316, 328] on td "Print Ticket 7 Am Test (2) 7amtest Sat Oct 25, 2025 10:30 AM - 11:15 AM" at bounding box center [354, 344] width 279 height 48
copy td "7 Am Test"
click at [361, 28] on link "Inventory" at bounding box center [351, 21] width 70 height 44
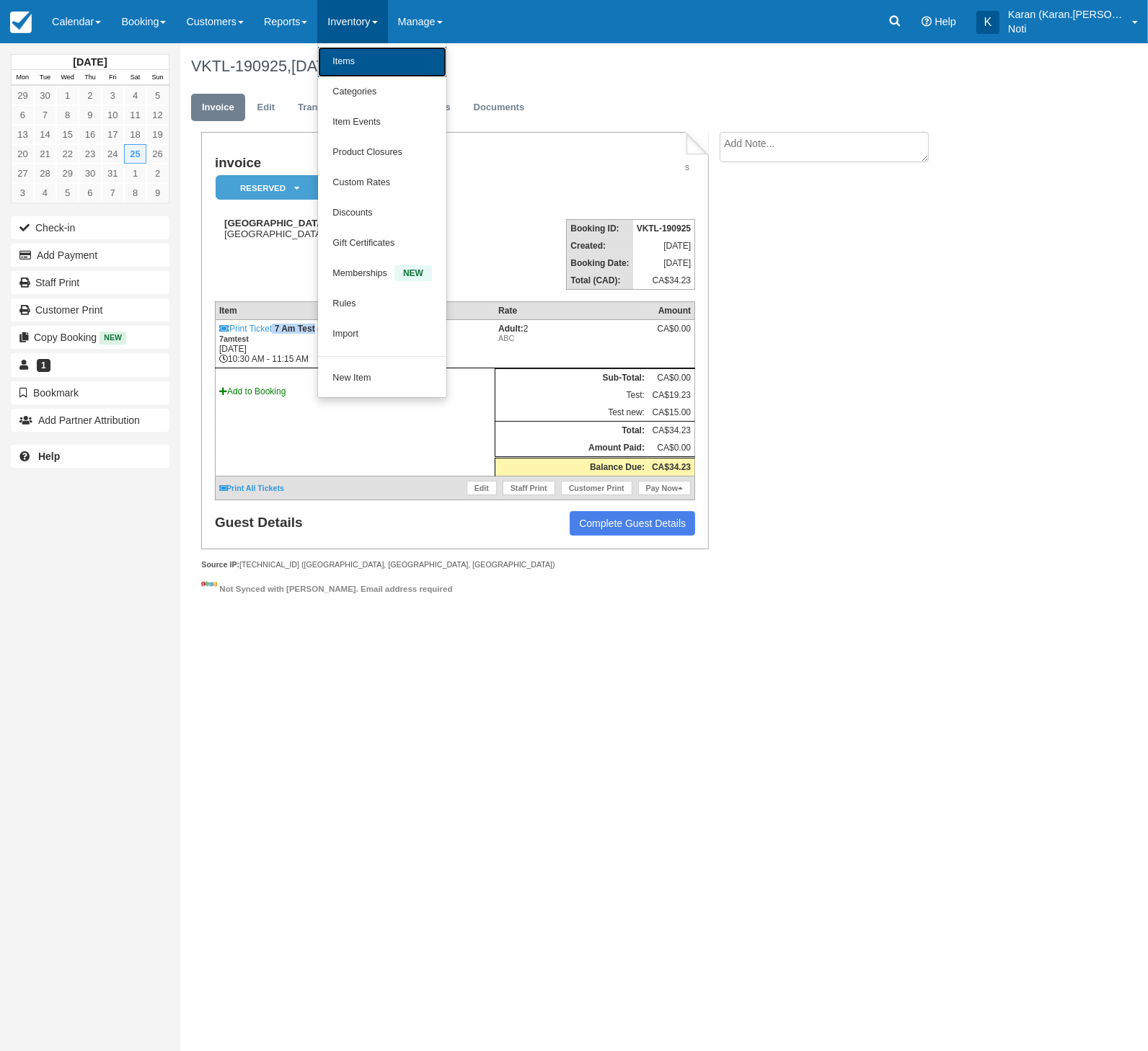
click at [364, 50] on link "Items" at bounding box center [382, 62] width 129 height 31
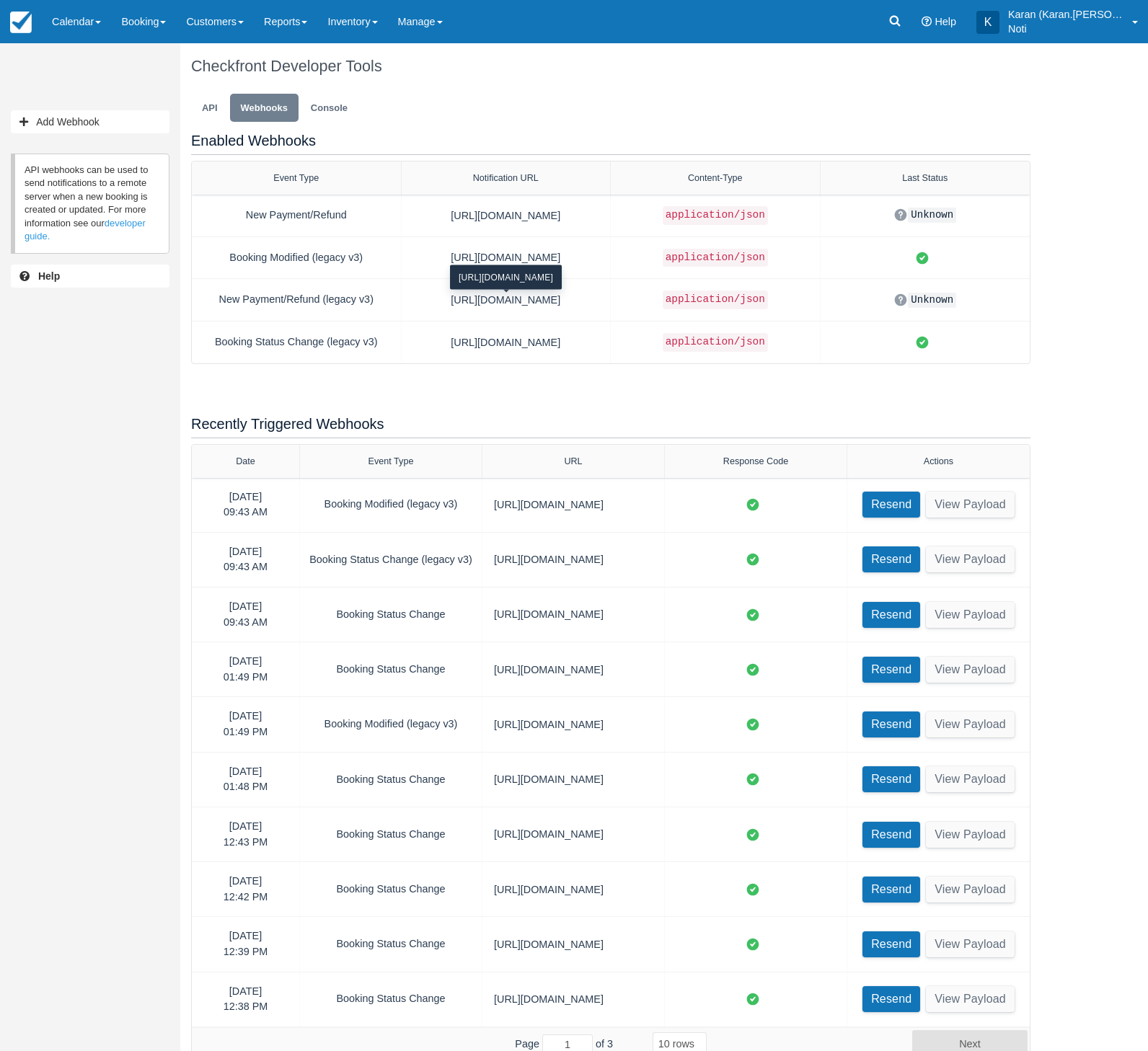
select select "10"
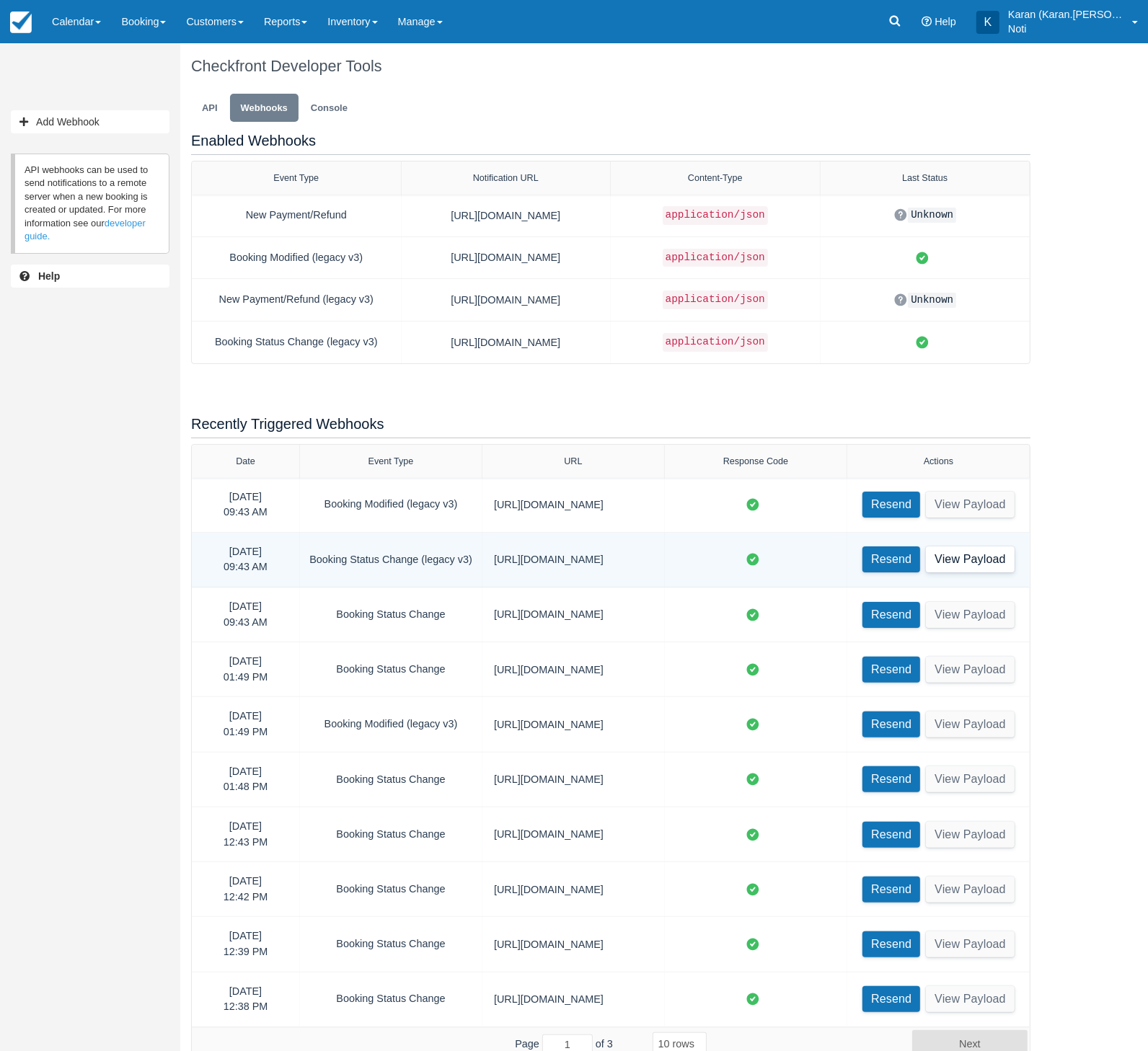
click at [993, 560] on button "View Payload" at bounding box center [970, 560] width 89 height 26
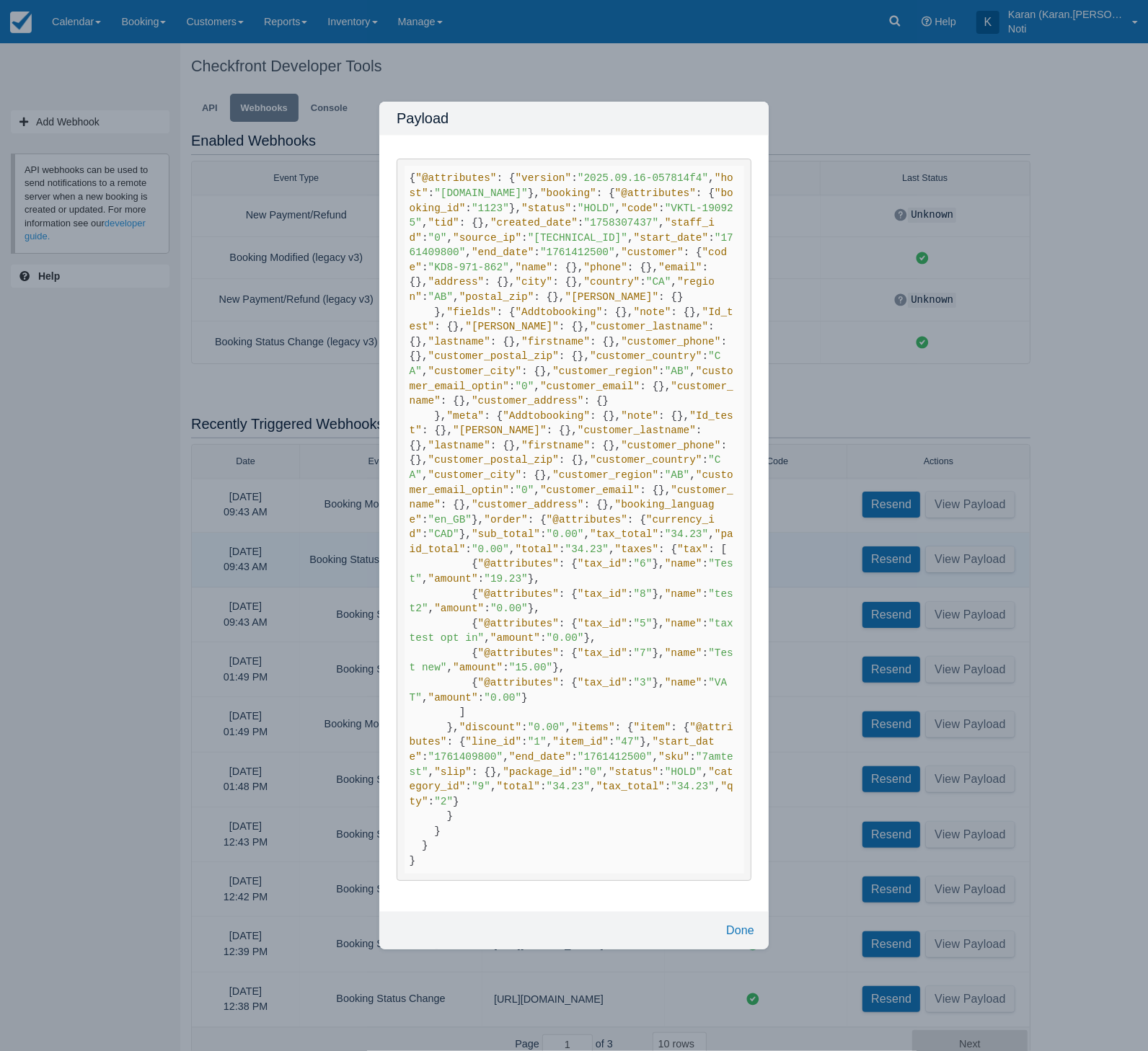
scroll to position [1240, 0]
click at [132, 498] on div "Payload { "@attributes" : { "version" : "2025.09.16-057814f4" , "host" : "test-…" at bounding box center [574, 525] width 1148 height 1051
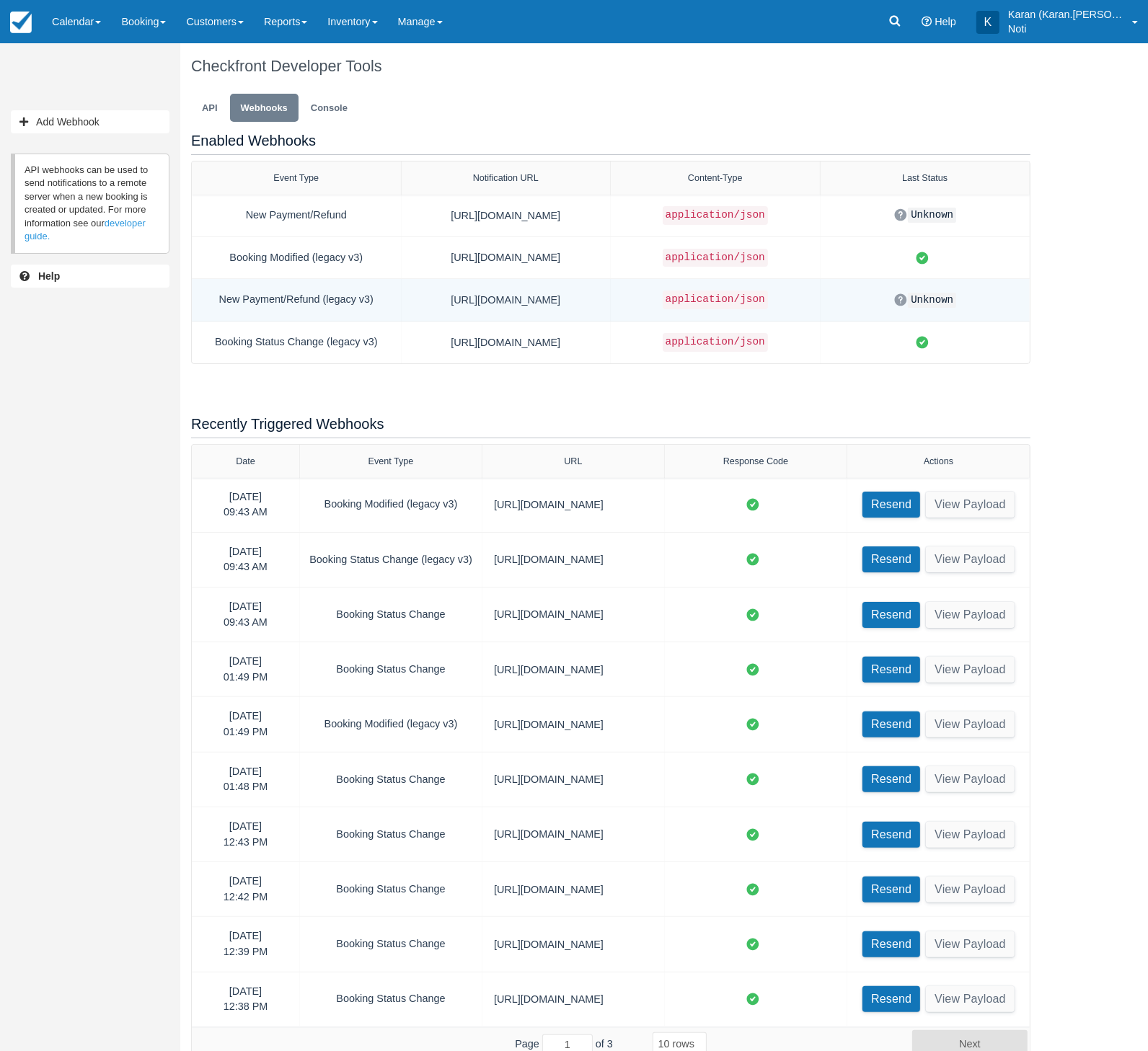
scroll to position [11, 0]
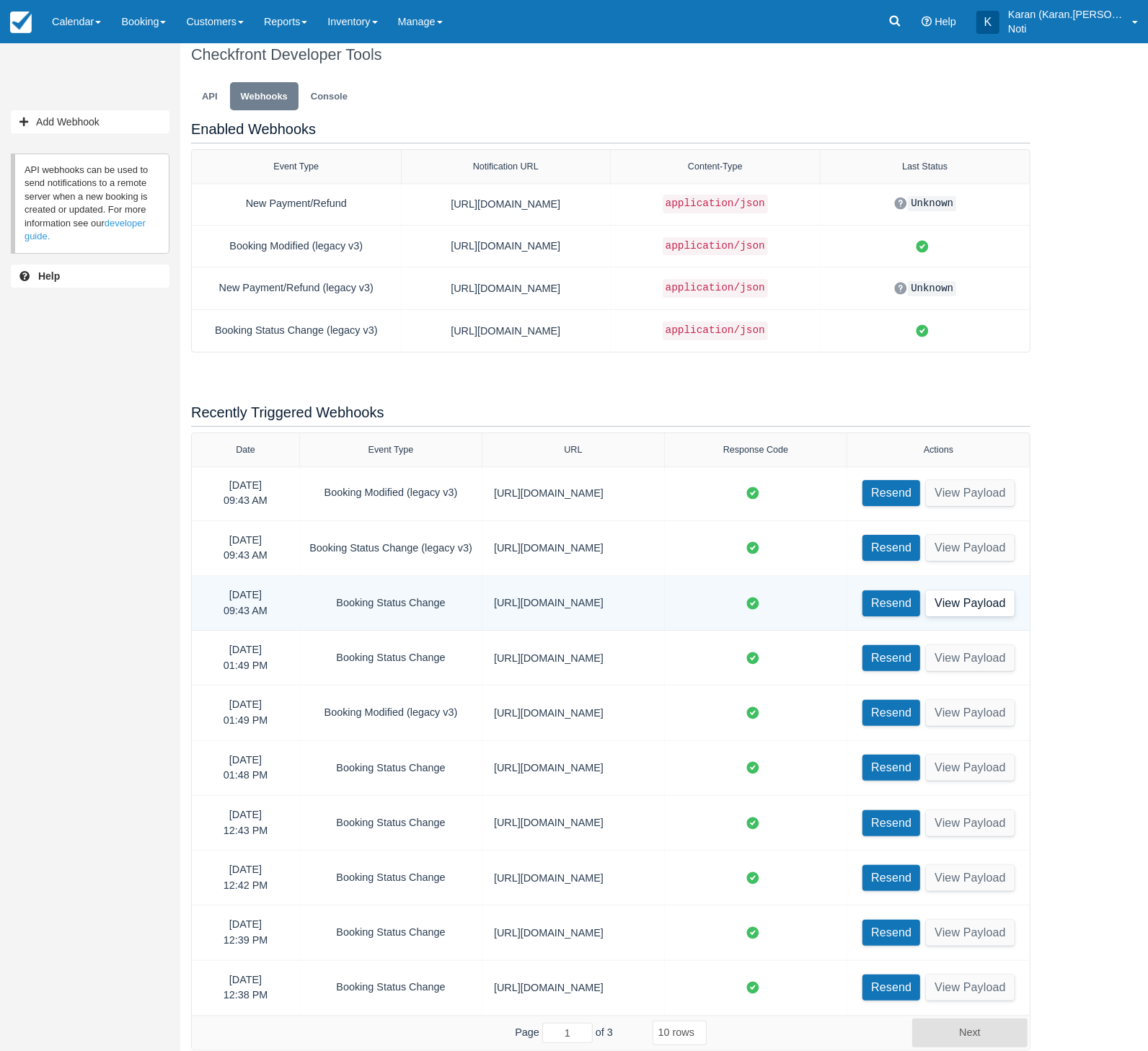
click at [950, 601] on button "View Payload" at bounding box center [970, 603] width 89 height 26
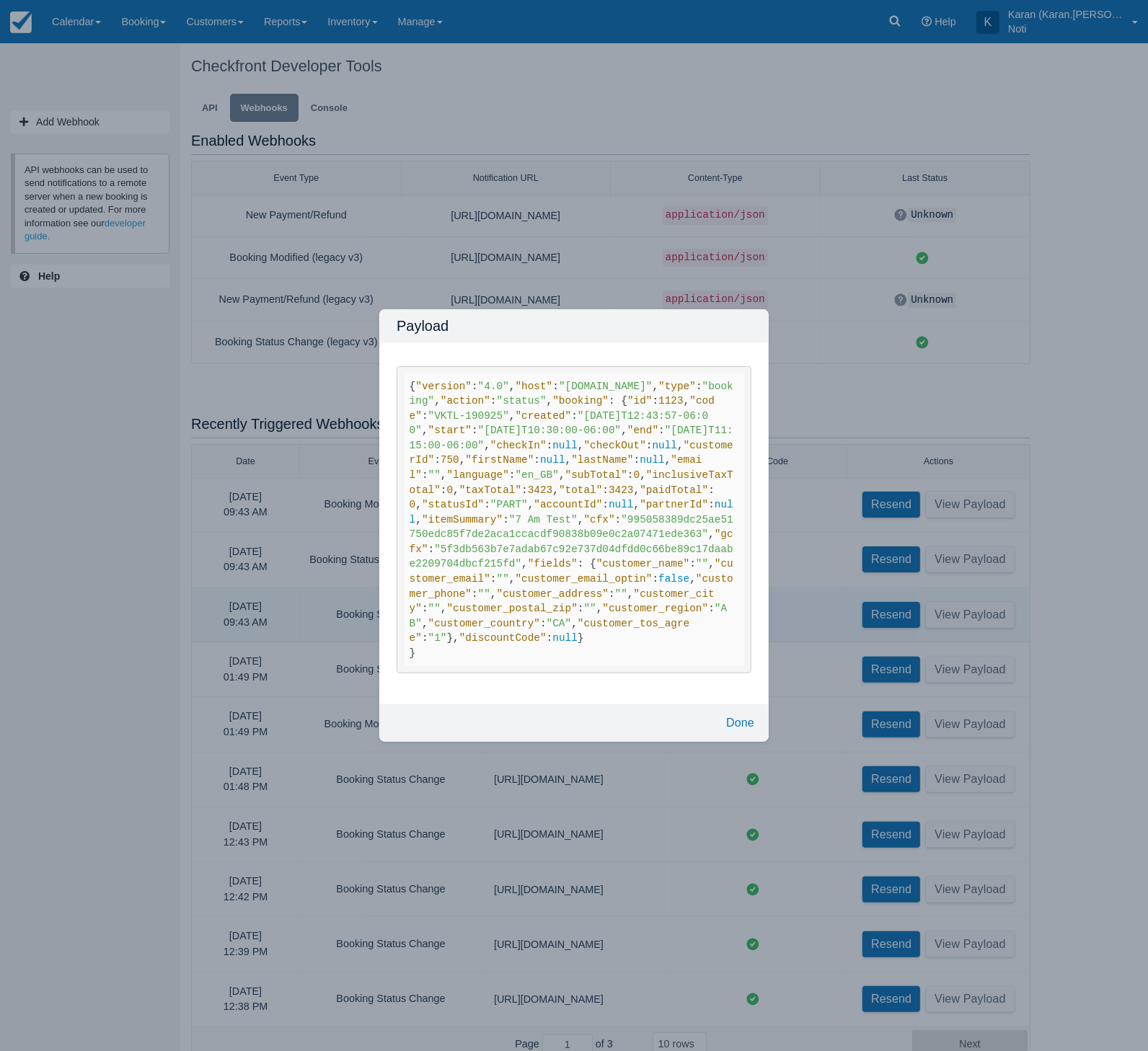
scroll to position [0, 0]
click at [739, 736] on button "Done" at bounding box center [740, 723] width 40 height 26
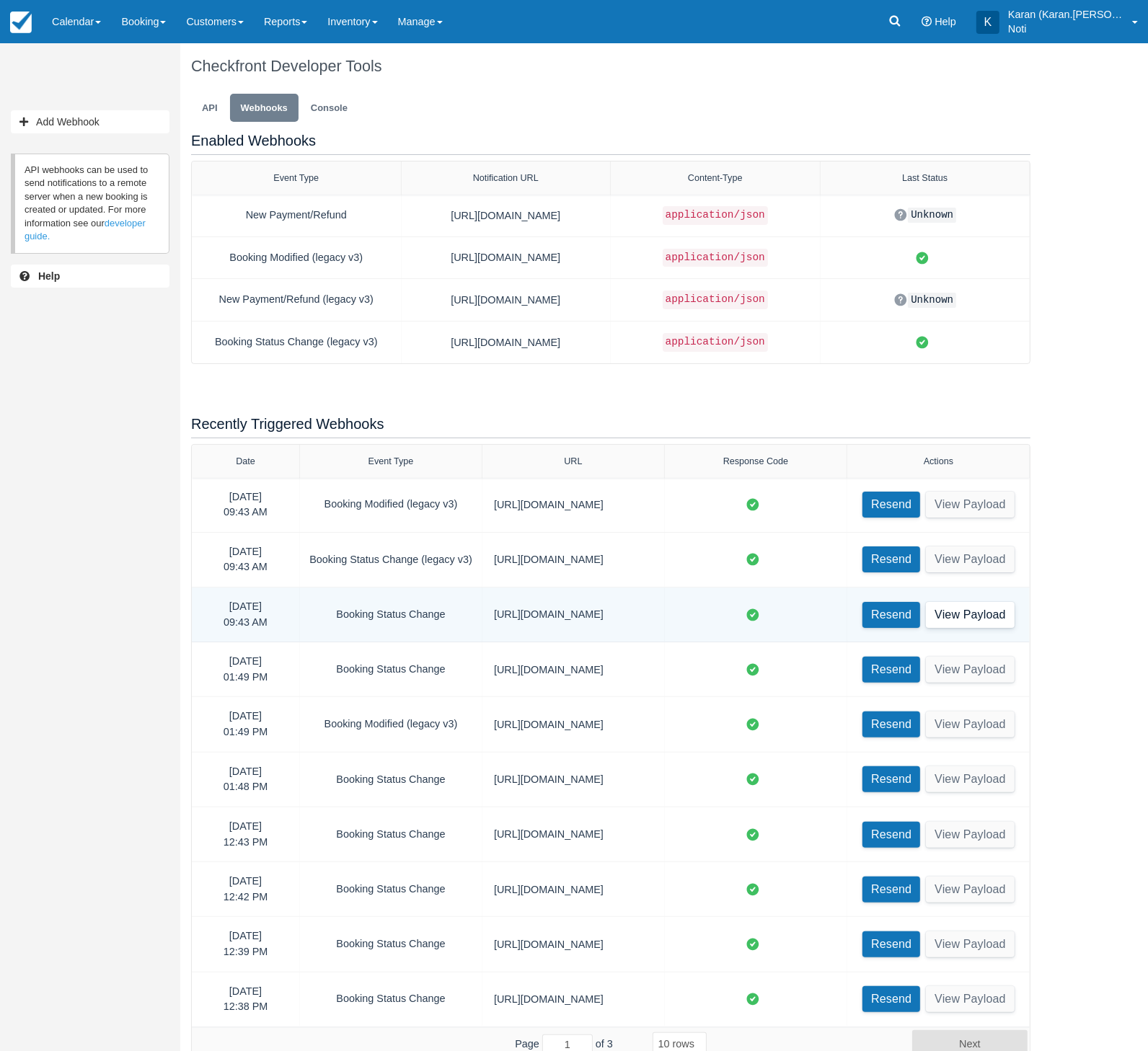
click at [954, 612] on button "View Payload" at bounding box center [970, 615] width 89 height 26
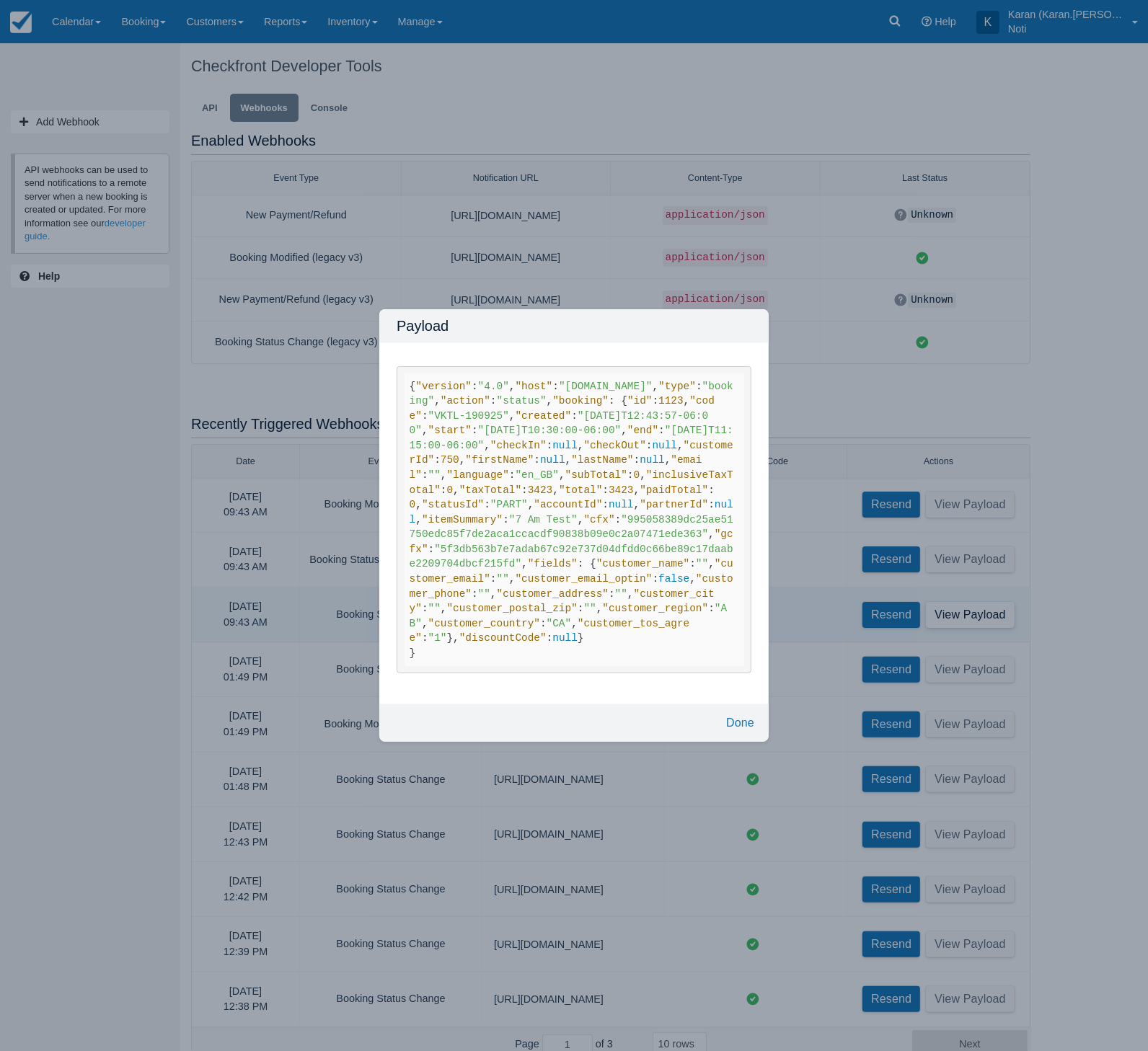
click at [597, 570] on span ""5f3db563b7e7adab67c92e737d04dfdd0c66be89c17daabe2209704dbcf215fd"" at bounding box center [571, 557] width 324 height 27
click at [755, 736] on button "Done" at bounding box center [740, 723] width 40 height 26
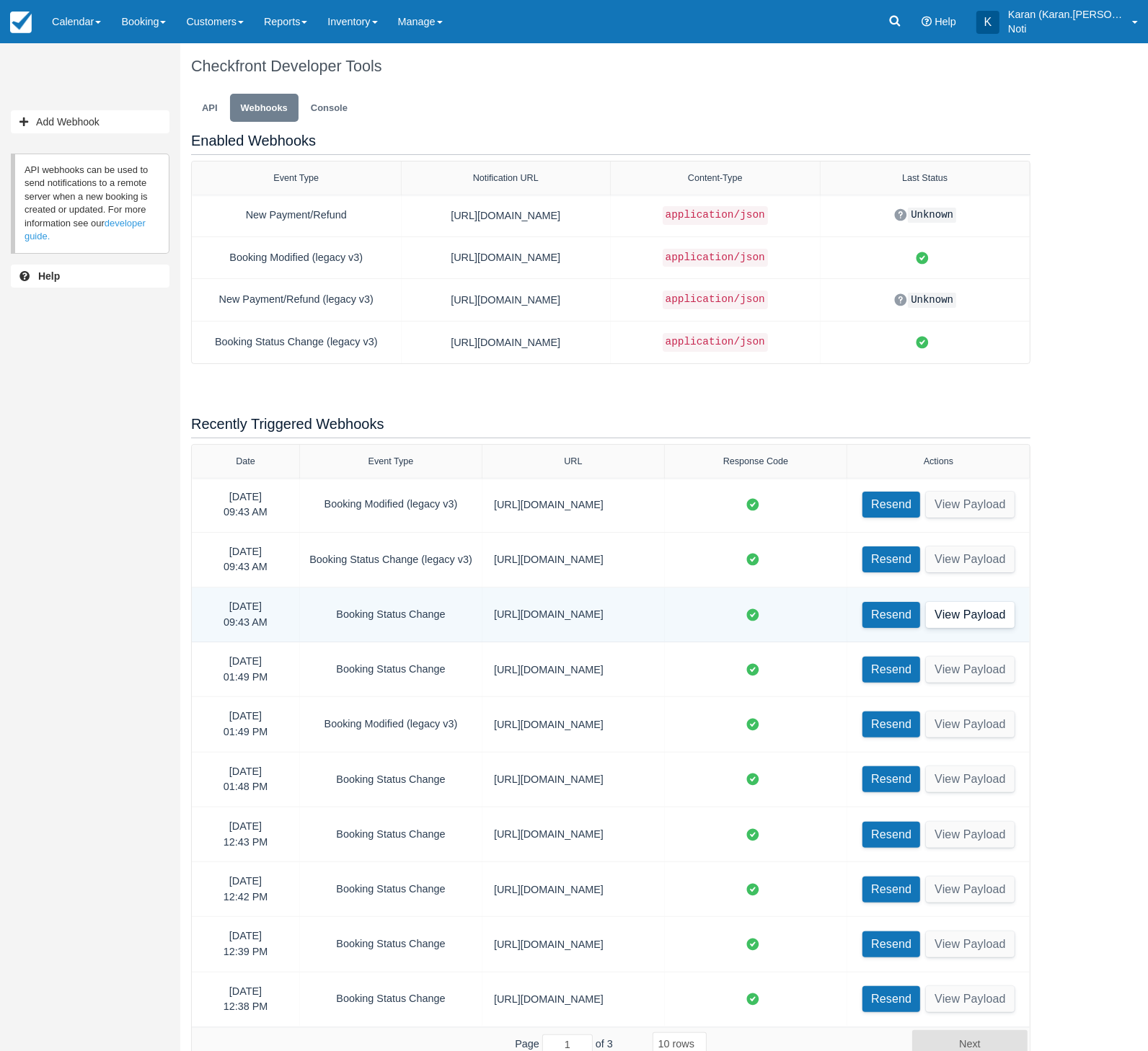
click at [961, 615] on button "View Payload" at bounding box center [970, 615] width 89 height 26
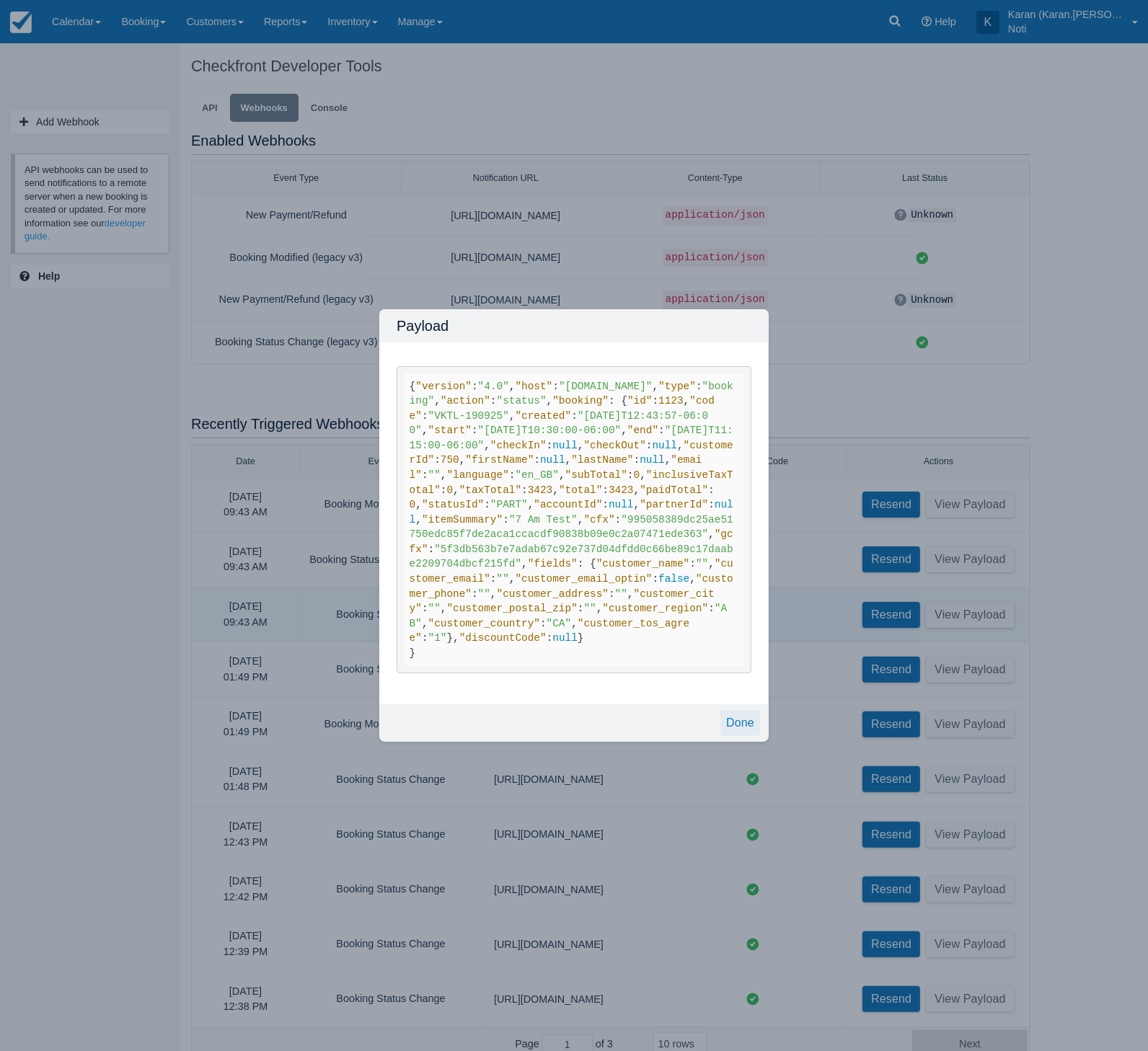
click at [728, 736] on button "Done" at bounding box center [740, 723] width 40 height 26
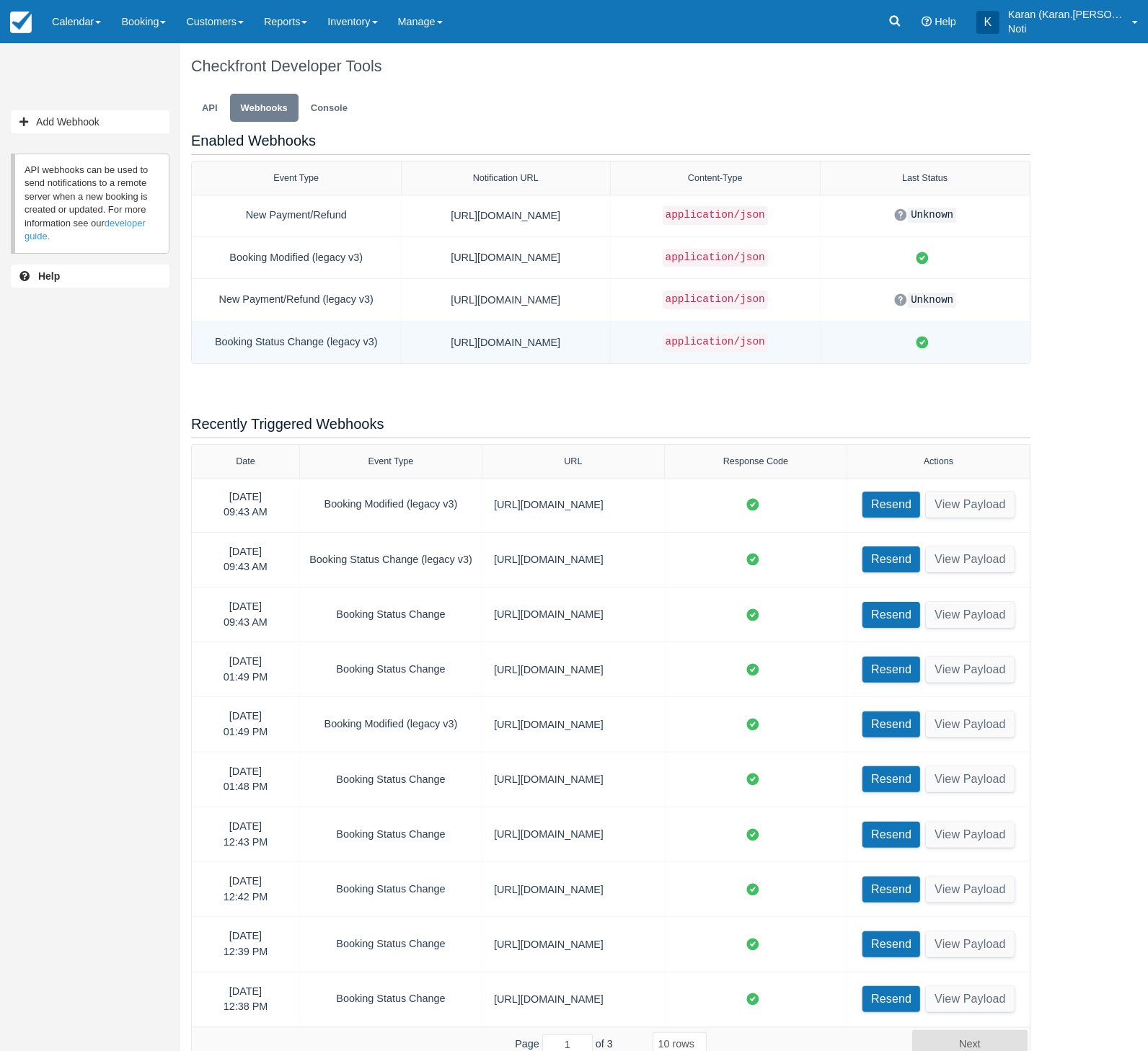
click at [320, 340] on div "Booking Status Change (legacy v3)" at bounding box center [296, 342] width 186 height 18
select select
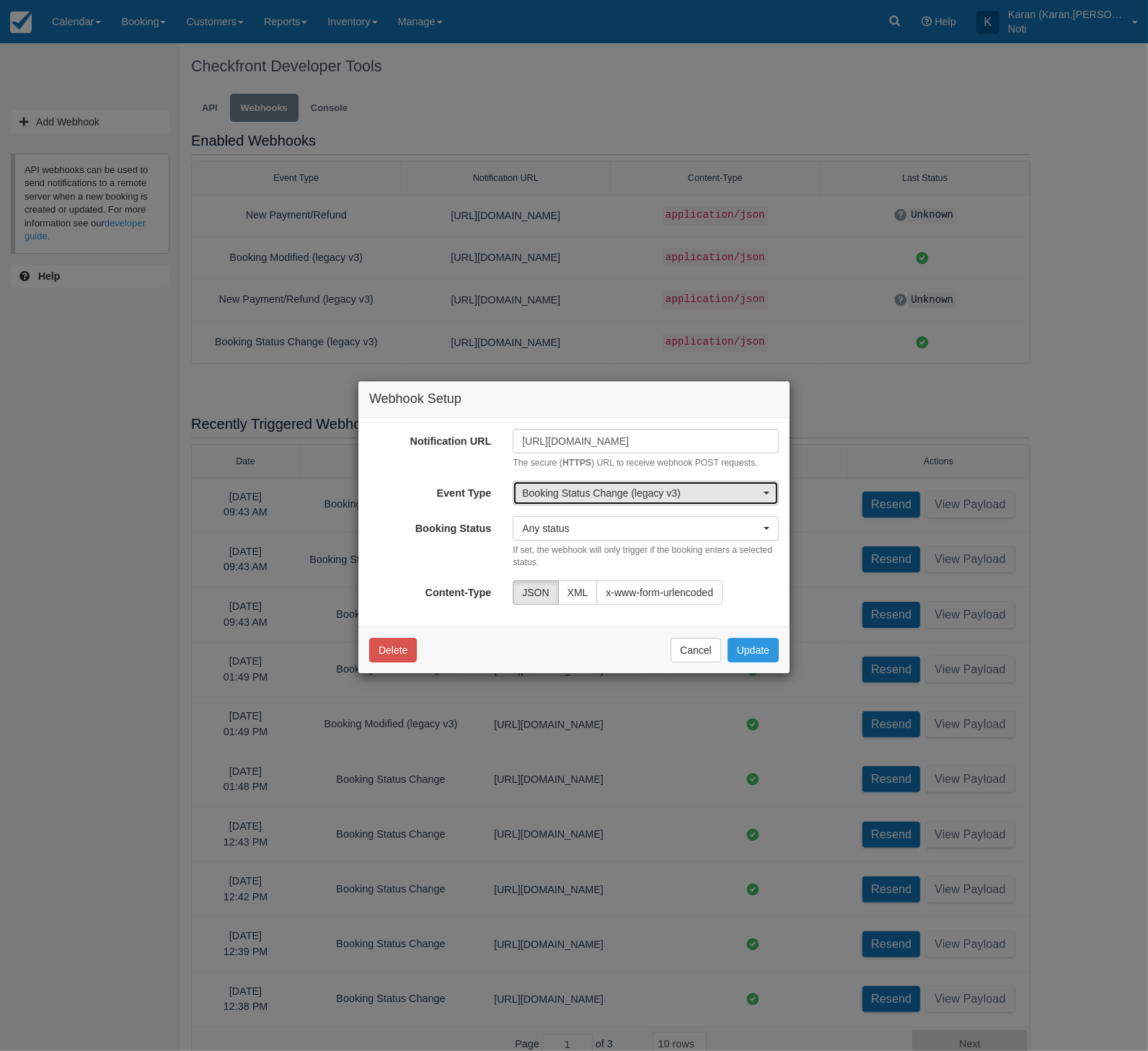
click at [586, 491] on span "Booking Status Change (legacy v3)" at bounding box center [641, 493] width 238 height 15
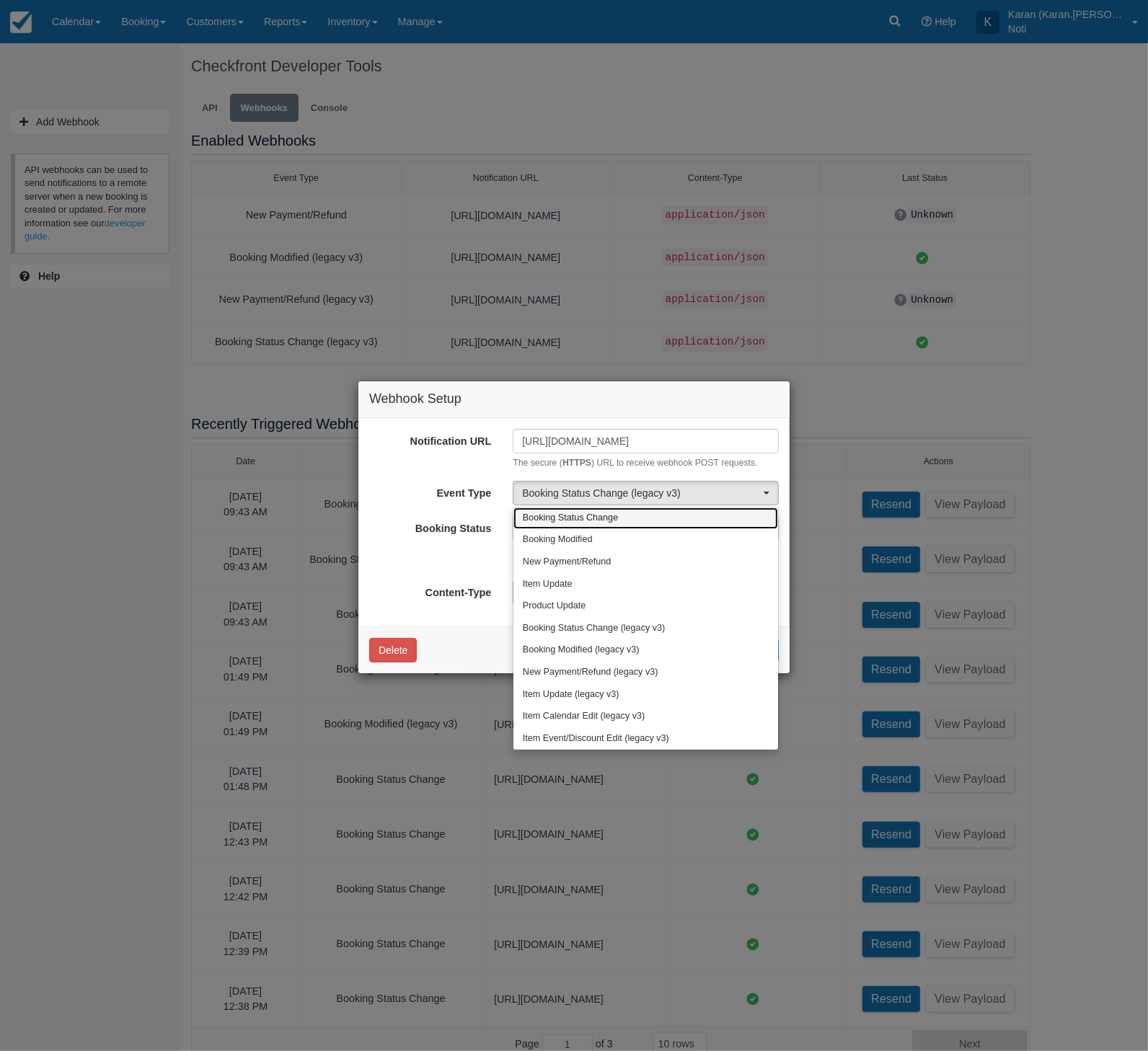
click at [613, 523] on span "Booking Status Change" at bounding box center [570, 518] width 95 height 13
select select "v4_booking_status"
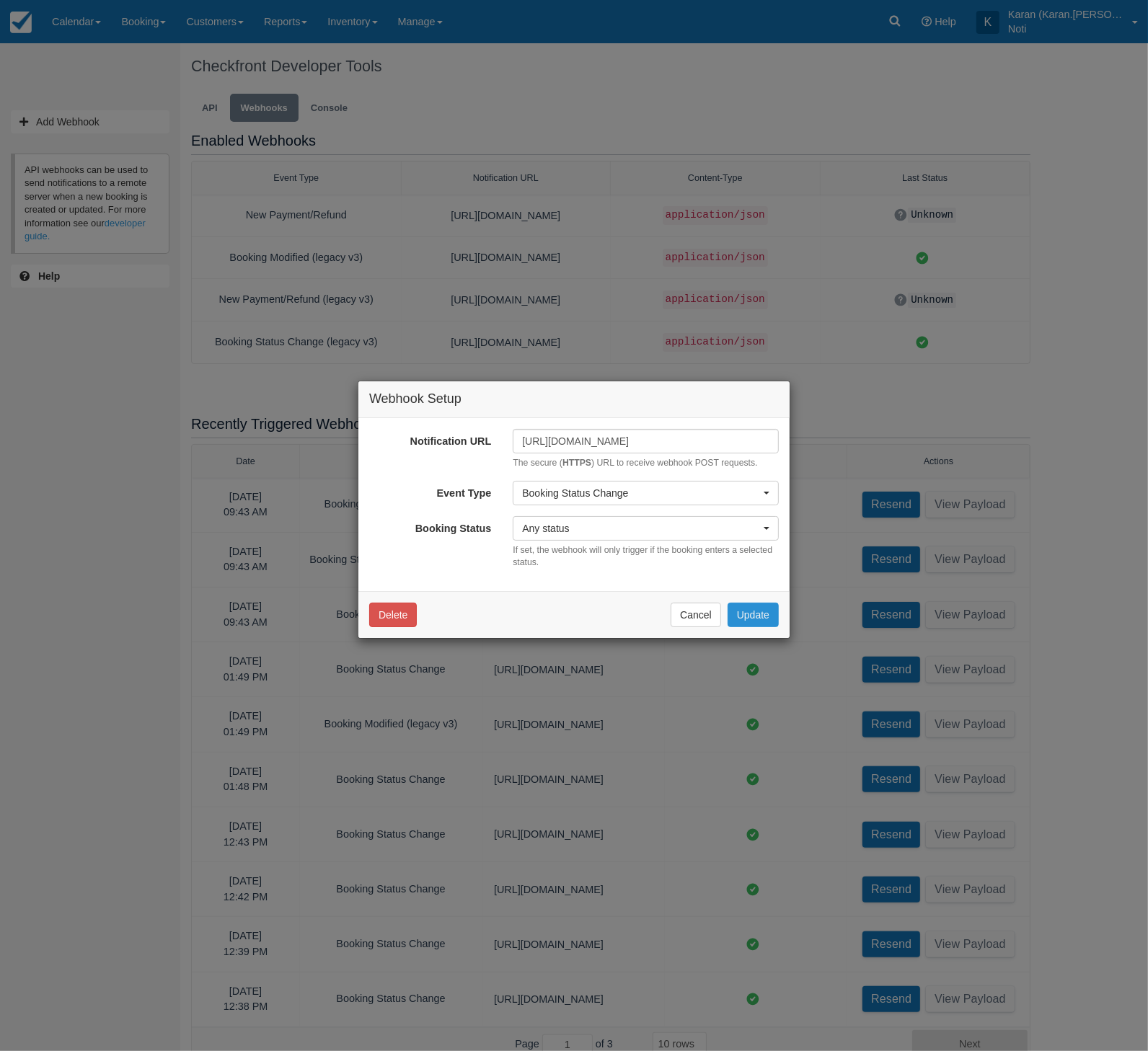
click at [761, 612] on button "Update" at bounding box center [752, 615] width 51 height 24
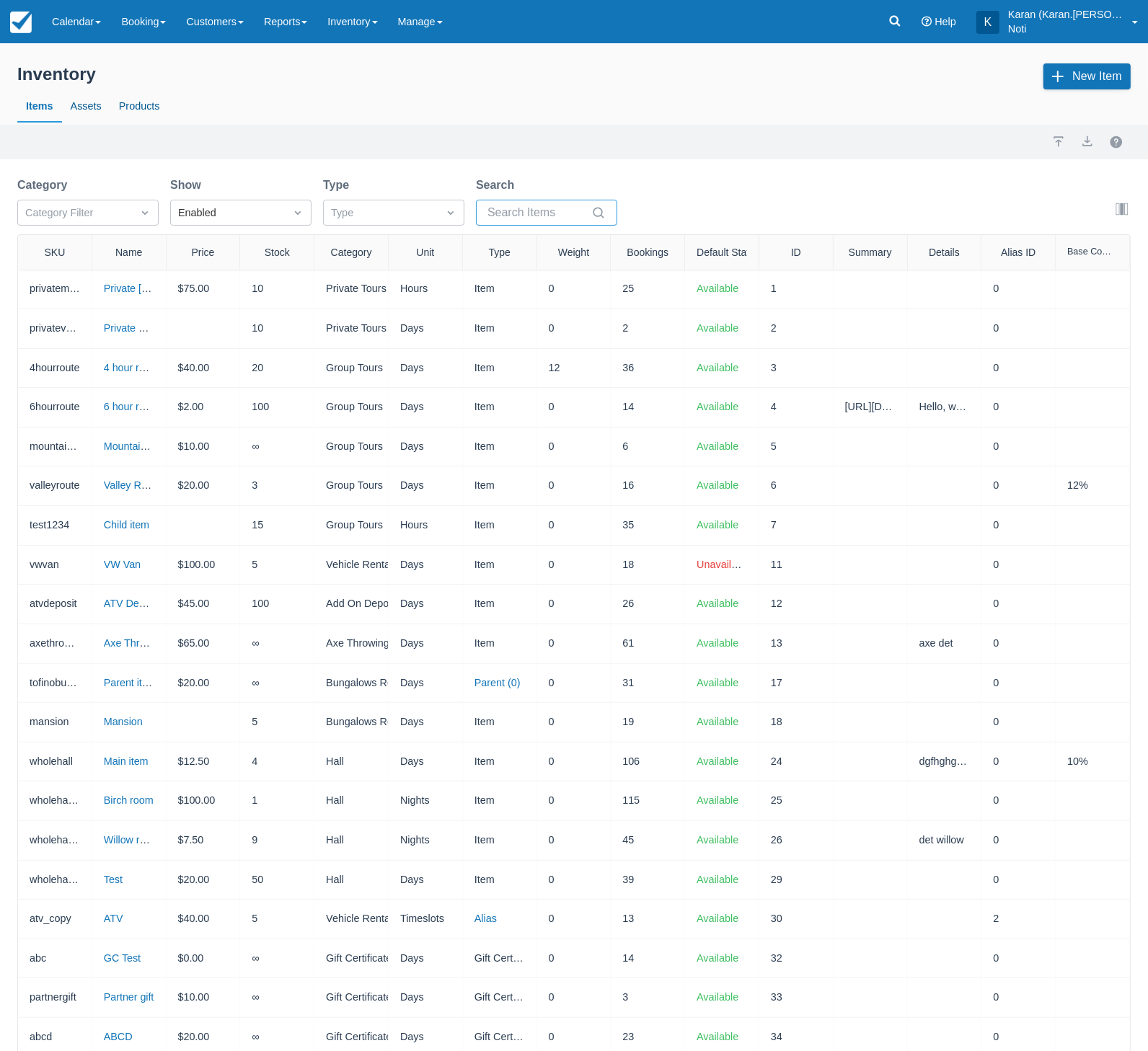
click at [523, 211] on input "Search" at bounding box center [538, 213] width 101 height 26
paste input "7 Am Test"
type input "7 Am Test"
click at [504, 166] on div "Inventory New Item Items Assets Products Import Export Category Category Filter…" at bounding box center [574, 826] width 1148 height 1565
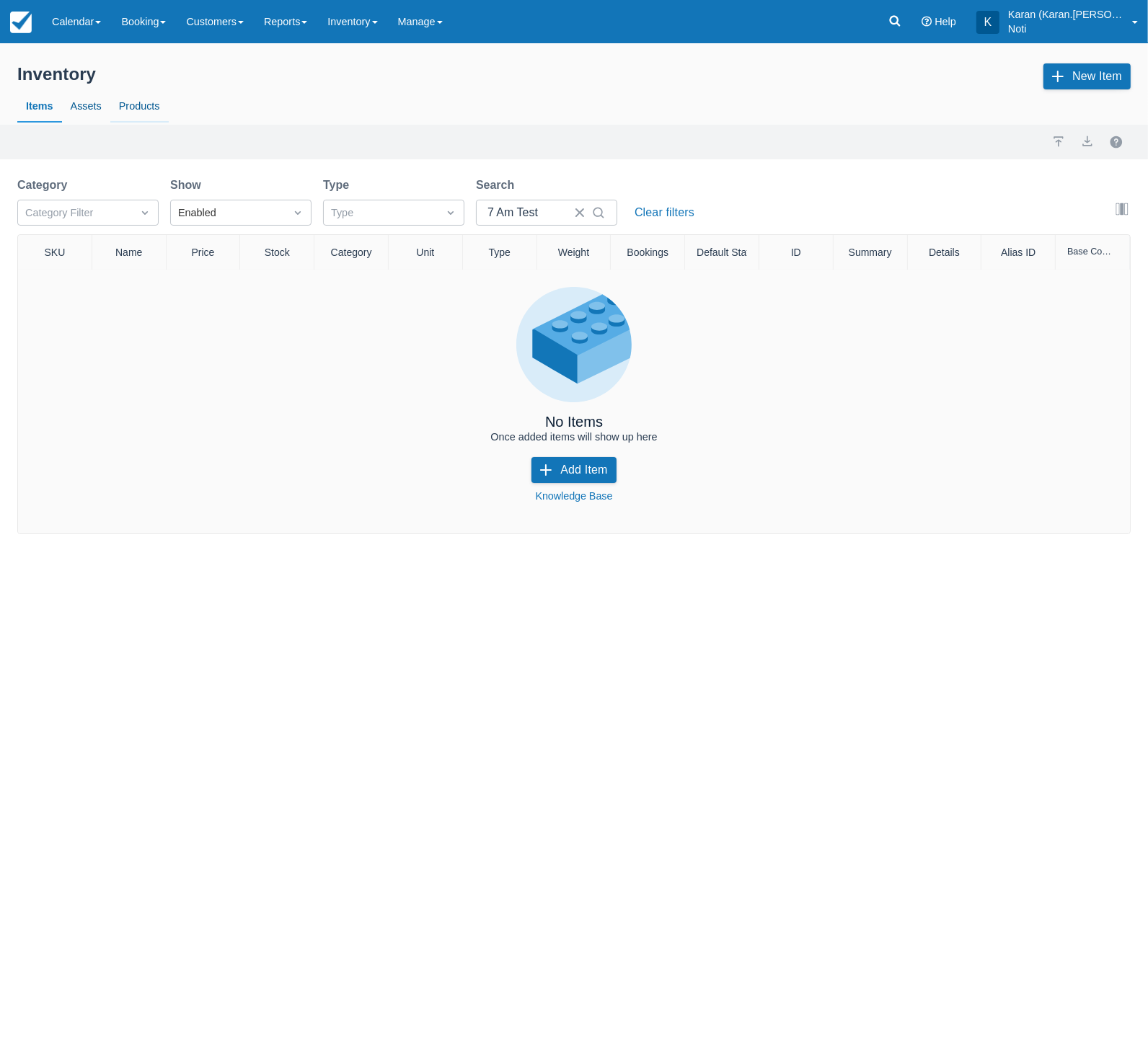
click at [152, 93] on link "Products" at bounding box center [139, 106] width 58 height 33
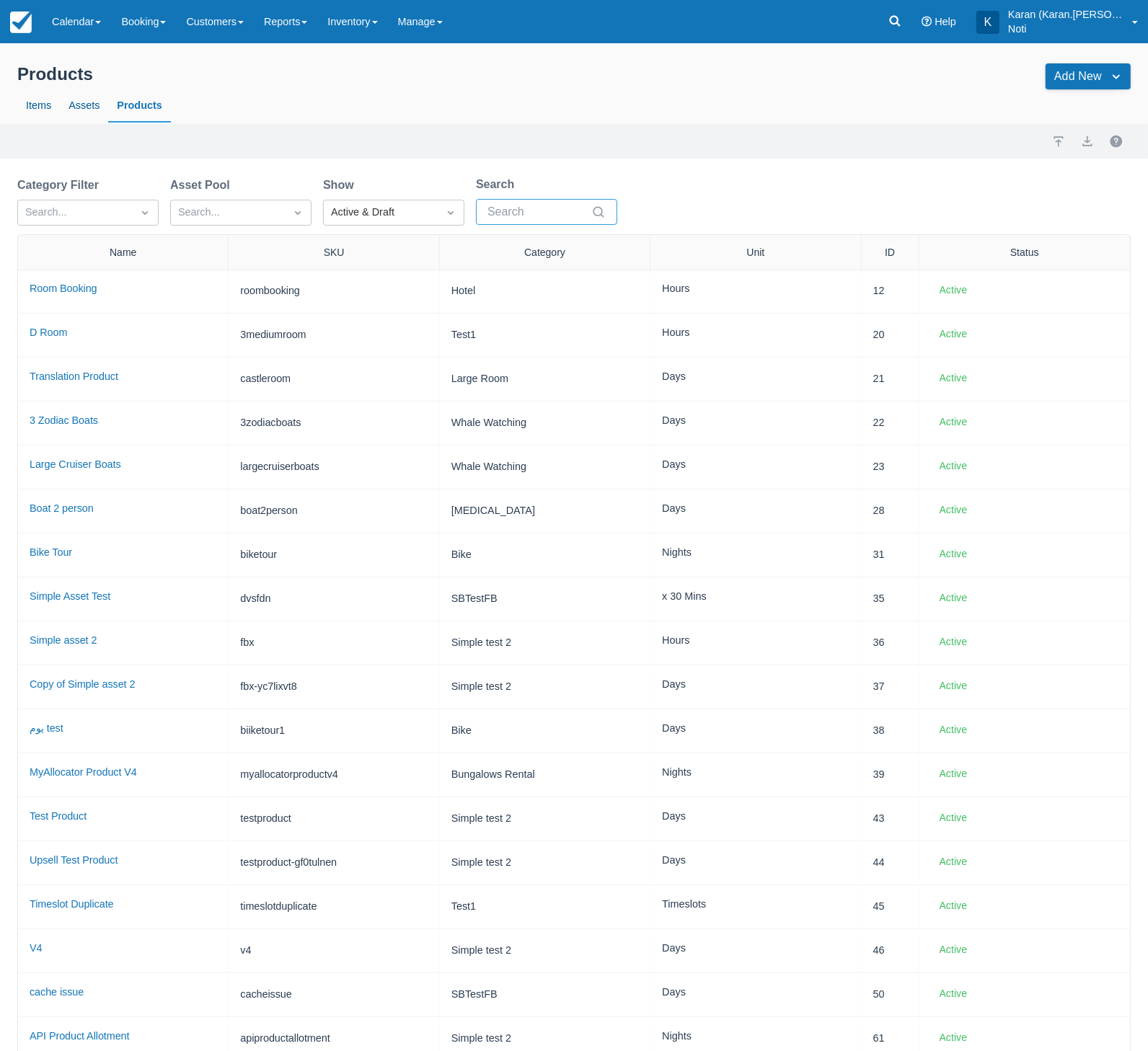
click at [541, 222] on input "Search" at bounding box center [538, 212] width 101 height 26
paste input "7 Am Test"
type input "7 Am Test"
click at [639, 145] on div "Import Export" at bounding box center [574, 141] width 1113 height 18
select select "50"
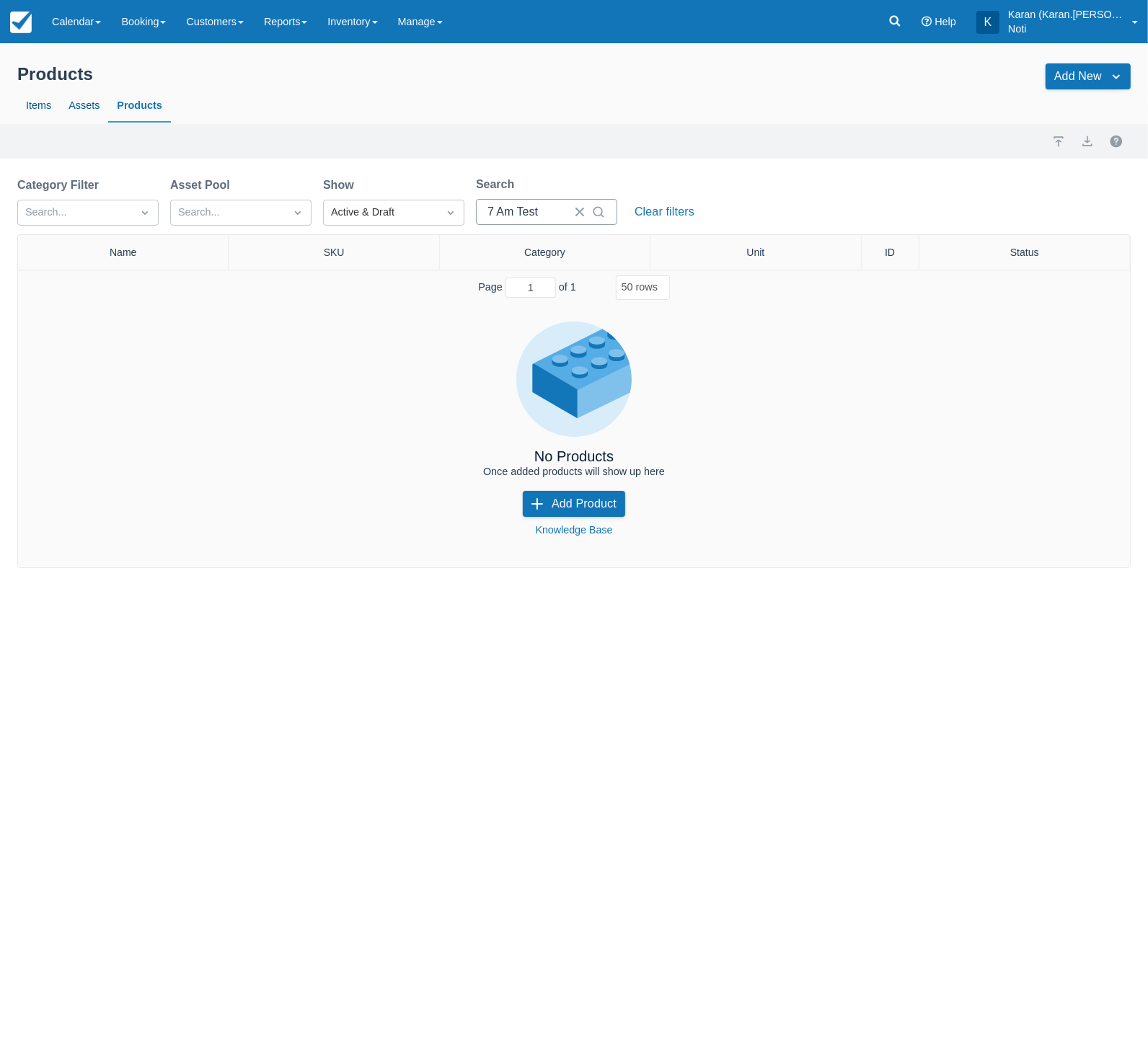
click at [485, 210] on div at bounding box center [546, 212] width 142 height 26
click at [496, 211] on input "7 Am Test" at bounding box center [527, 212] width 78 height 26
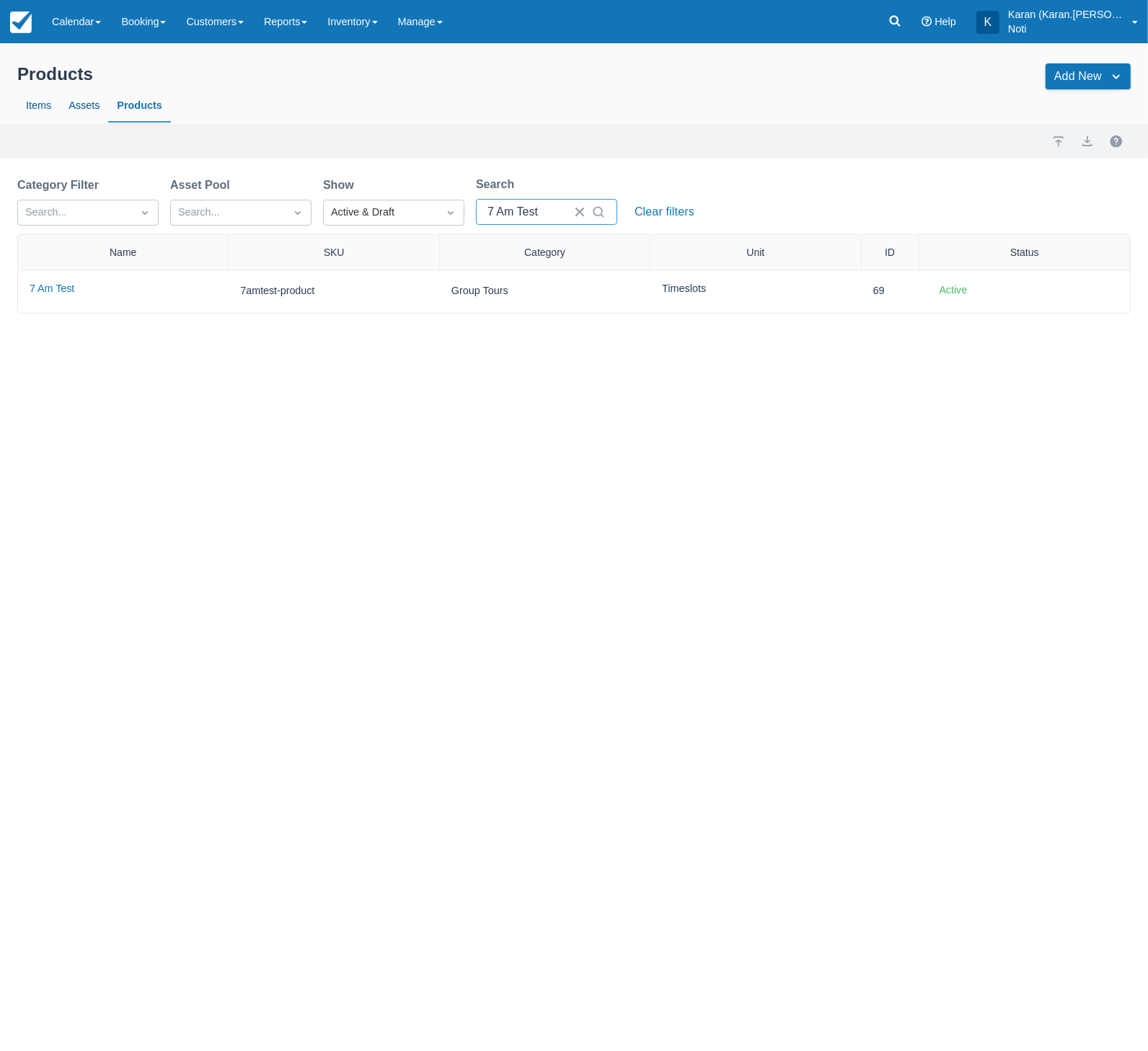
click at [504, 207] on input "7 Am Test" at bounding box center [527, 212] width 78 height 26
type input "7 Am Test"
click at [38, 100] on link "Items" at bounding box center [39, 106] width 43 height 33
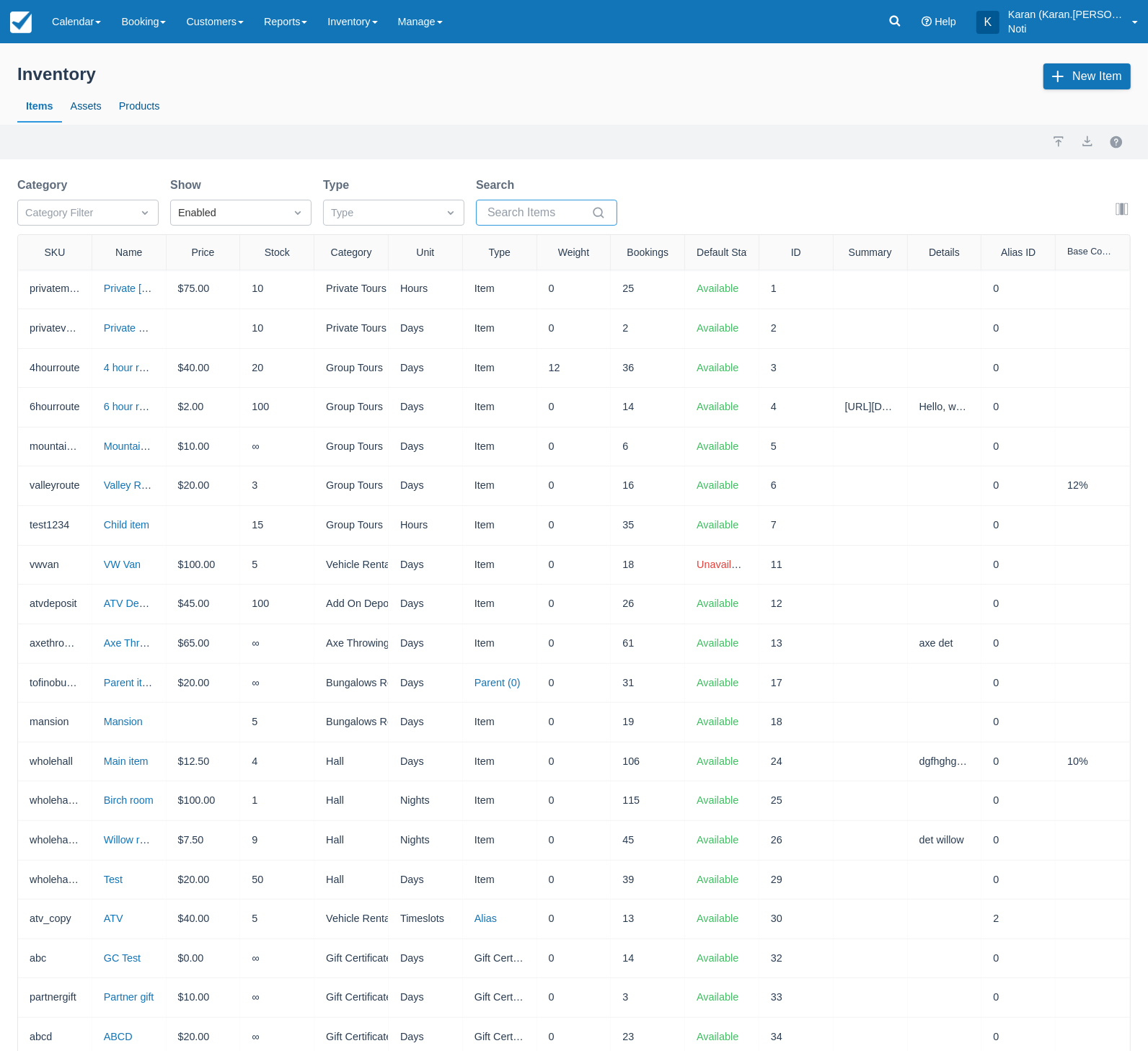
click at [530, 205] on input "Search" at bounding box center [538, 213] width 101 height 26
paste input "7 Am Test"
type input "7 Am Test"
click at [605, 155] on div "Import Export" at bounding box center [574, 142] width 1148 height 34
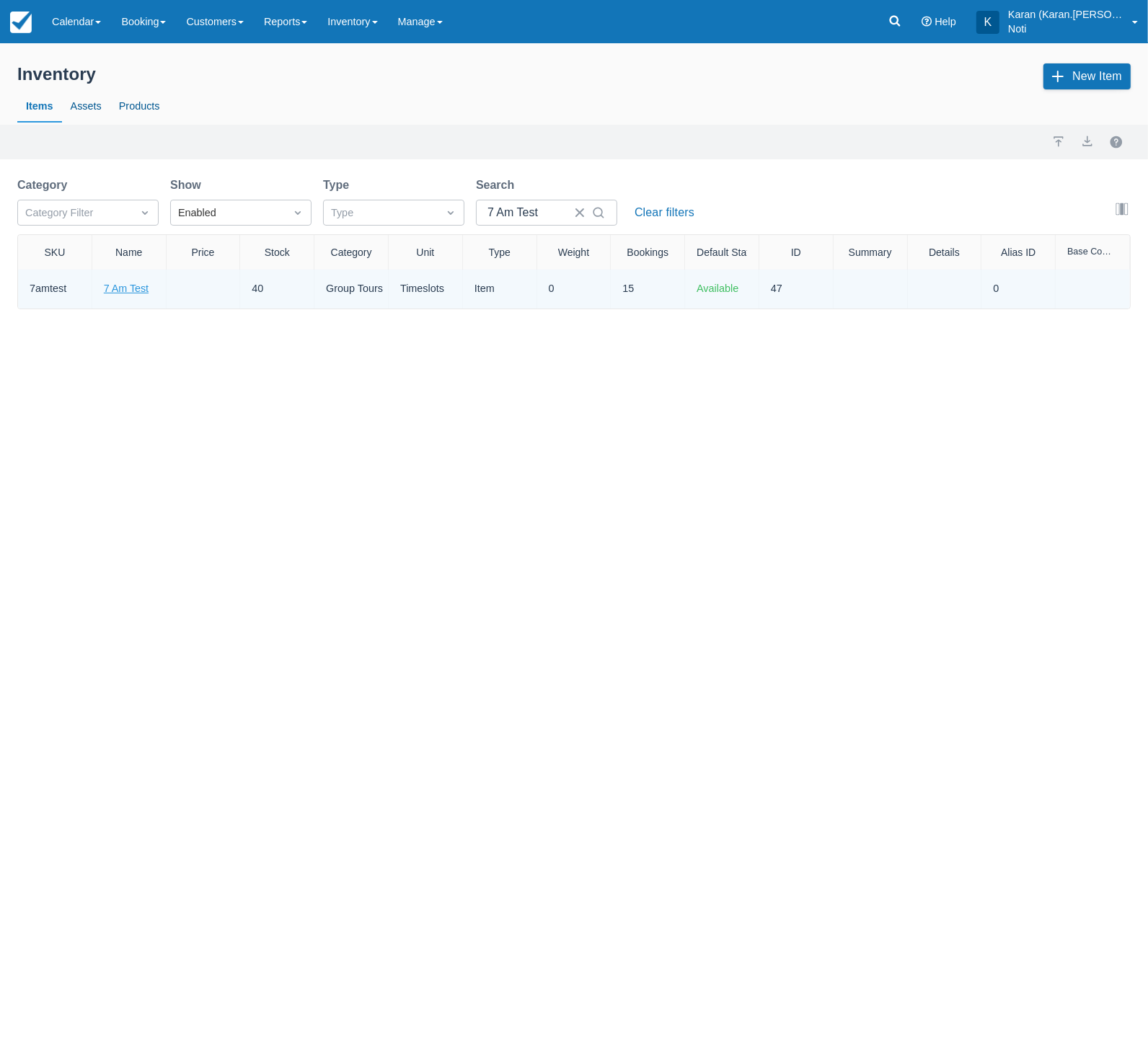
click at [125, 292] on link "7 Am Test" at bounding box center [126, 288] width 44 height 11
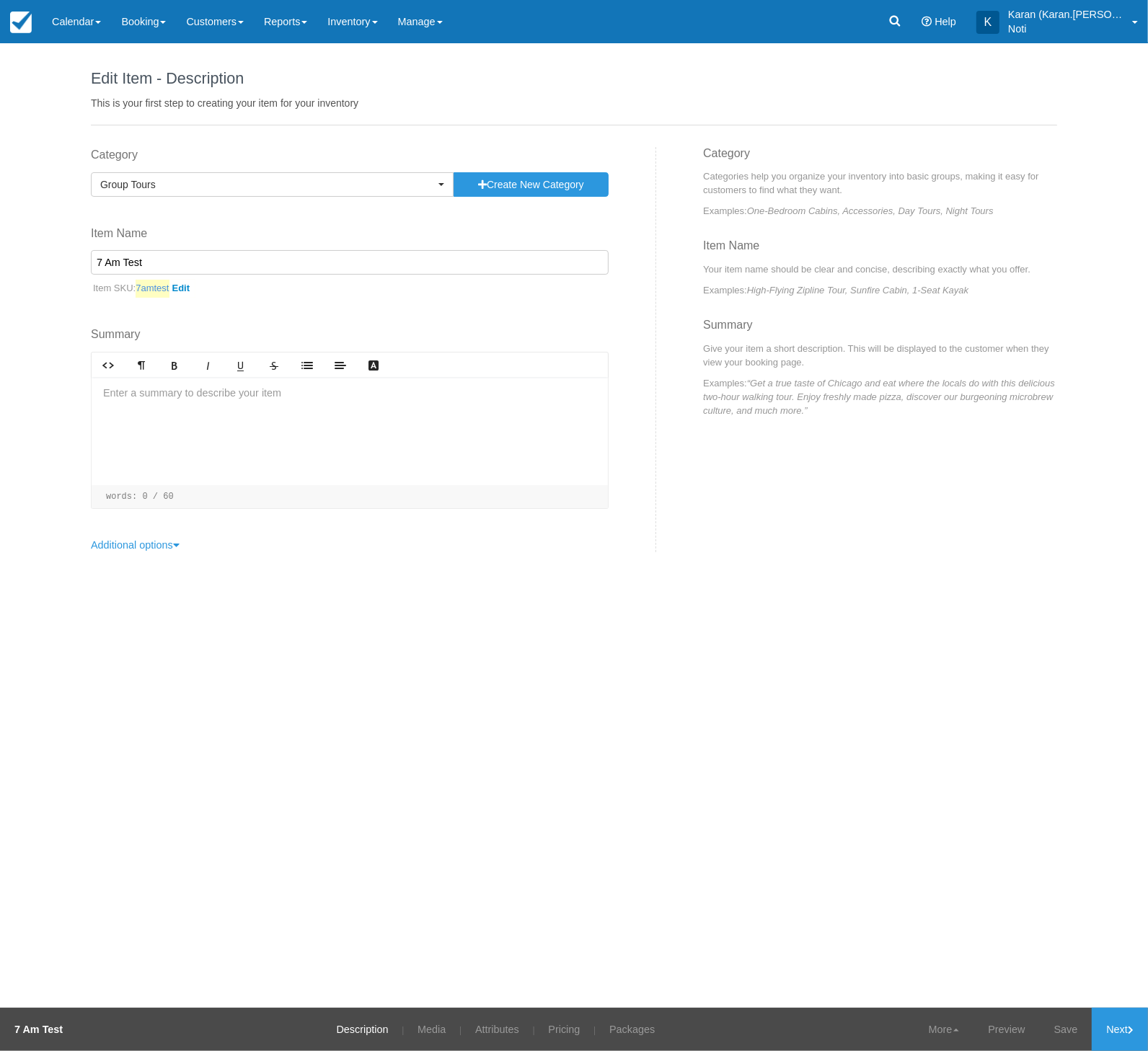
click at [184, 290] on link "7amtest" at bounding box center [165, 289] width 60 height 18
paste input "ة المفاتيح العربية"
type input "7amtestة المفاتيح العربية"
click at [275, 298] on button "submit" at bounding box center [289, 292] width 29 height 24
click at [184, 290] on link "7amtest" at bounding box center [166, 289] width 62 height 18
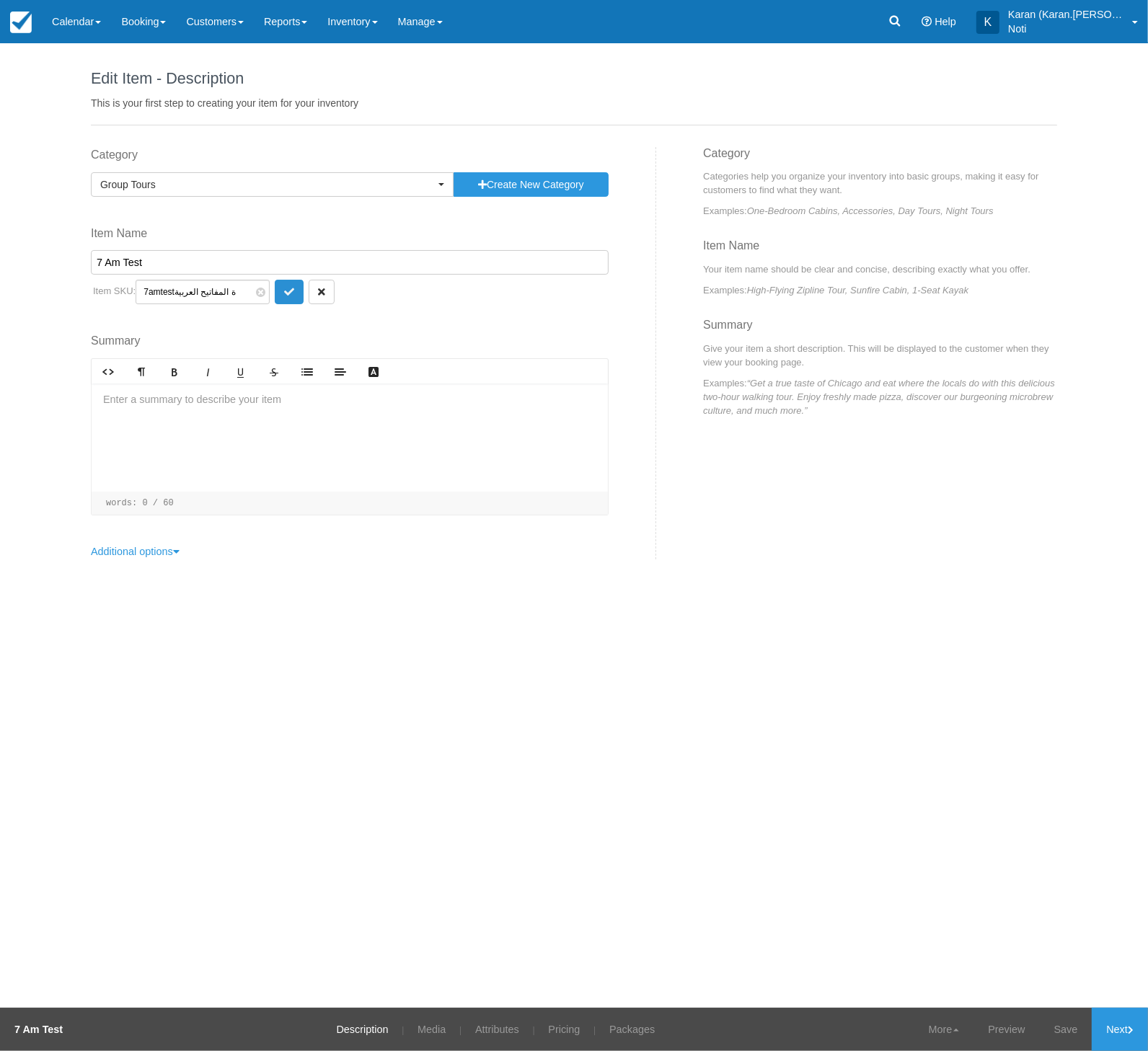
click at [284, 295] on icon "submit" at bounding box center [289, 292] width 10 height 10
click at [1053, 1034] on link "Save" at bounding box center [1065, 1030] width 53 height 44
click at [929, 674] on div "Edit Item - Description This is your first step to creating your item for your …" at bounding box center [574, 526] width 1148 height 965
click at [360, 10] on link "Inventory" at bounding box center [351, 21] width 70 height 44
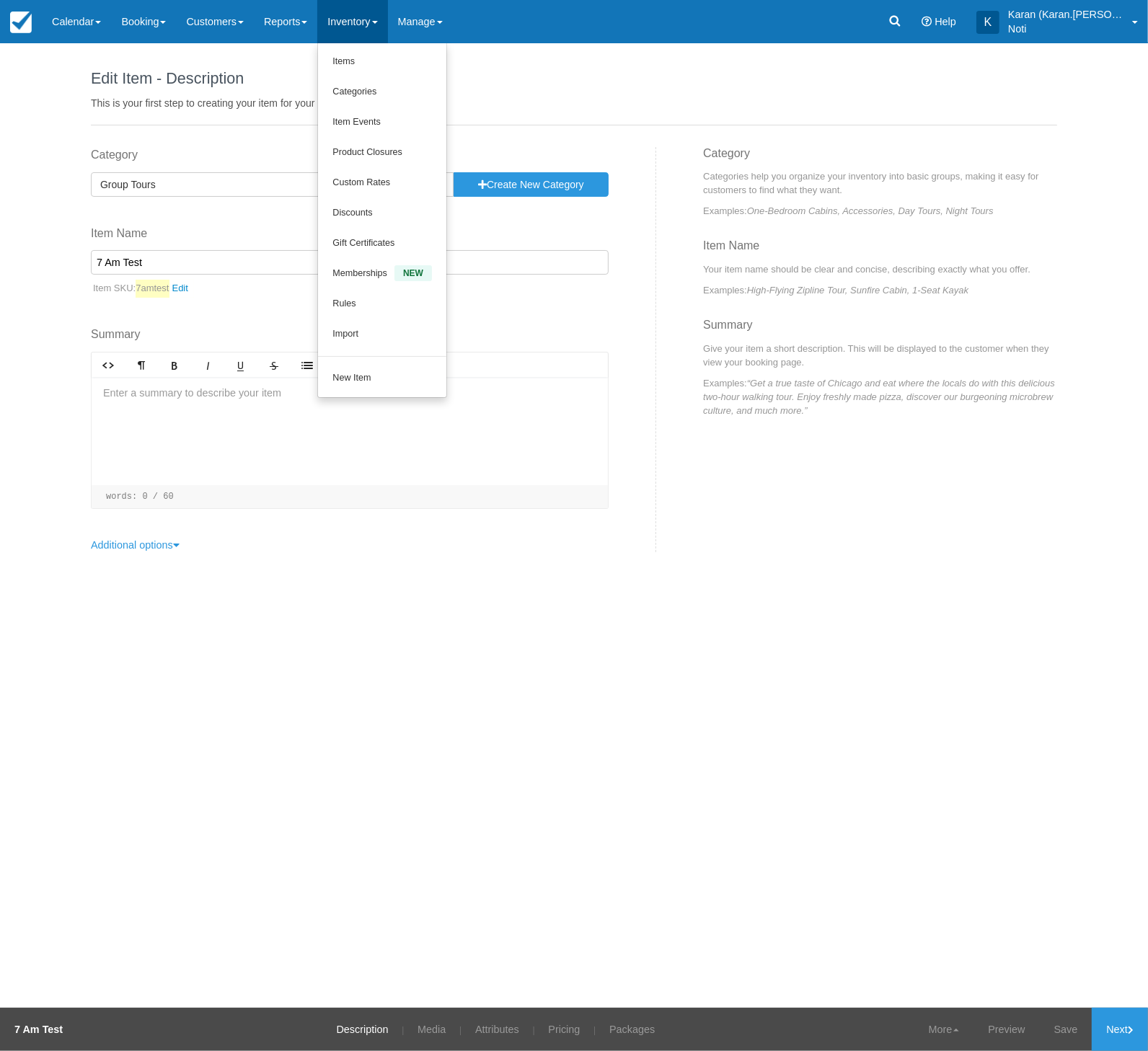
click at [369, 44] on ul "Items Categories Item Events Product Closures Custom Rates Discounts Gift Certi…" at bounding box center [382, 220] width 130 height 354
click at [360, 16] on link "Inventory" at bounding box center [351, 21] width 70 height 44
click at [368, 73] on link "Items" at bounding box center [382, 62] width 129 height 31
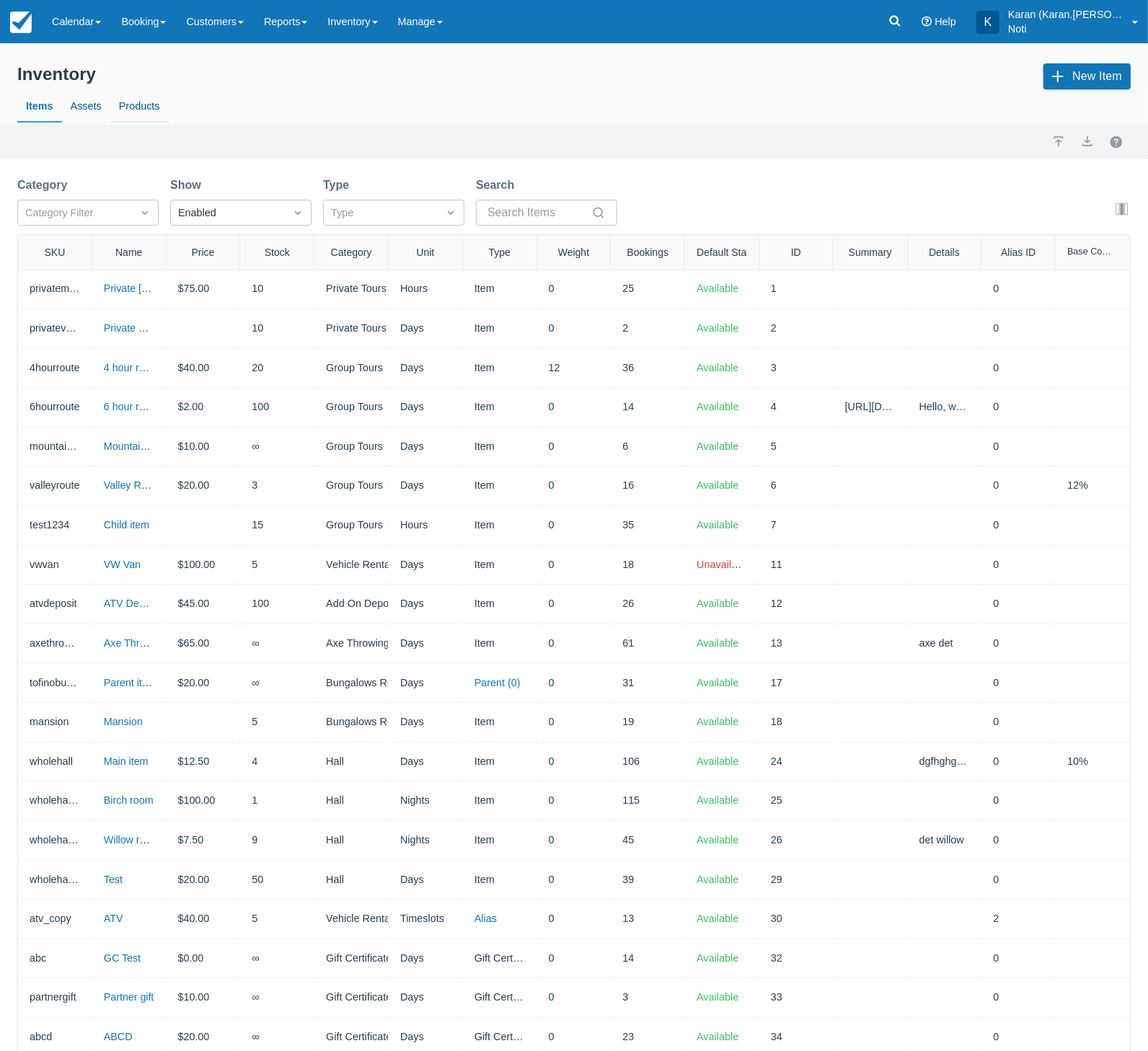
click at [125, 106] on link "Products" at bounding box center [139, 106] width 58 height 33
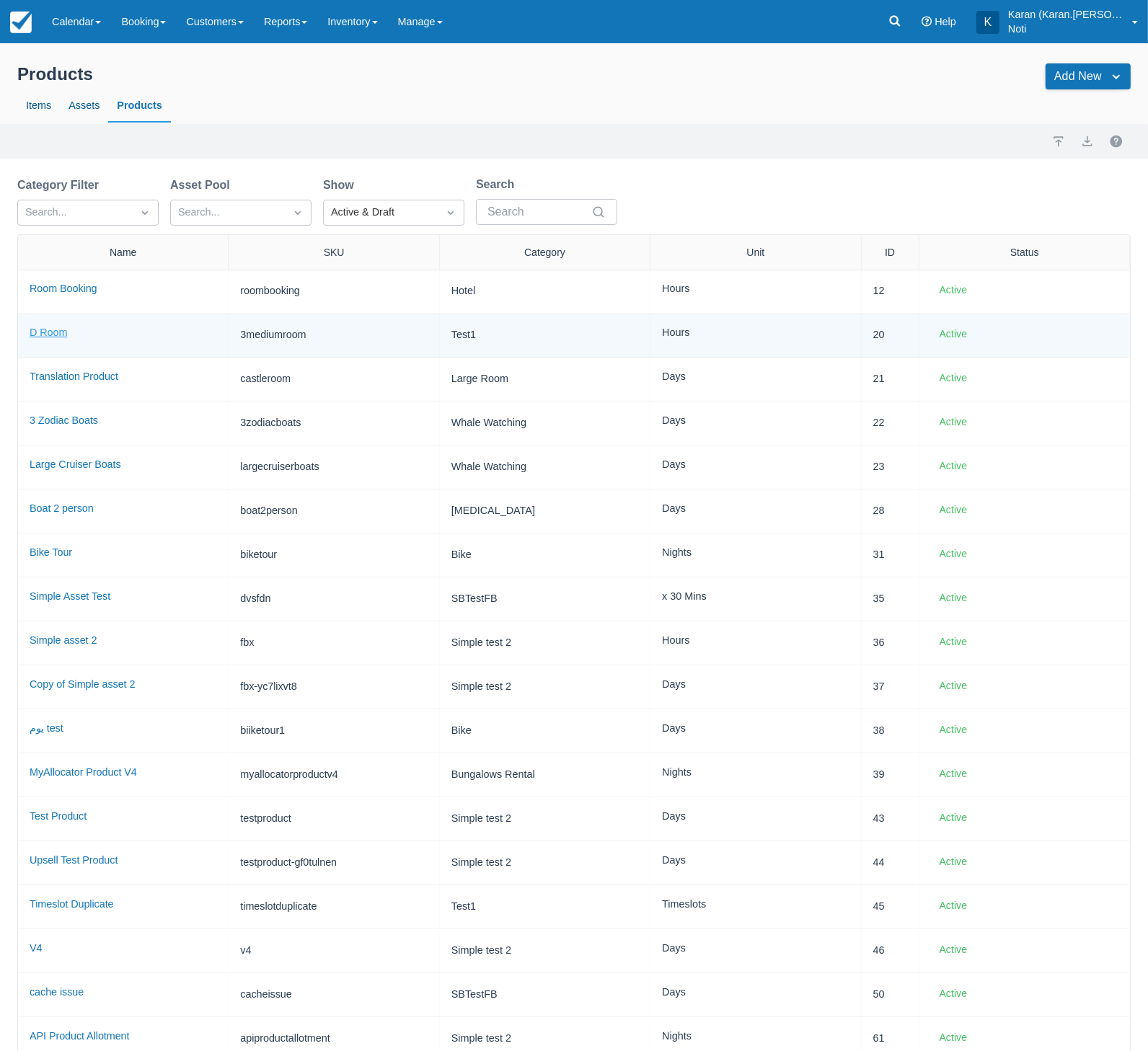
click at [50, 335] on link "D Room" at bounding box center [48, 332] width 38 height 11
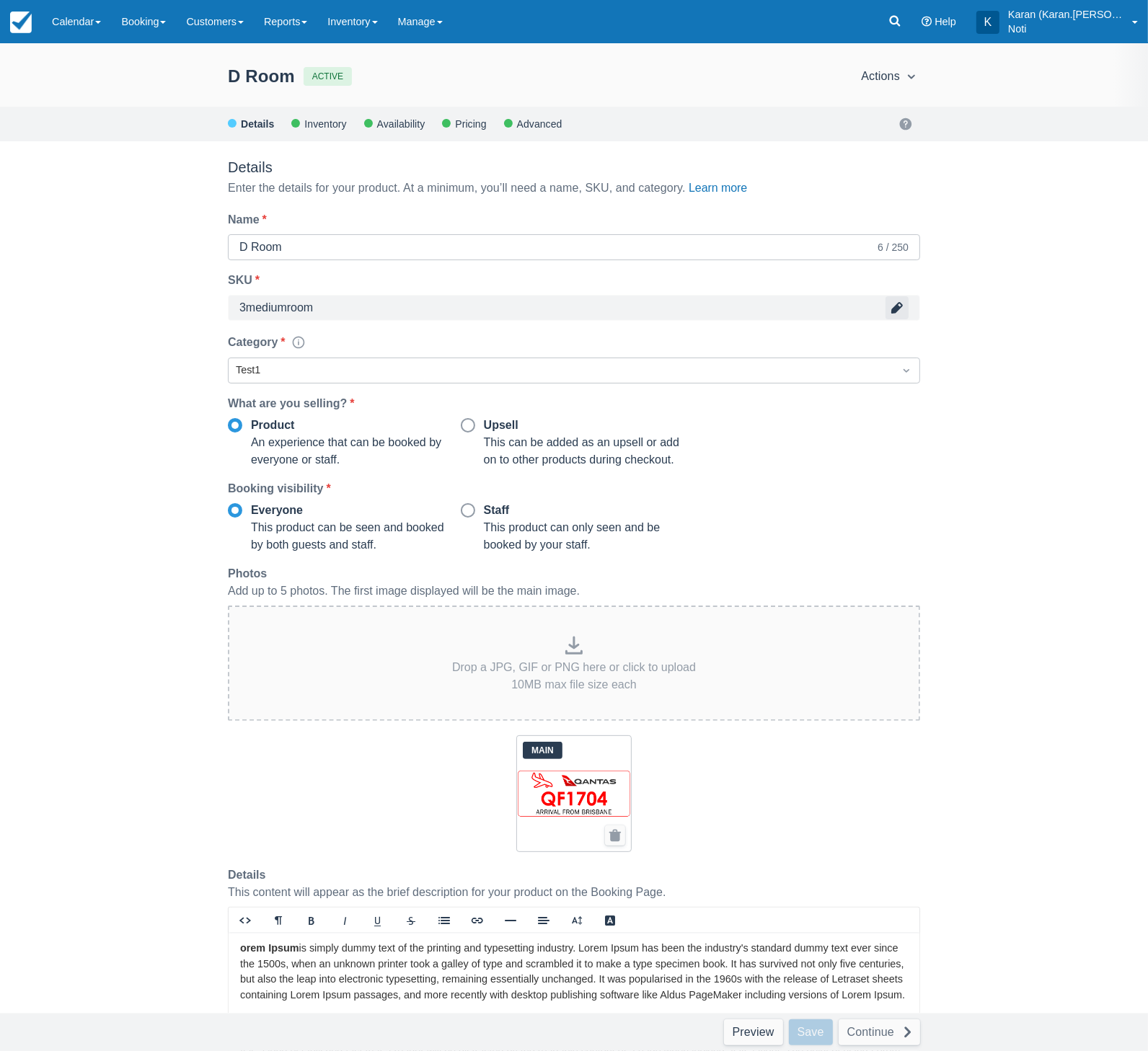
click at [895, 307] on button "button" at bounding box center [897, 308] width 23 height 23
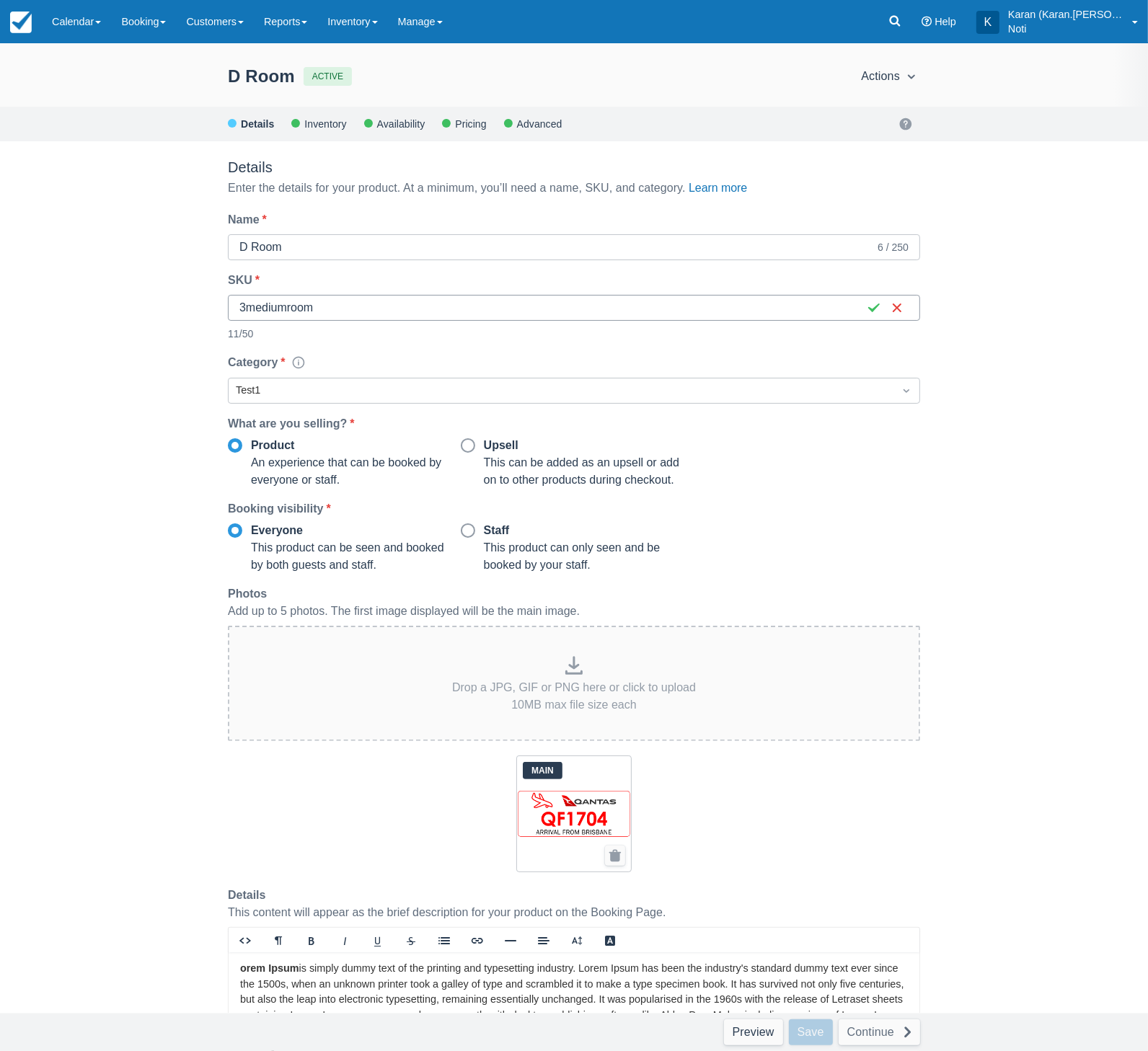
click at [409, 306] on input "3mediumroom" at bounding box center [550, 308] width 620 height 26
paste input "ة المفاتيح العربية"
type input "3mediumroomة المفاتيح العرب"
click at [873, 308] on button "button" at bounding box center [874, 308] width 23 height 23
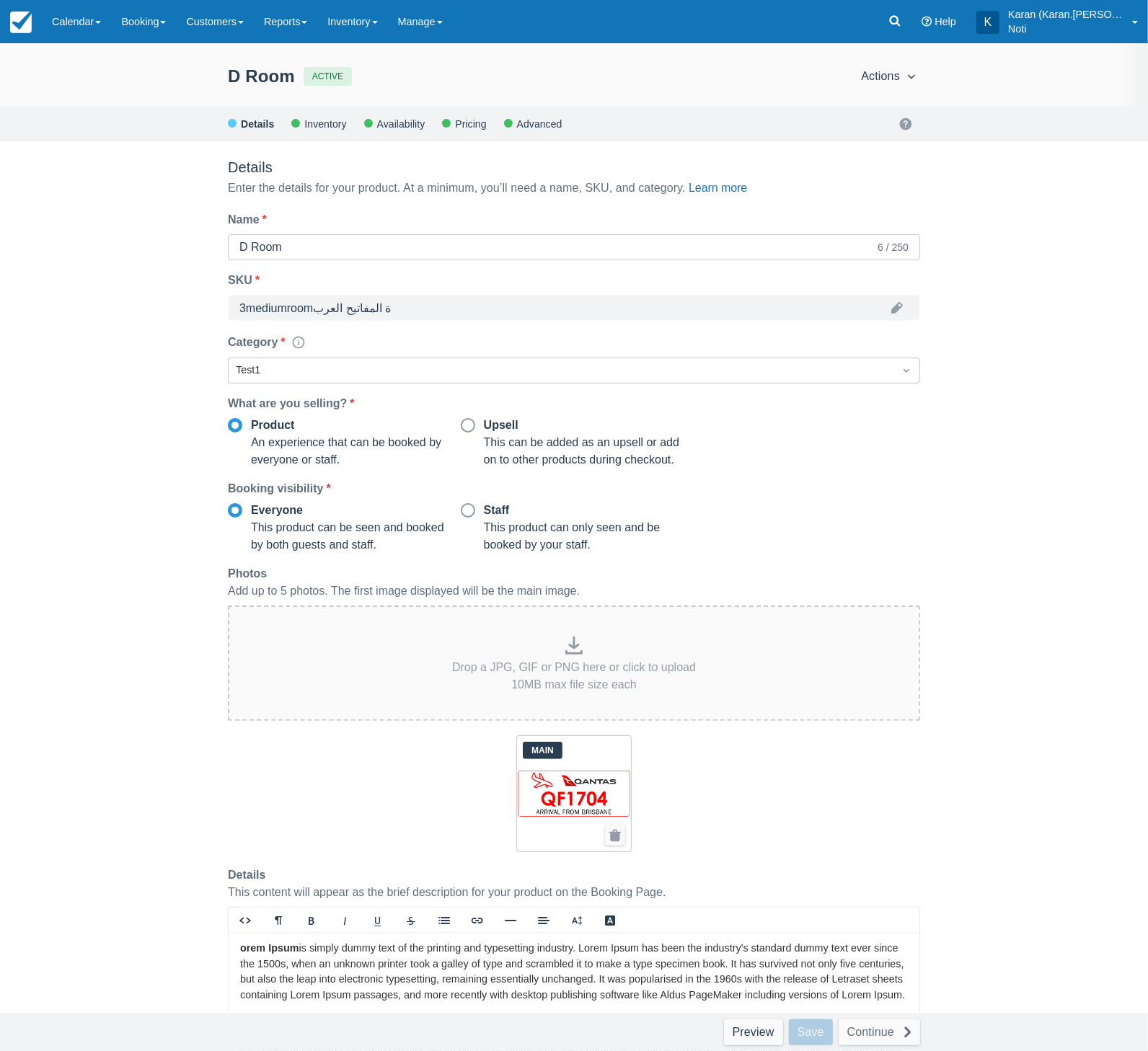
click at [1049, 596] on div "D Room ACTIVE Actions Preview Copy Deactivate Archive Action not available with…" at bounding box center [574, 547] width 1148 height 1008
click at [899, 309] on button "button" at bounding box center [897, 308] width 23 height 23
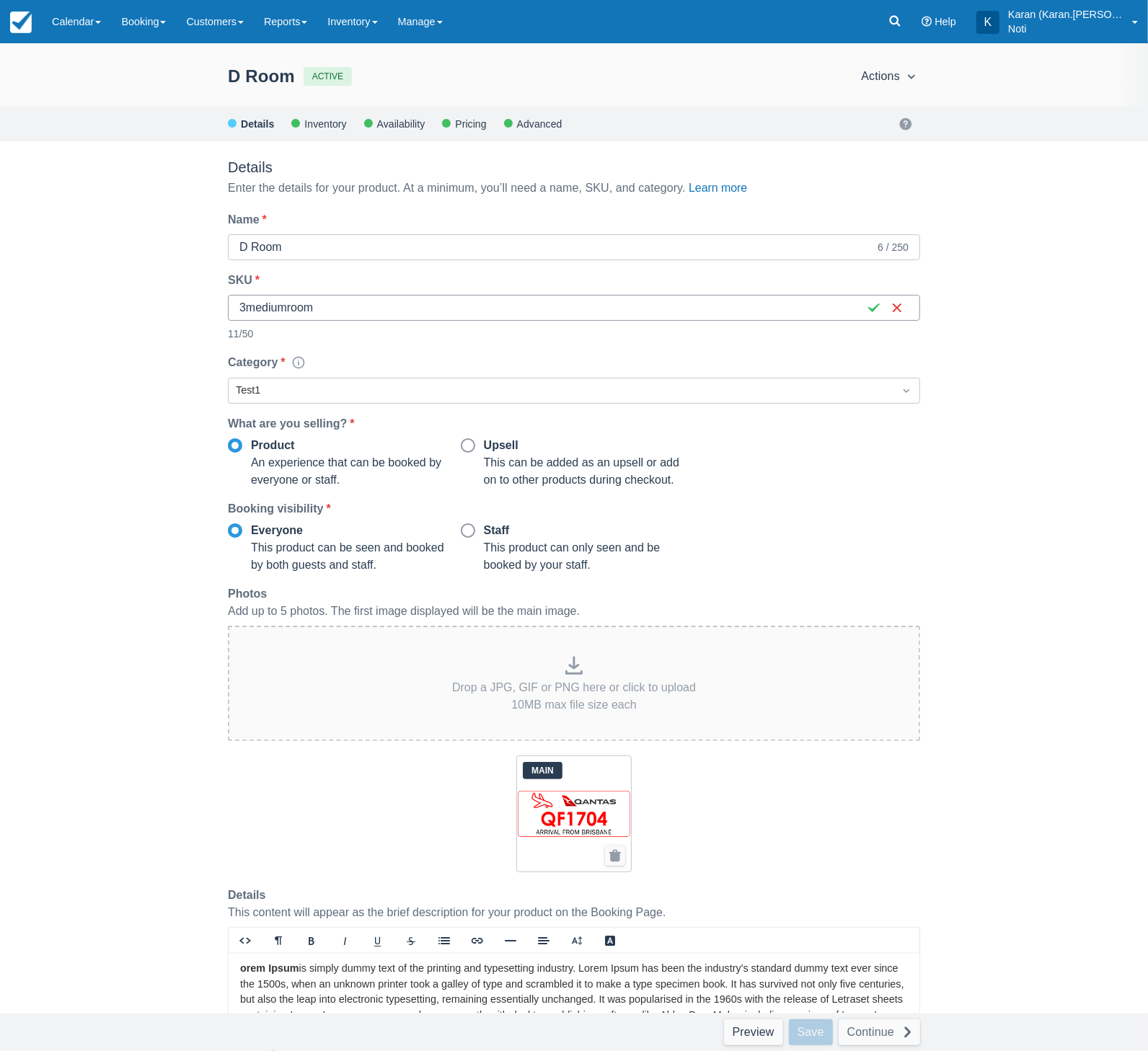
click at [513, 308] on input "3mediumroom" at bounding box center [550, 308] width 620 height 26
paste input "ة المفاتيح العربية"
type input "3mediumroomة المفاتيح العربية"
click at [876, 307] on button "button" at bounding box center [874, 308] width 23 height 23
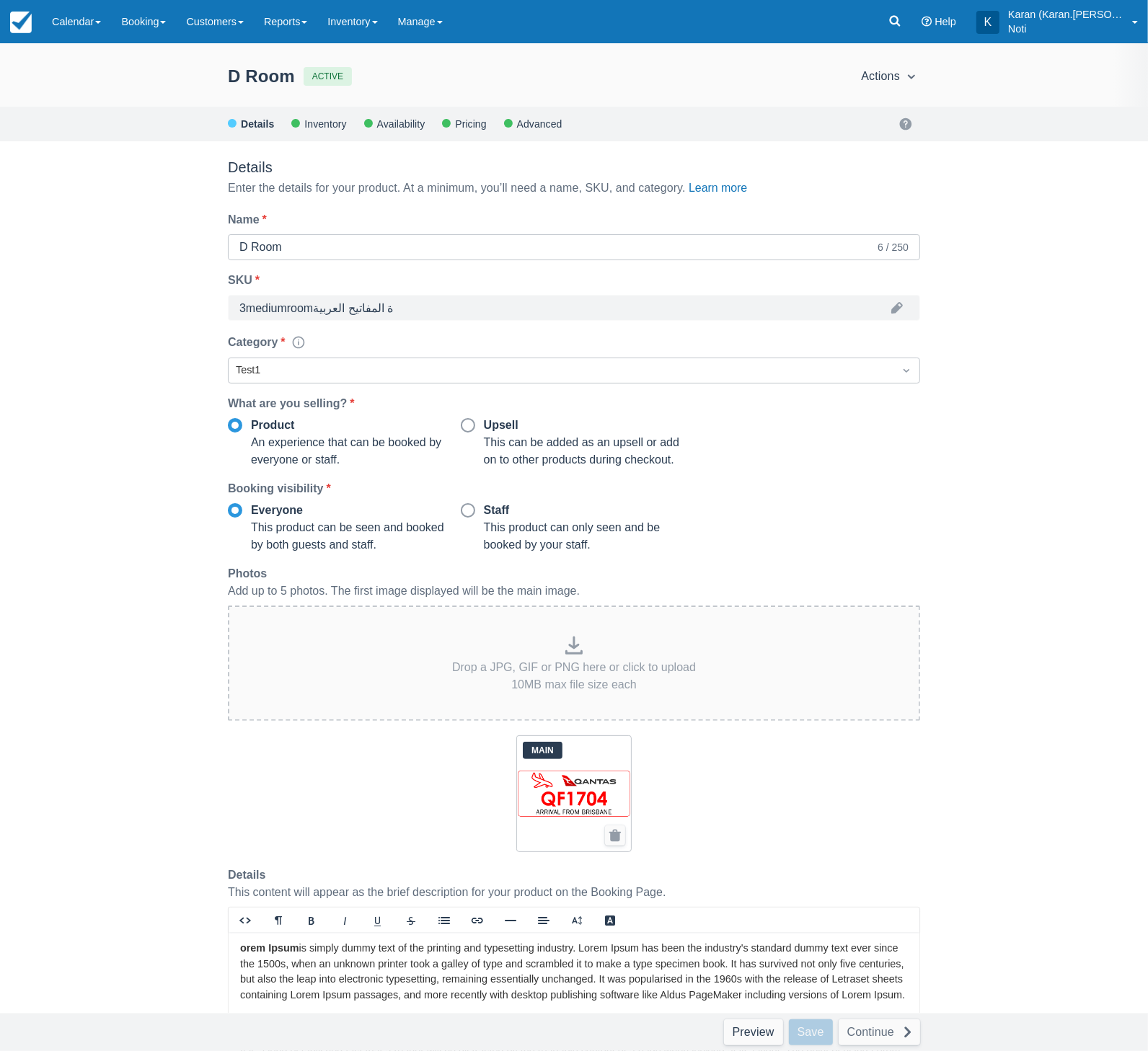
click at [813, 1030] on div "Save" at bounding box center [810, 1033] width 44 height 26
click at [895, 305] on button "button" at bounding box center [897, 308] width 23 height 23
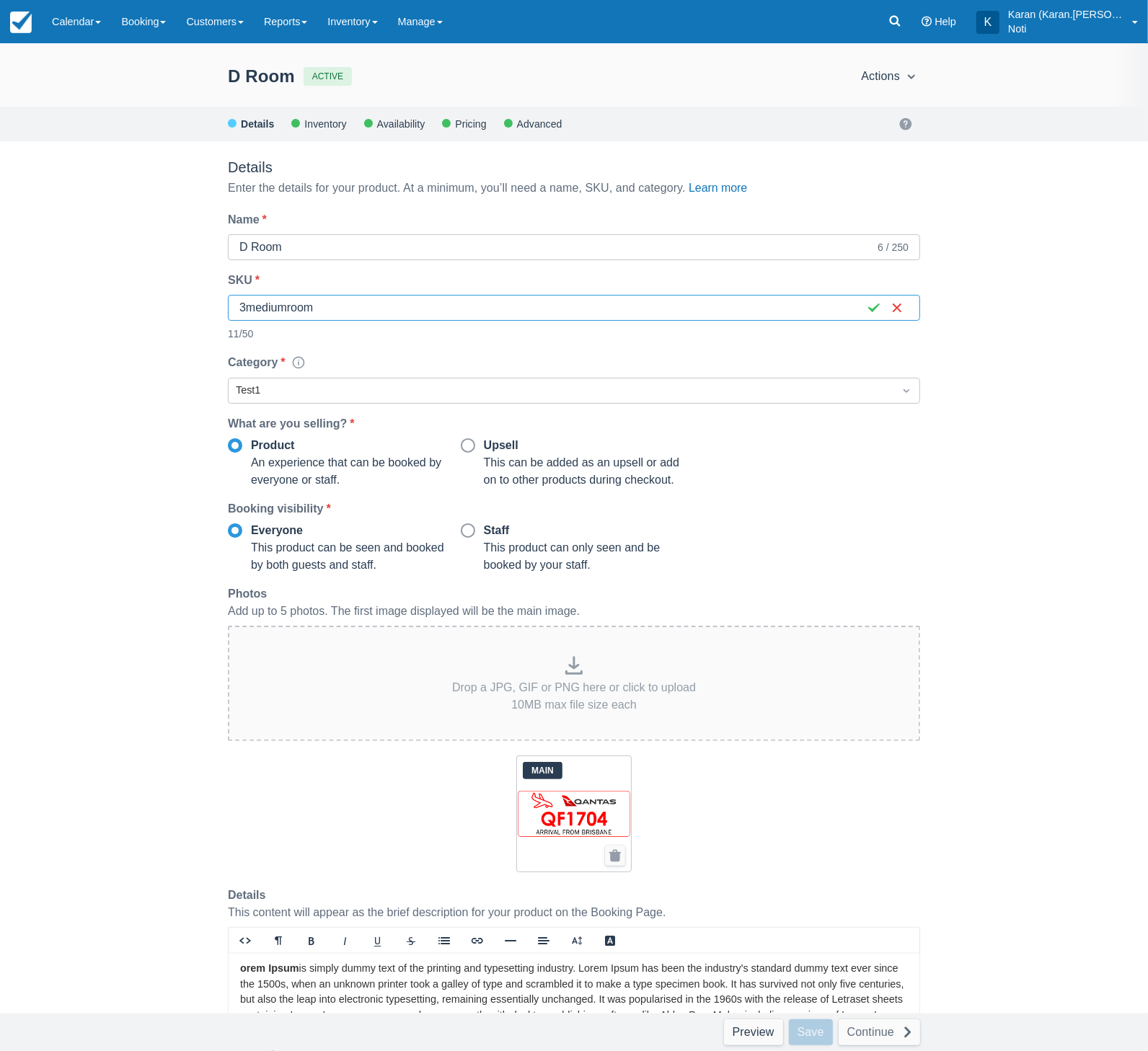
click at [474, 307] on input "3mediumroom" at bounding box center [550, 308] width 620 height 26
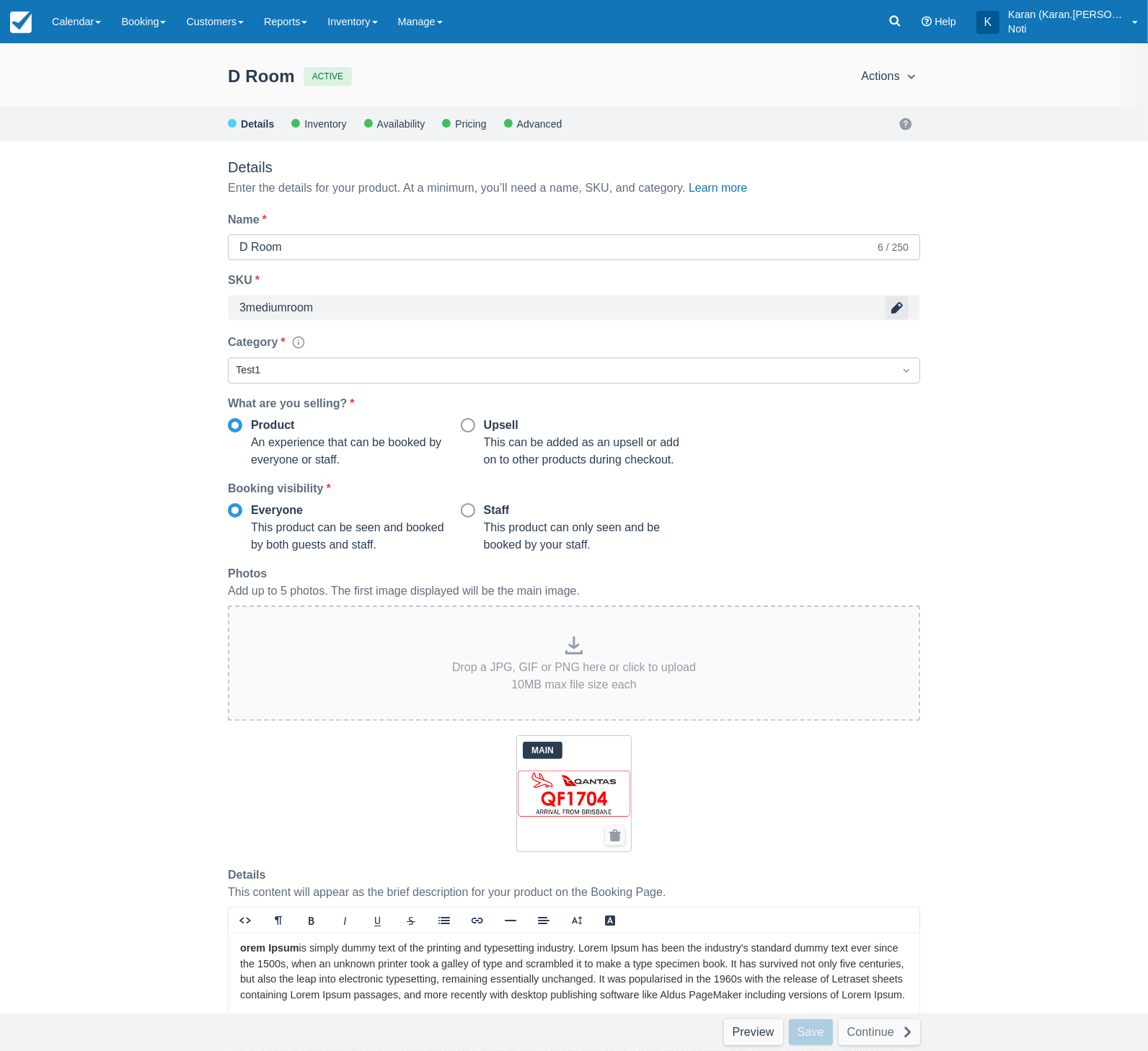
click at [892, 314] on button "button" at bounding box center [897, 308] width 23 height 23
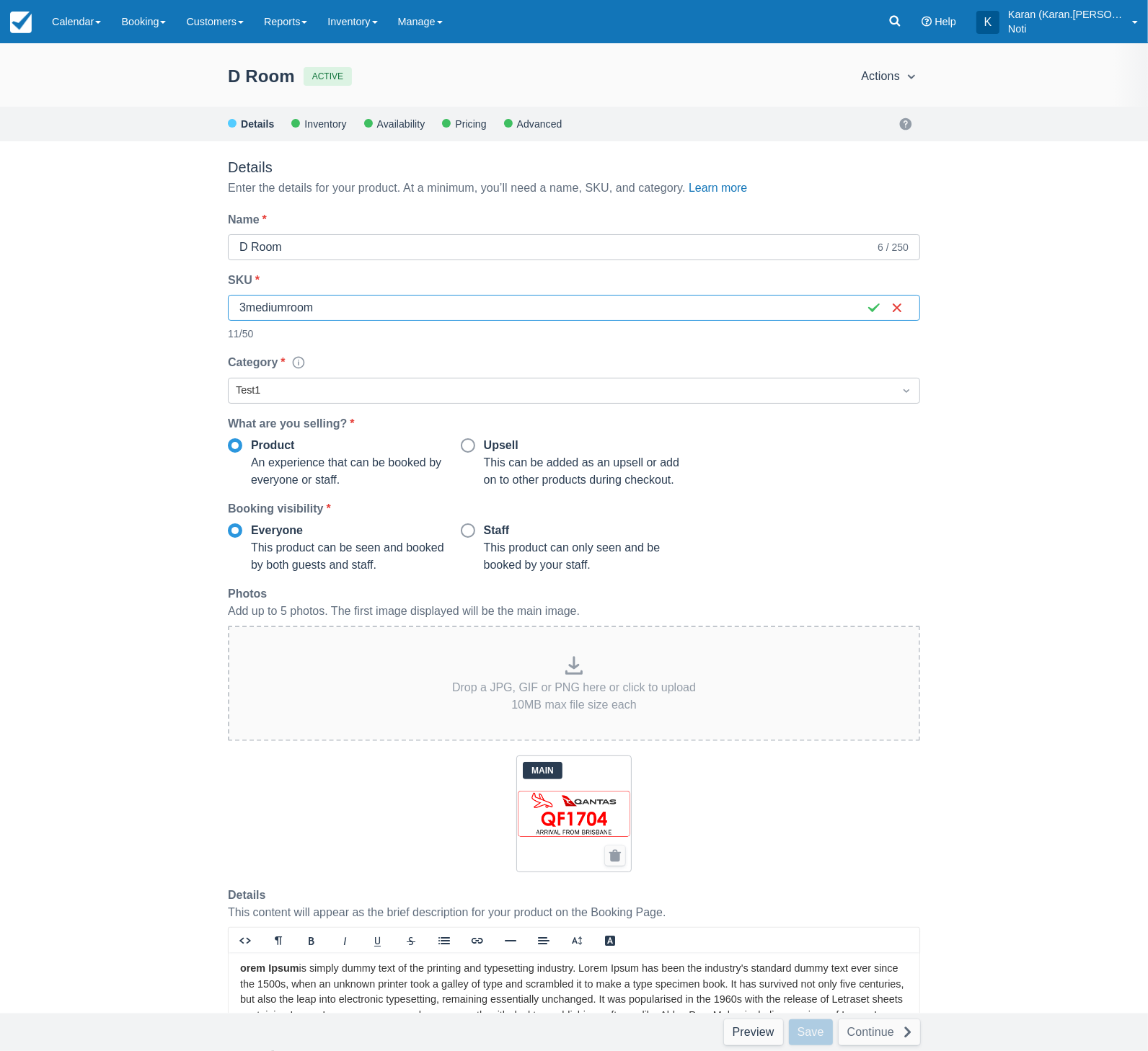
click at [403, 306] on input "3mediumroom" at bounding box center [550, 308] width 620 height 26
paste input "ة المفاتيح العربية"
type input "3mediumroomة المفاتيح العربية"
click at [871, 311] on button "button" at bounding box center [874, 308] width 23 height 23
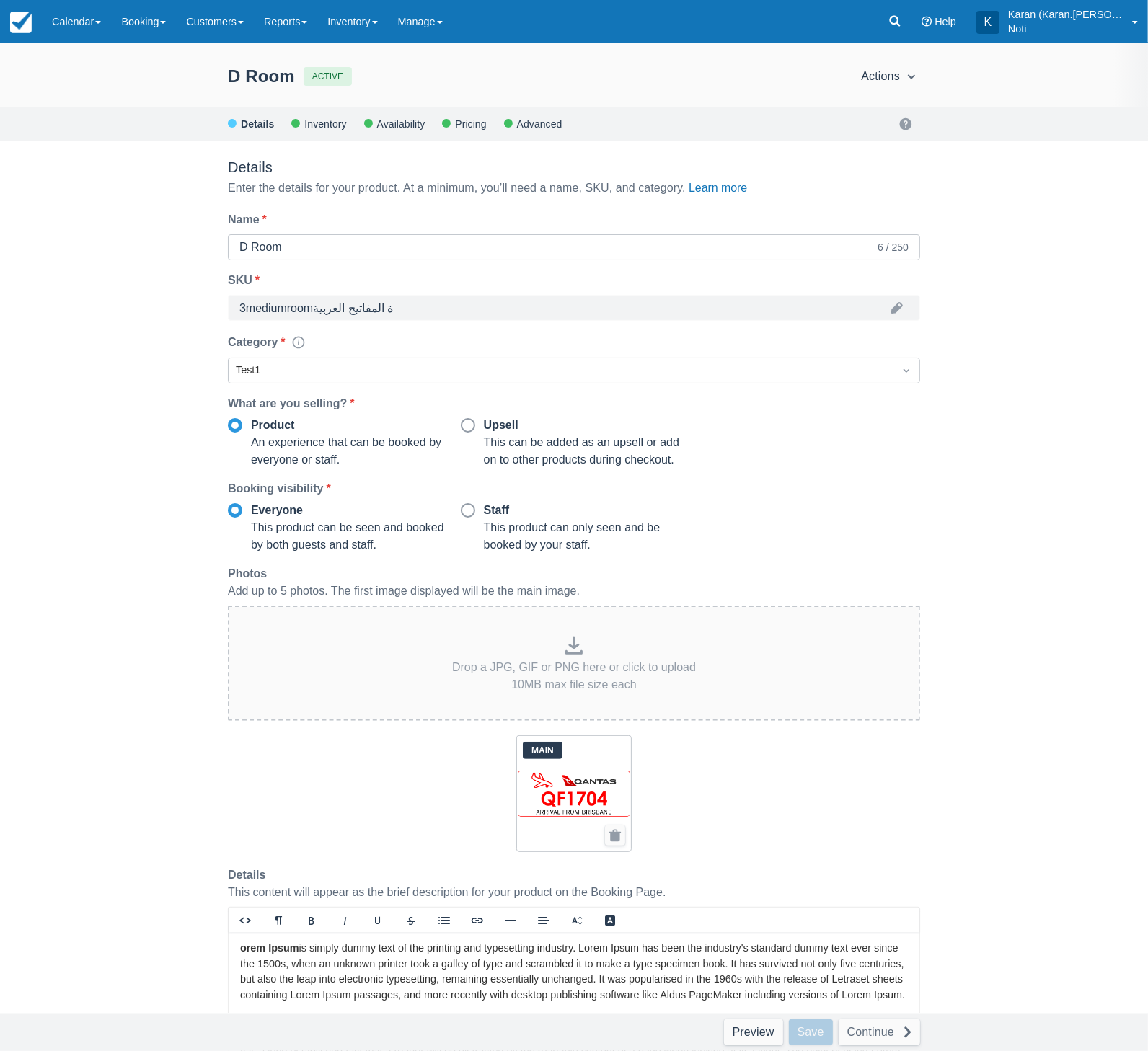
scroll to position [341, 0]
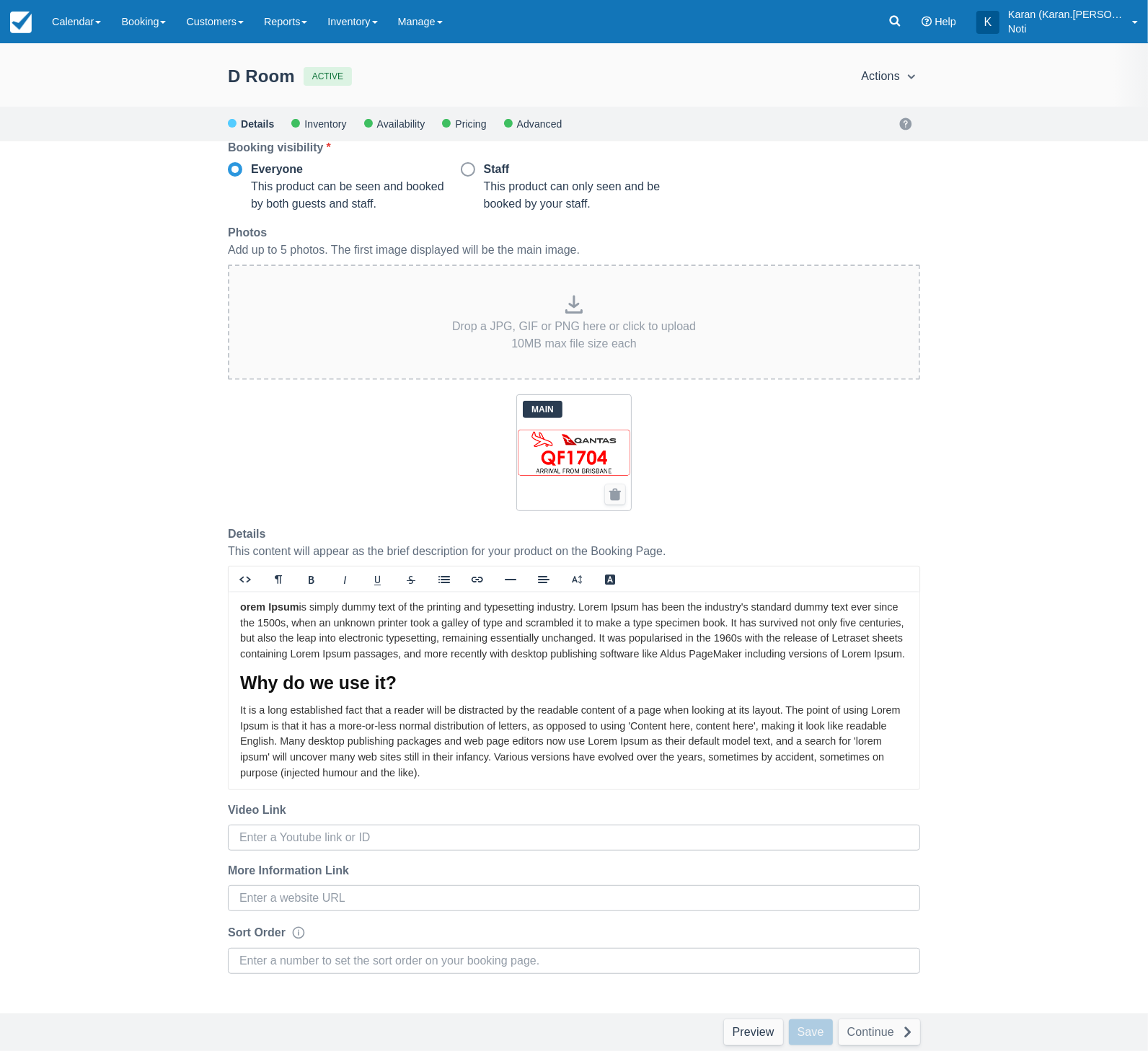
click at [432, 680] on div "orem Ipsum is simply dummy text of the printing and typesetting industry. Lorem…" at bounding box center [574, 690] width 690 height 198
click at [363, 662] on p "orem Ipsum is simply dummy text of the printing and typesetting industry. Lorem…" at bounding box center [574, 631] width 667 height 62
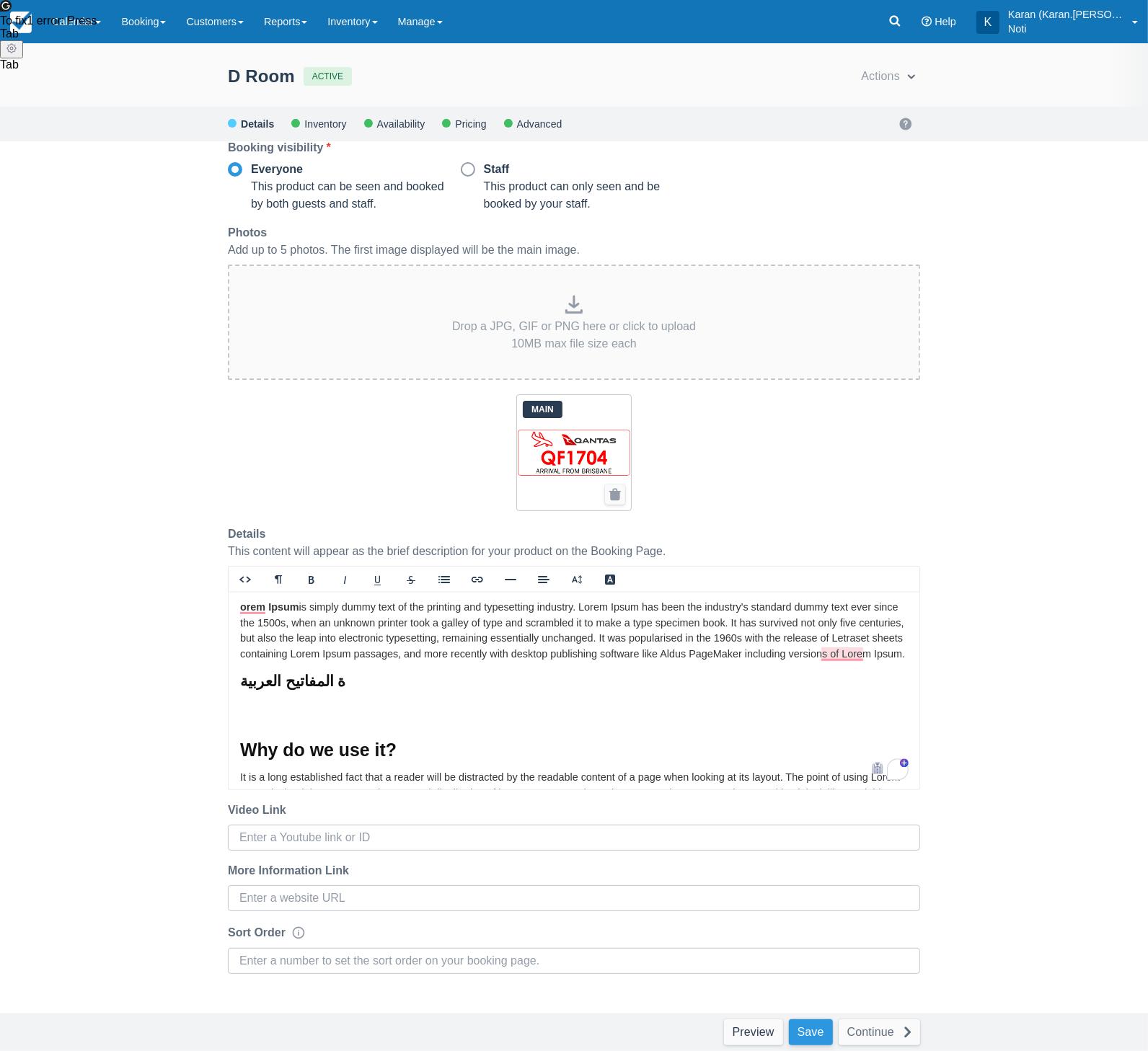
click at [817, 1032] on button "Save" at bounding box center [810, 1033] width 44 height 26
click at [1075, 808] on div "D Room ACTIVE Actions Preview Copy Deactivate Archive Action not available with…" at bounding box center [574, 547] width 1148 height 1008
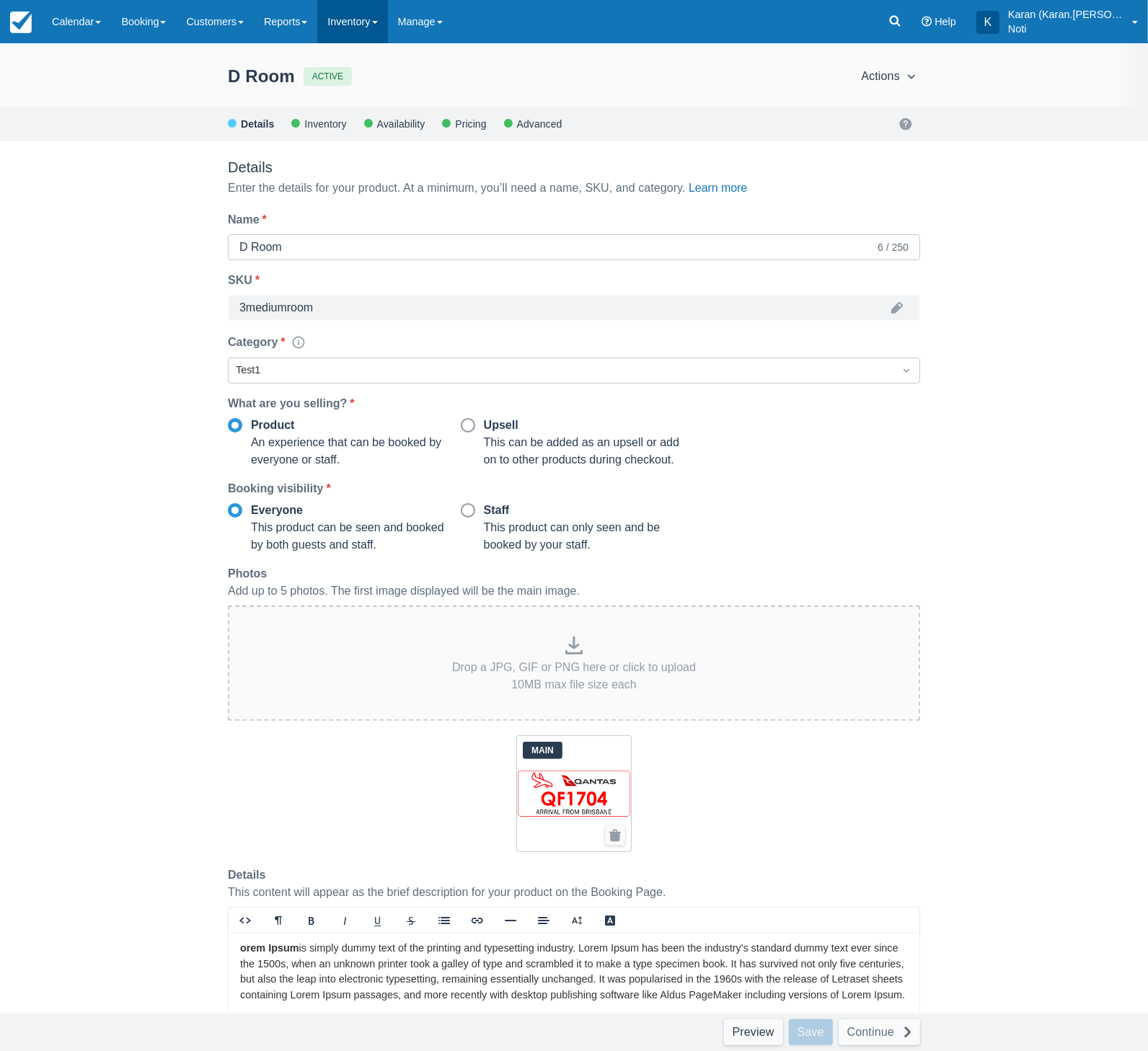
click at [344, 15] on link "Inventory" at bounding box center [351, 21] width 70 height 44
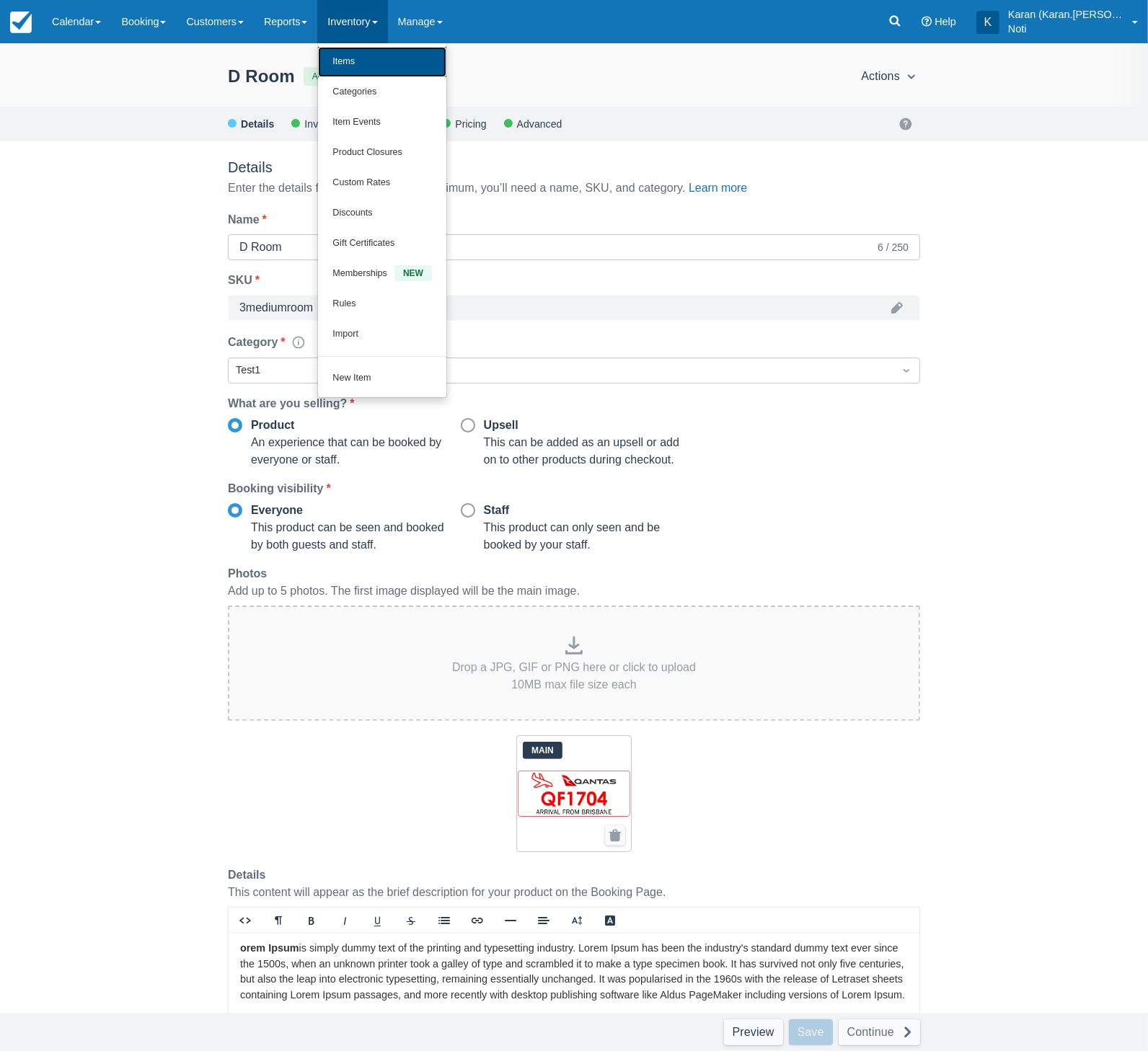
click at [357, 66] on link "Items" at bounding box center [382, 62] width 129 height 31
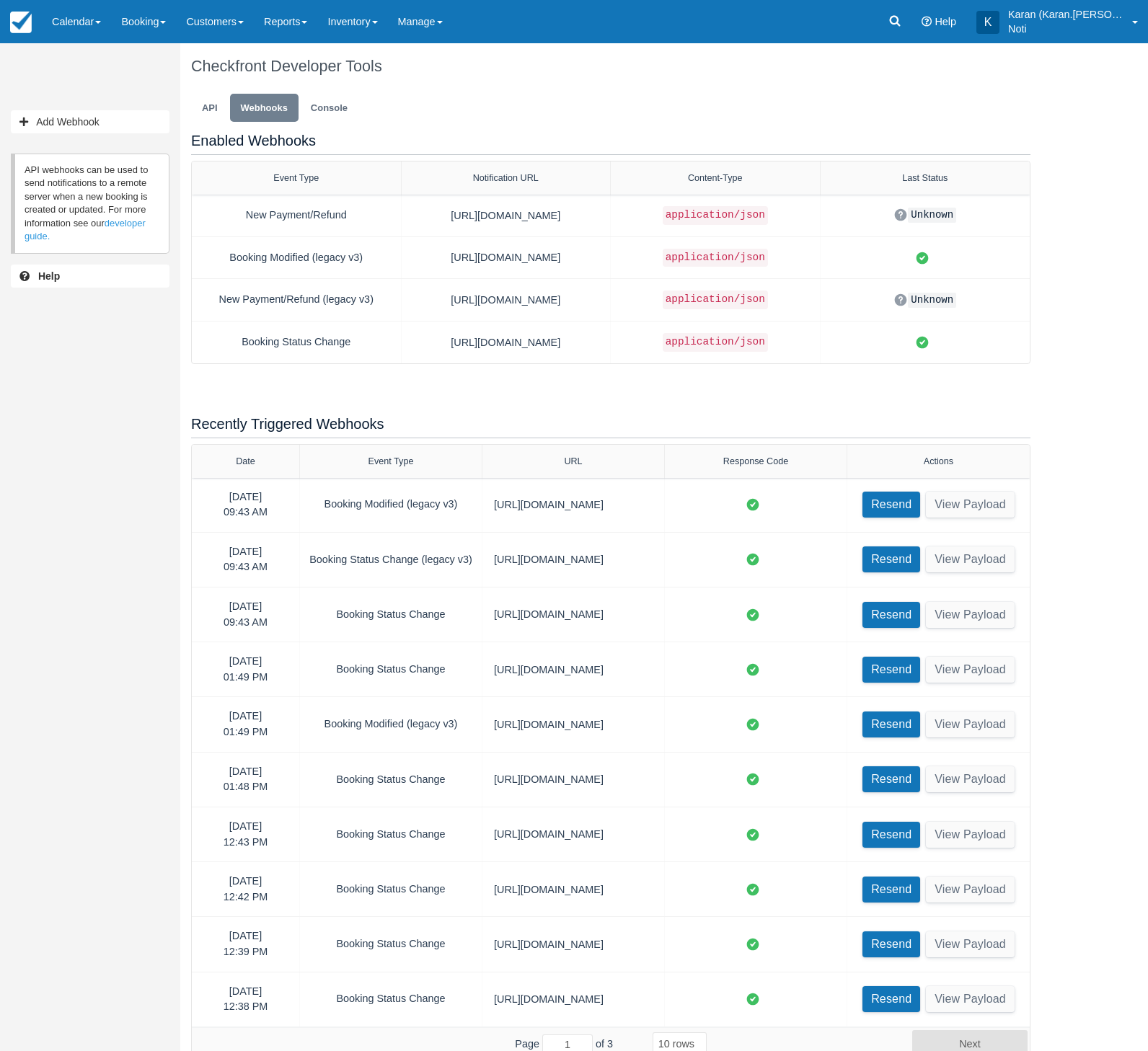
select select "10"
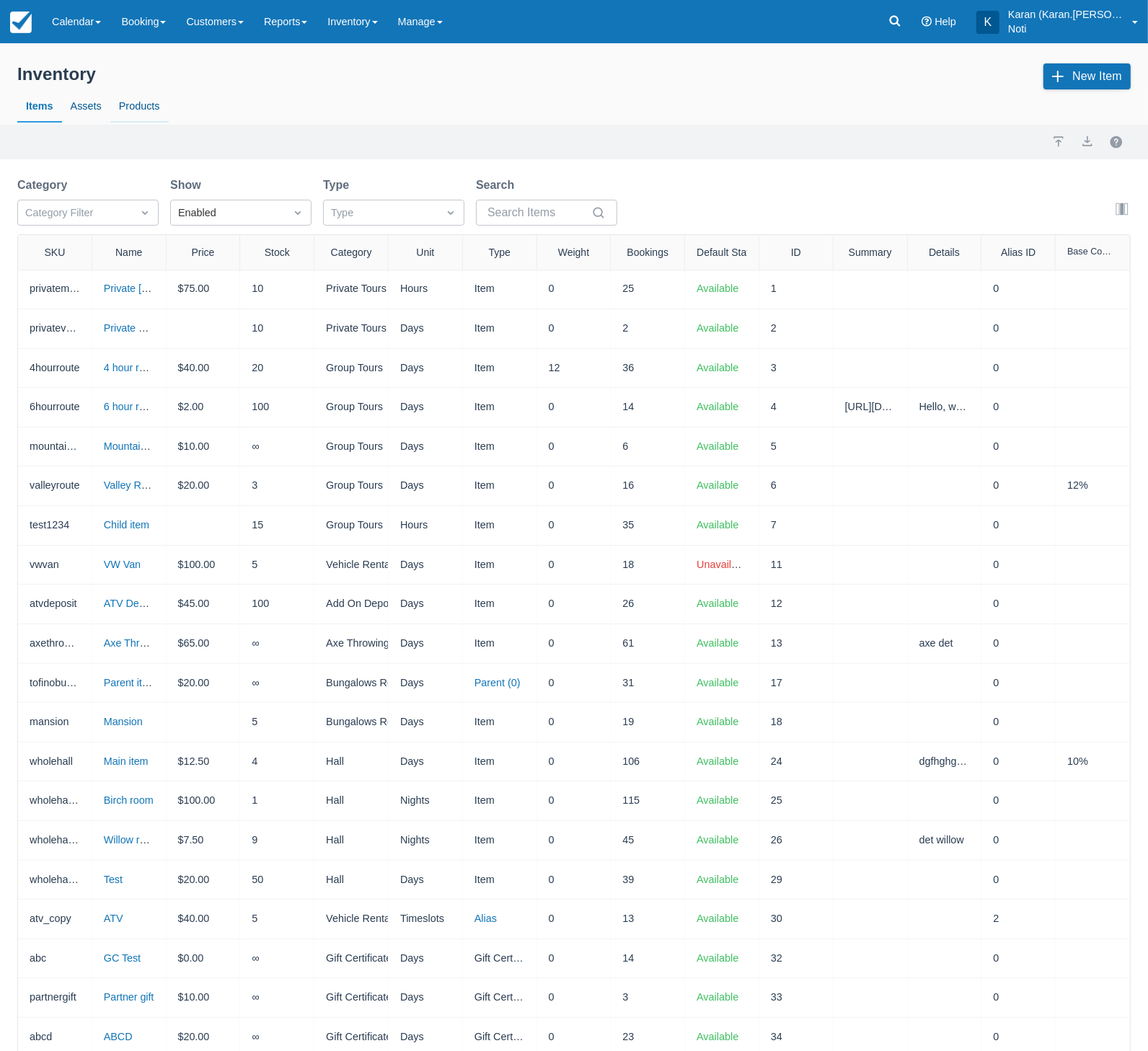
click at [132, 109] on link "Products" at bounding box center [139, 106] width 58 height 33
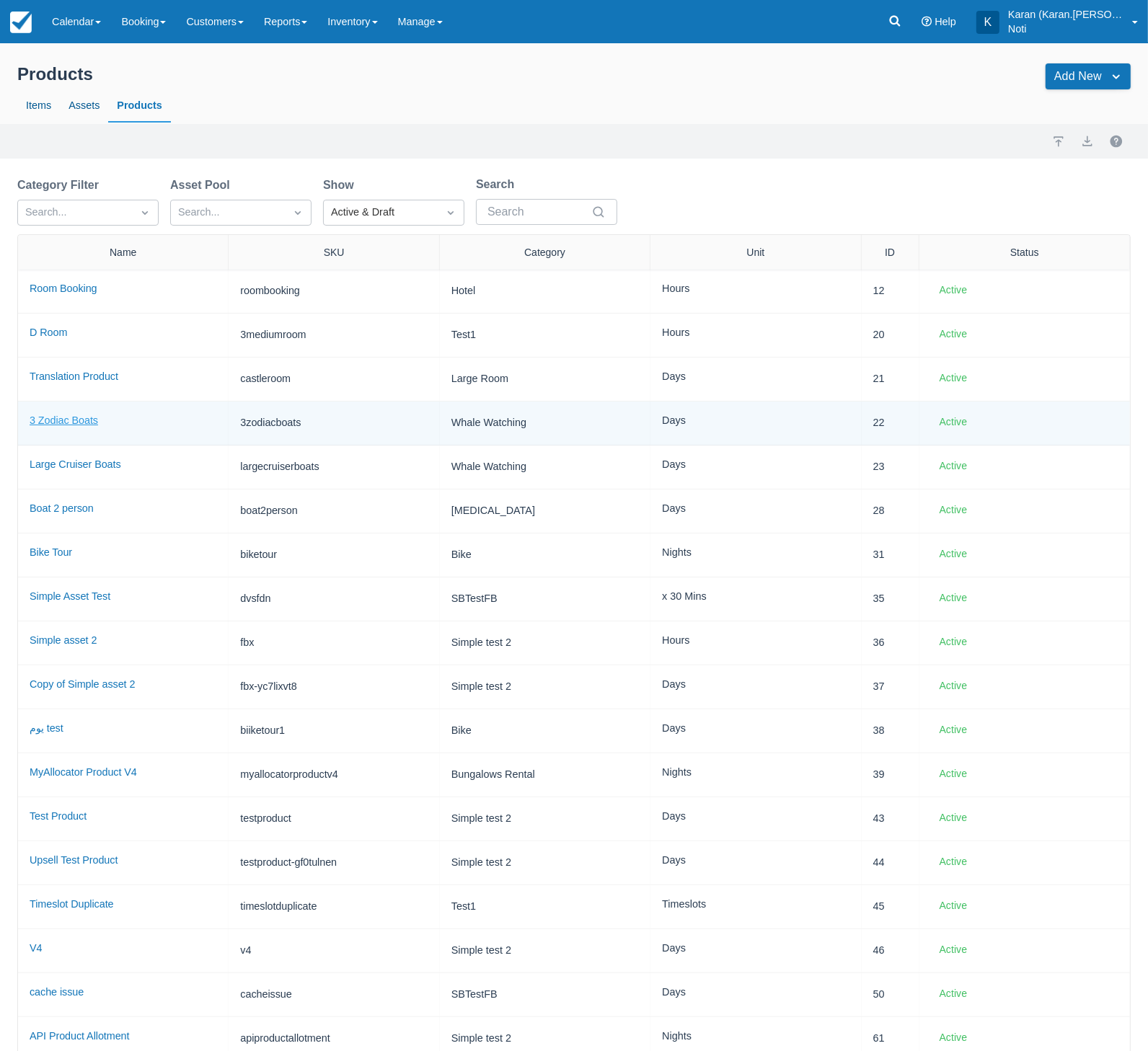
click at [66, 415] on link "3 Zodiac Boats" at bounding box center [64, 420] width 68 height 11
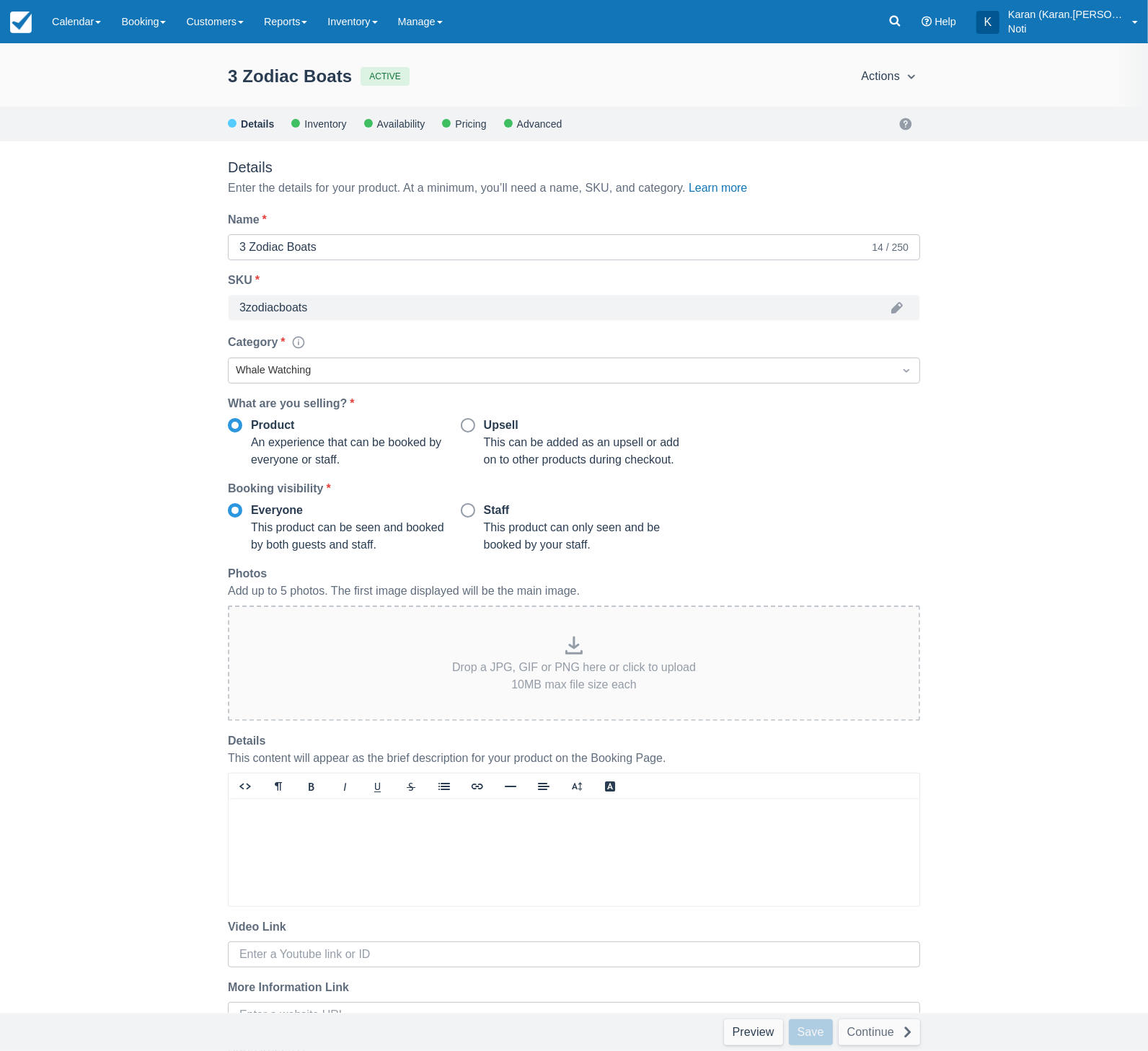
scroll to position [118, 0]
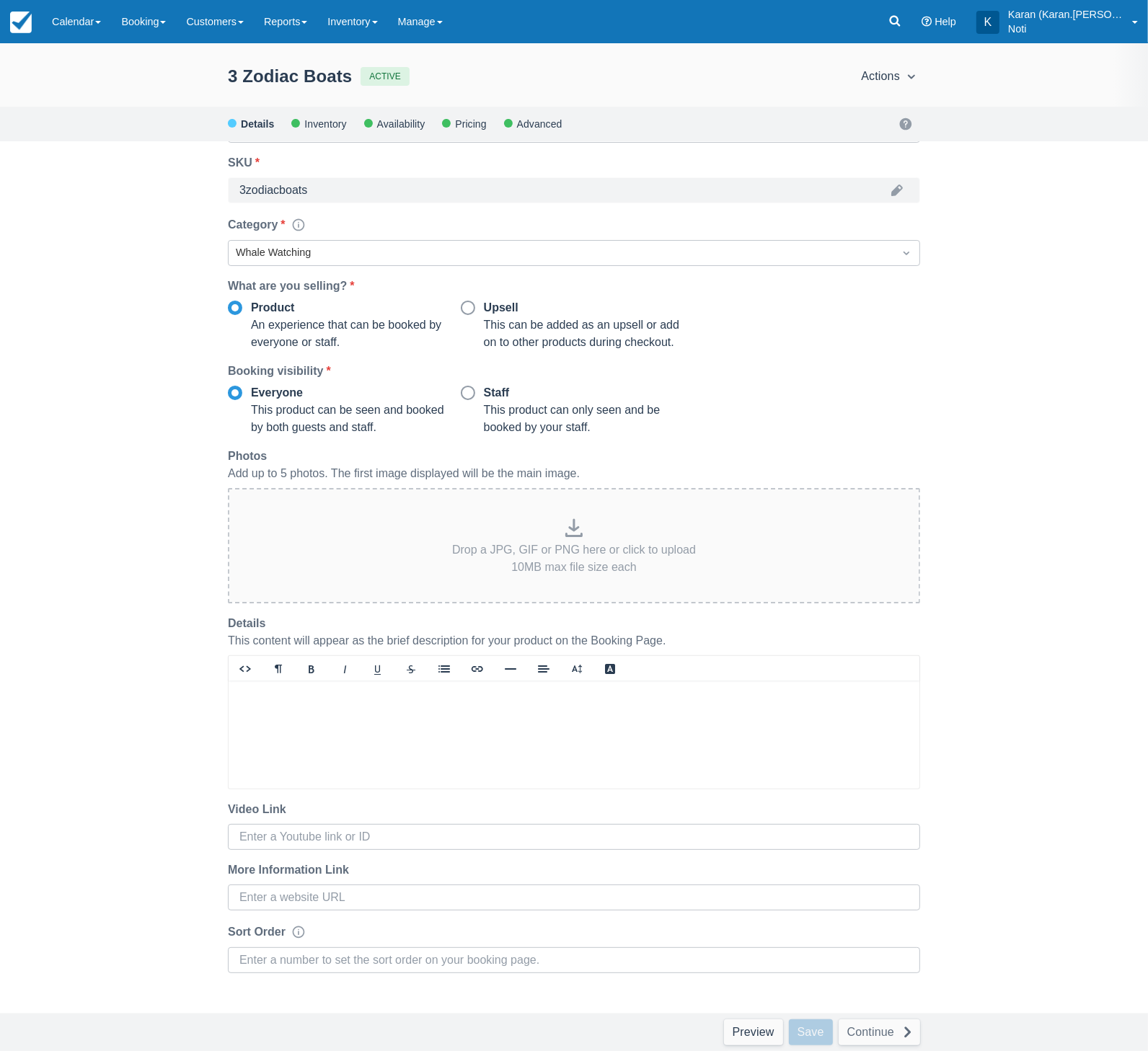
click at [297, 714] on div at bounding box center [574, 734] width 690 height 108
click at [807, 1020] on button "Save" at bounding box center [810, 1033] width 44 height 26
click at [810, 1037] on div "Save" at bounding box center [810, 1033] width 44 height 26
click at [762, 1036] on link "Preview" at bounding box center [753, 1033] width 59 height 26
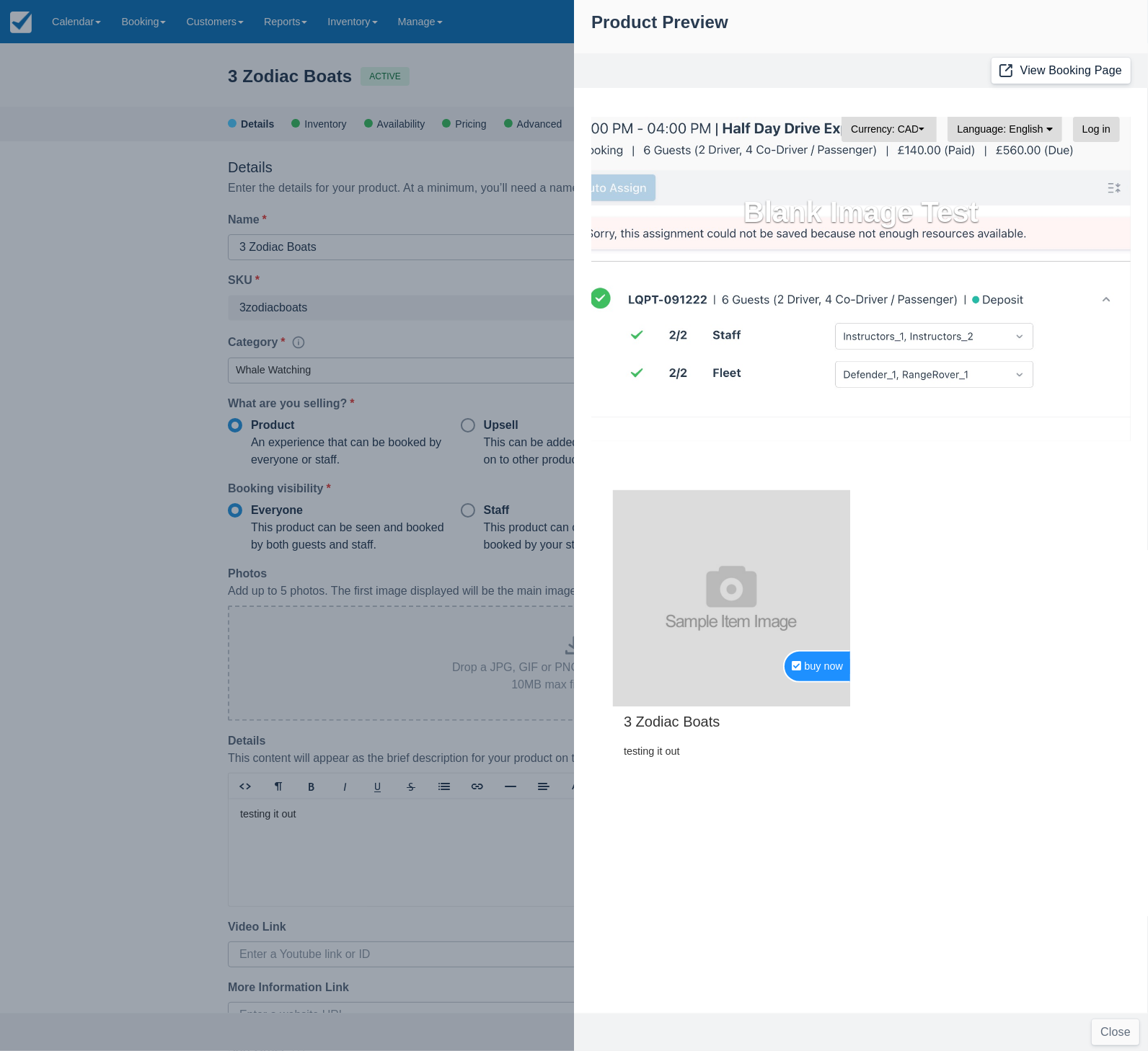
scroll to position [0, 0]
click at [1088, 77] on link "View Booking Page" at bounding box center [1061, 70] width 139 height 26
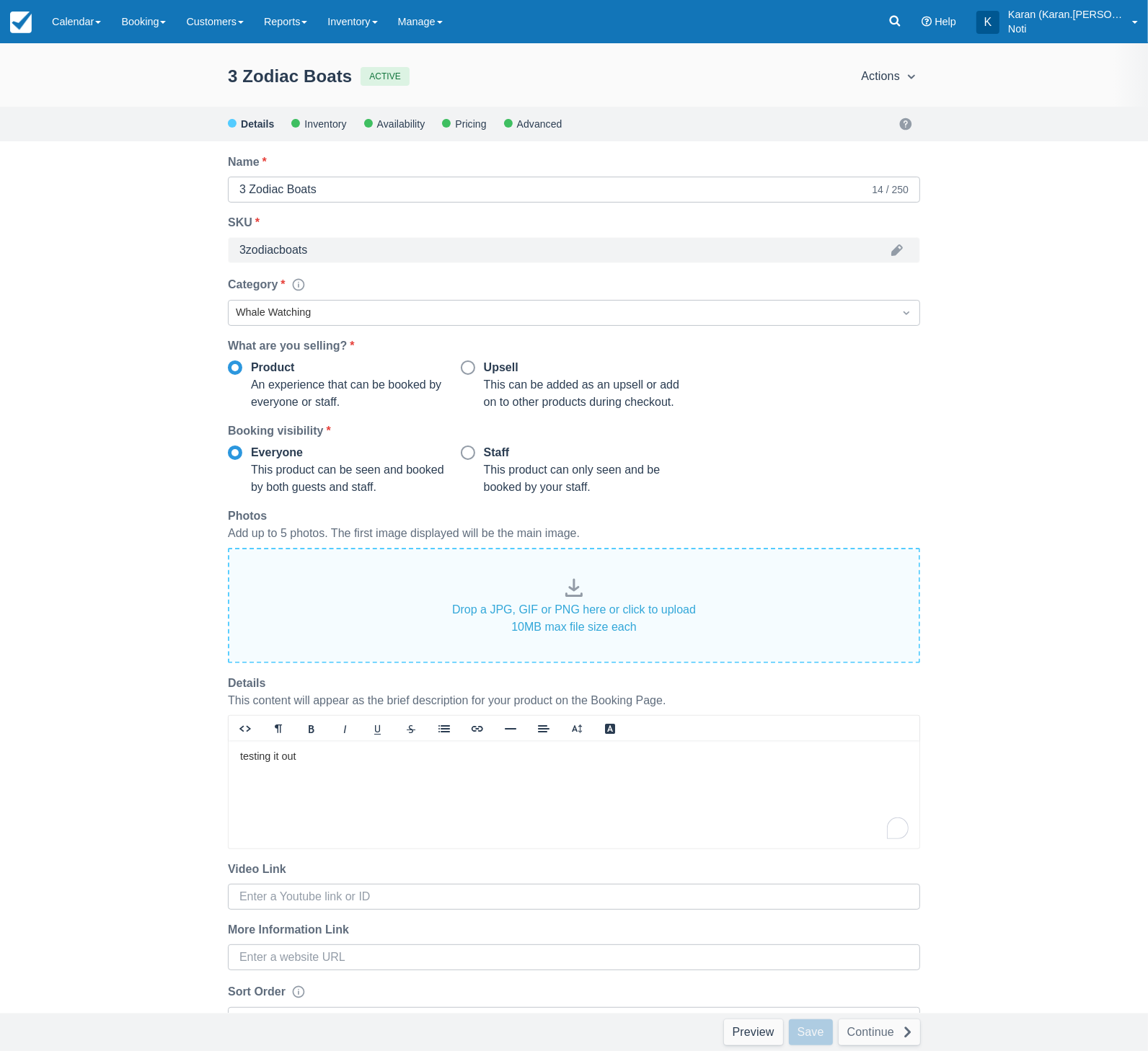
scroll to position [118, 0]
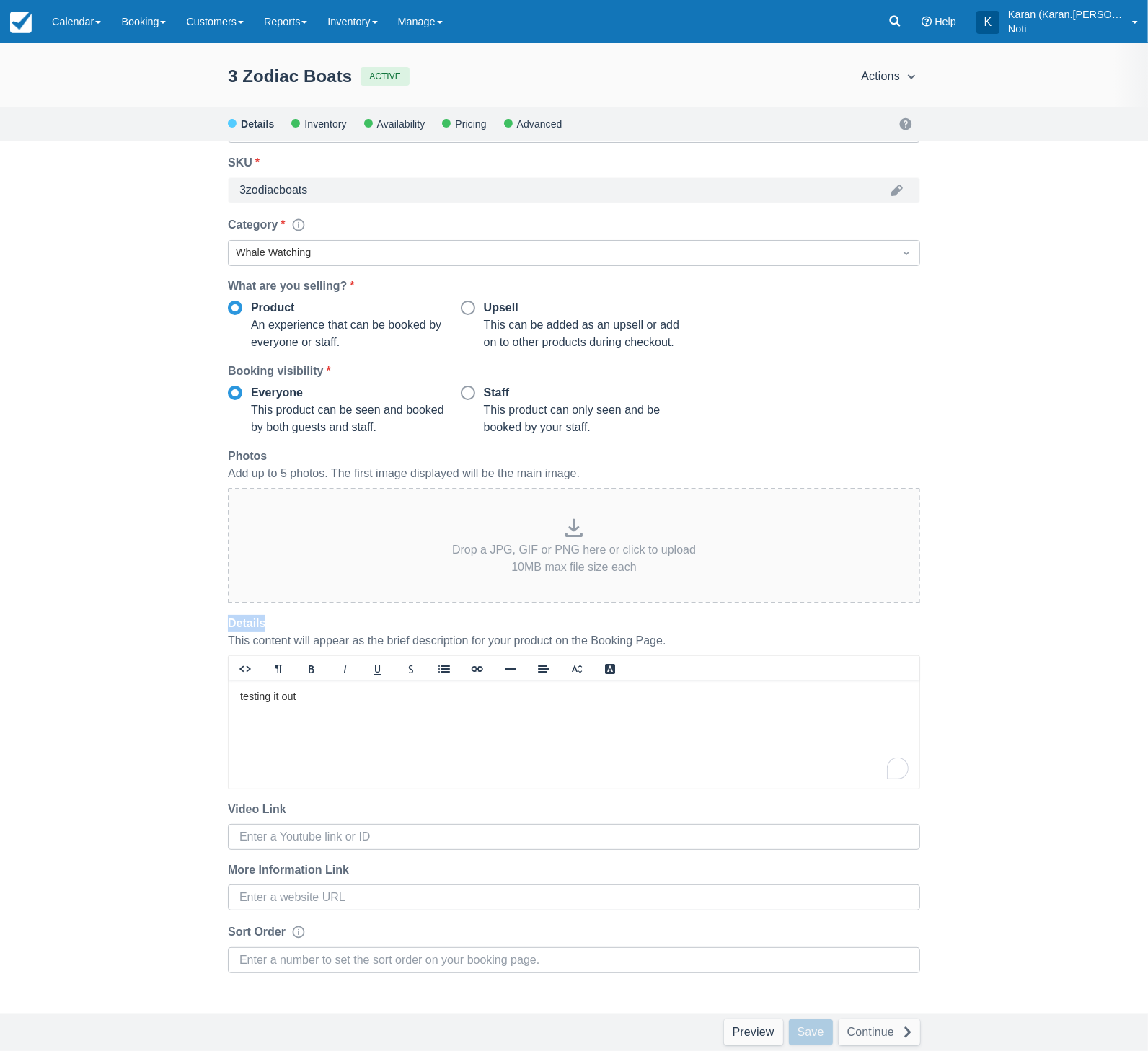
drag, startPoint x: 231, startPoint y: 619, endPoint x: 292, endPoint y: 620, distance: 61.0
click at [292, 620] on div "Details This content will appear as the brief description for your product on t…" at bounding box center [574, 702] width 715 height 175
click at [318, 637] on div "This content will appear as the brief description for your product on the Booki…" at bounding box center [574, 641] width 692 height 18
click at [232, 624] on label "Details" at bounding box center [249, 623] width 44 height 18
click at [0, 0] on textarea "<p>testing it out</p>" at bounding box center [0, 0] width 0 height 0
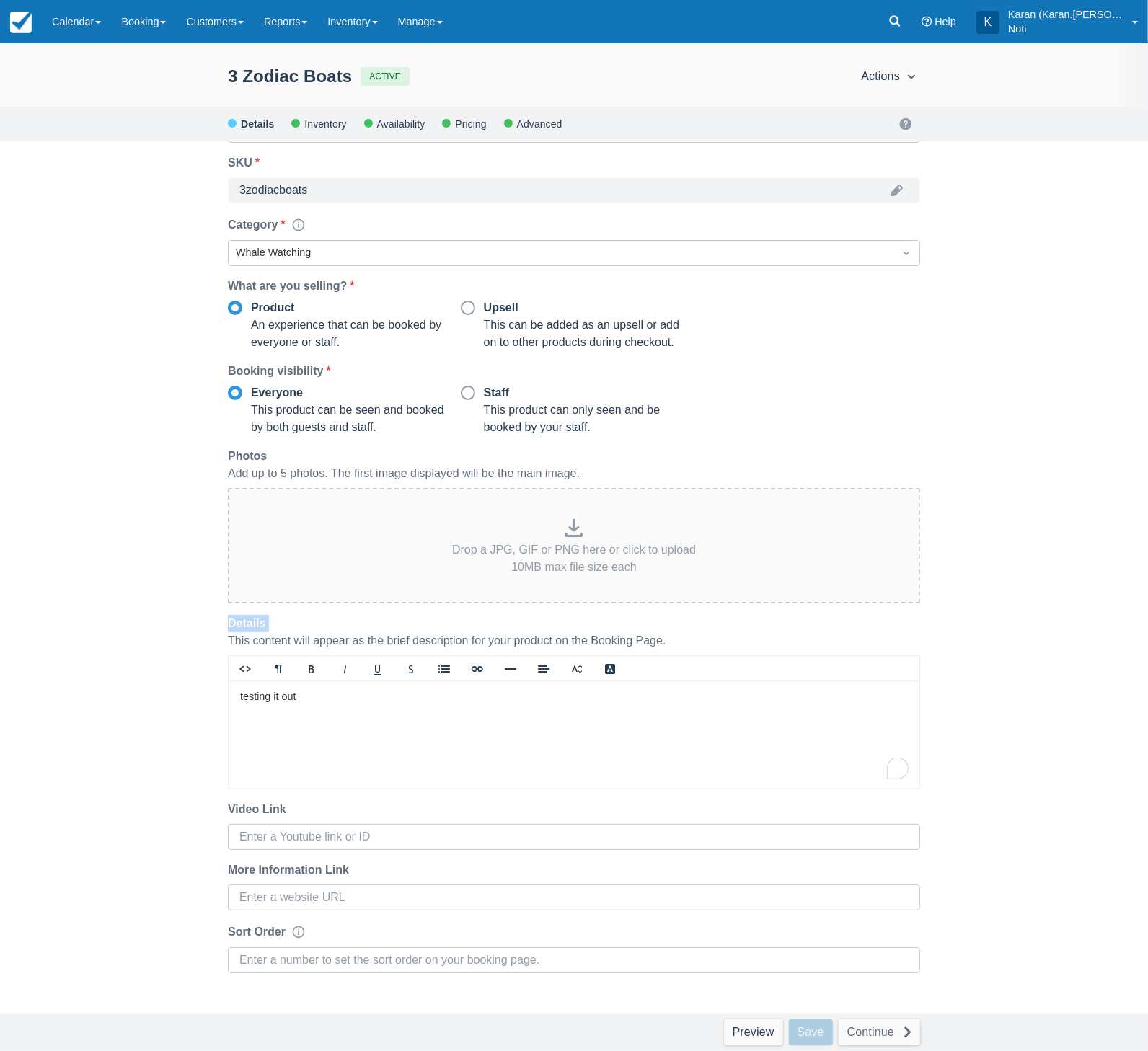
drag, startPoint x: 236, startPoint y: 624, endPoint x: 311, endPoint y: 628, distance: 75.1
click at [311, 628] on div "Details" at bounding box center [574, 623] width 692 height 18
click at [174, 707] on div "3 Zodiac Boats ACTIVE Actions Preview Copy Deactivate Archive Action not availa…" at bounding box center [574, 547] width 1148 height 1008
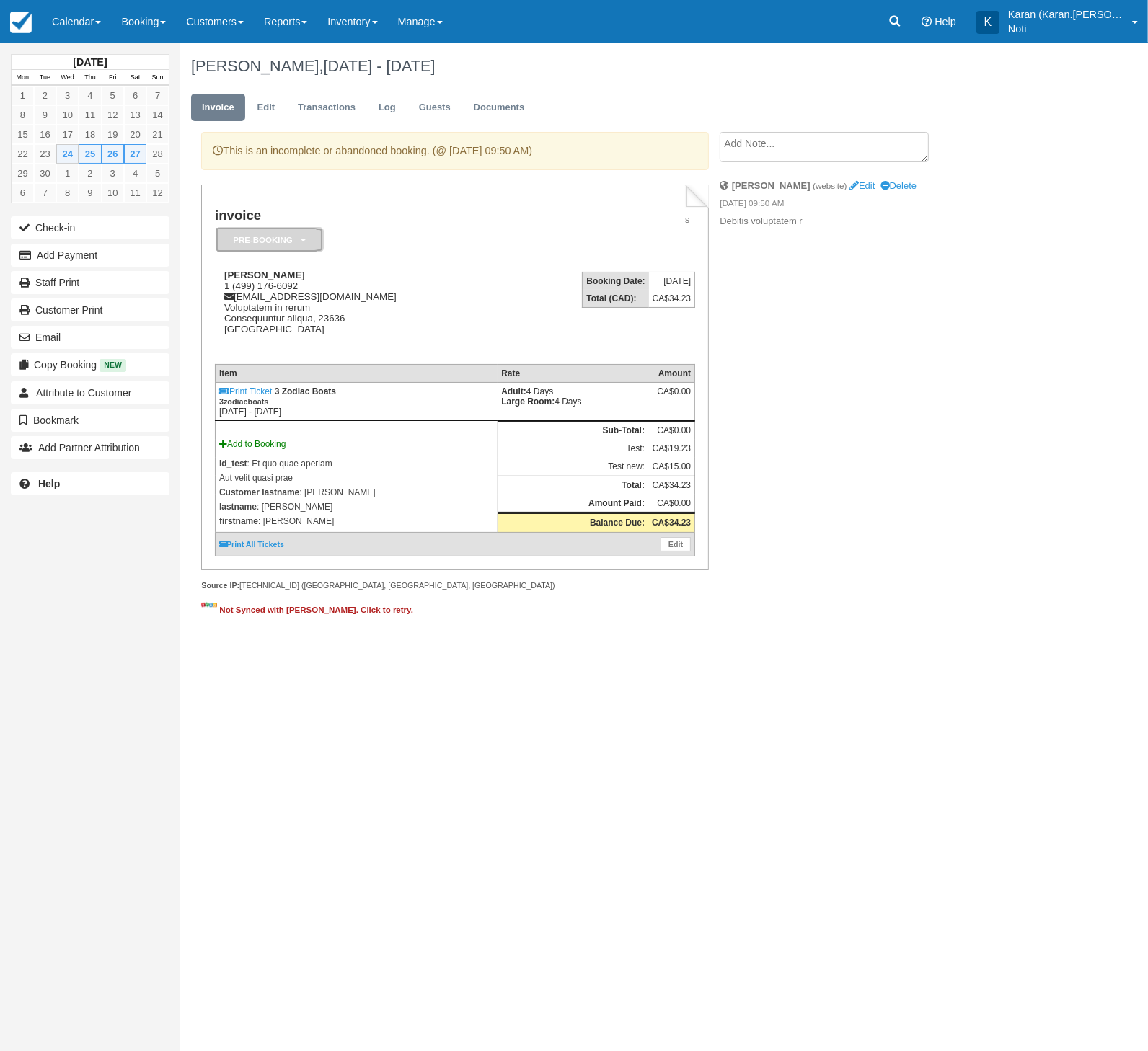
click at [304, 234] on em "Pre-booking" at bounding box center [269, 240] width 108 height 25
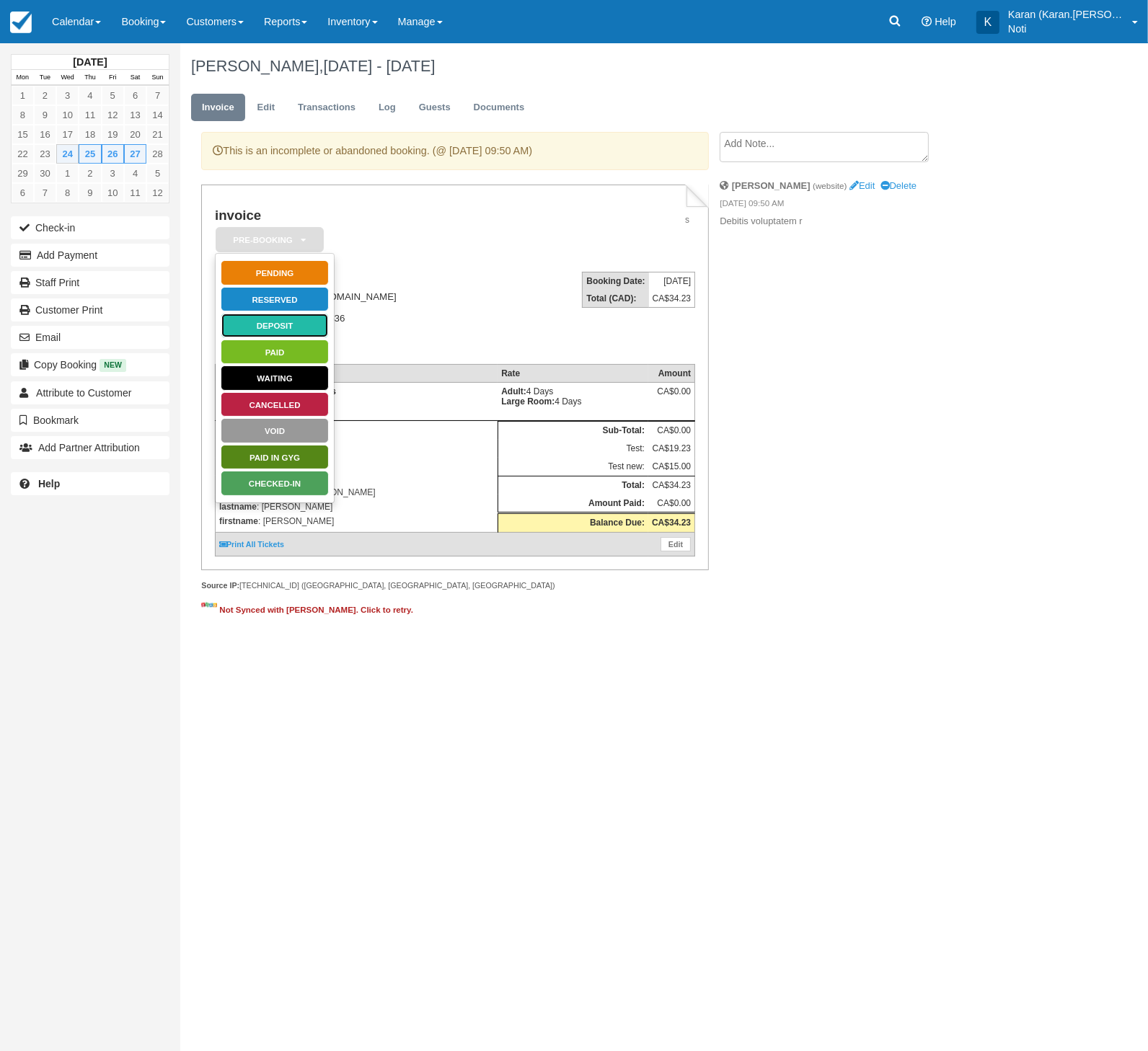
click at [285, 322] on link "Deposit" at bounding box center [274, 325] width 108 height 25
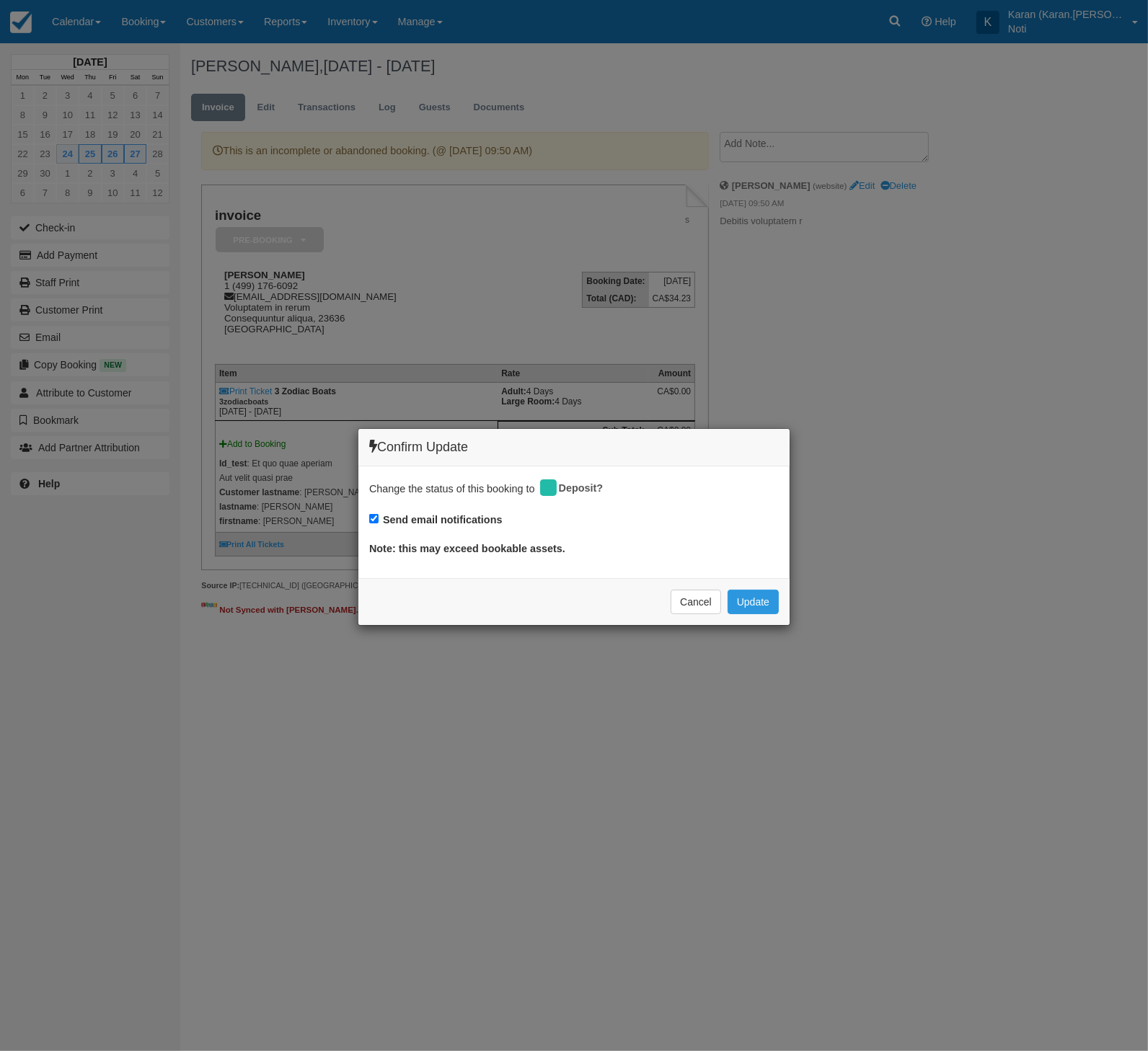
click at [769, 612] on div "Cancel Update Please wait" at bounding box center [573, 601] width 431 height 47
click at [765, 599] on button "Update" at bounding box center [752, 602] width 51 height 24
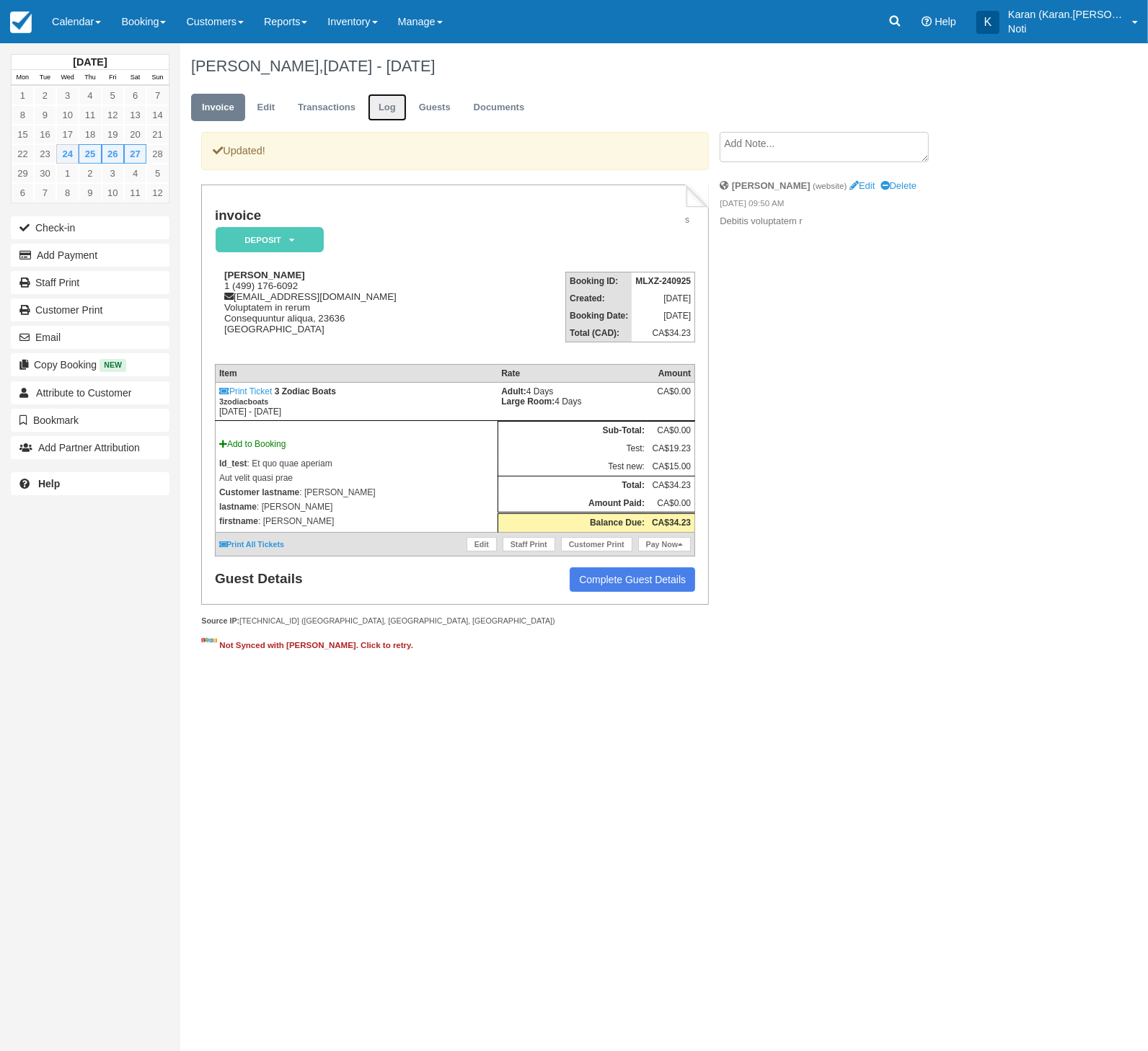
click at [386, 106] on link "Log" at bounding box center [386, 107] width 39 height 28
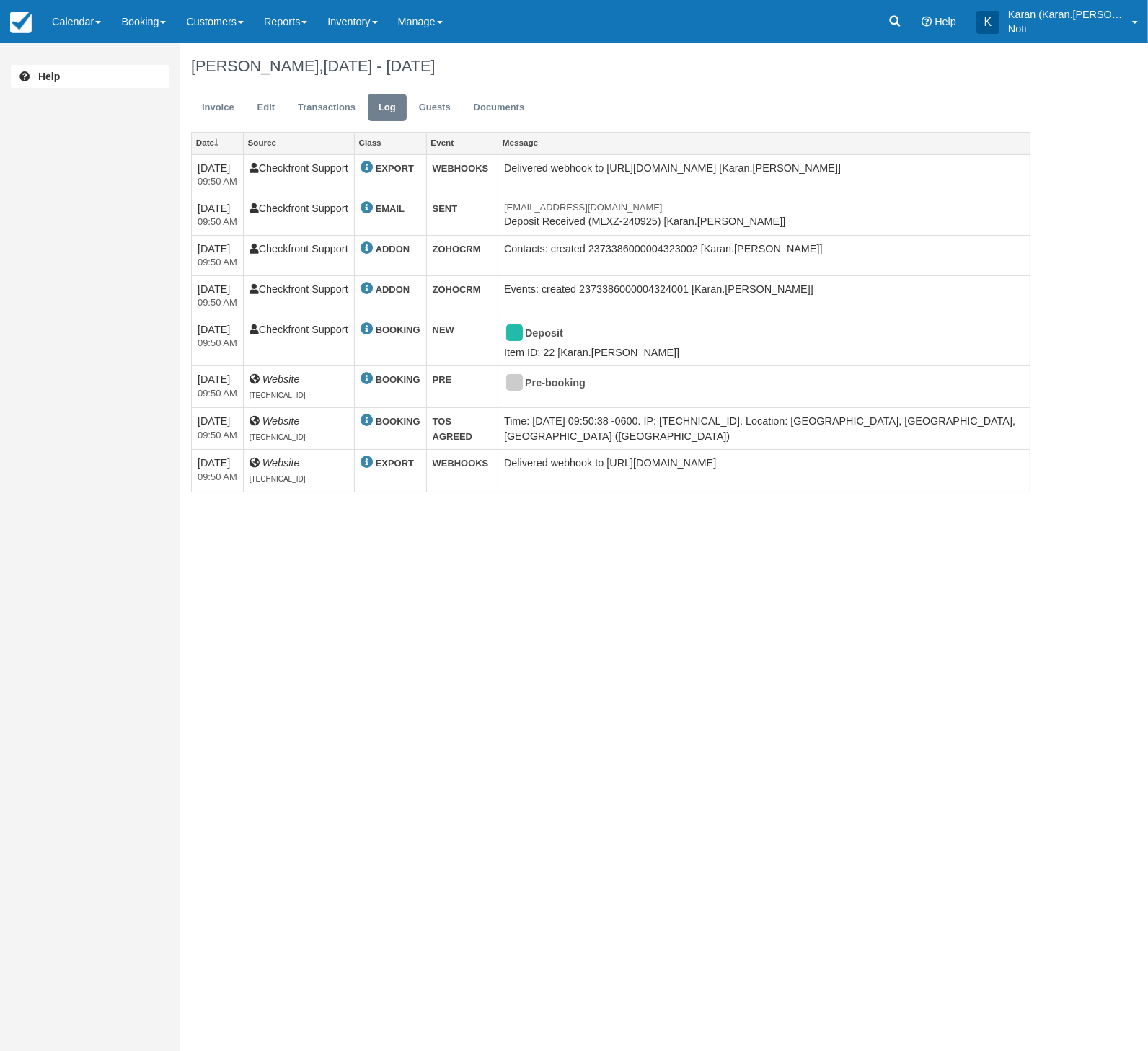
click at [596, 540] on div "Help [PERSON_NAME], [DATE] - [DATE] Invoice Edit Transactions Log Guests Docume…" at bounding box center [574, 547] width 1148 height 1008
click at [439, 38] on link "Manage" at bounding box center [420, 21] width 65 height 44
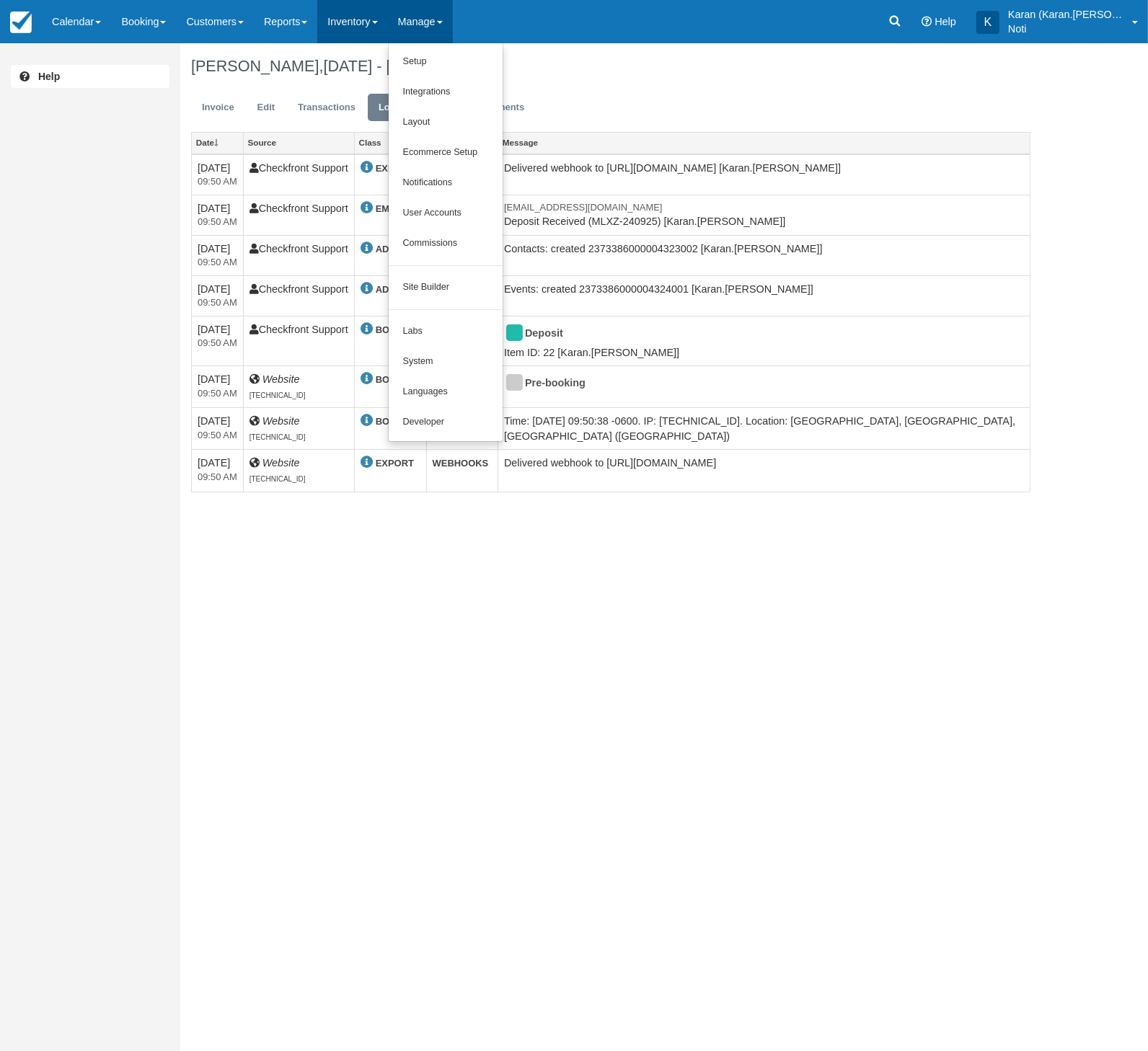
click at [365, 29] on link "Inventory" at bounding box center [351, 21] width 70 height 44
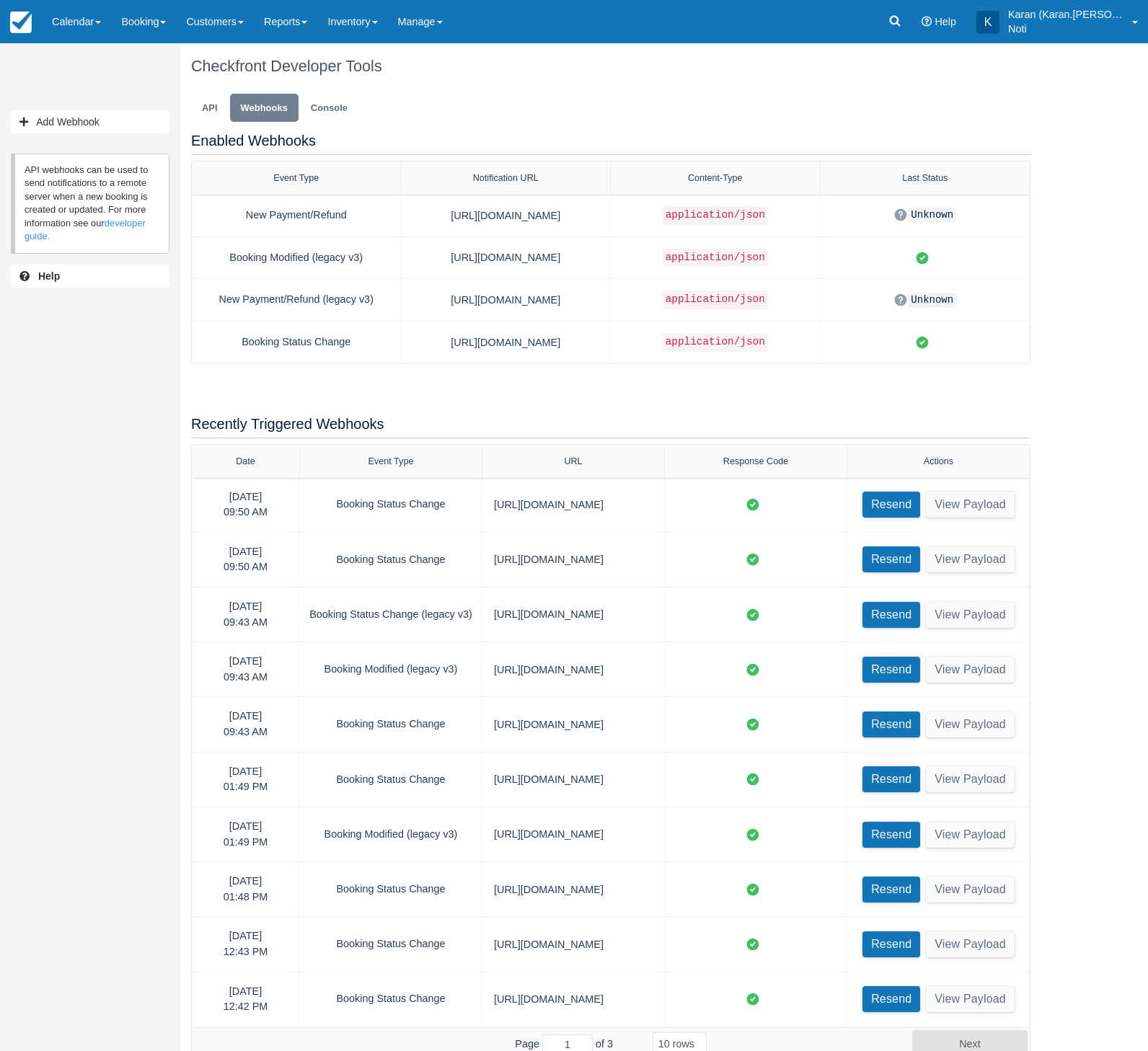
select select "10"
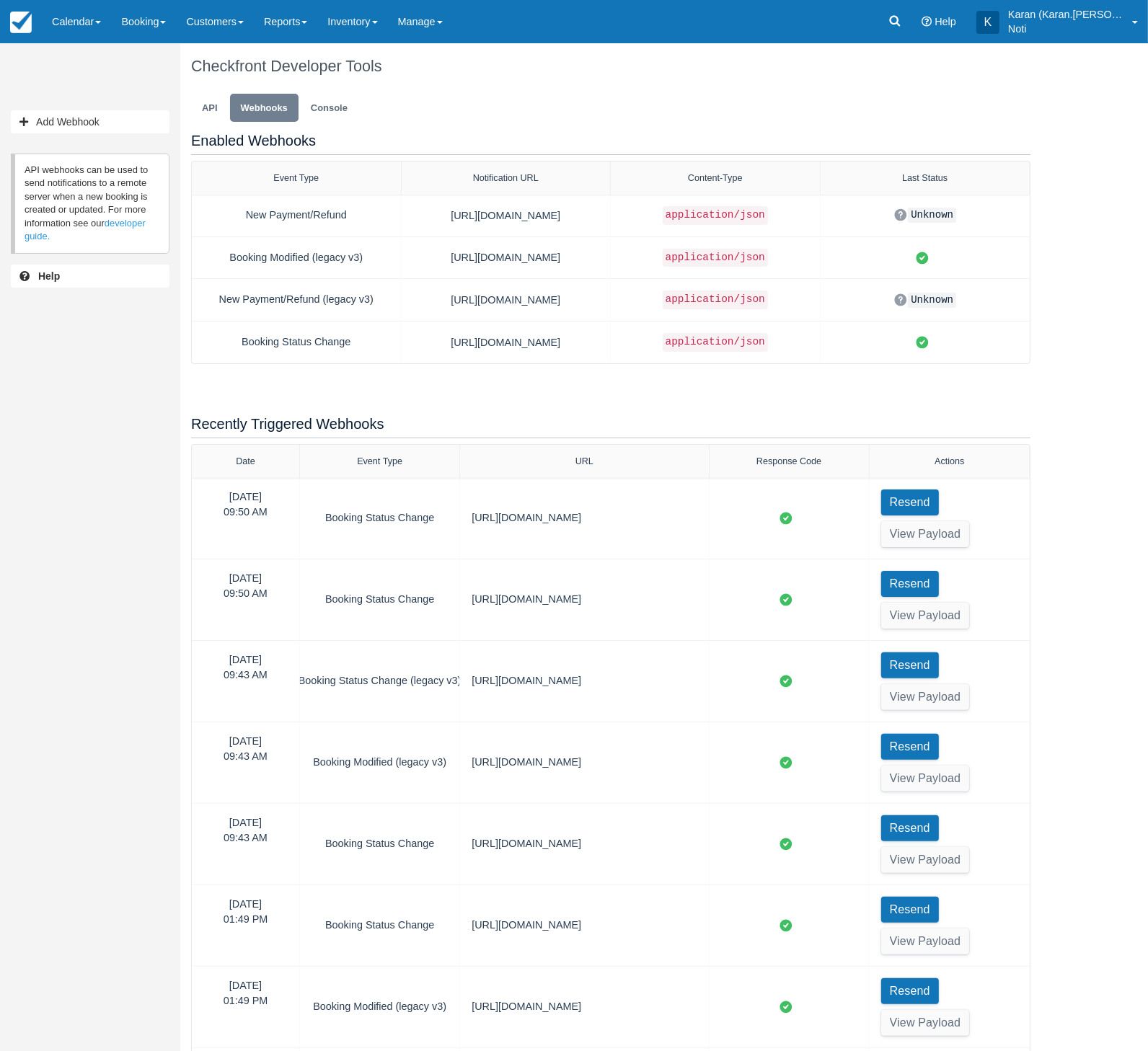
drag, startPoint x: 664, startPoint y: 451, endPoint x: 729, endPoint y: 455, distance: 65.1
click at [729, 455] on div "Date Event Type URL Response Code Actions" at bounding box center [611, 461] width 838 height 33
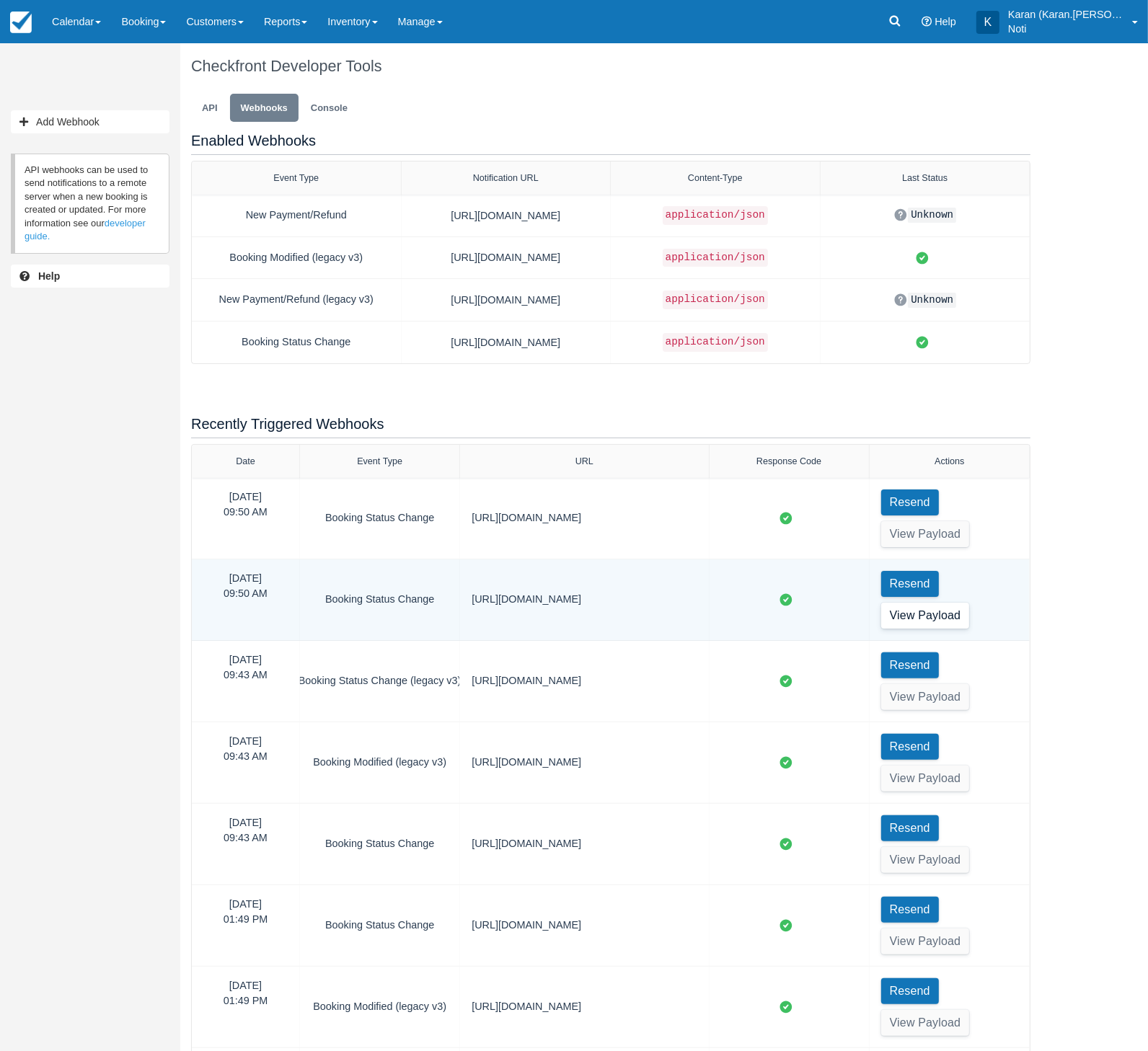
click at [949, 619] on button "View Payload" at bounding box center [925, 615] width 89 height 26
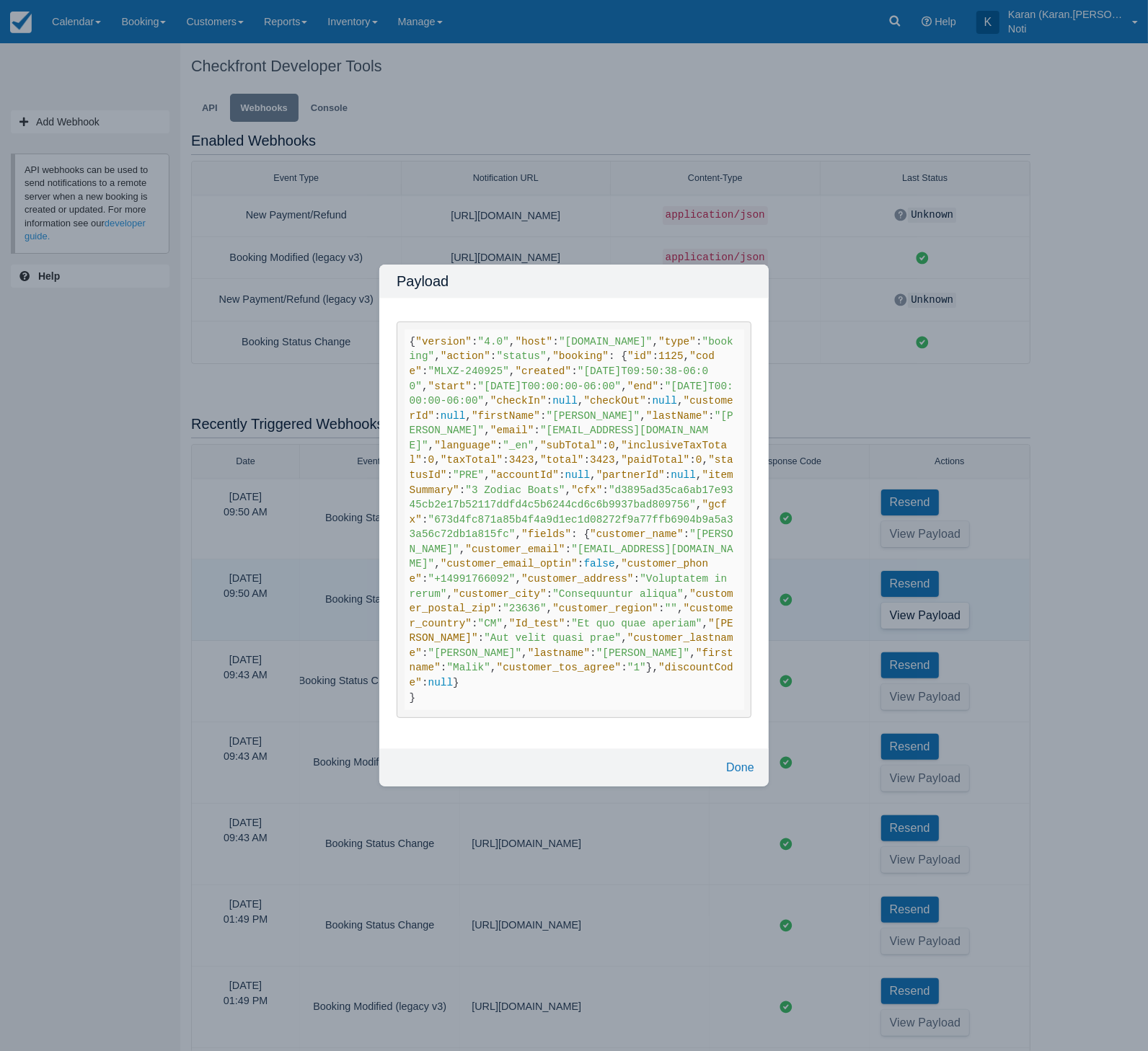
click at [909, 530] on div "Payload { "version" : "4.0" , "host" : "test-karan.checkfront.com" , "type" : "…" at bounding box center [574, 525] width 1148 height 1051
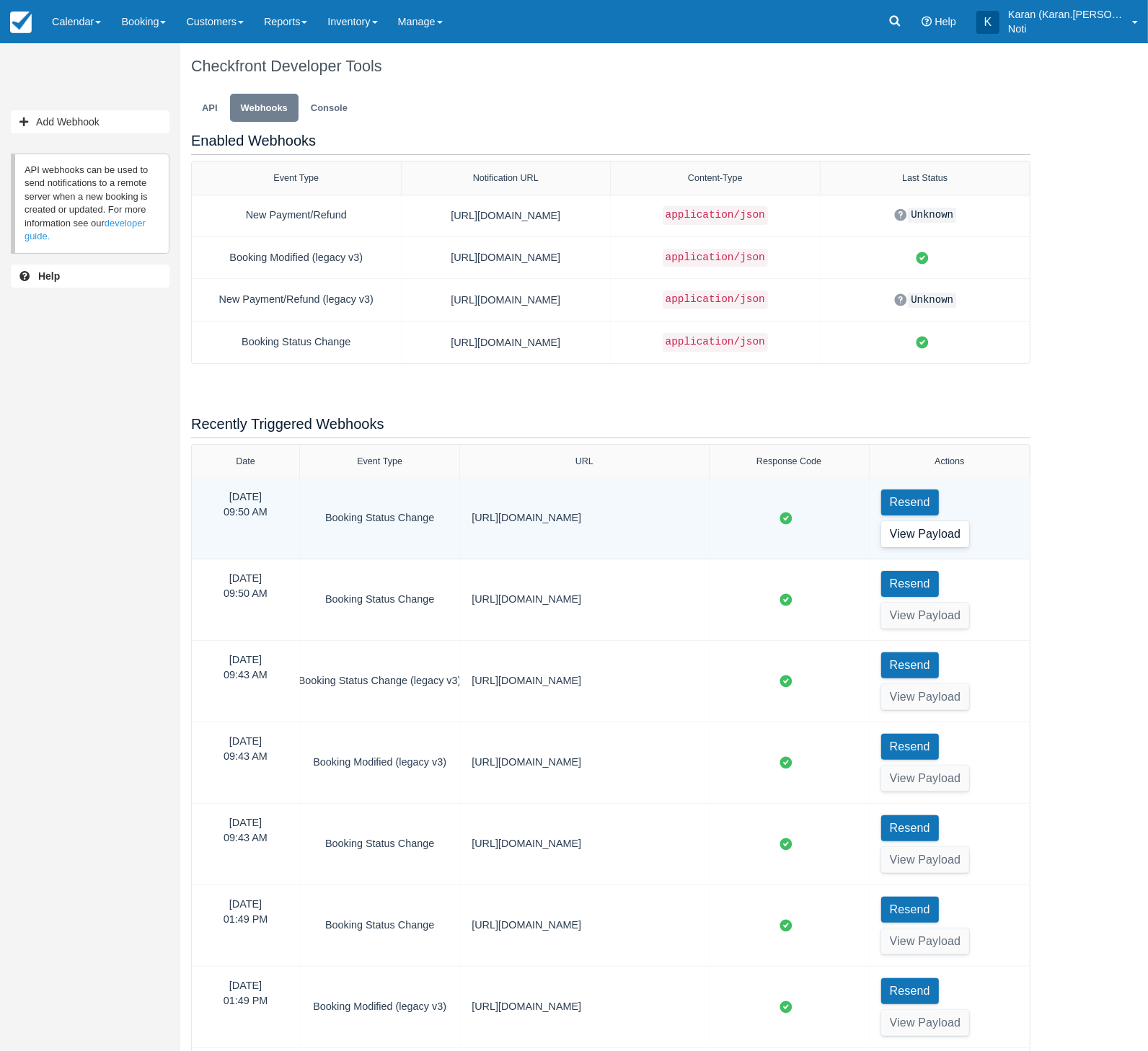
click at [933, 530] on button "View Payload" at bounding box center [925, 534] width 89 height 26
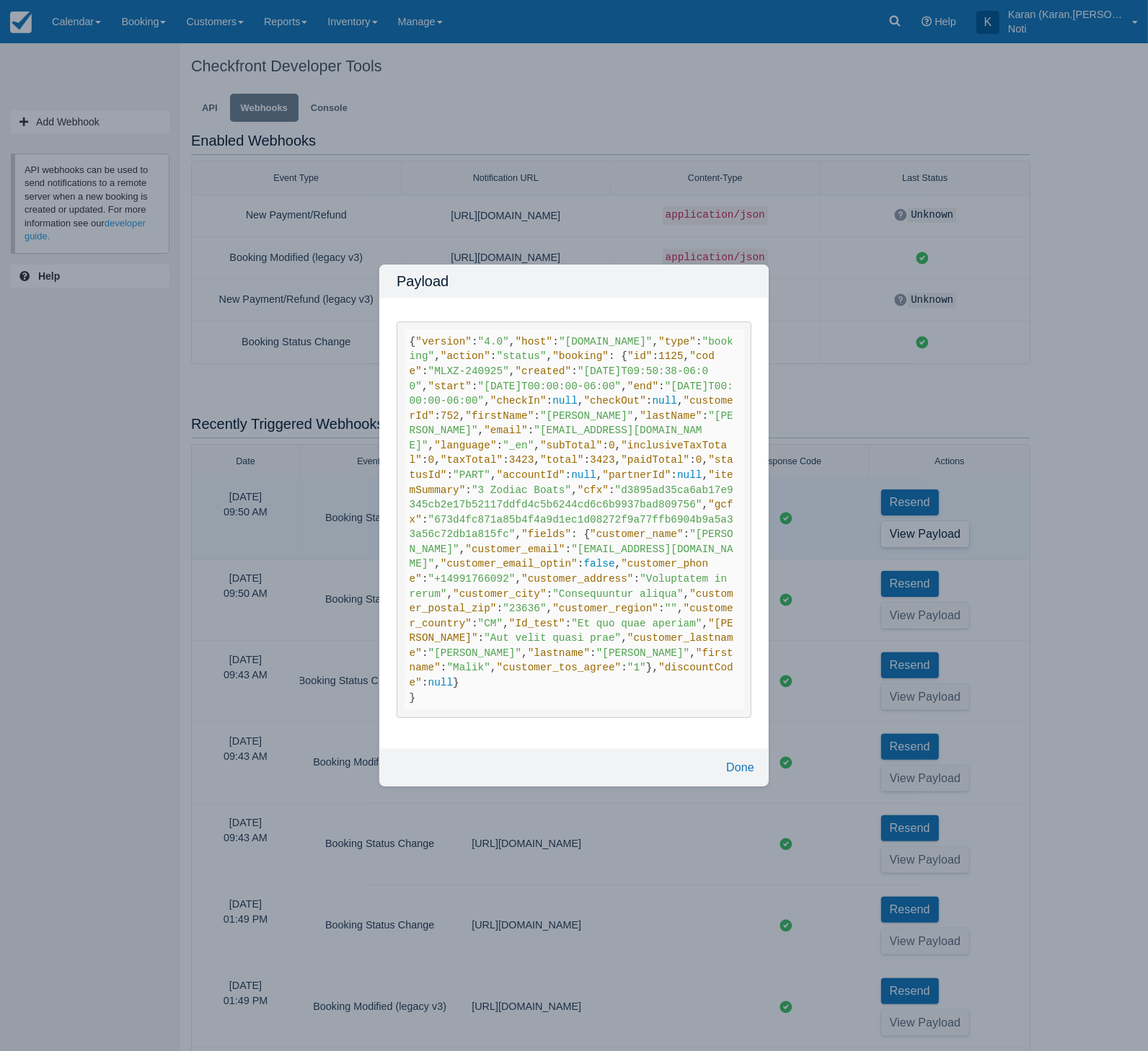
click at [1081, 718] on div "Payload { "version" : "4.0" , "host" : "test-karan.checkfront.com" , "type" : "…" at bounding box center [574, 525] width 1148 height 1051
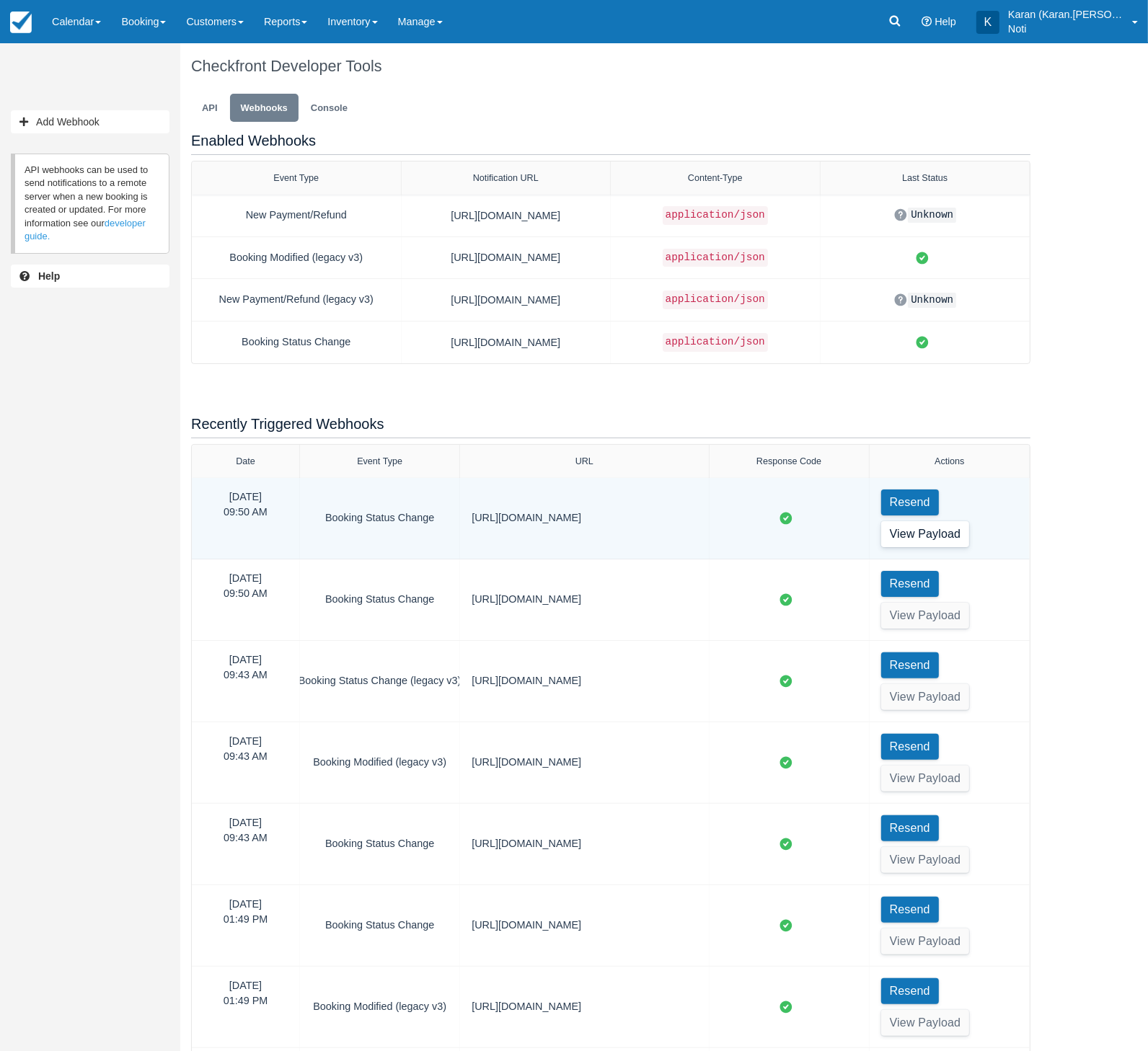
click at [935, 535] on button "View Payload" at bounding box center [925, 534] width 89 height 26
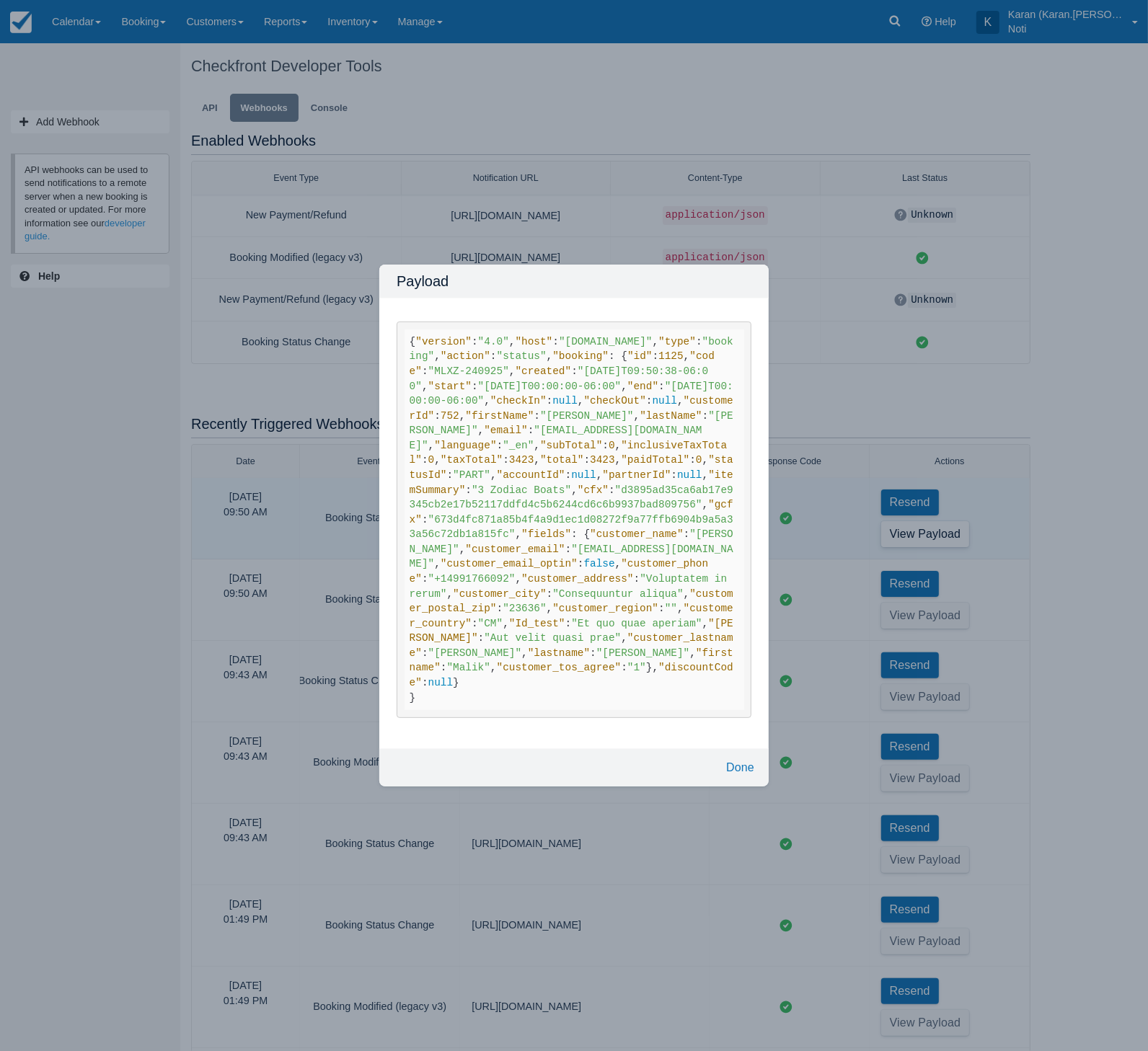
click at [935, 535] on div "Payload { "version" : "4.0" , "host" : "test-karan.checkfront.com" , "type" : "…" at bounding box center [574, 525] width 1148 height 1051
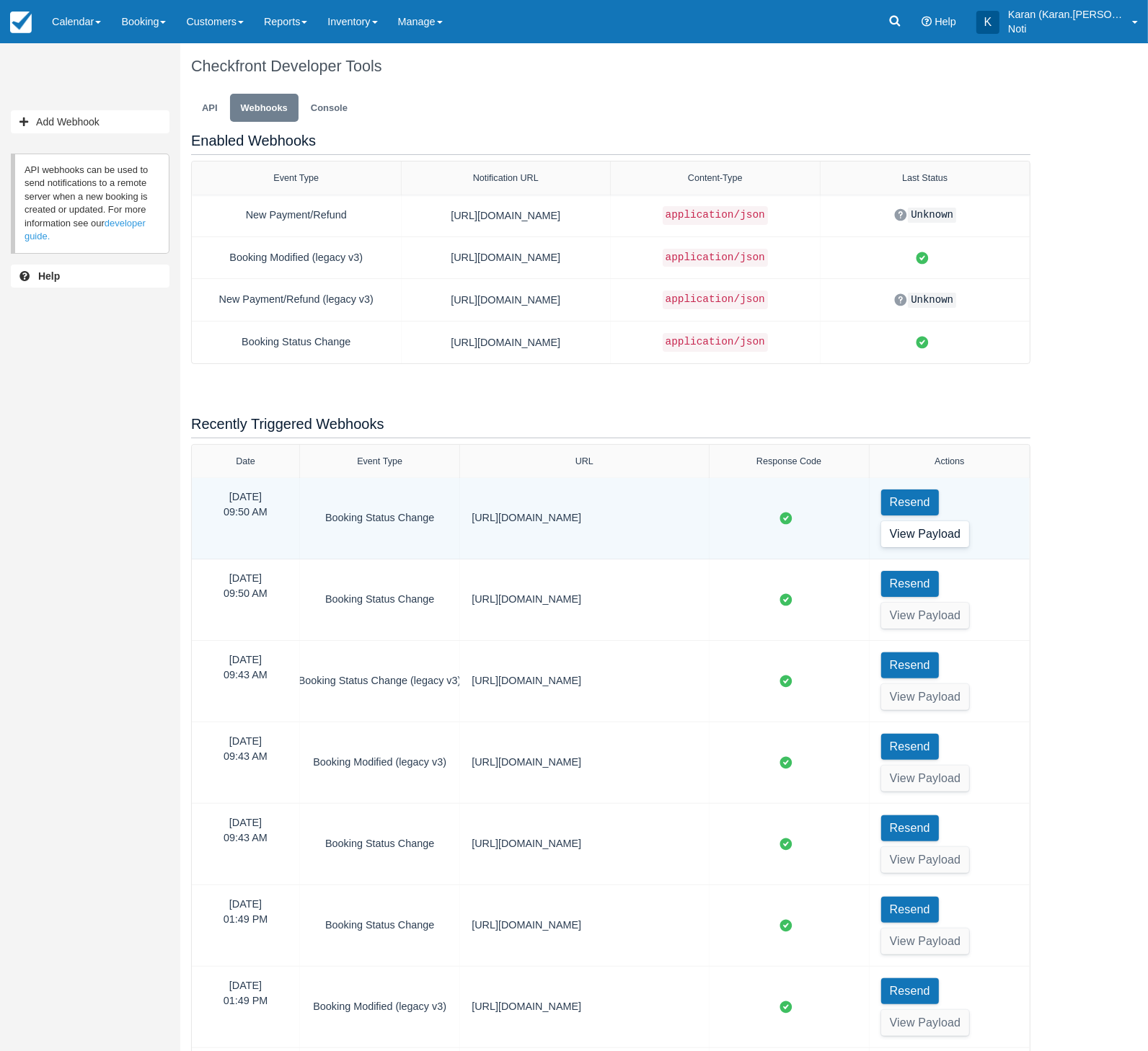
click at [936, 535] on button "View Payload" at bounding box center [925, 534] width 89 height 26
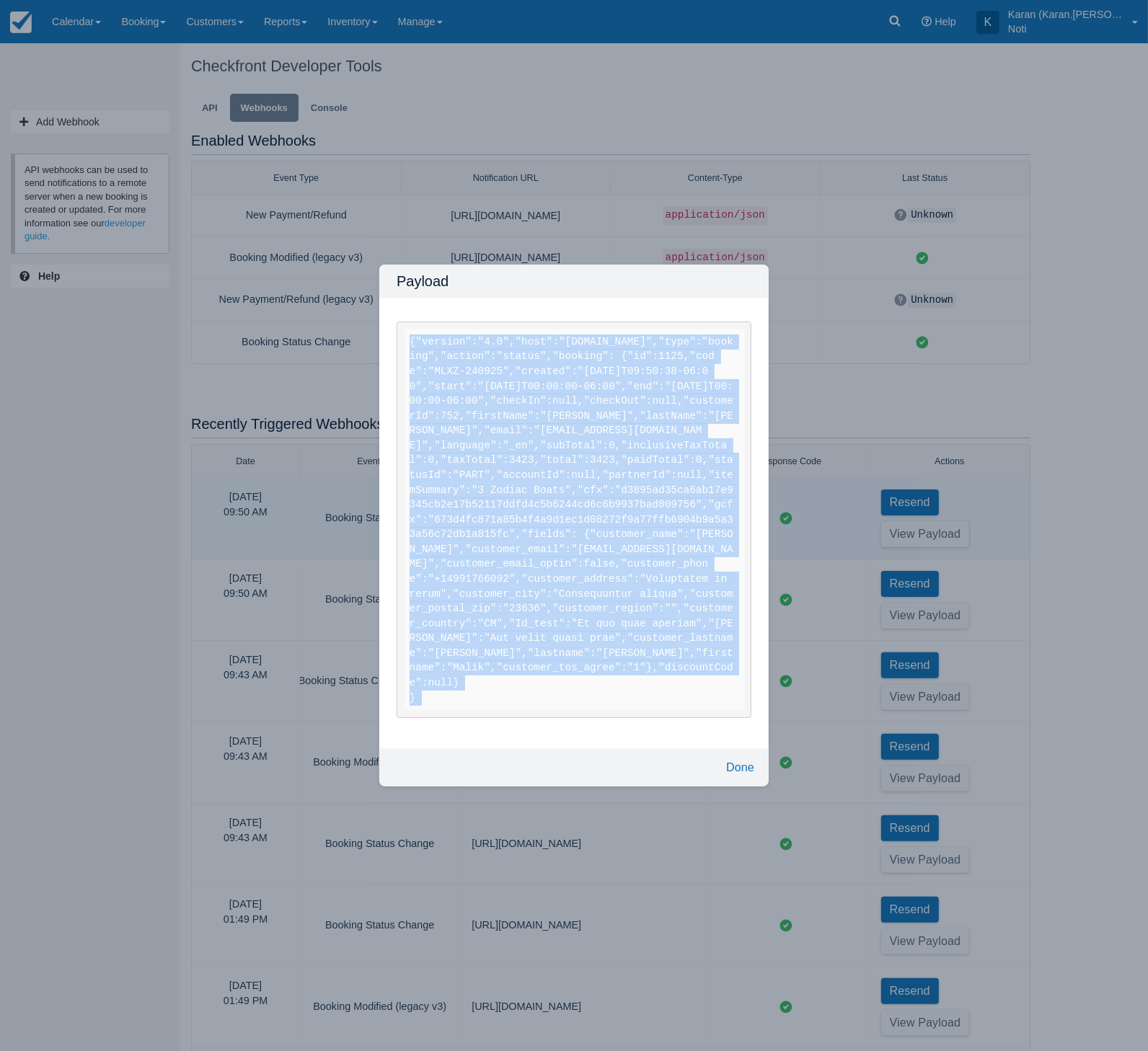
drag, startPoint x: 412, startPoint y: 150, endPoint x: 540, endPoint y: 887, distance: 748.0
click at [540, 711] on code "{ "version" : "4.0" , "host" : "test-karan.checkfront.com" , "type" : "booking"…" at bounding box center [574, 520] width 340 height 381
copy div "{ "version" : "4.0" , "host" : "test-karan.checkfront.com" , "type" : "booking"…"
click at [520, 440] on span ""_en"" at bounding box center [518, 446] width 31 height 11
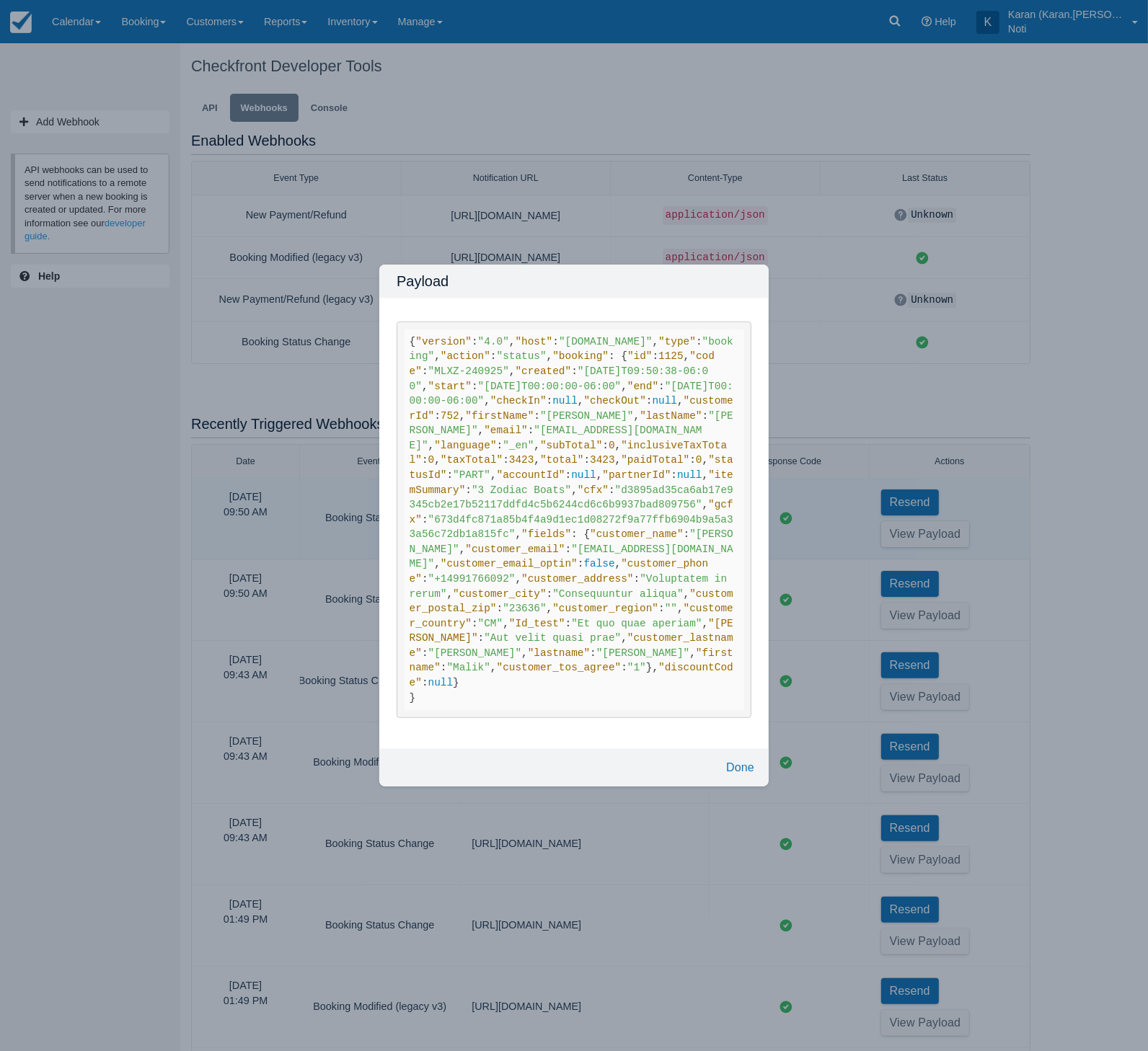
drag, startPoint x: 533, startPoint y: 363, endPoint x: 440, endPoint y: 326, distance: 100.1
click at [498, 354] on code "{ "version" : "4.0" , "host" : "test-karan.checkfront.com" , "type" : "booking"…" at bounding box center [574, 520] width 340 height 381
drag, startPoint x: 442, startPoint y: 282, endPoint x: 496, endPoint y: 338, distance: 77.8
click at [451, 329] on code "{ "version" : "4.0" , "host" : "test-karan.checkfront.com" , "type" : "booking"…" at bounding box center [574, 520] width 340 height 381
click at [501, 349] on code "{ "version" : "4.0" , "host" : "test-karan.checkfront.com" , "type" : "booking"…" at bounding box center [574, 520] width 340 height 381
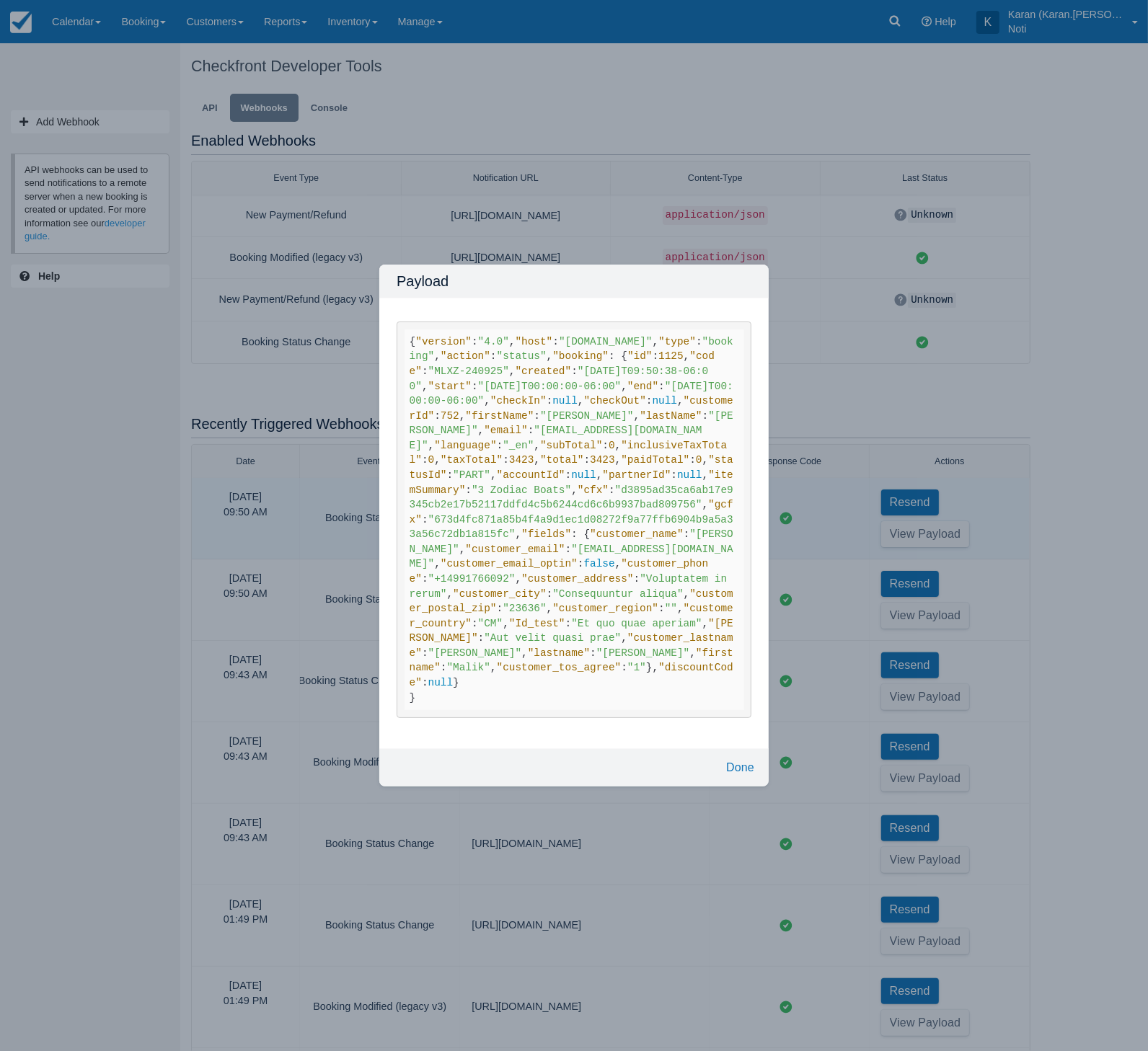
click at [484, 410] on span ""firstName"" at bounding box center [499, 416] width 68 height 11
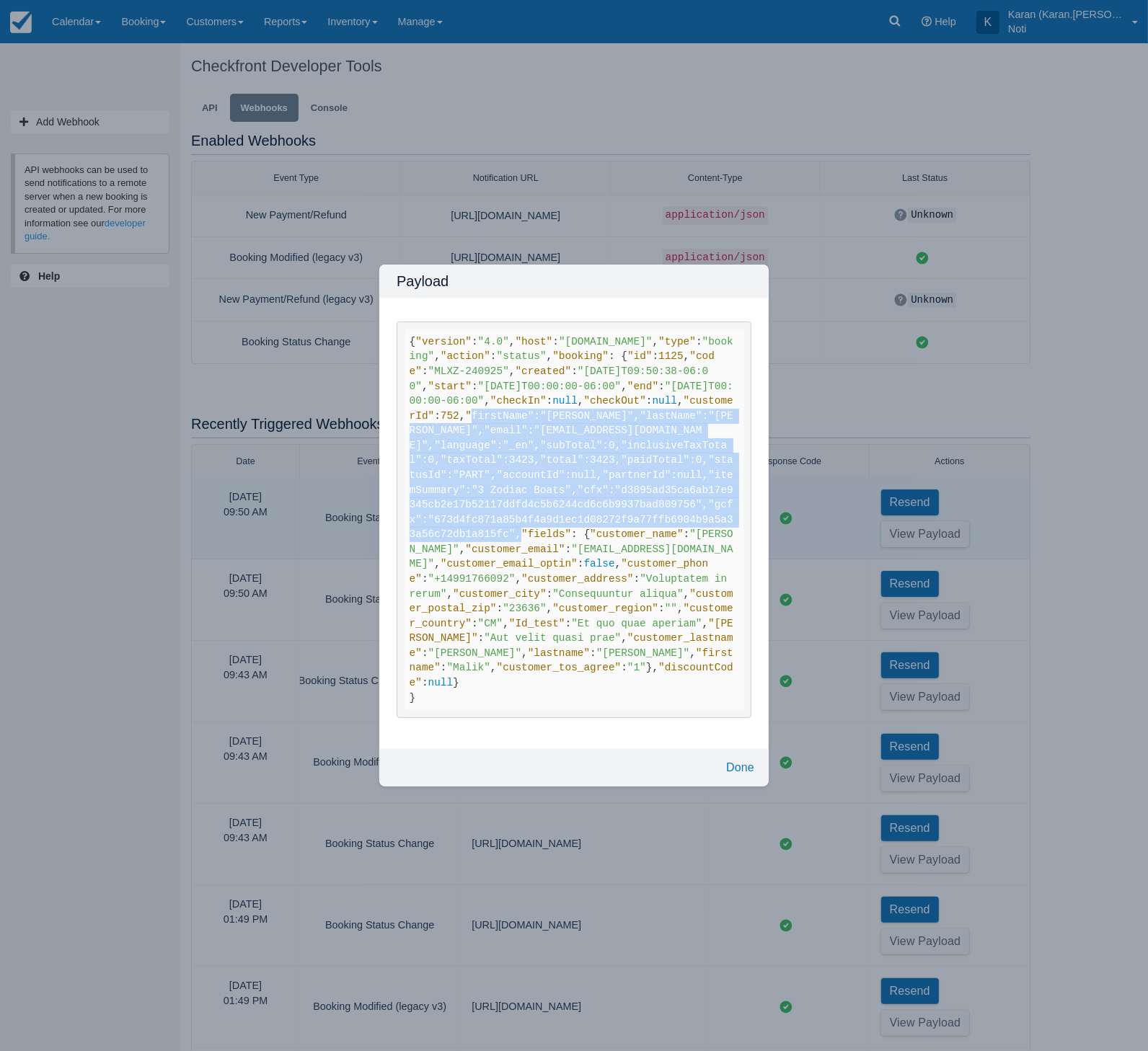
drag, startPoint x: 441, startPoint y: 357, endPoint x: 645, endPoint y: 597, distance: 315.0
click at [645, 597] on code "{ "version" : "4.0" , "host" : "test-karan.checkfront.com" , "type" : "booking"…" at bounding box center [574, 520] width 340 height 381
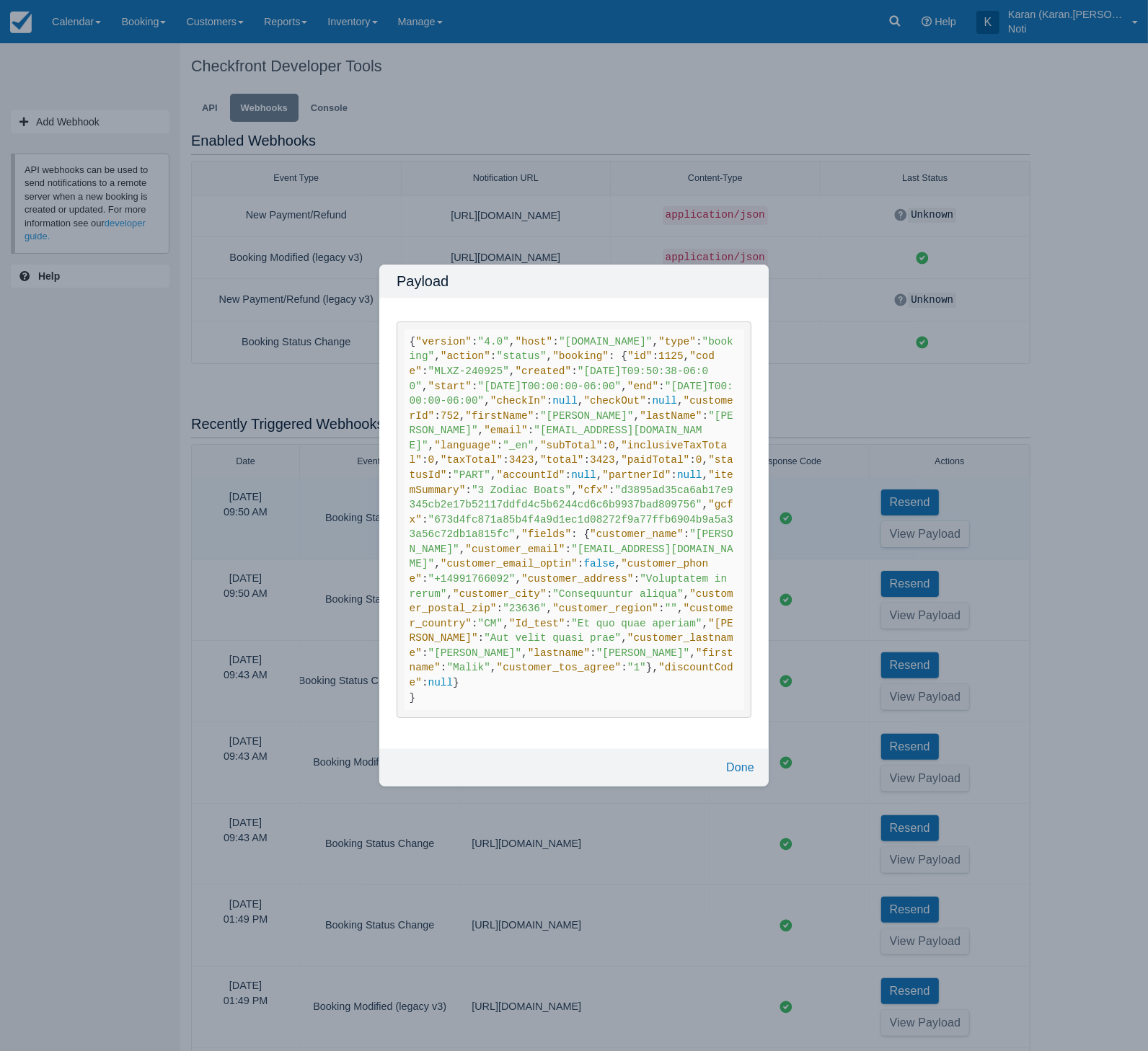
drag, startPoint x: 589, startPoint y: 825, endPoint x: 410, endPoint y: 224, distance: 627.1
click at [410, 329] on code "{ "version" : "4.0" , "host" : "test-karan.checkfront.com" , "type" : "booking"…" at bounding box center [574, 520] width 340 height 381
click at [417, 329] on code "{ "version" : "4.0" , "host" : "test-karan.checkfront.com" , "type" : "booking"…" at bounding box center [574, 520] width 340 height 381
drag, startPoint x: 403, startPoint y: 224, endPoint x: 641, endPoint y: 535, distance: 391.6
click at [641, 535] on code "{ "version" : "4.0" , "host" : "test-karan.checkfront.com" , "type" : "booking"…" at bounding box center [574, 520] width 340 height 381
